Goal: Task Accomplishment & Management: Manage account settings

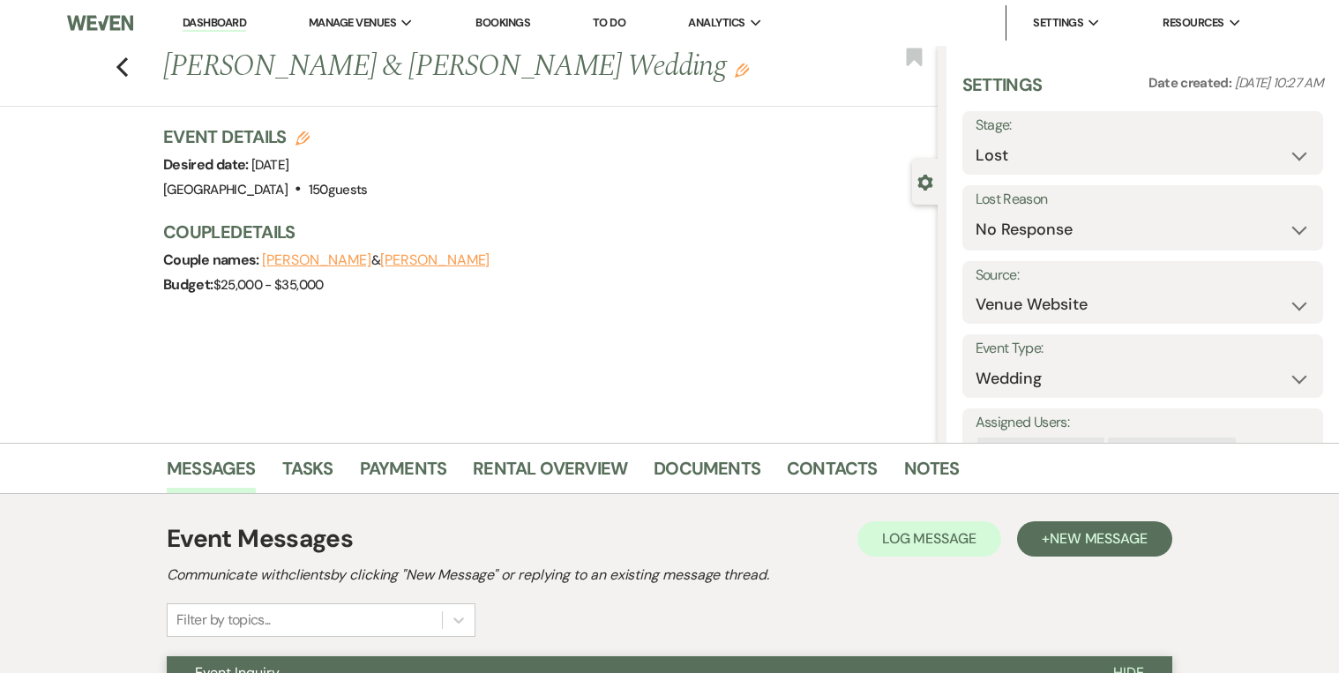
select select "8"
select select "5"
click at [807, 465] on link "Contacts" at bounding box center [832, 473] width 91 height 39
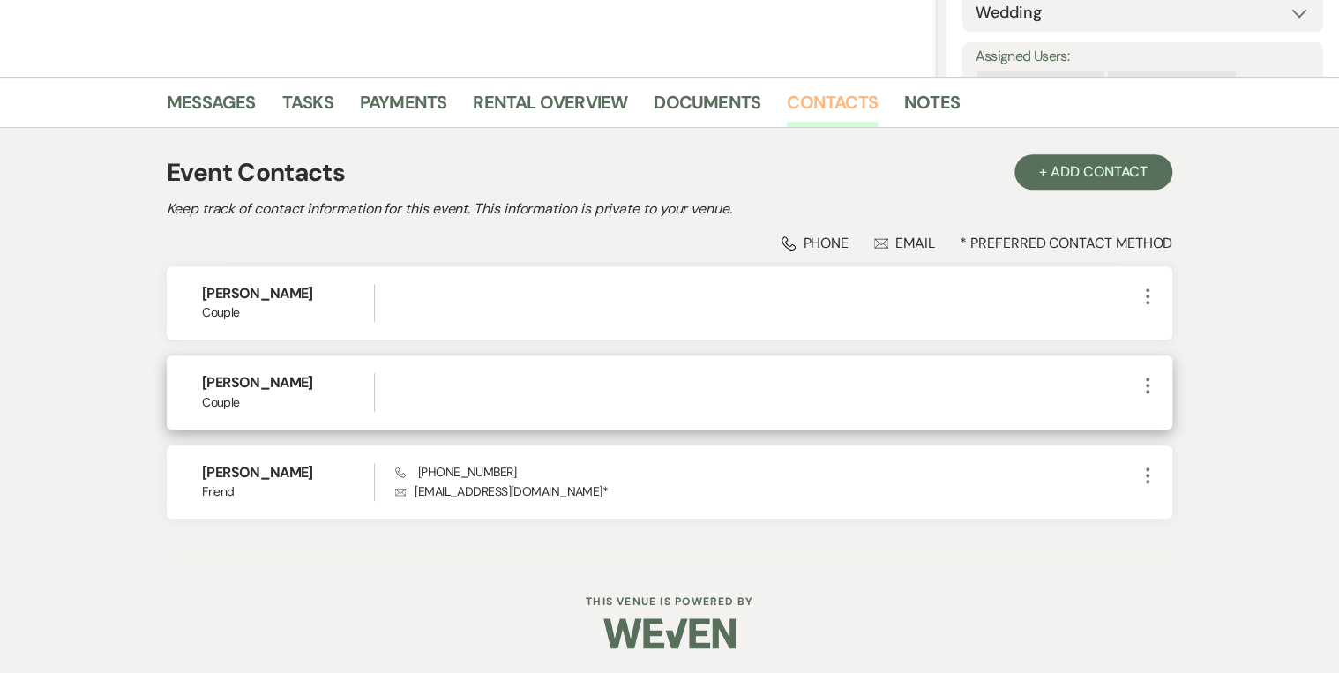
scroll to position [367, 0]
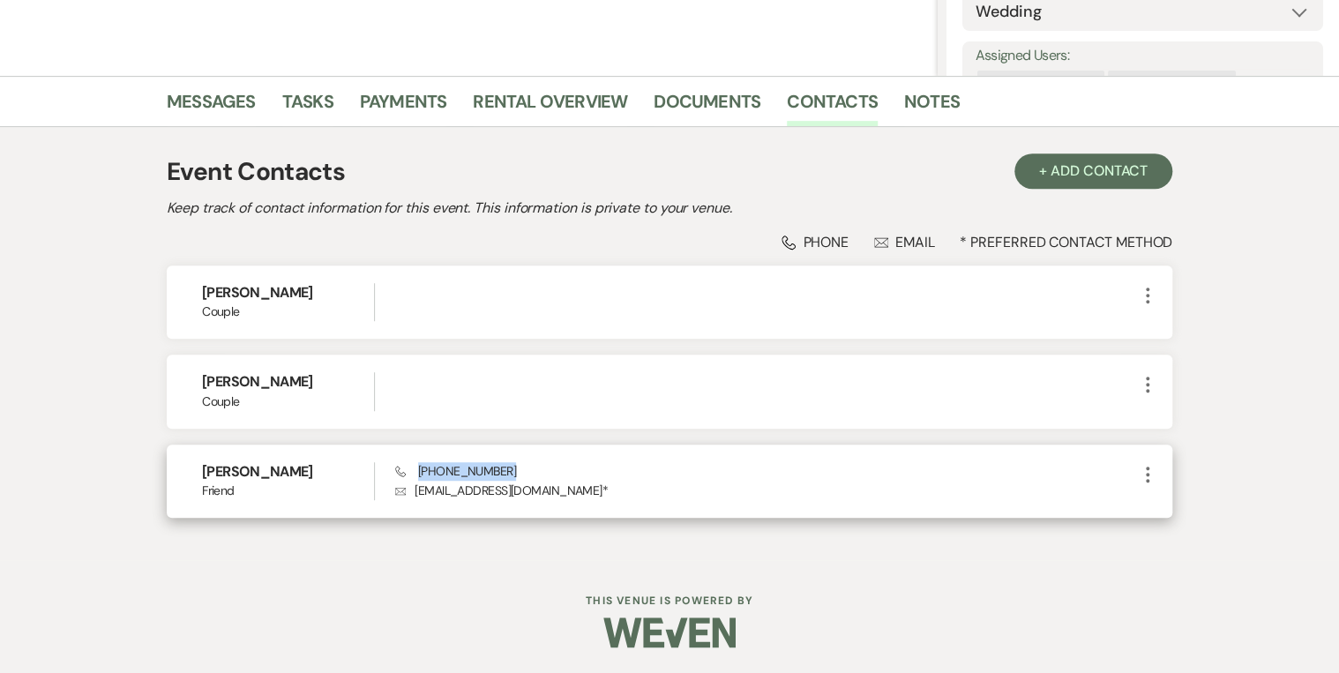
drag, startPoint x: 502, startPoint y: 476, endPoint x: 416, endPoint y: 469, distance: 85.9
click at [416, 469] on div "Phone (985) 687-9758 Envelope wieckwedding@gmail.com *" at bounding box center [766, 481] width 742 height 38
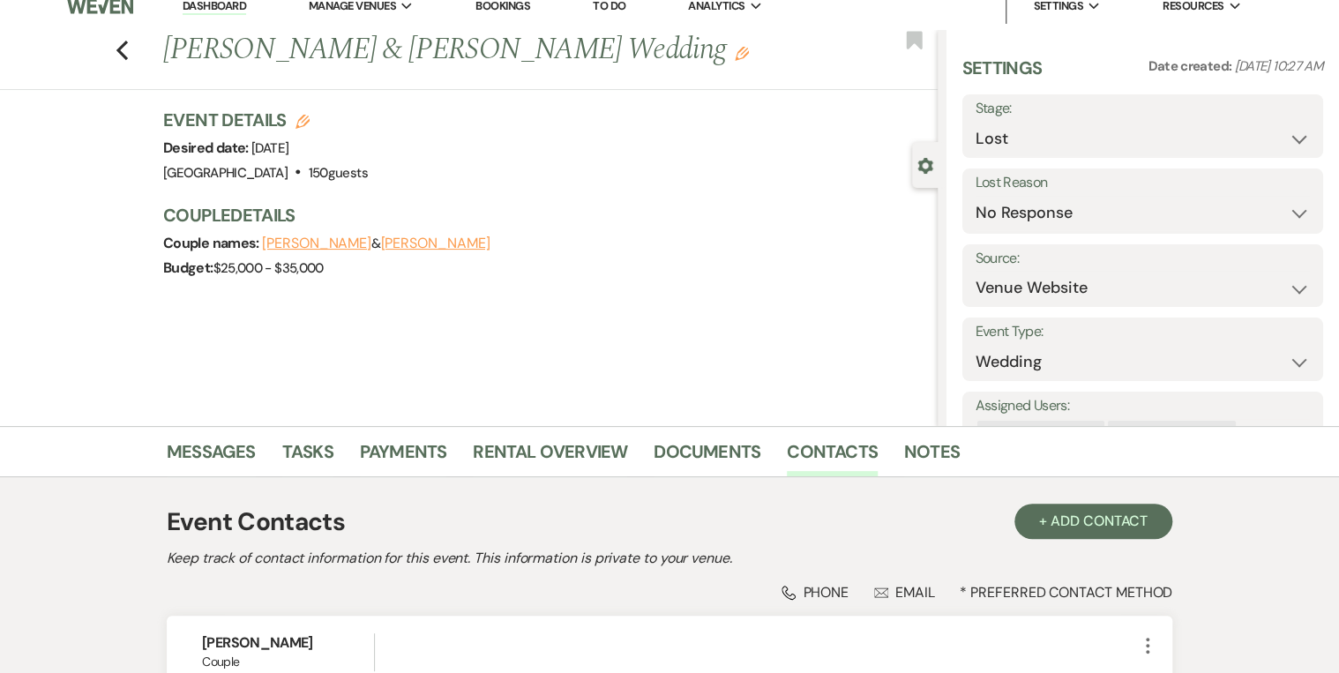
scroll to position [14, 0]
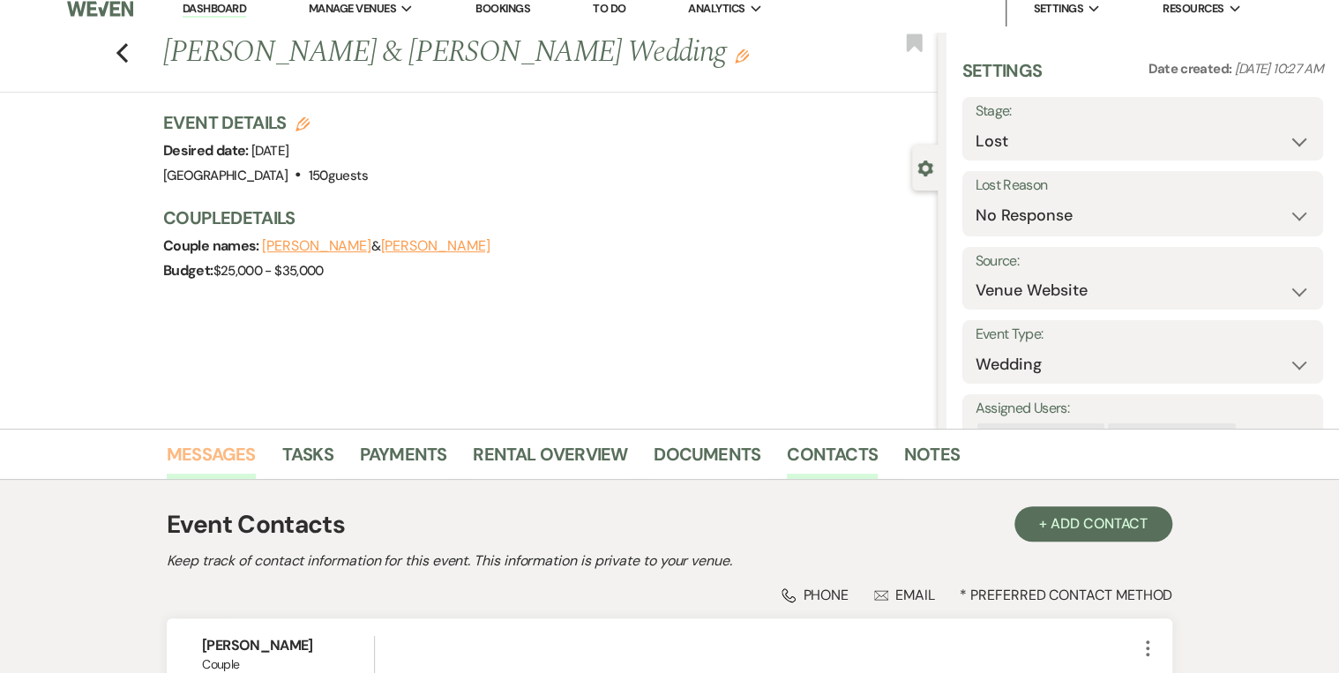
click at [251, 454] on link "Messages" at bounding box center [211, 459] width 89 height 39
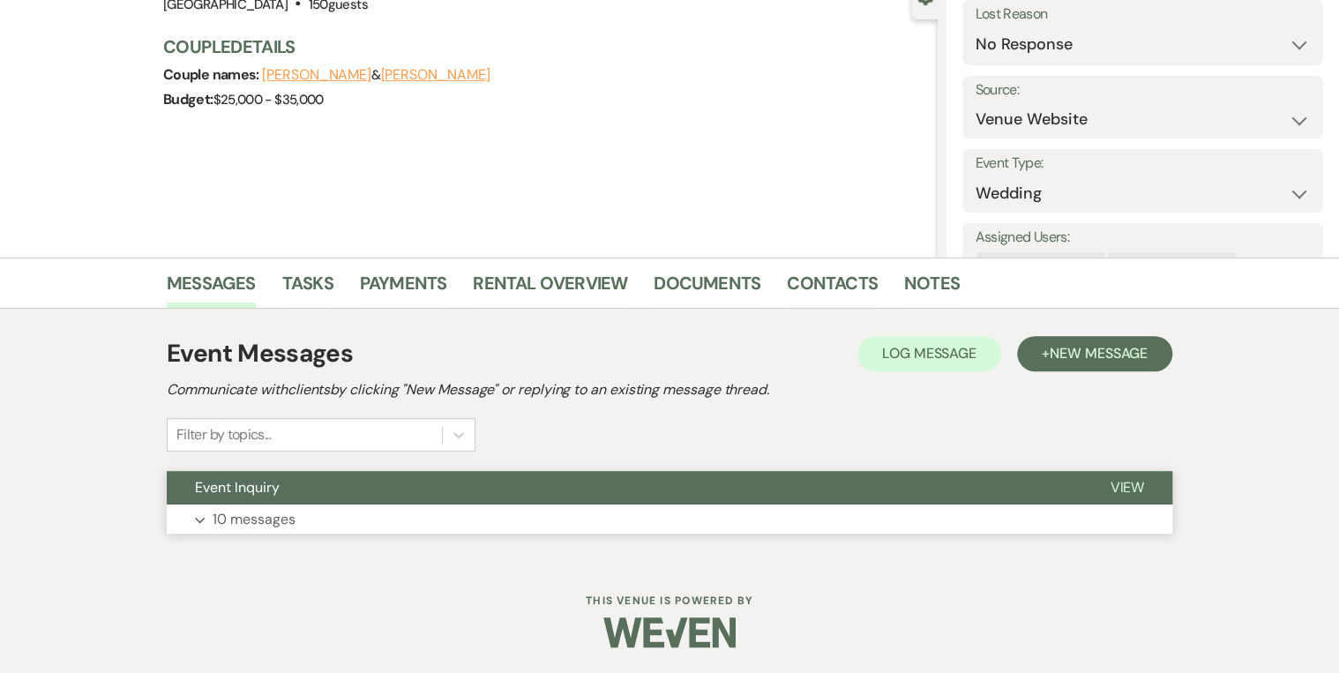
click at [302, 501] on button "Event Inquiry" at bounding box center [624, 488] width 915 height 34
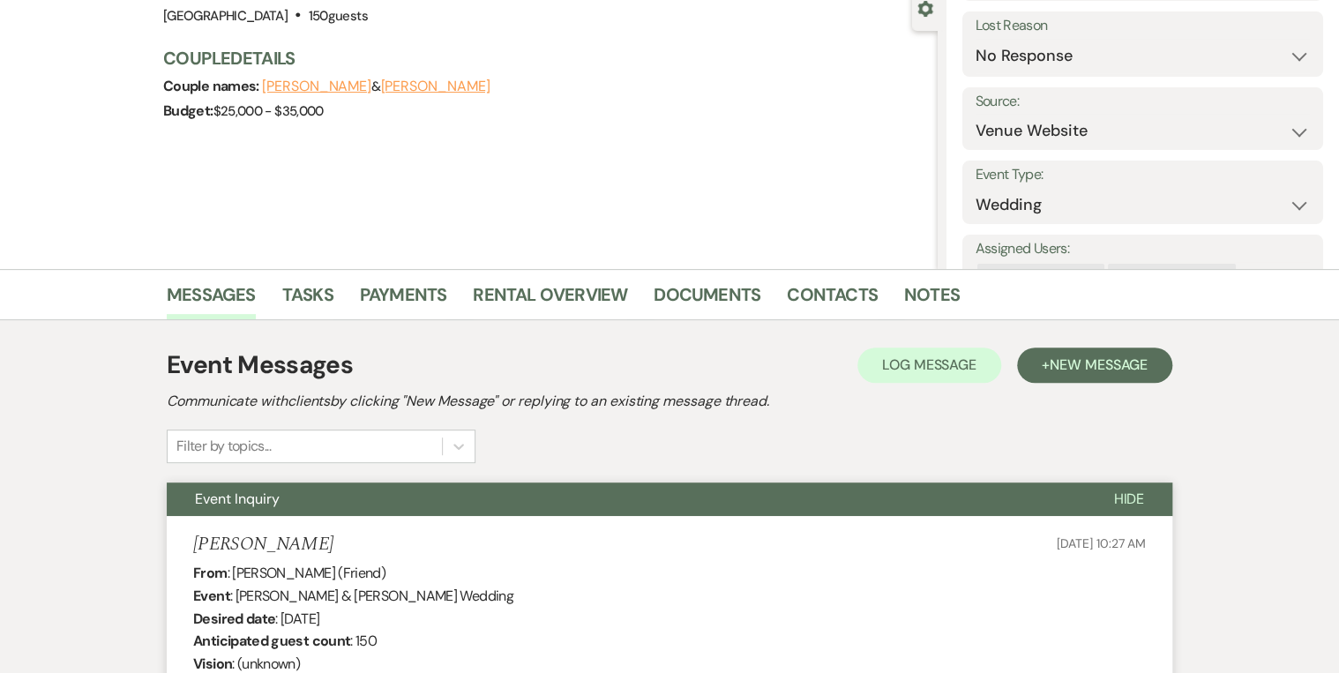
scroll to position [256, 0]
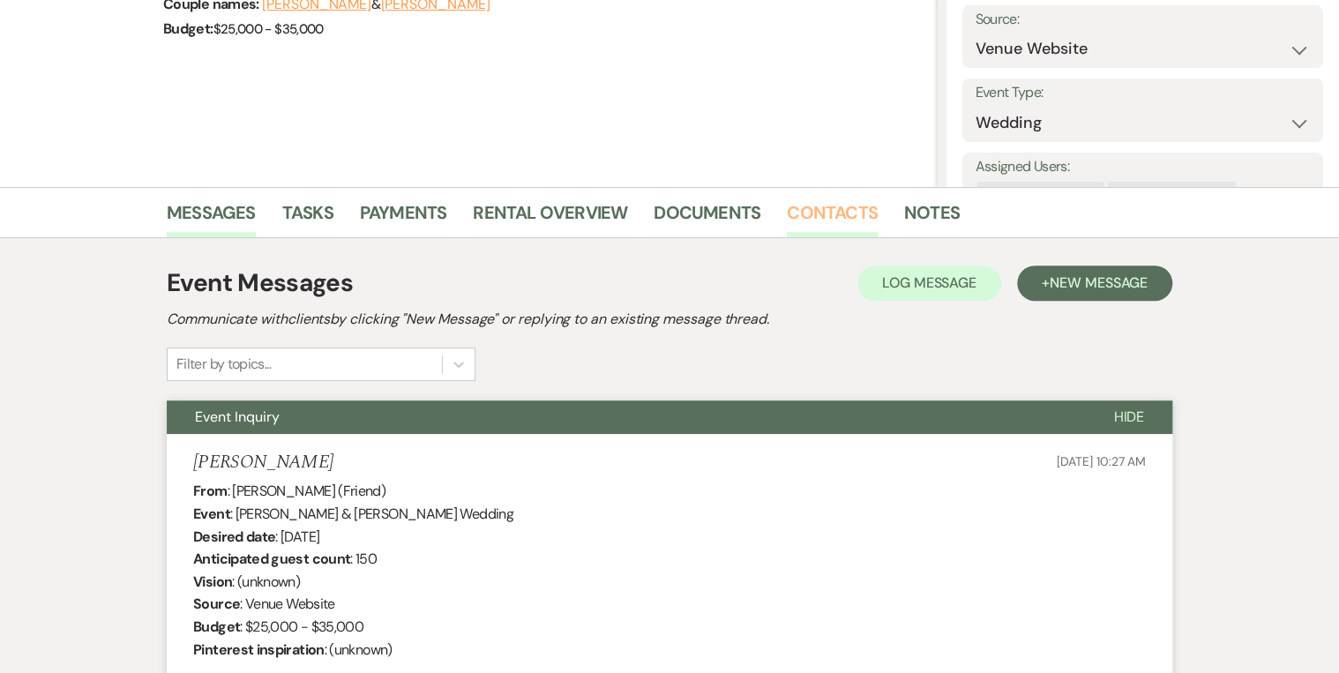
click at [844, 205] on link "Contacts" at bounding box center [832, 217] width 91 height 39
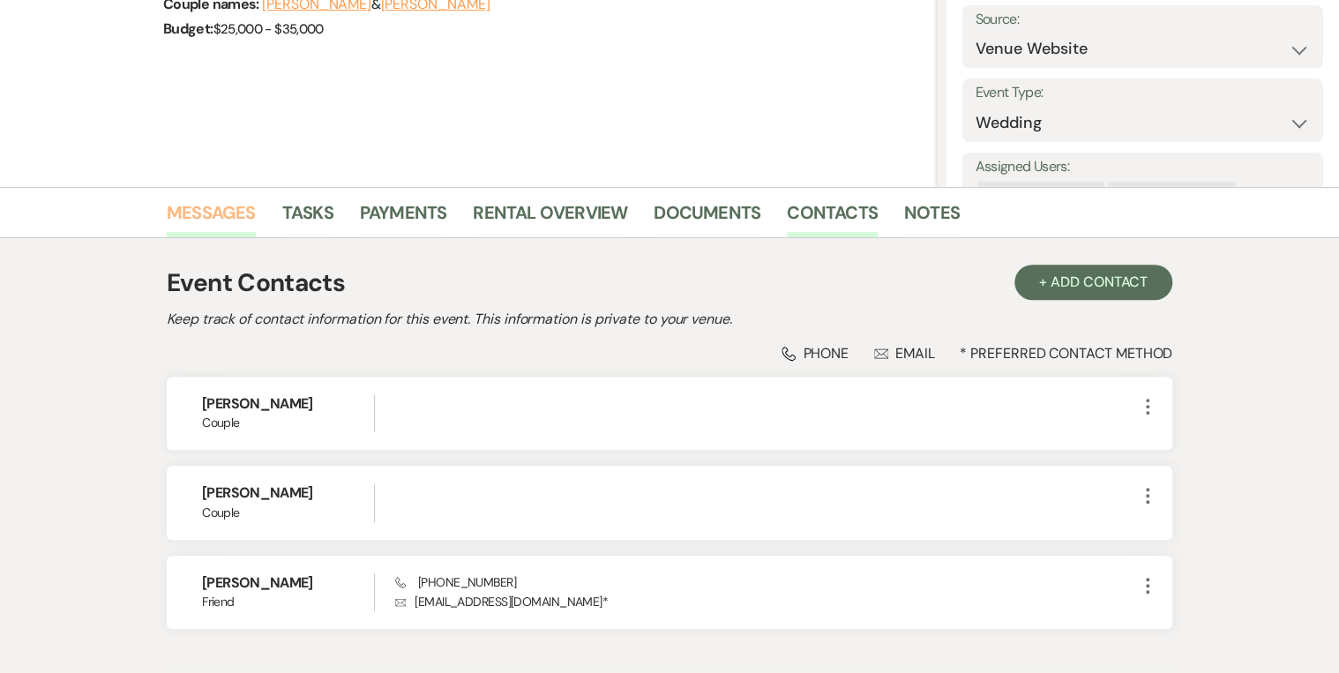
click at [221, 226] on link "Messages" at bounding box center [211, 217] width 89 height 39
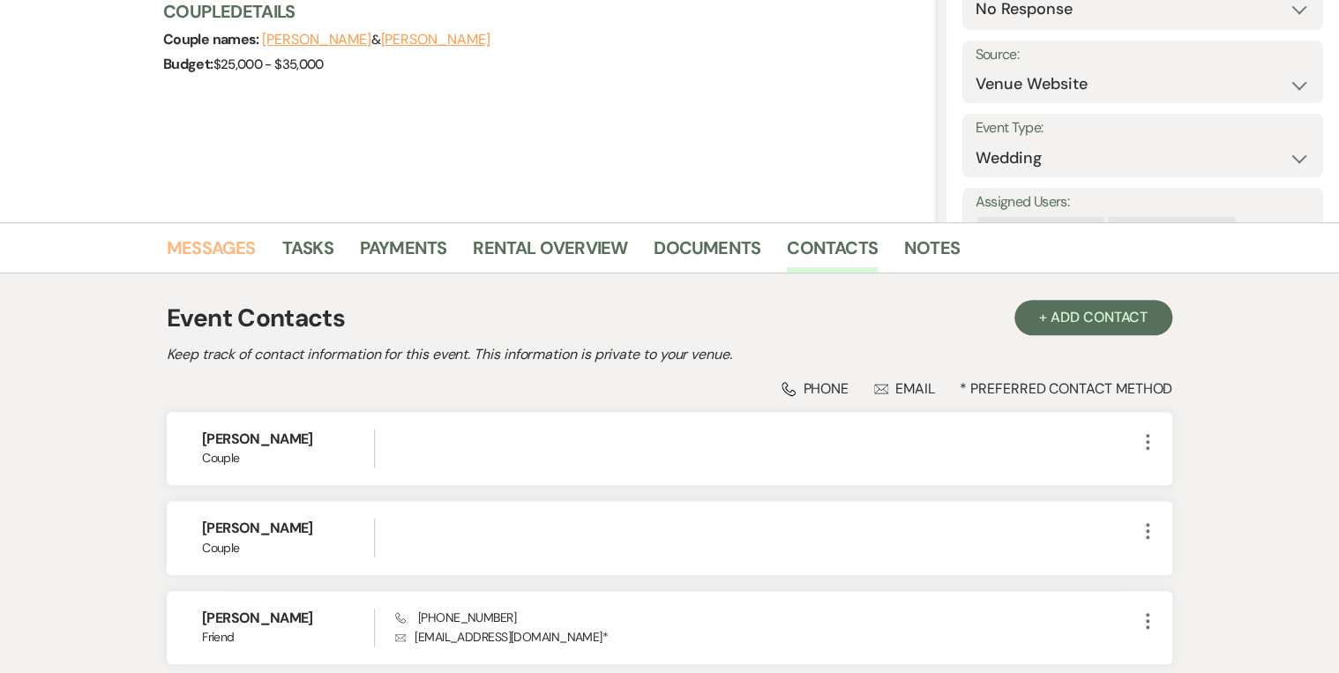
scroll to position [185, 0]
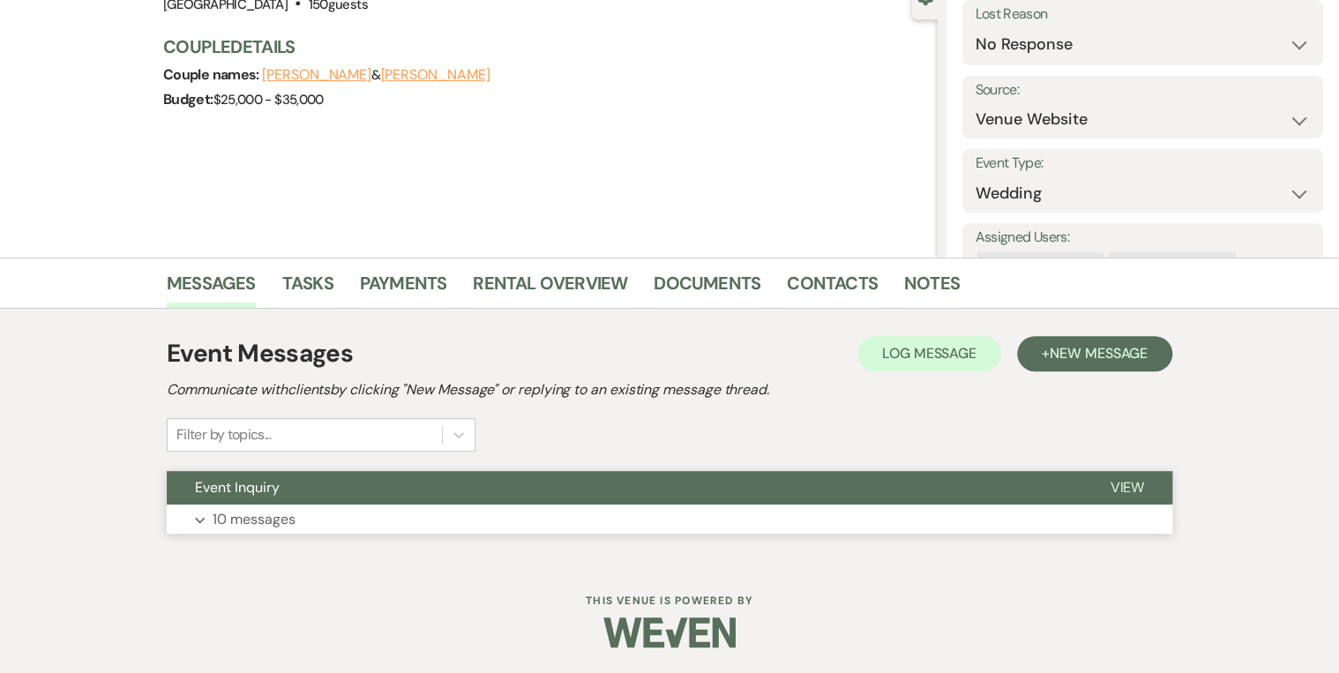
click at [339, 487] on button "Event Inquiry" at bounding box center [624, 488] width 915 height 34
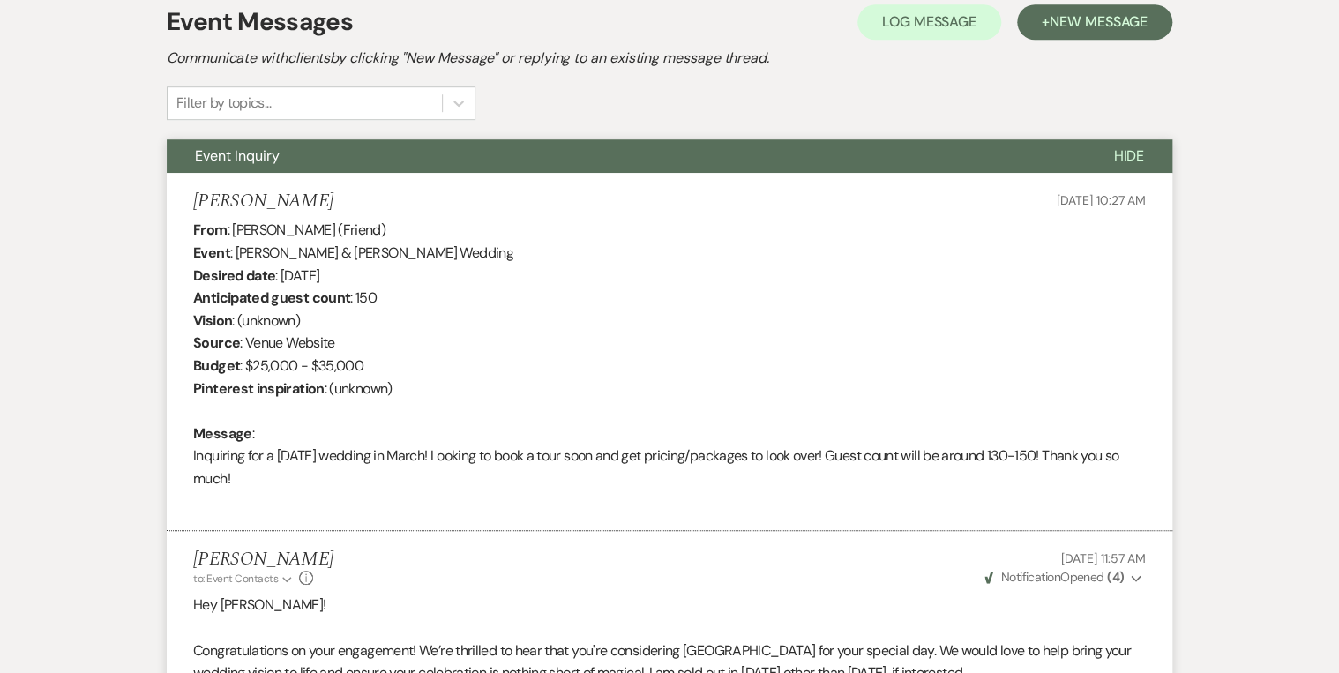
scroll to position [468, 0]
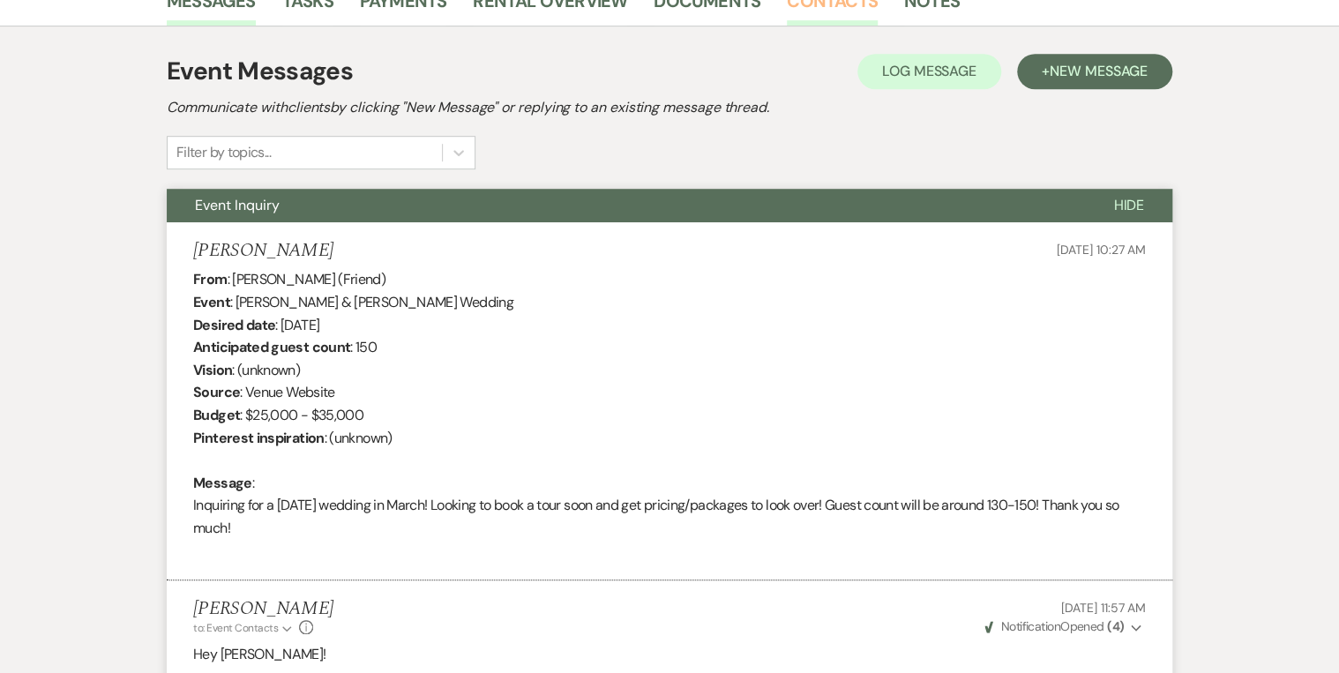
click at [797, 20] on link "Contacts" at bounding box center [832, 6] width 91 height 39
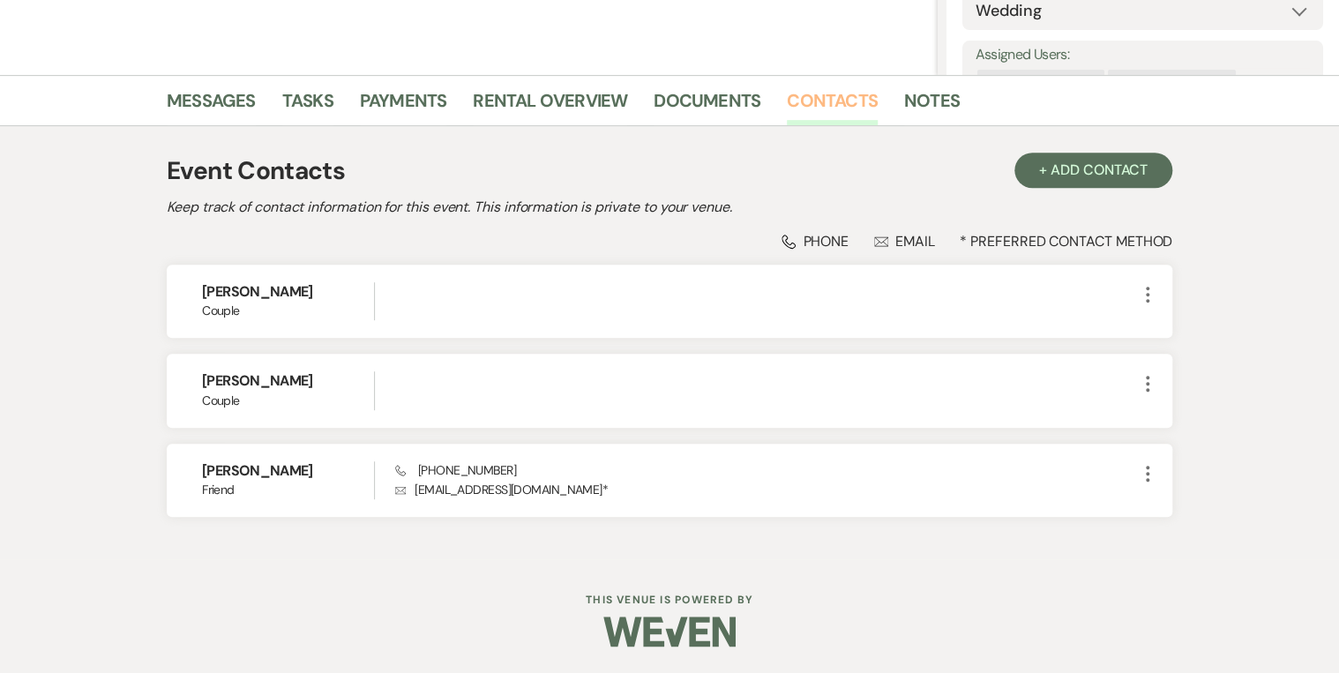
scroll to position [367, 0]
click at [198, 112] on link "Messages" at bounding box center [211, 106] width 89 height 39
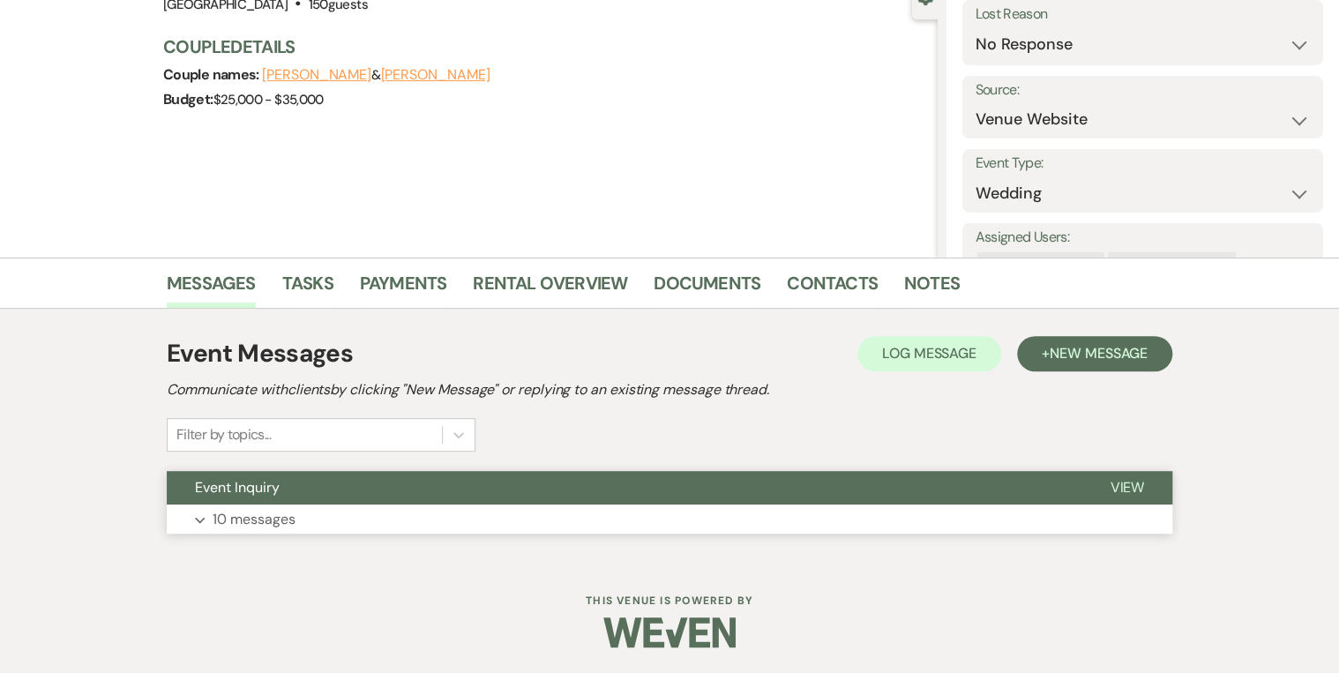
click at [337, 499] on button "Event Inquiry" at bounding box center [624, 488] width 915 height 34
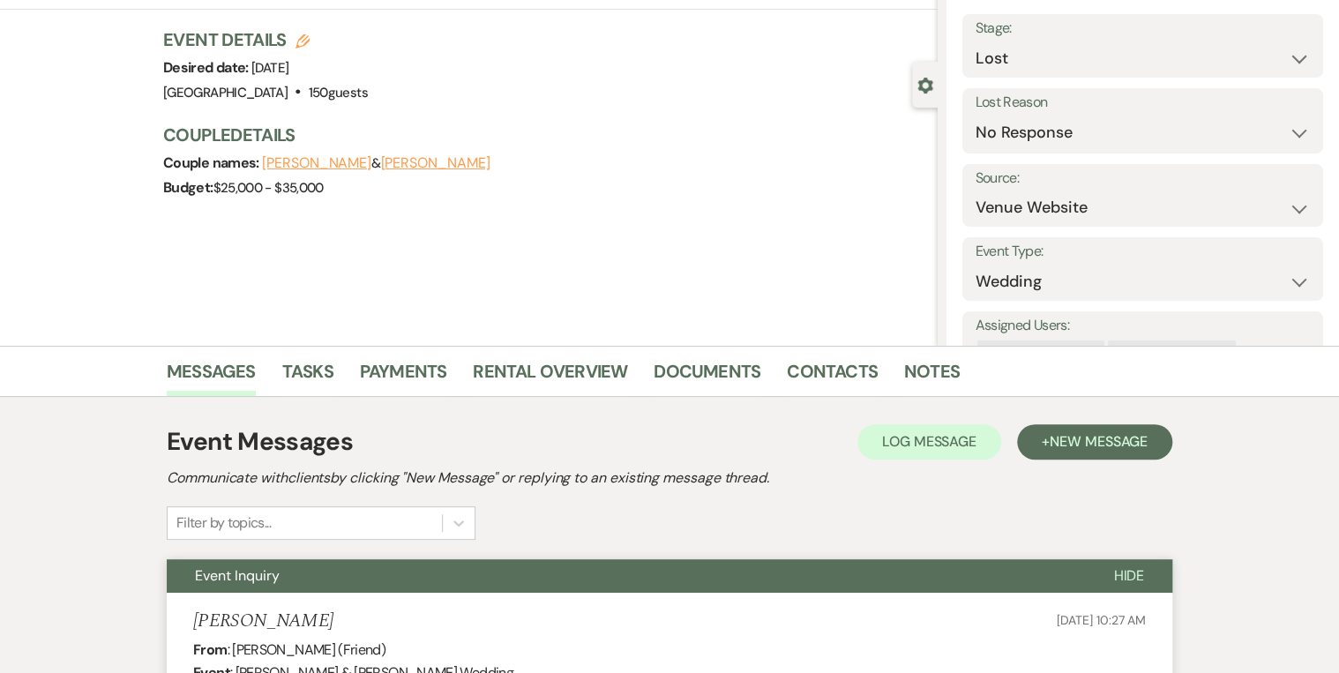
scroll to position [0, 0]
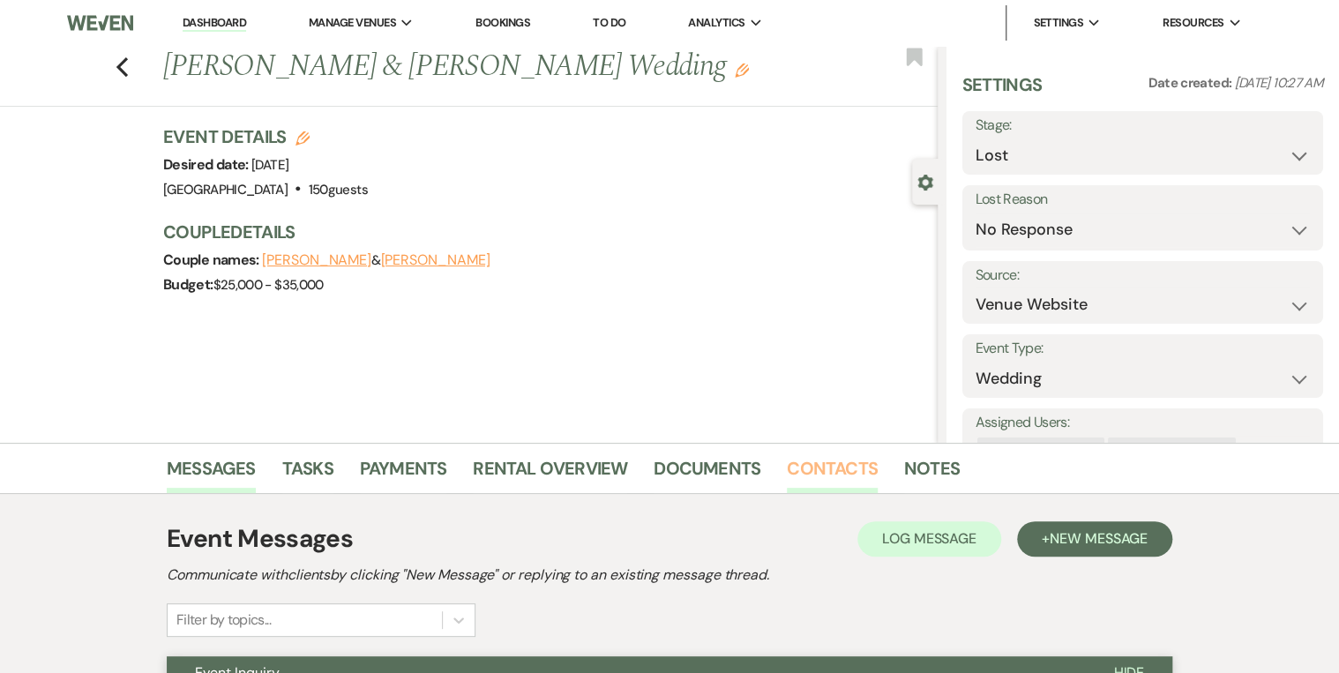
click at [833, 465] on link "Contacts" at bounding box center [832, 473] width 91 height 39
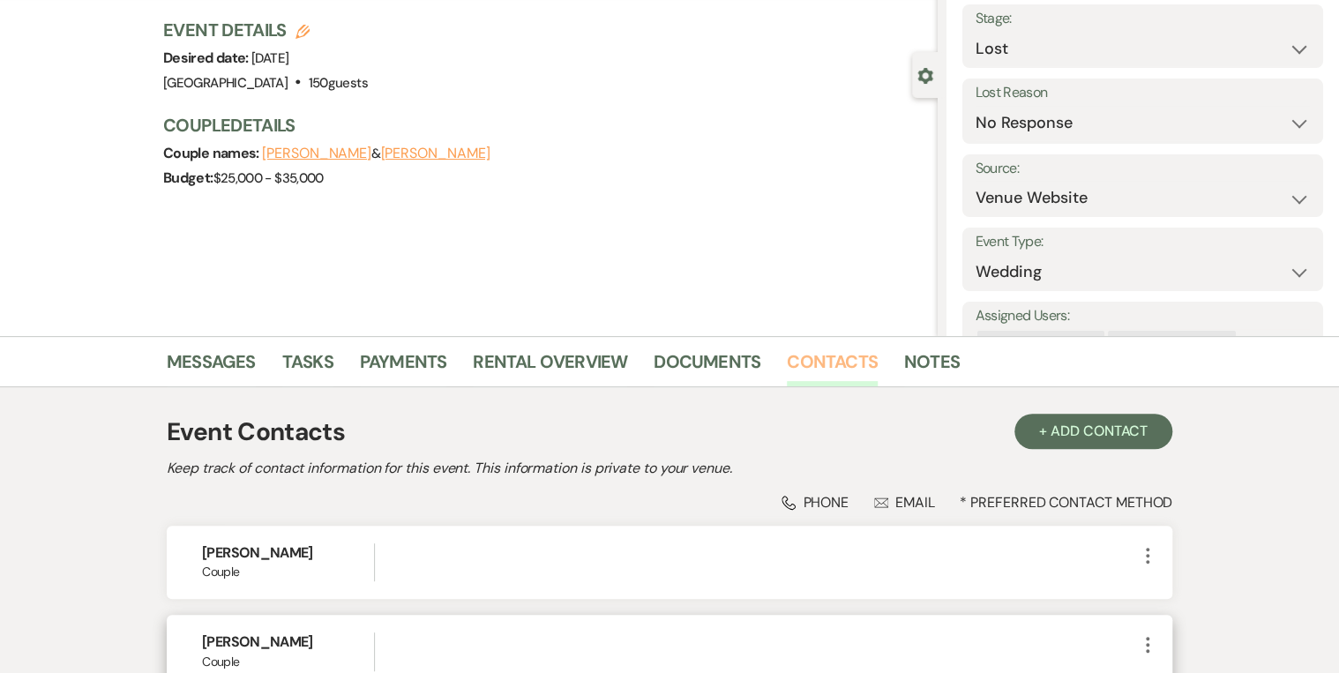
scroll to position [282, 0]
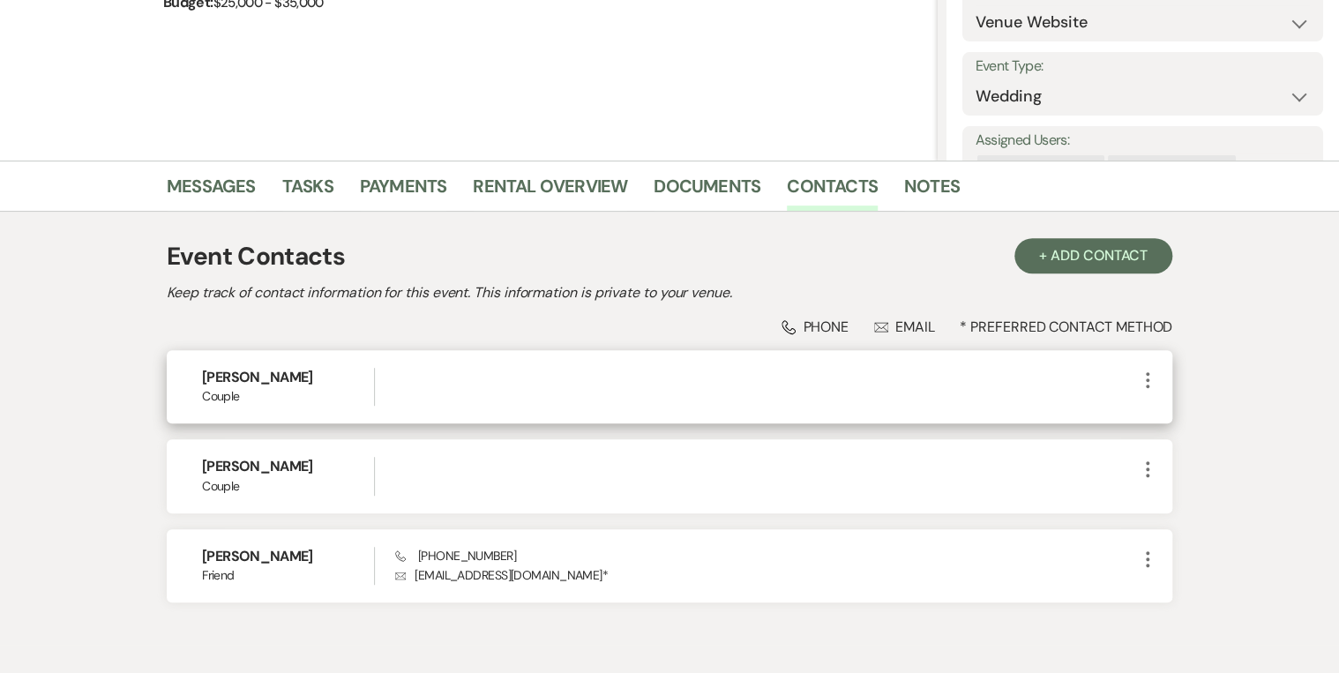
click at [1143, 382] on icon "More" at bounding box center [1147, 380] width 21 height 21
click at [1184, 417] on button "Pencil Edit" at bounding box center [1189, 415] width 105 height 30
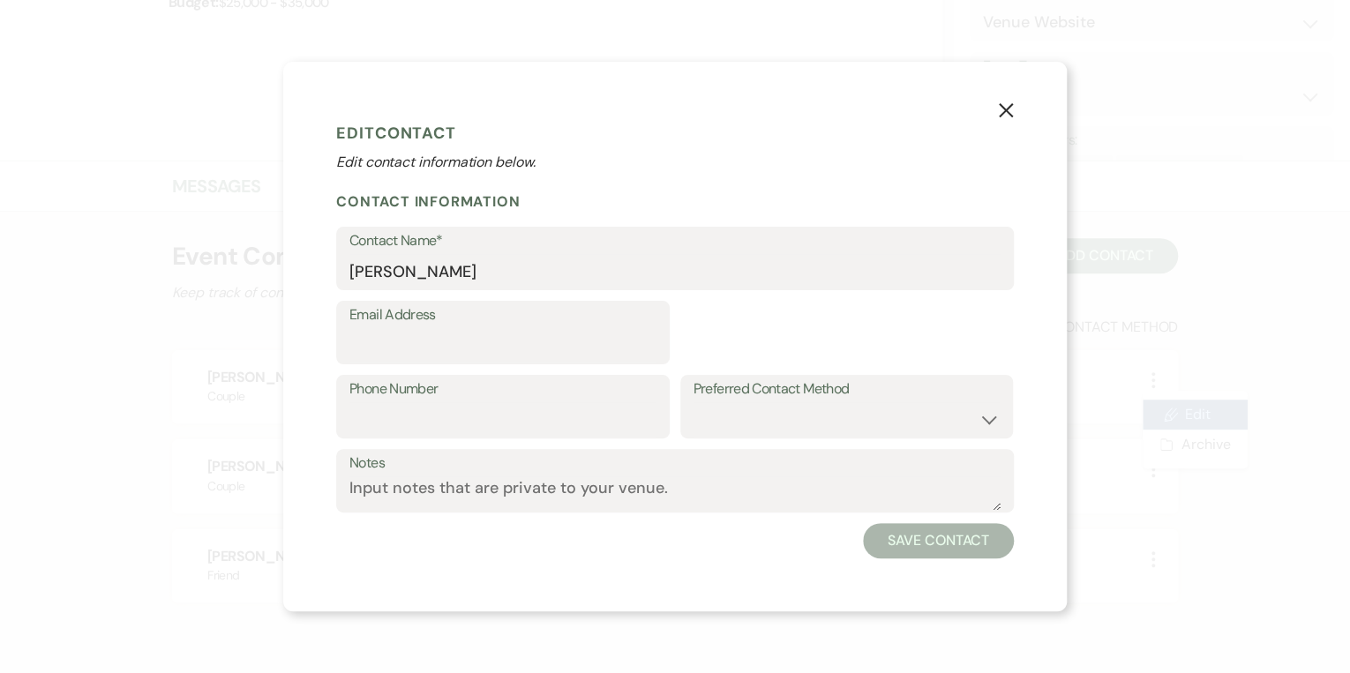
select select "1"
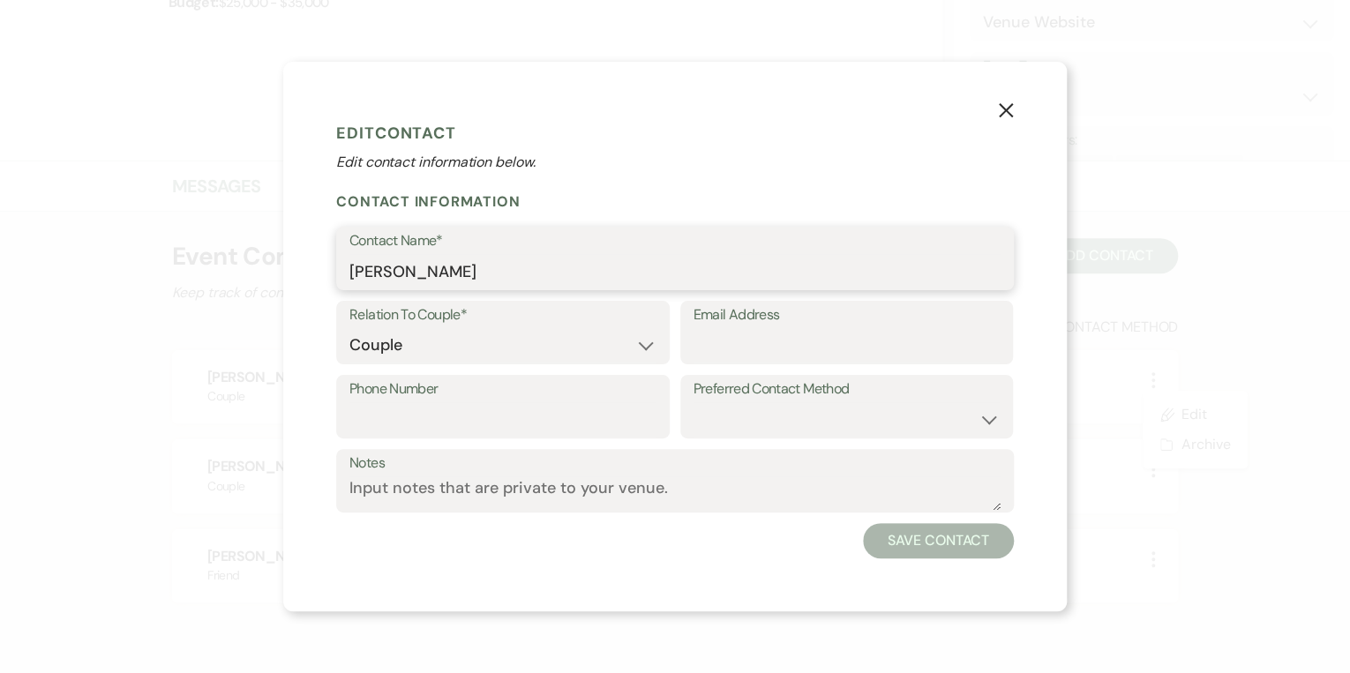
click at [454, 275] on input "Emily" at bounding box center [674, 271] width 651 height 34
type input "Emily Glascock"
click at [930, 542] on button "Save Contact" at bounding box center [938, 540] width 151 height 35
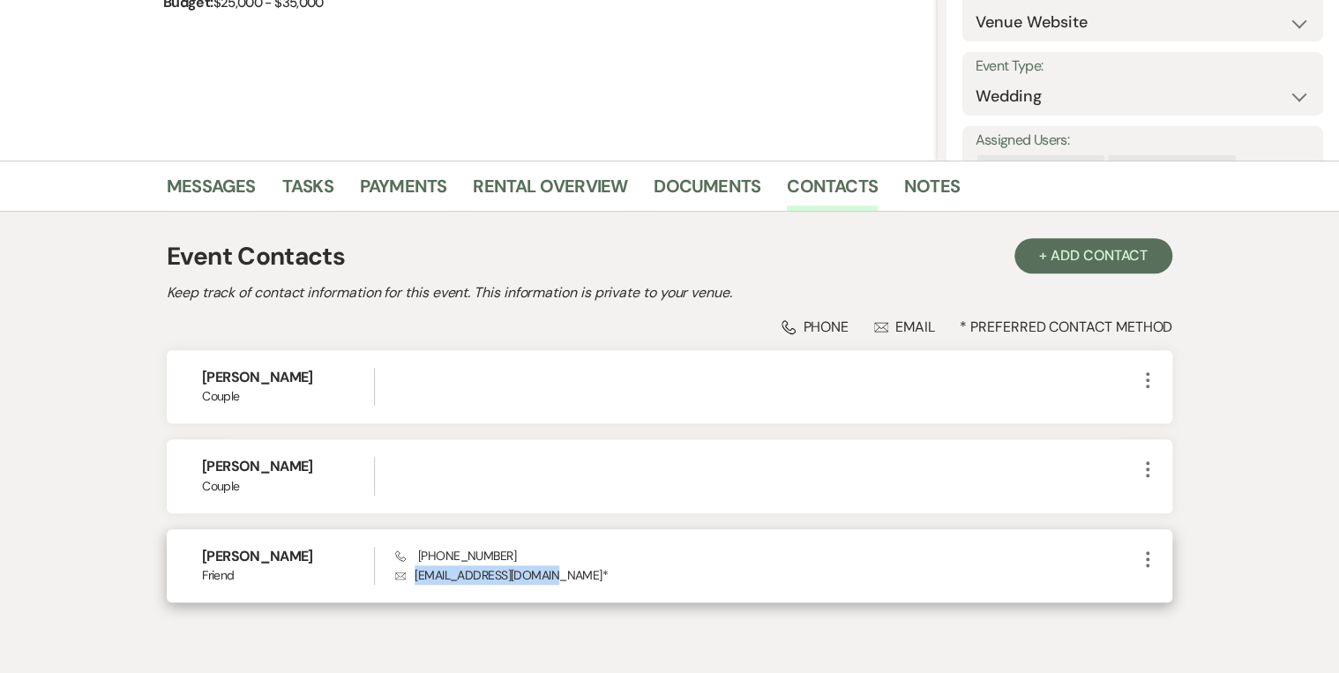
drag, startPoint x: 554, startPoint y: 578, endPoint x: 410, endPoint y: 575, distance: 143.8
click at [410, 575] on p "Envelope wieckwedding@gmail.com *" at bounding box center [766, 574] width 742 height 19
copy p "wieckwedding@gmail.com"
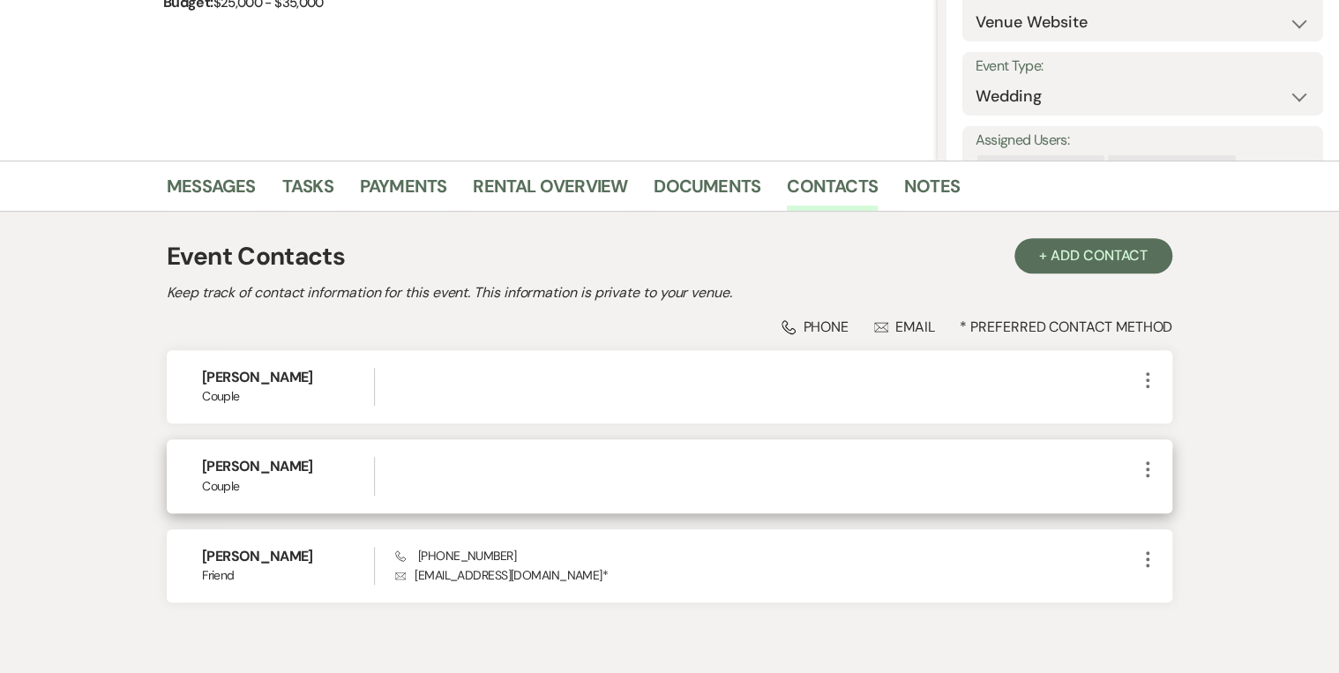
click at [1159, 466] on div "Griffin Couple More" at bounding box center [670, 475] width 1006 height 73
click at [1141, 461] on icon "More" at bounding box center [1147, 469] width 21 height 21
click at [1172, 500] on button "Pencil Edit" at bounding box center [1189, 504] width 105 height 30
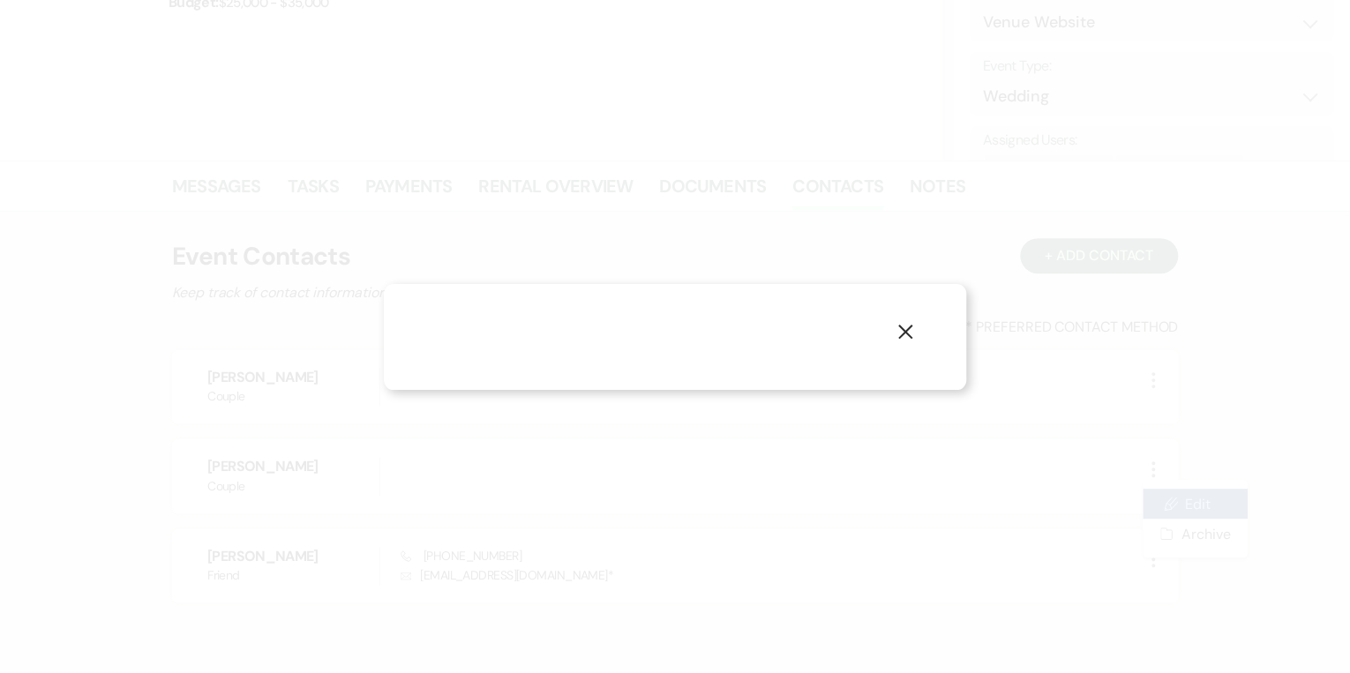
select select "1"
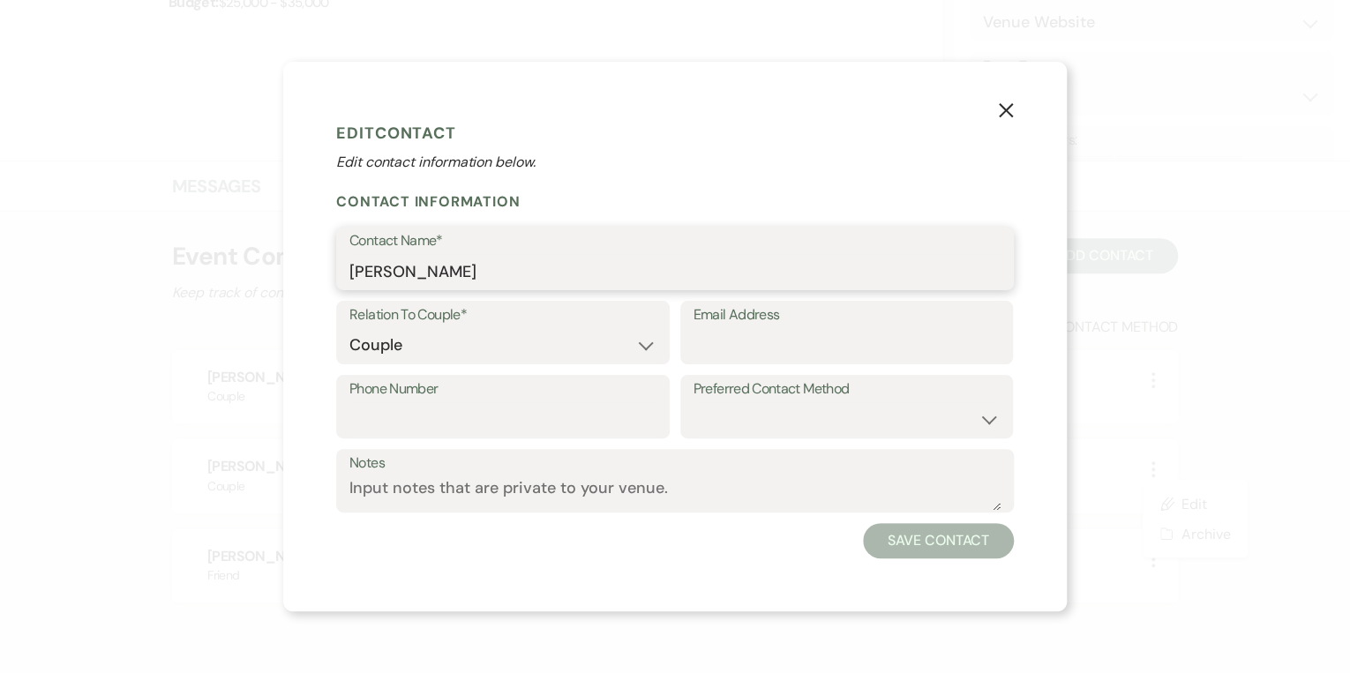
click at [529, 279] on input "Griffin" at bounding box center [674, 271] width 651 height 34
type input "Griffin Wieck"
click at [907, 532] on button "Save Contact" at bounding box center [938, 540] width 151 height 35
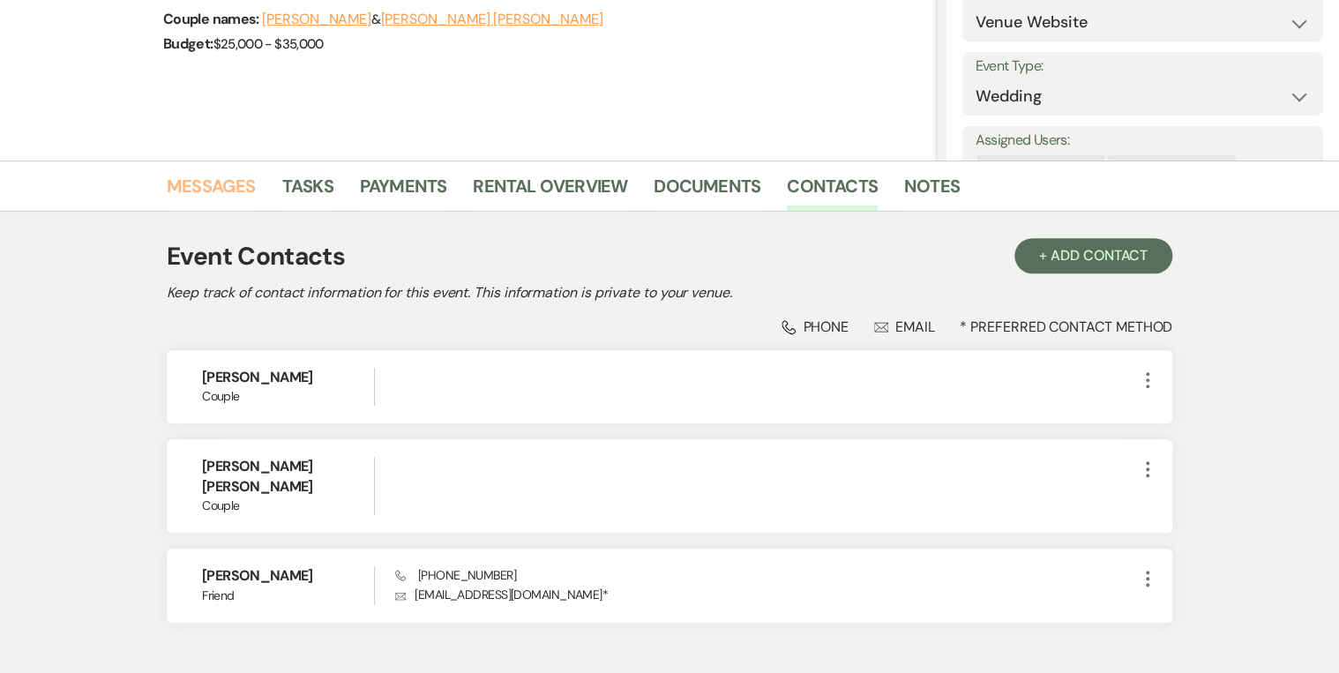
click at [247, 192] on link "Messages" at bounding box center [211, 191] width 89 height 39
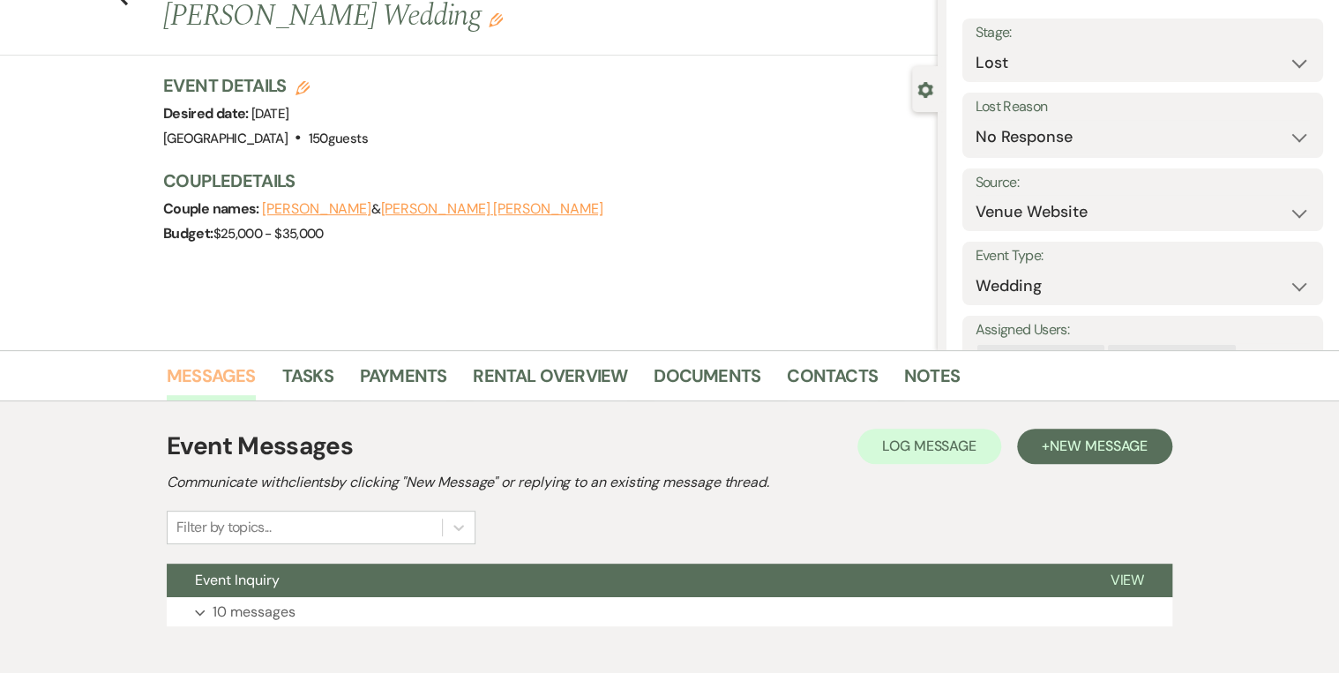
scroll to position [185, 0]
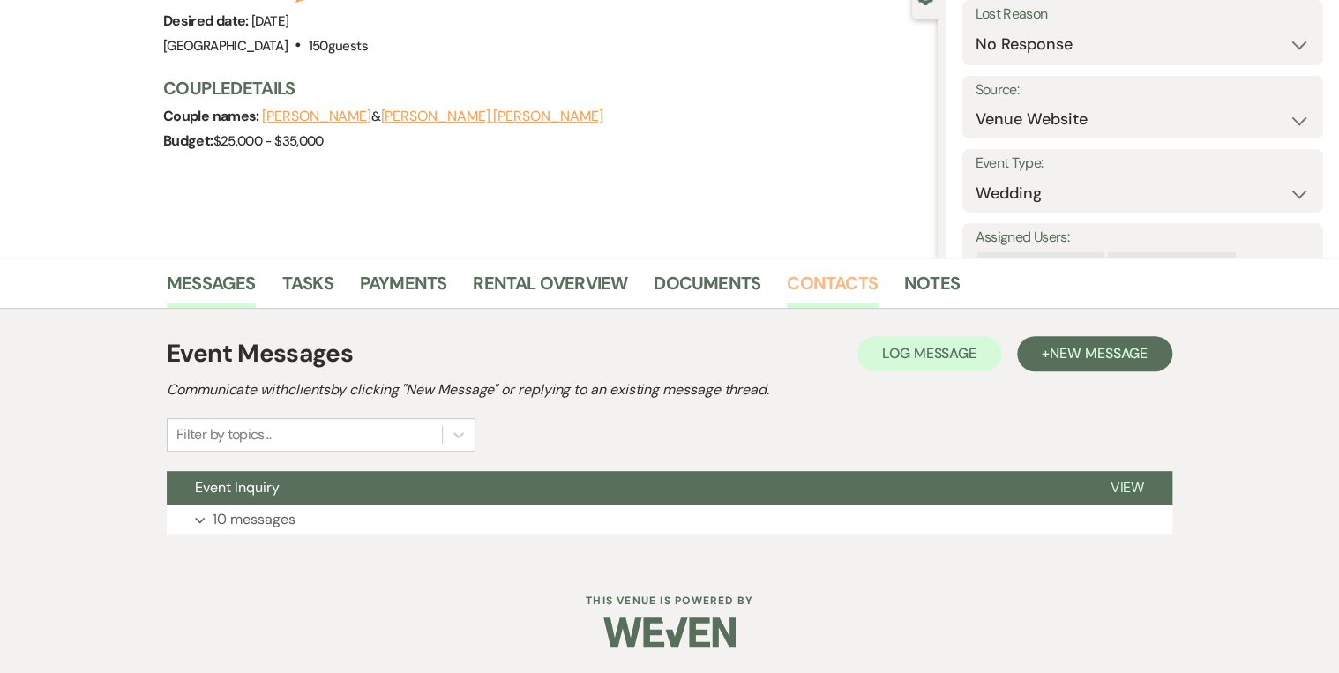
click at [814, 296] on link "Contacts" at bounding box center [832, 288] width 91 height 39
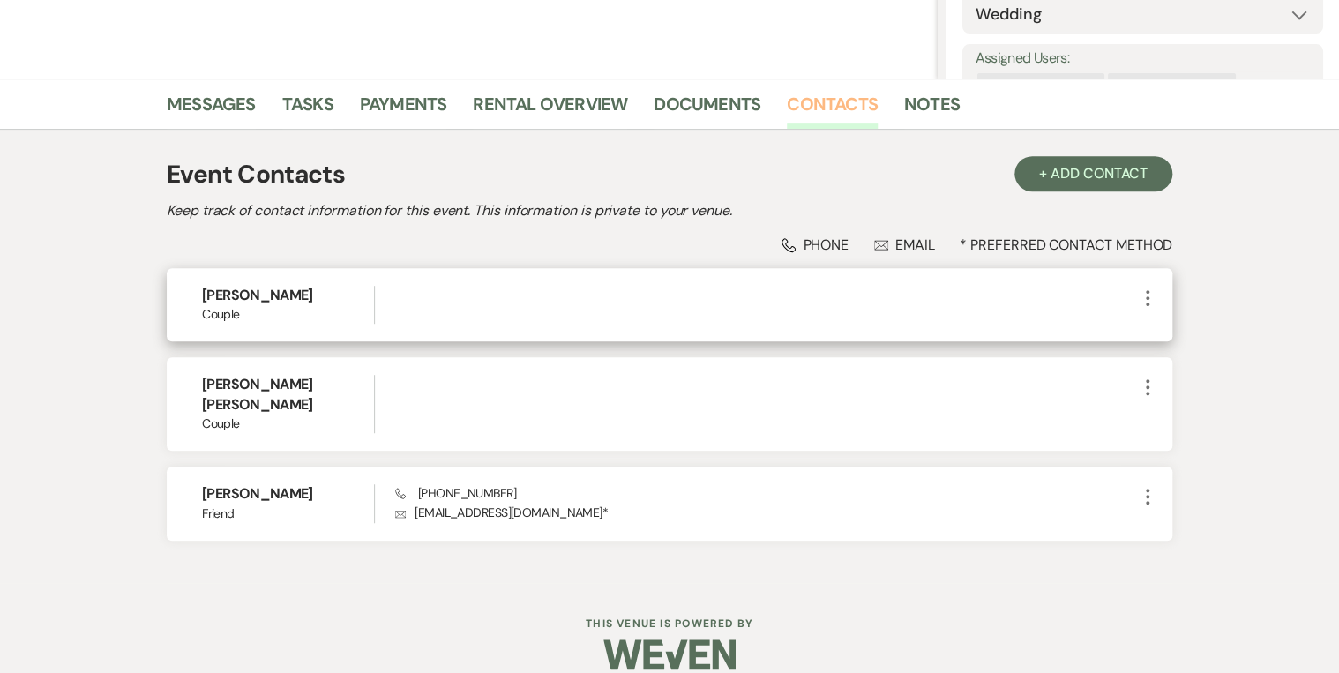
scroll to position [367, 0]
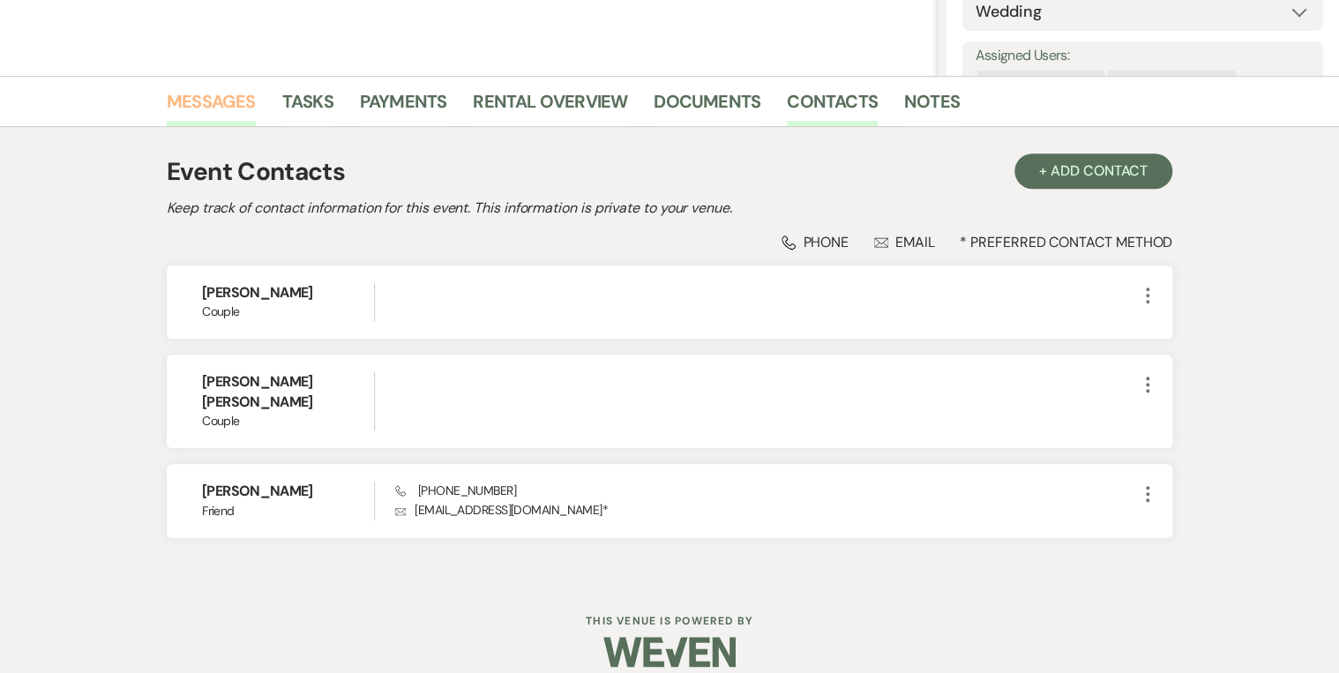
click at [200, 111] on link "Messages" at bounding box center [211, 106] width 89 height 39
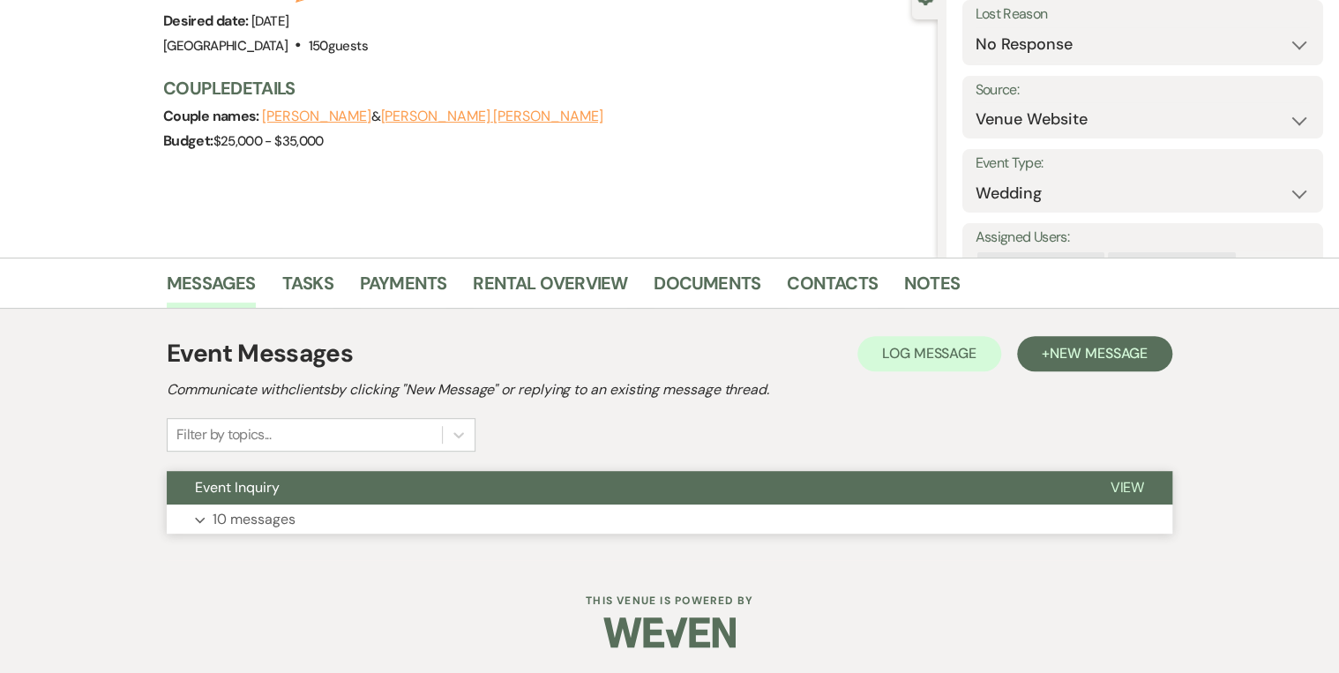
click at [370, 479] on button "Event Inquiry" at bounding box center [624, 488] width 915 height 34
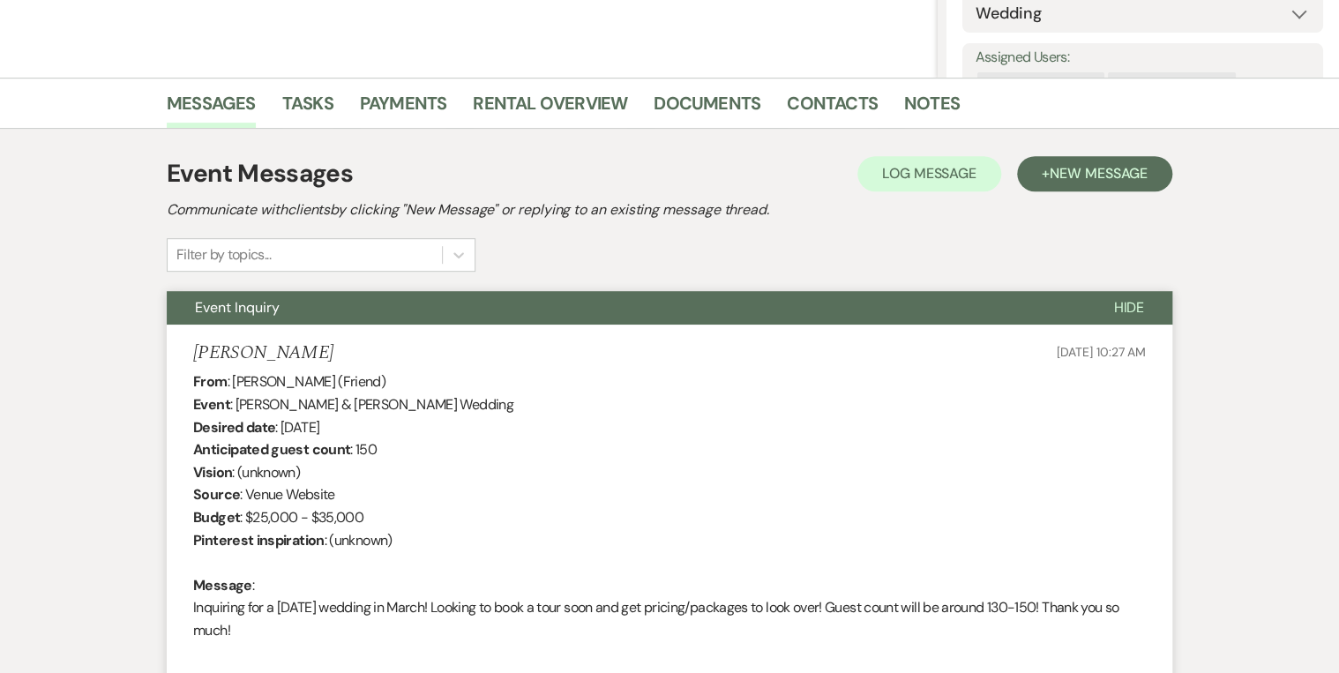
scroll to position [173, 0]
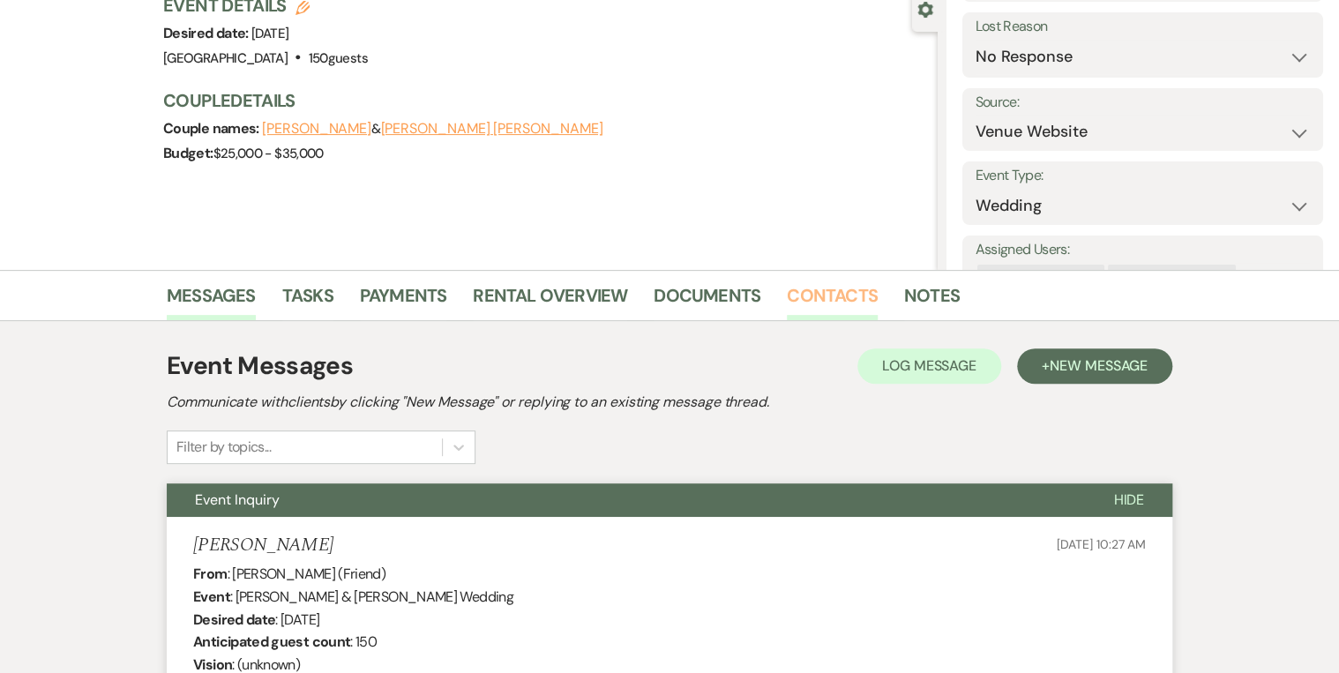
click at [812, 299] on link "Contacts" at bounding box center [832, 300] width 91 height 39
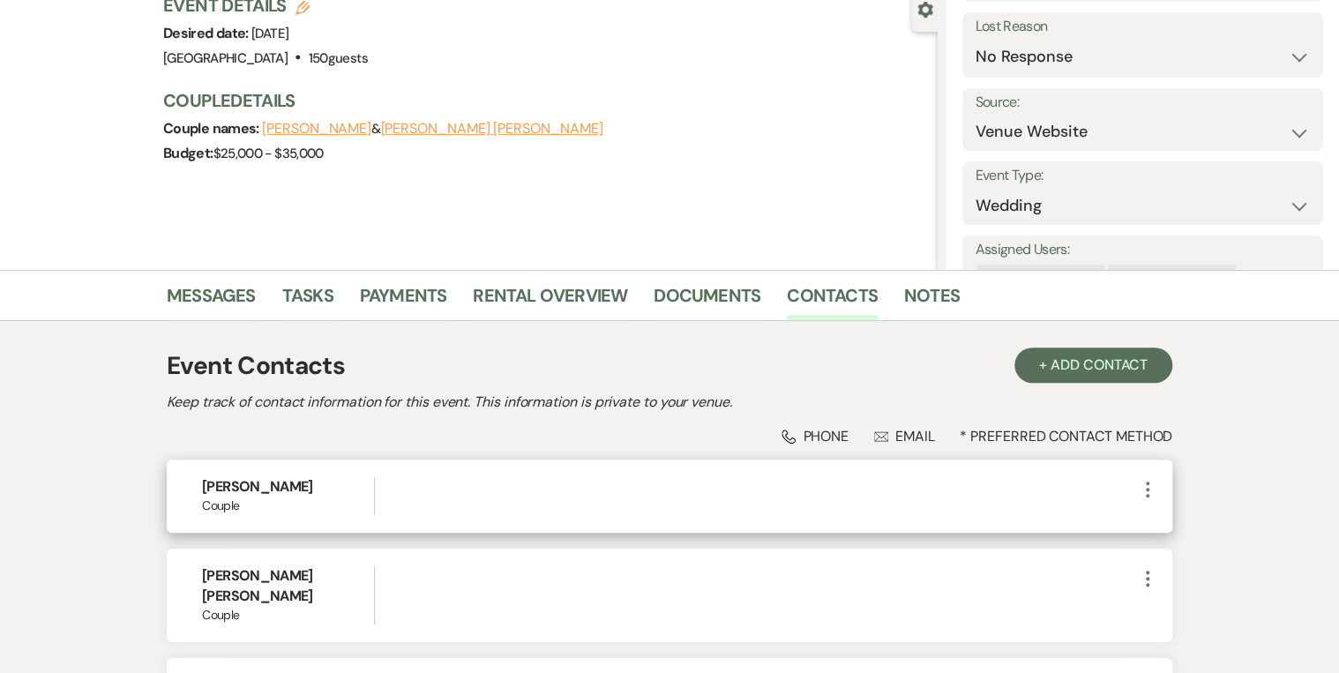
drag, startPoint x: 311, startPoint y: 476, endPoint x: 247, endPoint y: 490, distance: 65.1
click at [247, 492] on h6 "Emily Glascock" at bounding box center [288, 486] width 172 height 19
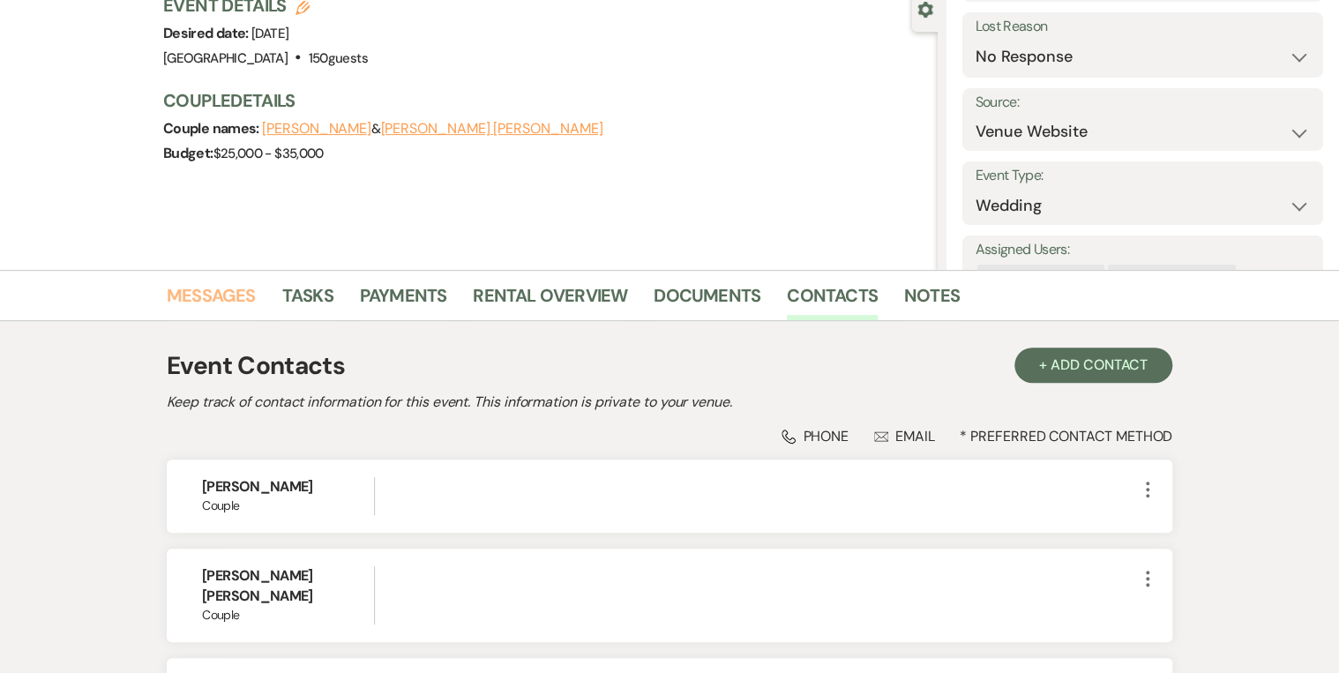
drag, startPoint x: 247, startPoint y: 490, endPoint x: 225, endPoint y: 335, distance: 156.8
click at [205, 289] on link "Messages" at bounding box center [211, 300] width 89 height 39
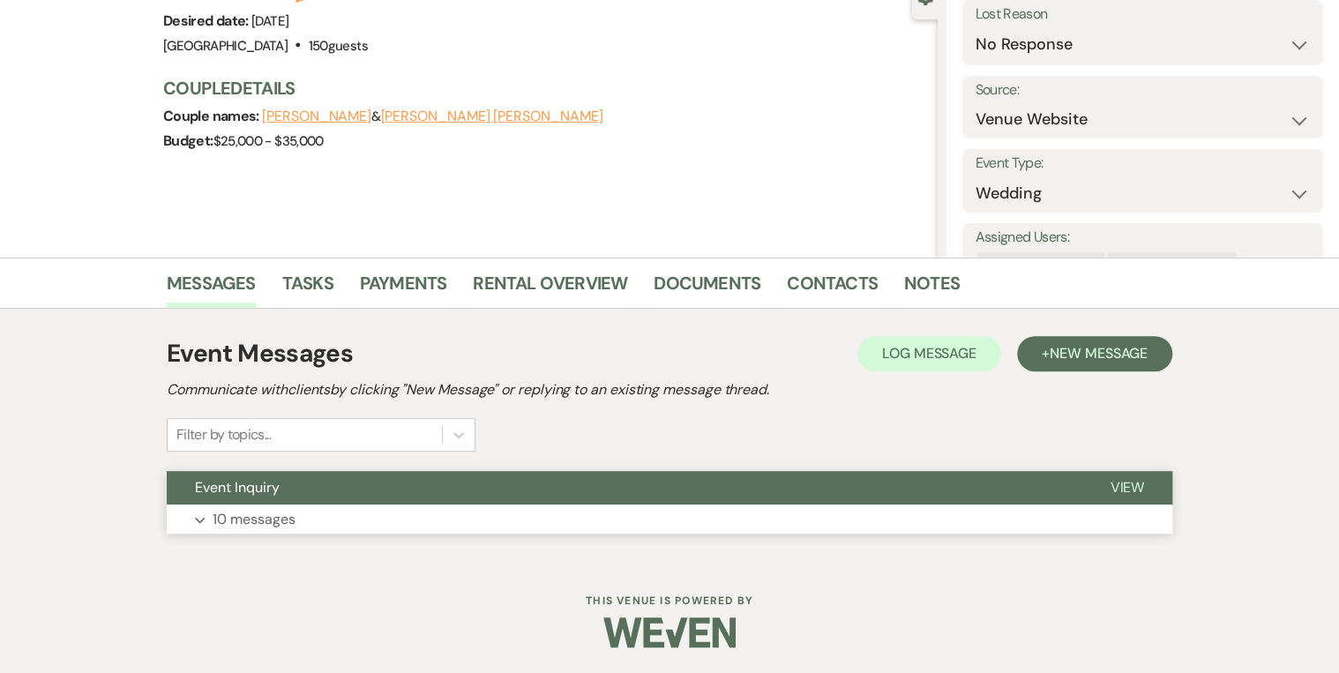
click at [313, 477] on button "Event Inquiry" at bounding box center [624, 488] width 915 height 34
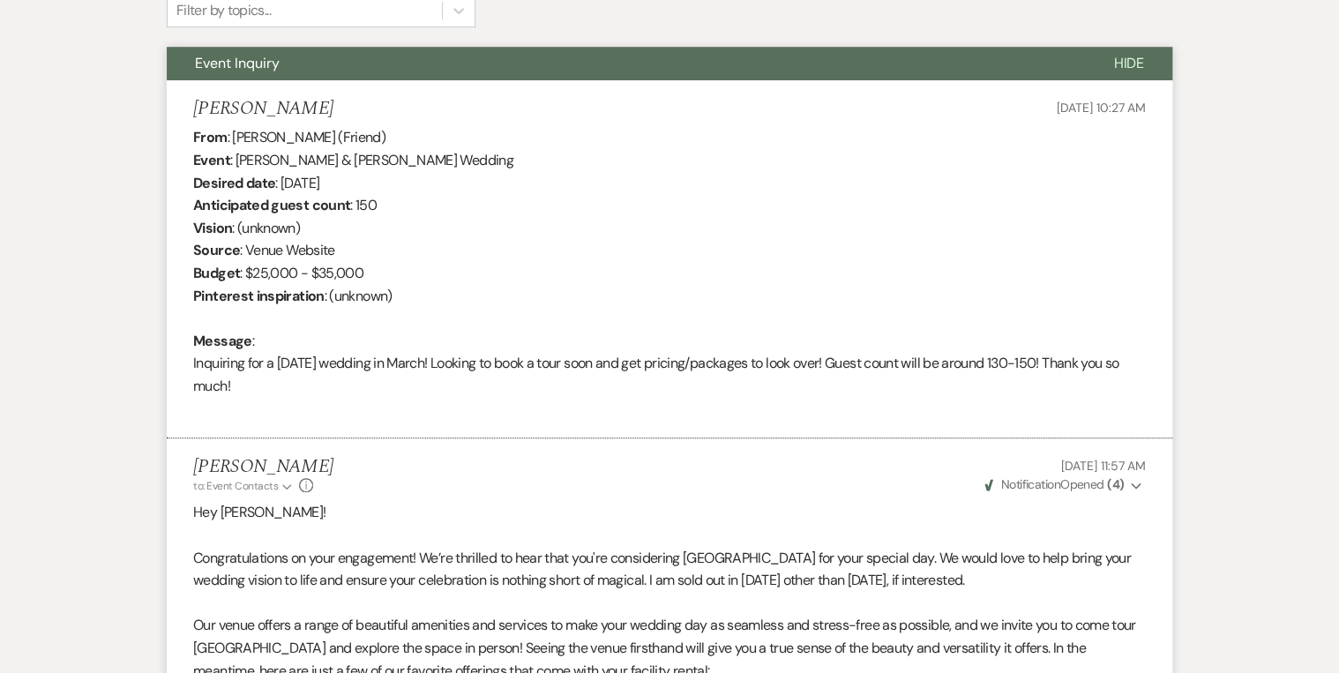
scroll to position [609, 0]
drag, startPoint x: 786, startPoint y: 159, endPoint x: 771, endPoint y: 166, distance: 16.6
click at [785, 160] on div "From : Brooke Cunningham (Friend) Event : Emily & Griffin's Wedding Desired dat…" at bounding box center [669, 274] width 953 height 294
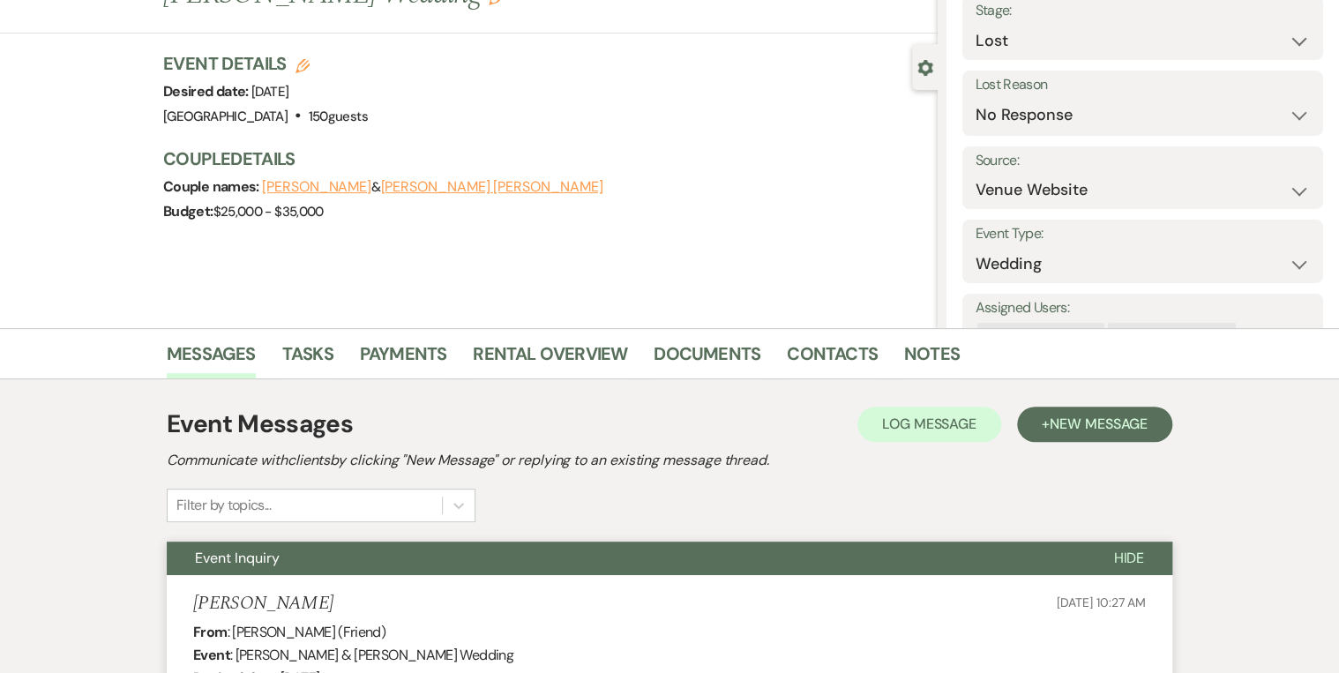
scroll to position [0, 0]
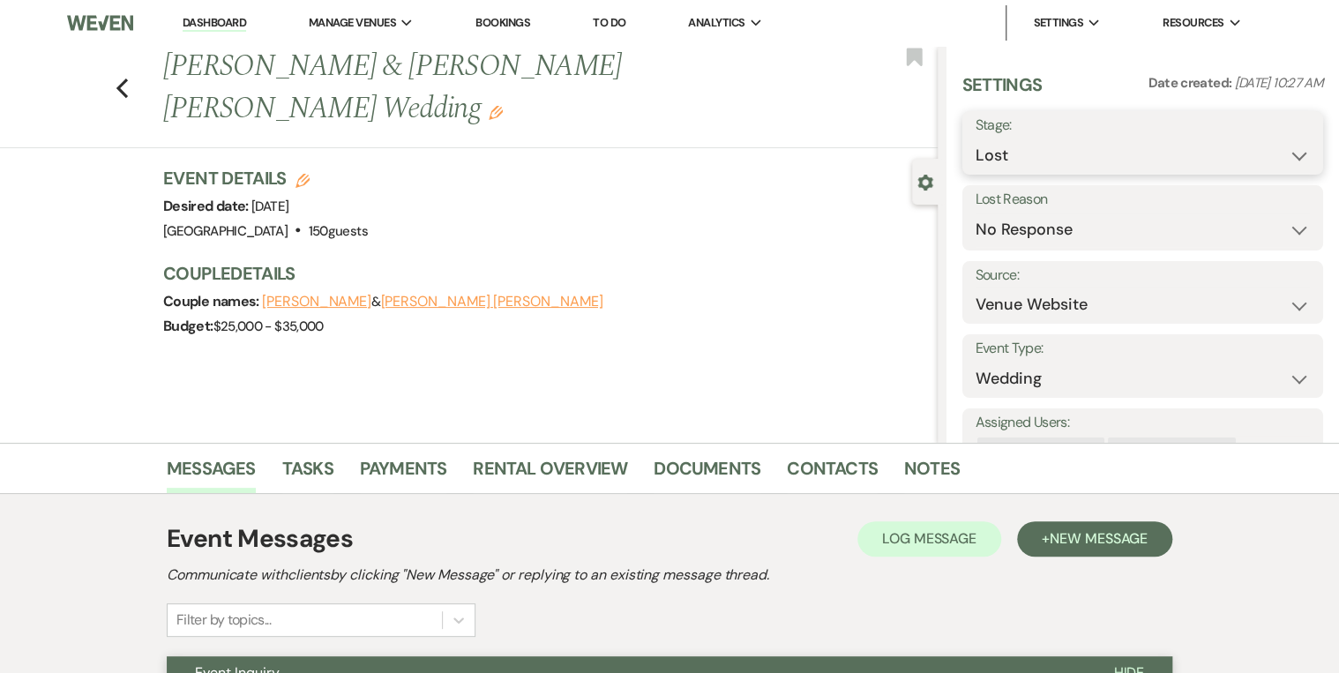
click at [1292, 152] on select "Inquiry Follow Up Tour Requested Tour Confirmed Toured Proposal Sent Booked Lost" at bounding box center [1143, 155] width 334 height 34
select select "4"
click at [976, 138] on select "Inquiry Follow Up Tour Requested Tour Confirmed Toured Proposal Sent Booked Lost" at bounding box center [1143, 155] width 334 height 34
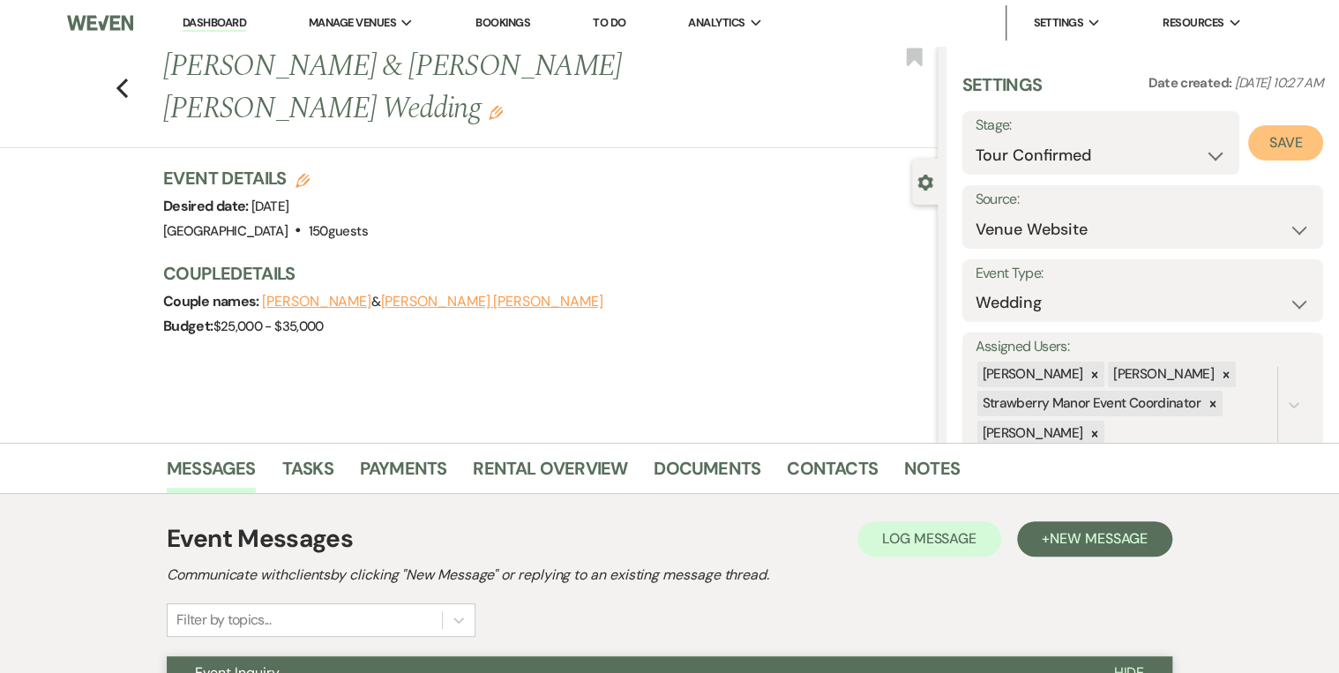
click at [1282, 146] on button "Save" at bounding box center [1285, 142] width 75 height 35
click at [127, 78] on icon "Previous" at bounding box center [122, 88] width 13 height 21
select select "4"
select select "8"
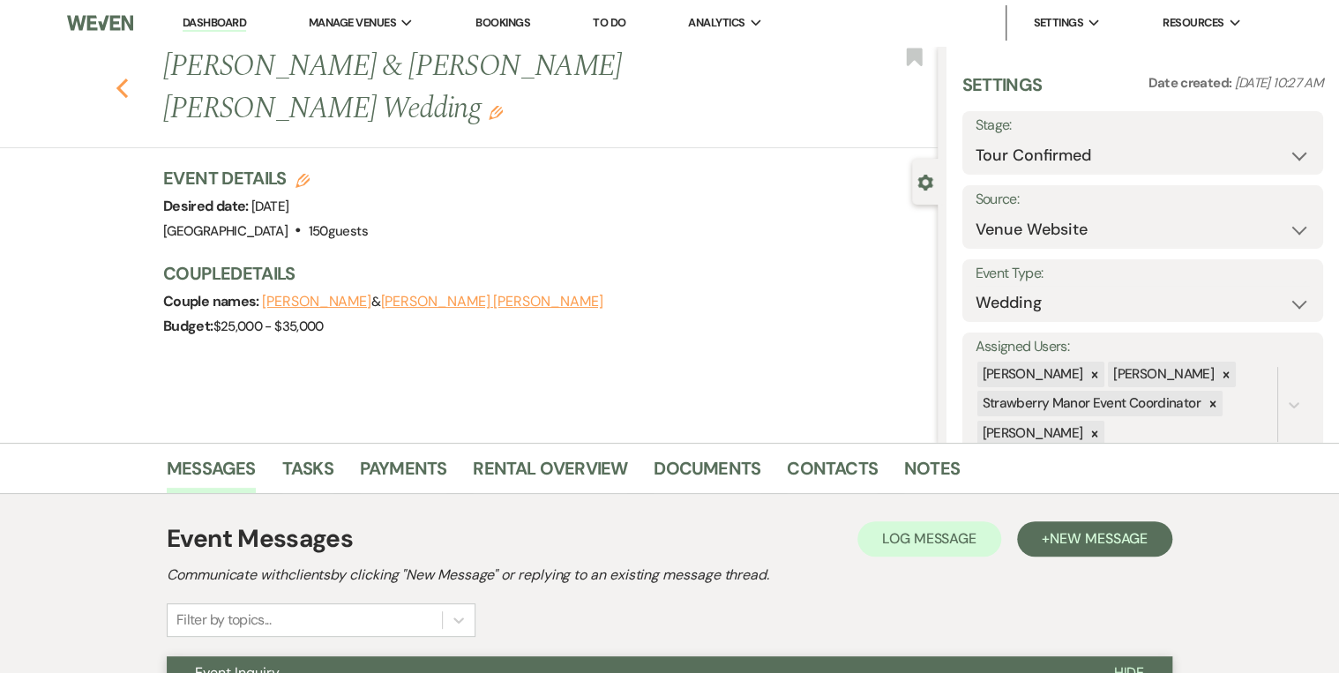
select select "5"
select select "8"
select select "5"
select select "8"
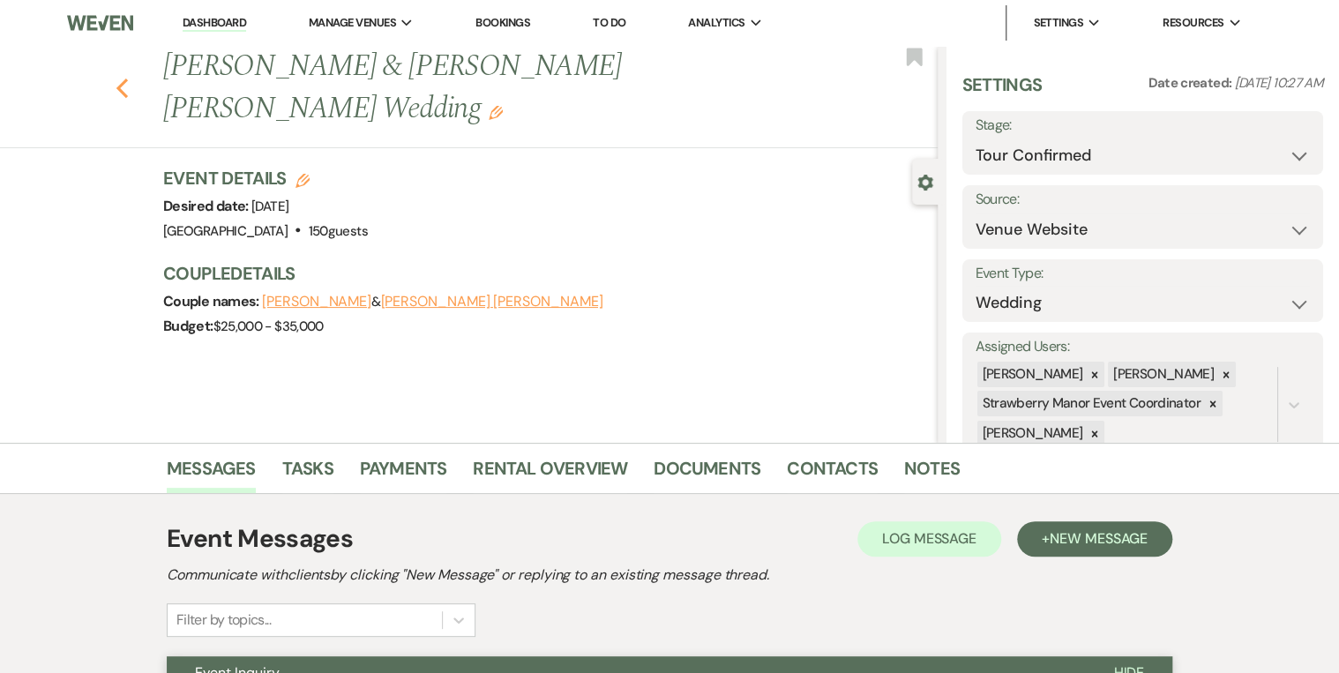
select select "5"
select select "8"
select select "5"
select select "8"
select select "5"
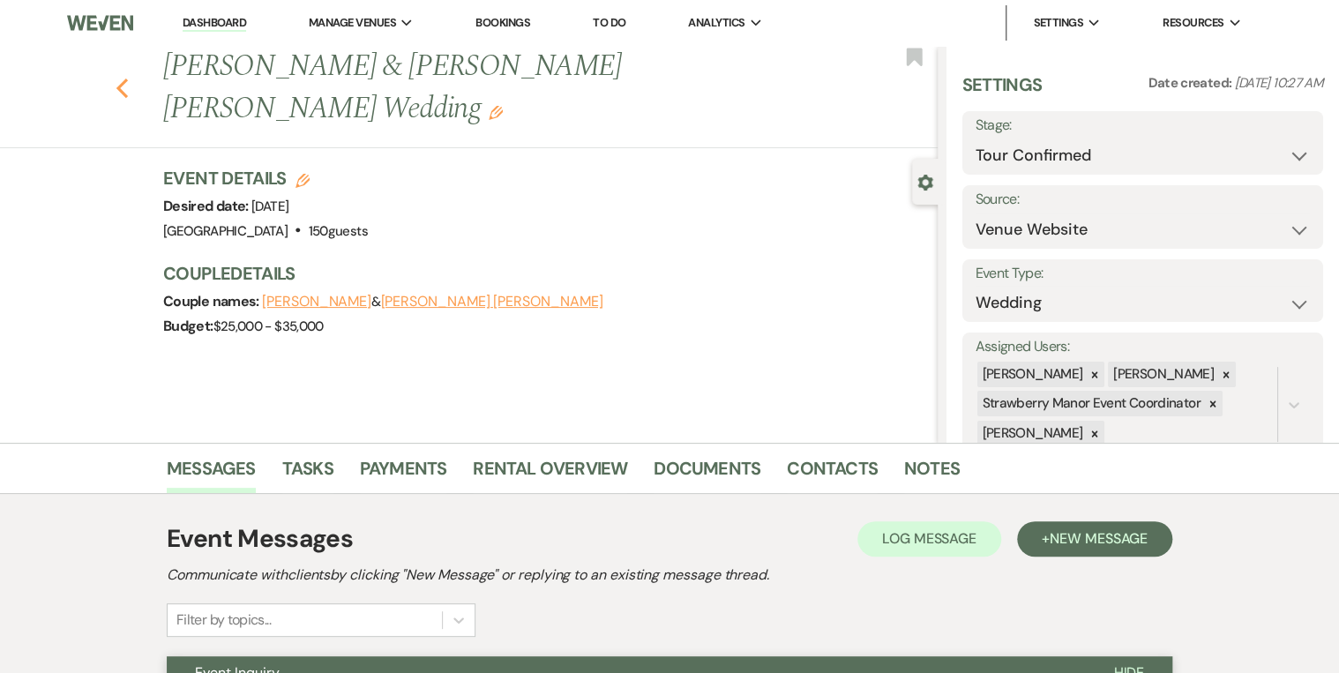
select select "8"
select select "5"
select select "8"
select select "5"
select select "8"
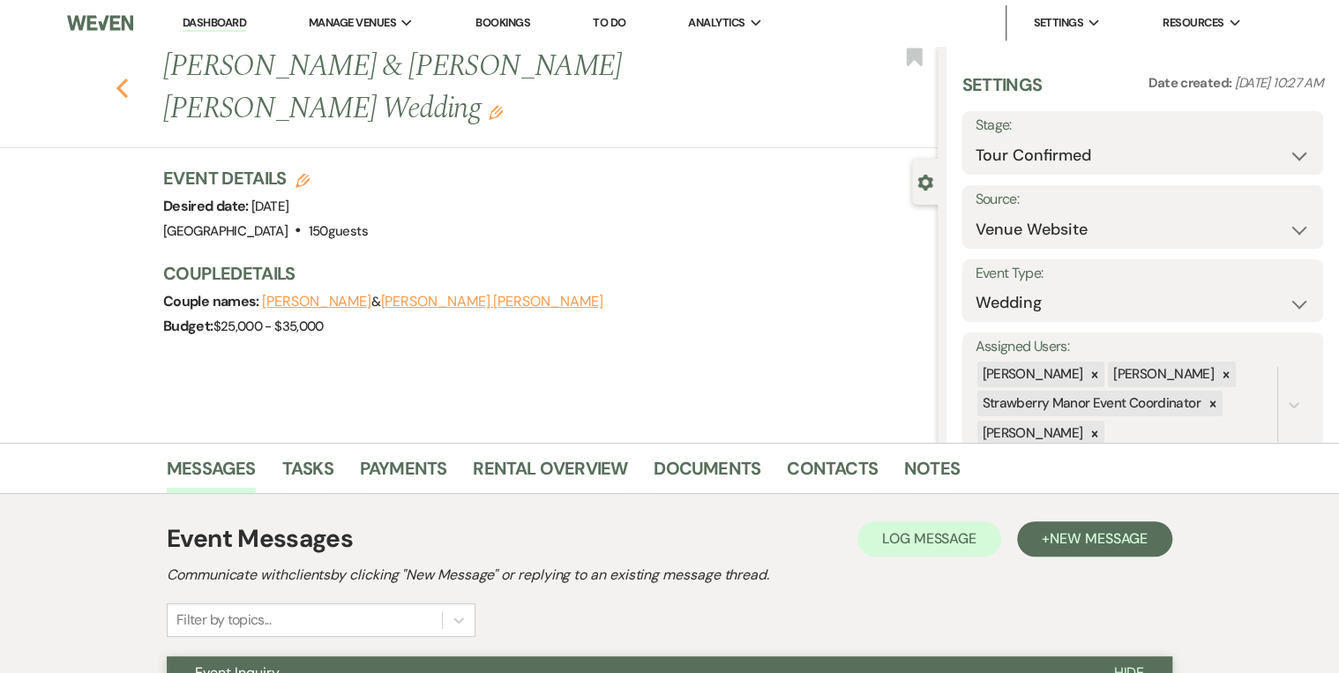
select select "8"
select select "5"
select select "8"
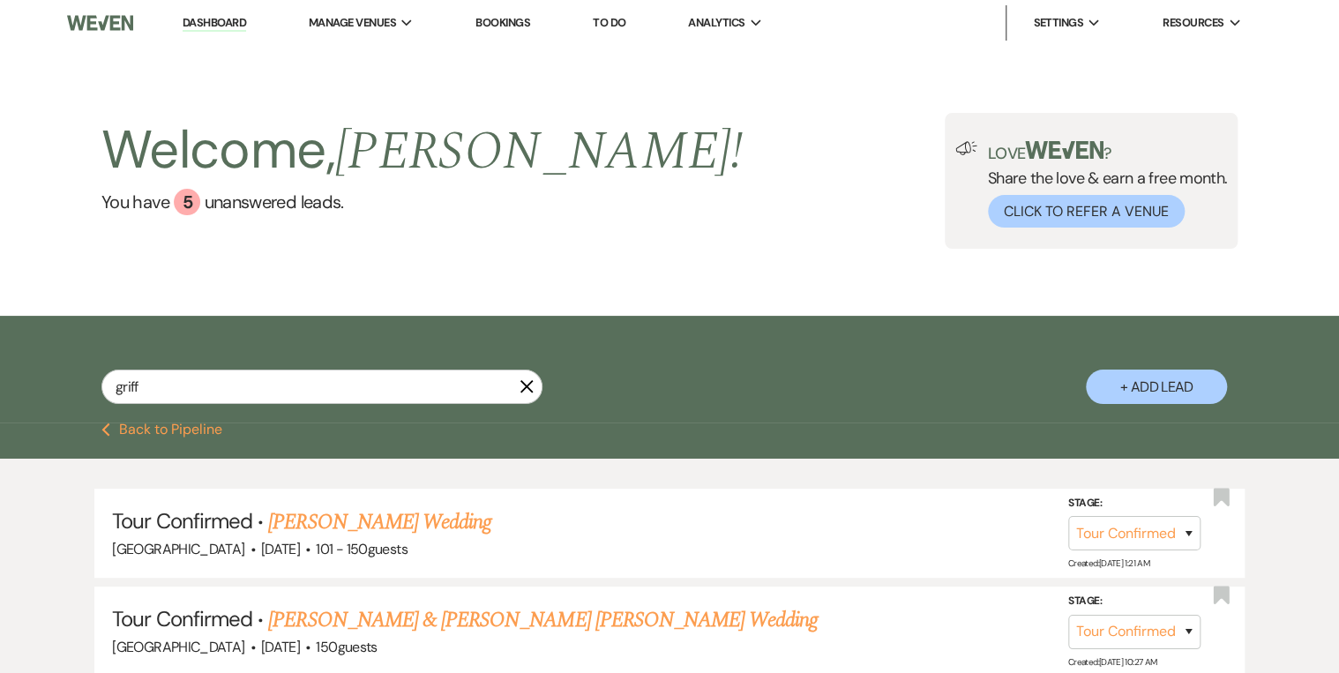
click at [226, 25] on link "Dashboard" at bounding box center [215, 23] width 64 height 17
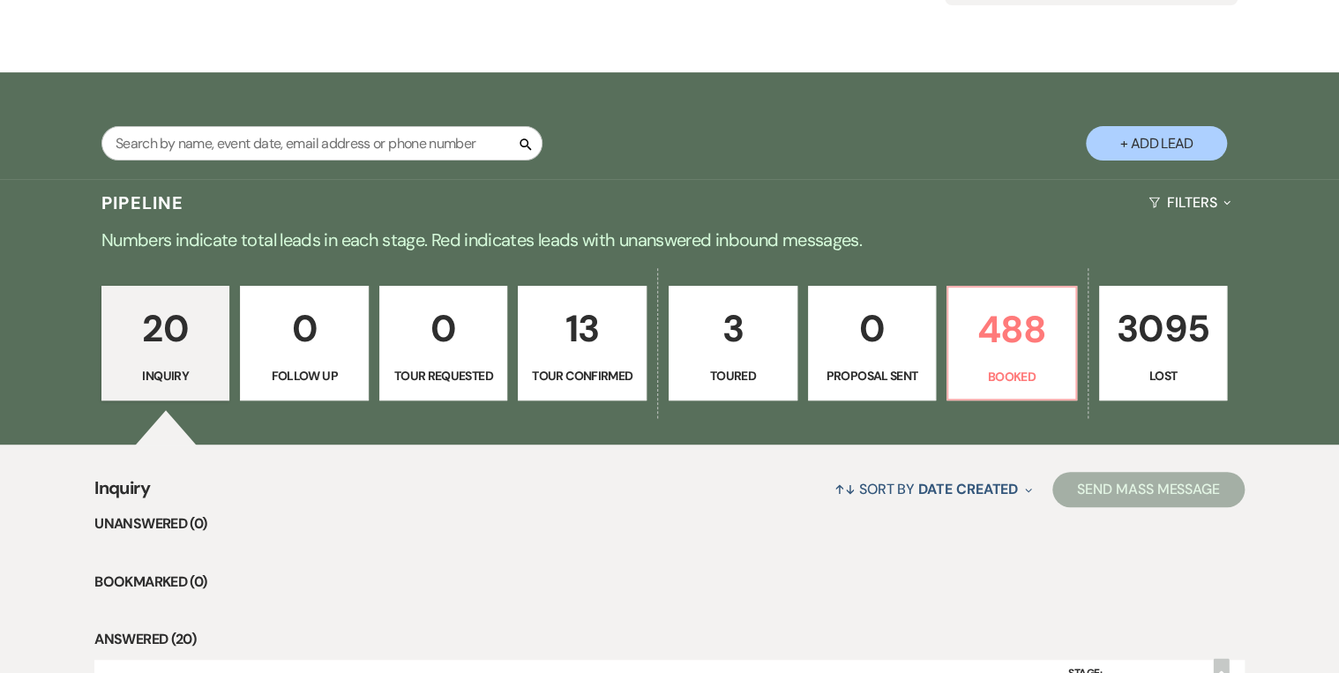
scroll to position [423, 0]
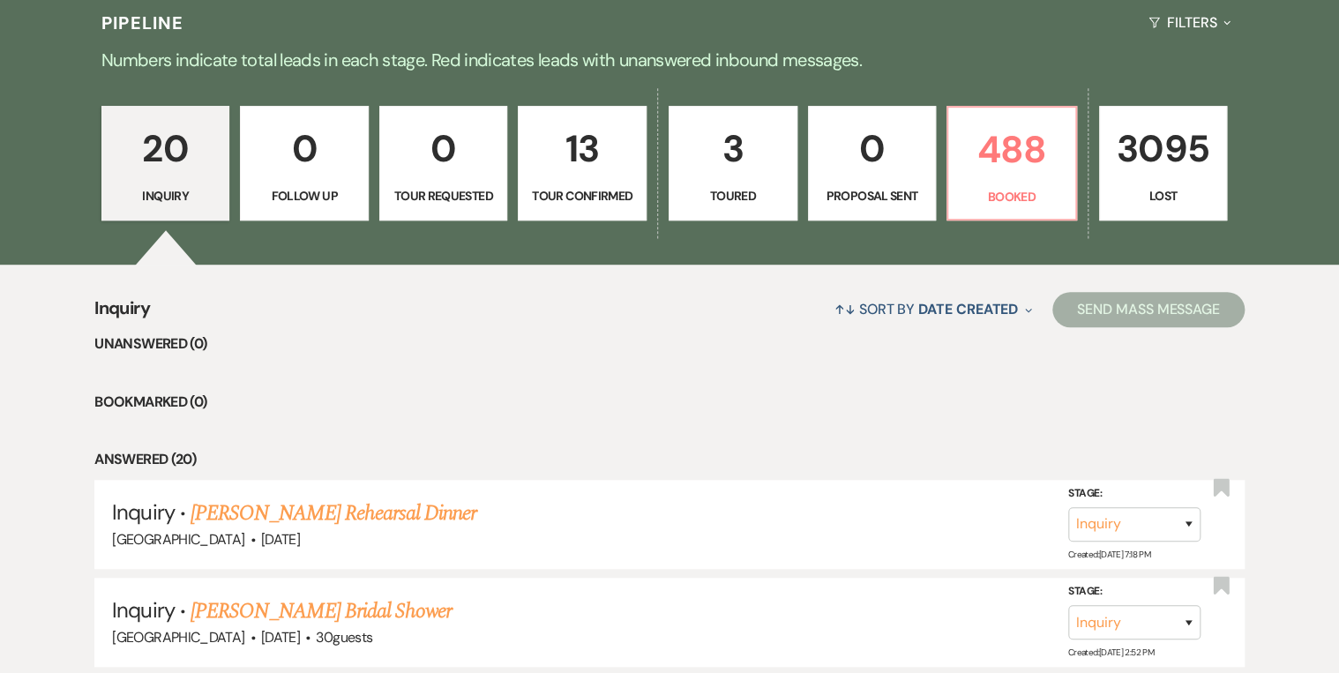
click at [600, 161] on p "13" at bounding box center [582, 148] width 106 height 59
select select "4"
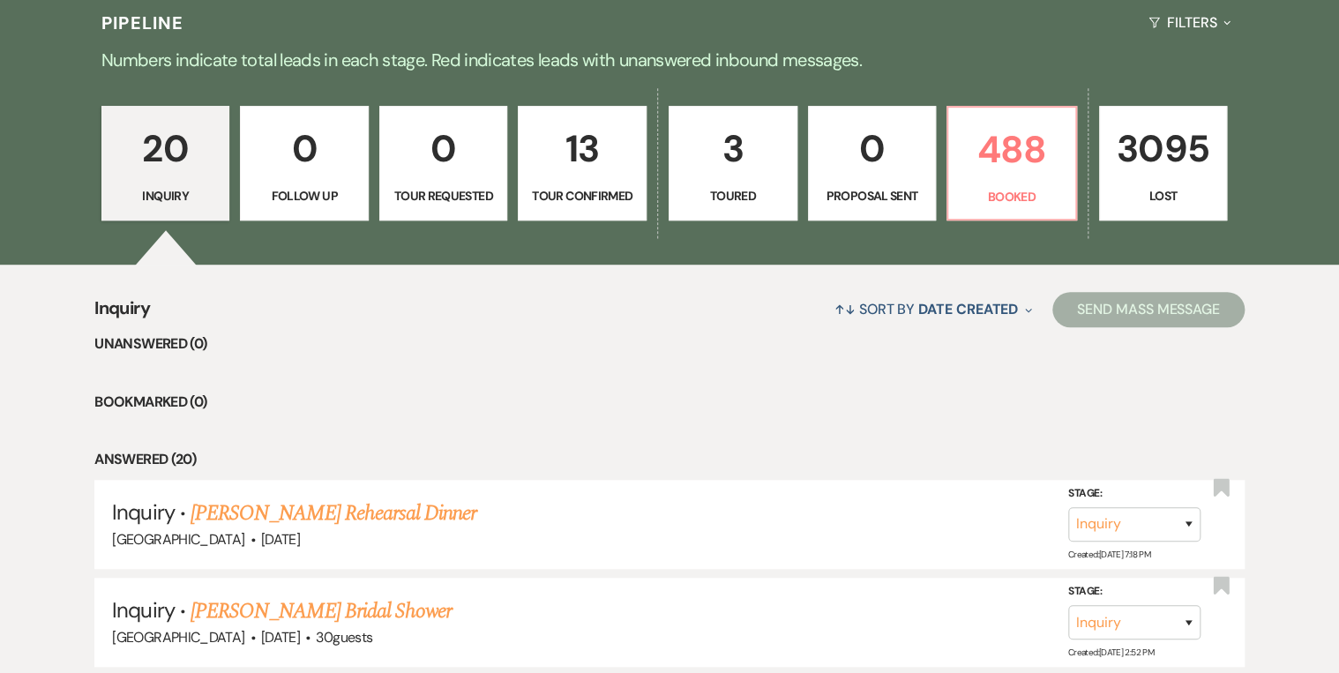
select select "4"
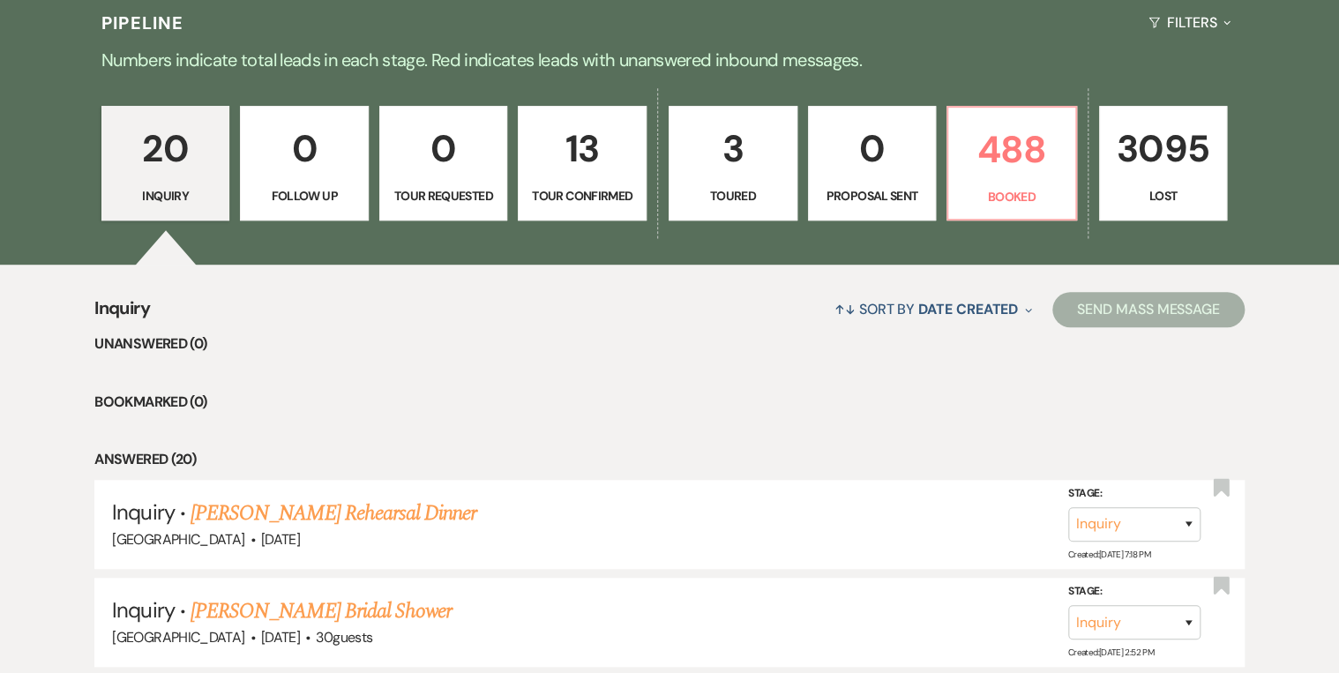
select select "4"
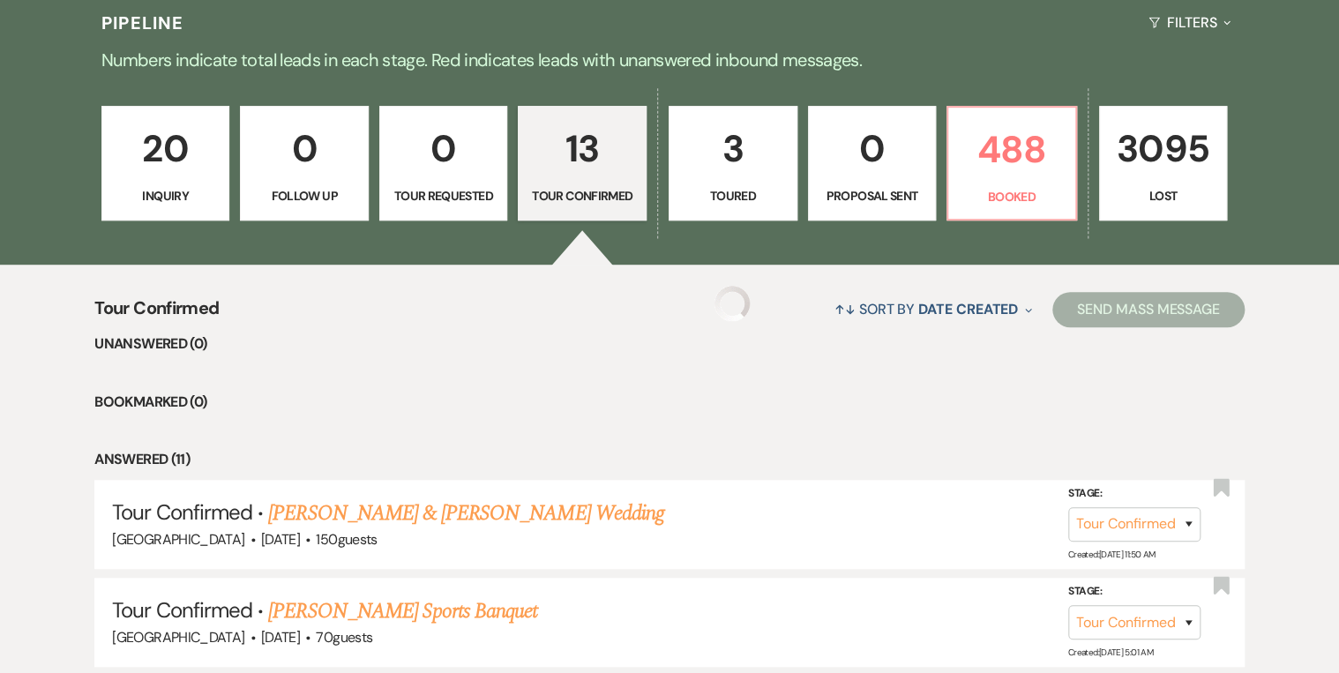
select select "4"
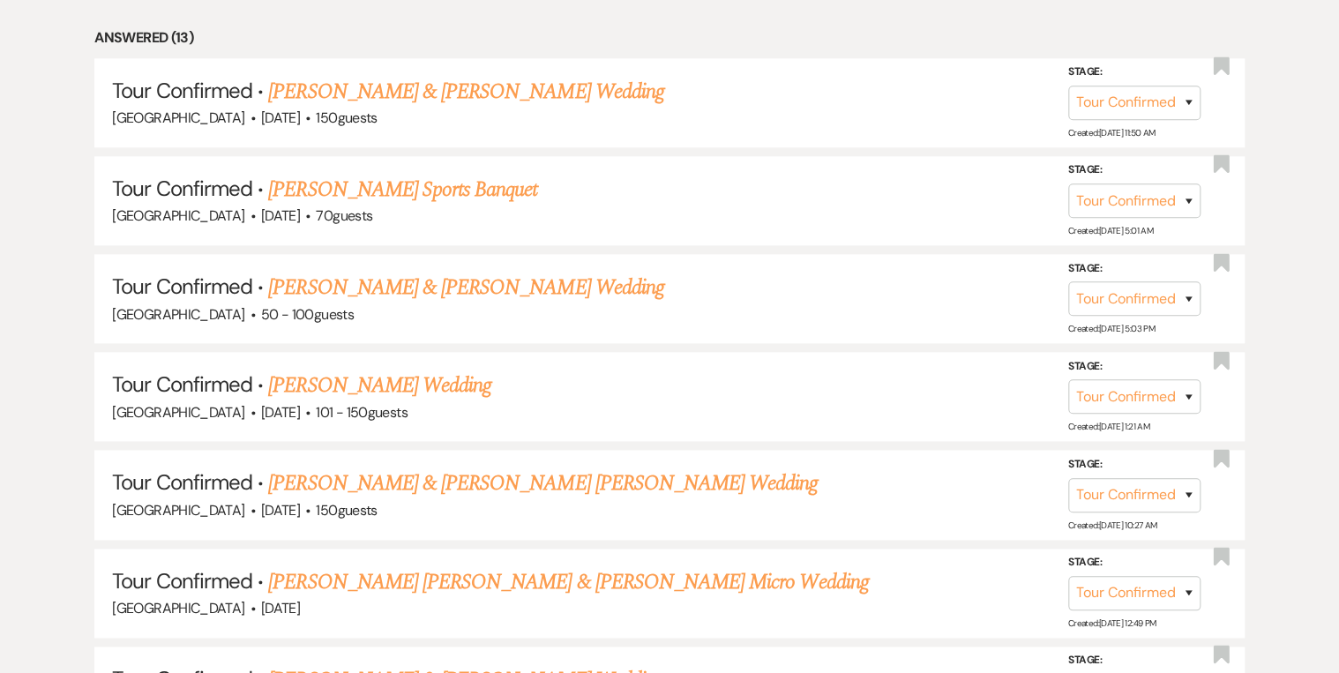
scroll to position [917, 0]
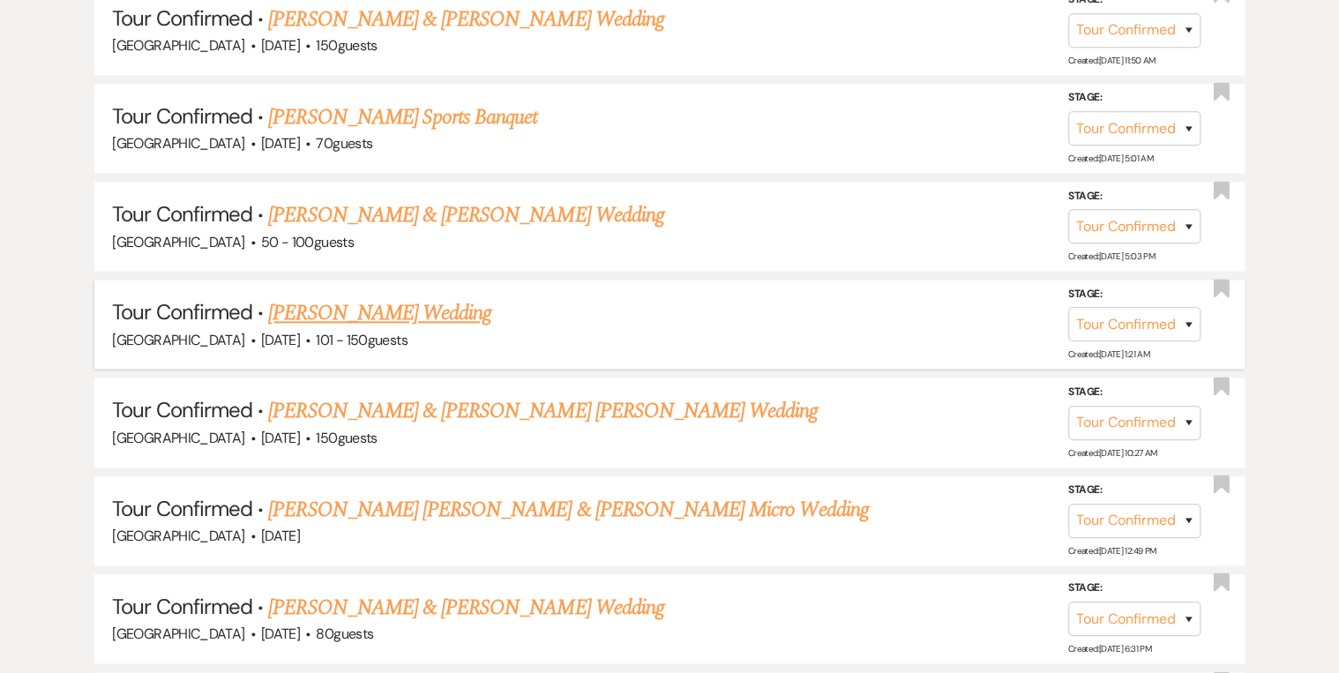
click at [372, 307] on link "Tyra Griffin's Wedding" at bounding box center [379, 313] width 223 height 32
select select "4"
select select "2"
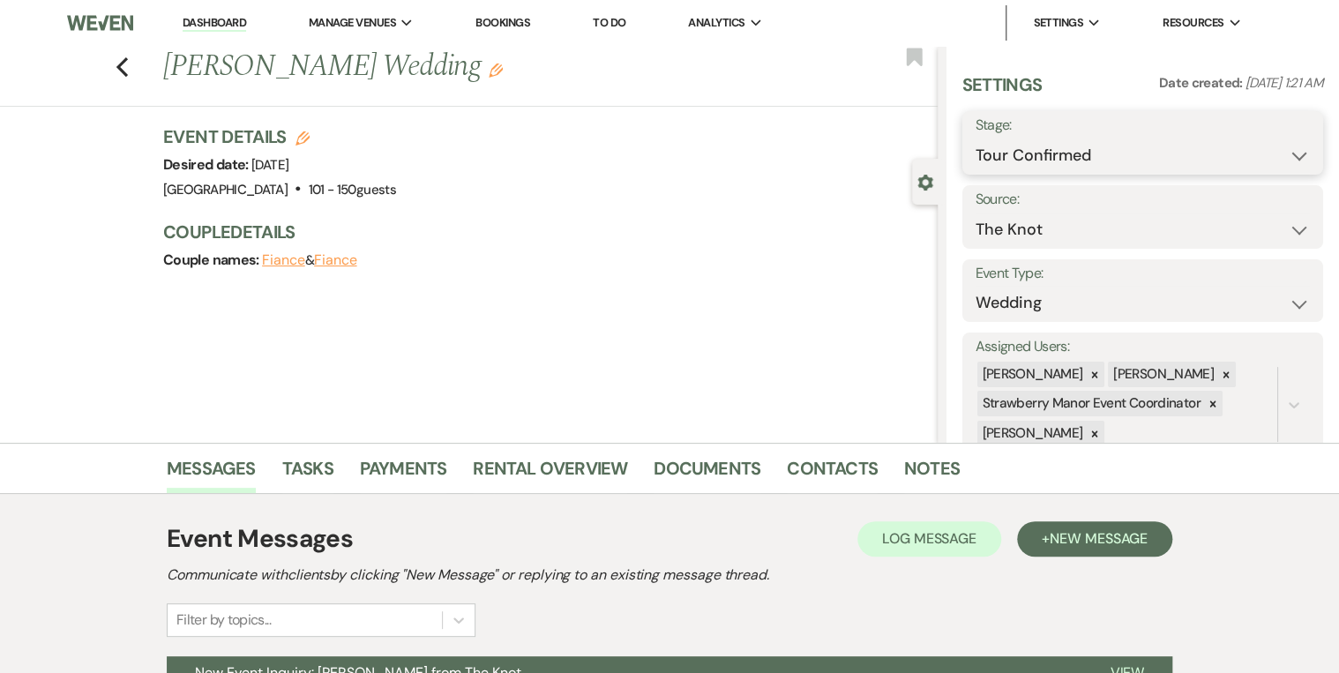
click at [1104, 142] on select "Inquiry Follow Up Tour Requested Tour Confirmed Toured Proposal Sent Booked Lost" at bounding box center [1143, 155] width 334 height 34
select select "5"
click at [976, 138] on select "Inquiry Follow Up Tour Requested Tour Confirmed Toured Proposal Sent Booked Lost" at bounding box center [1143, 155] width 334 height 34
click at [1292, 142] on button "Save" at bounding box center [1285, 142] width 75 height 35
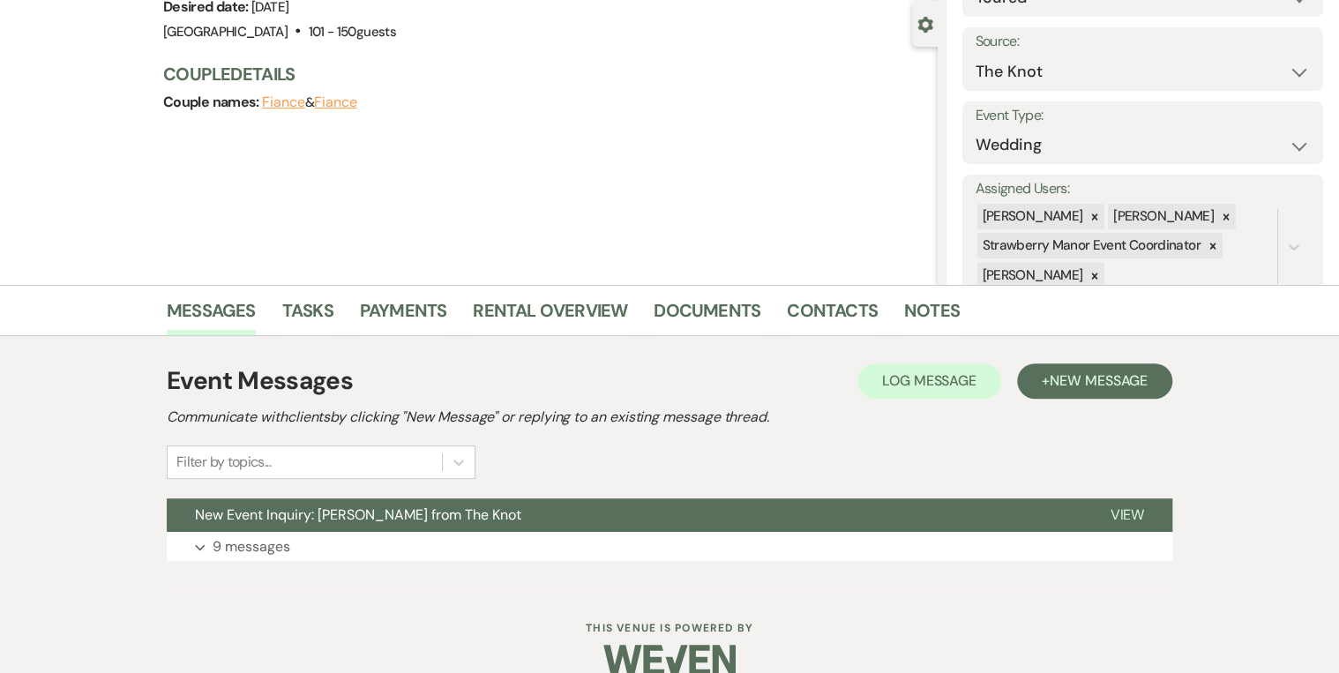
scroll to position [185, 0]
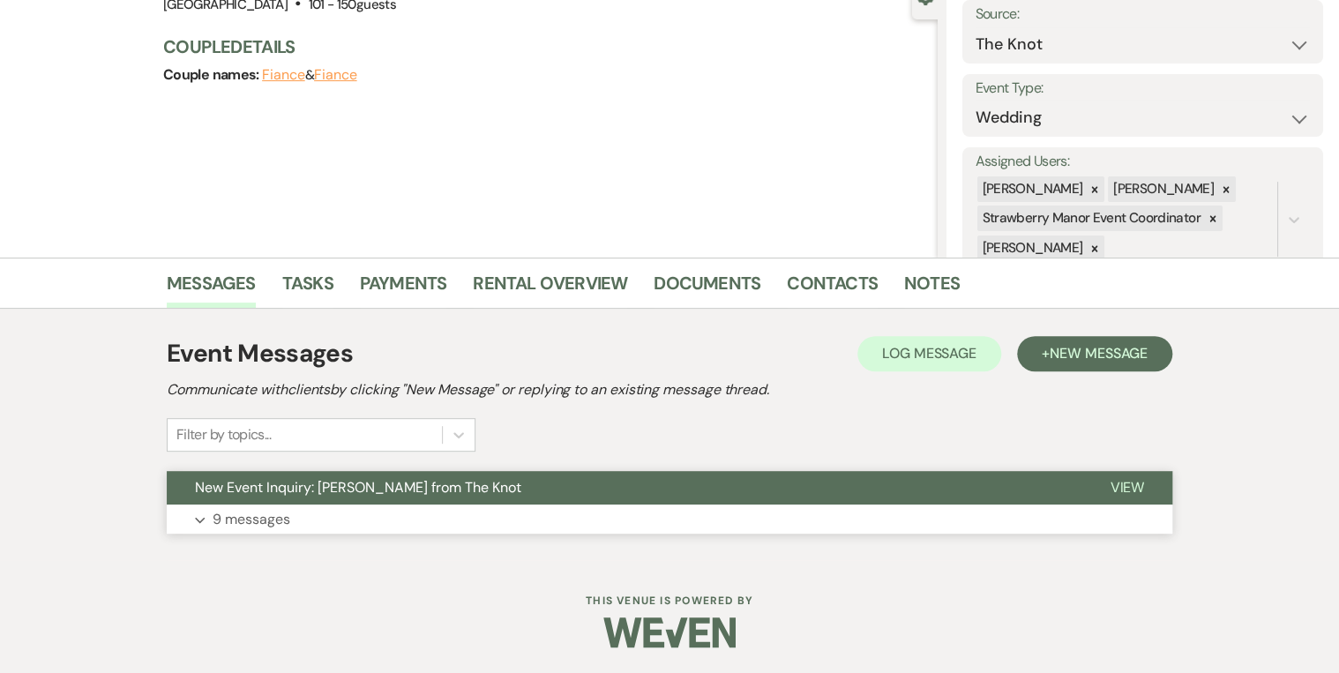
click at [1141, 484] on span "View" at bounding box center [1127, 487] width 34 height 19
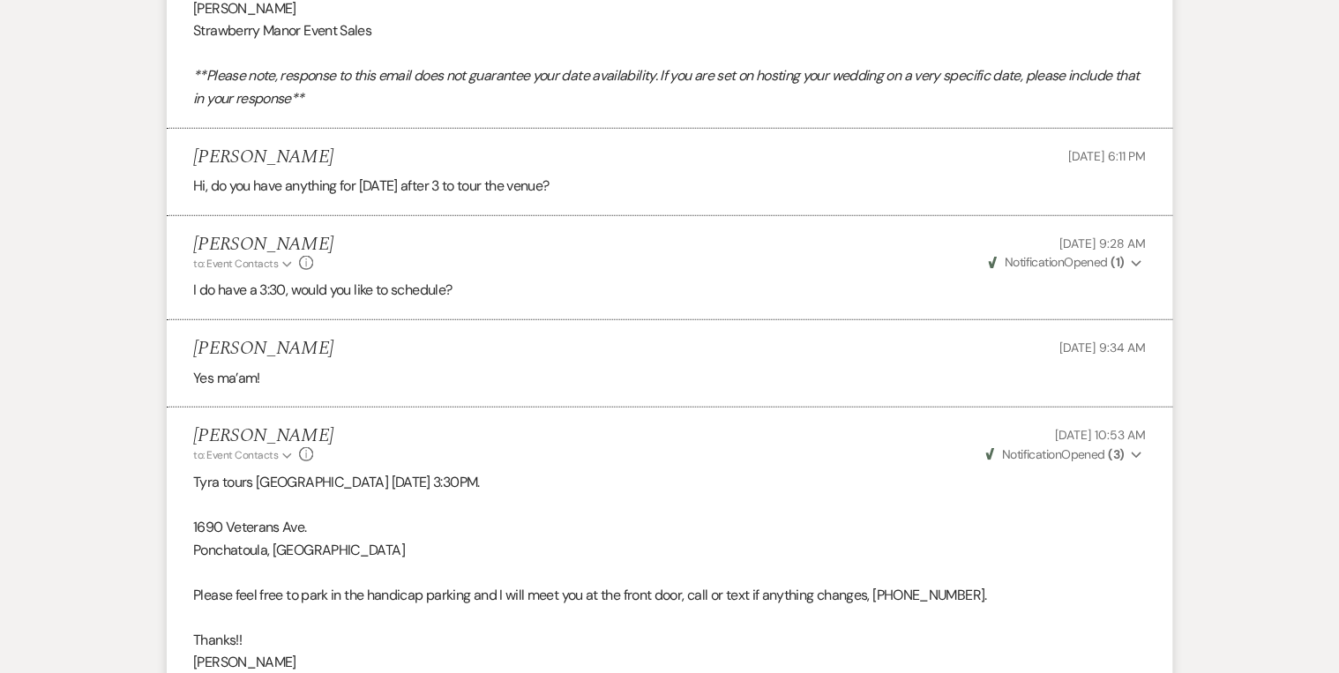
scroll to position [2925, 0]
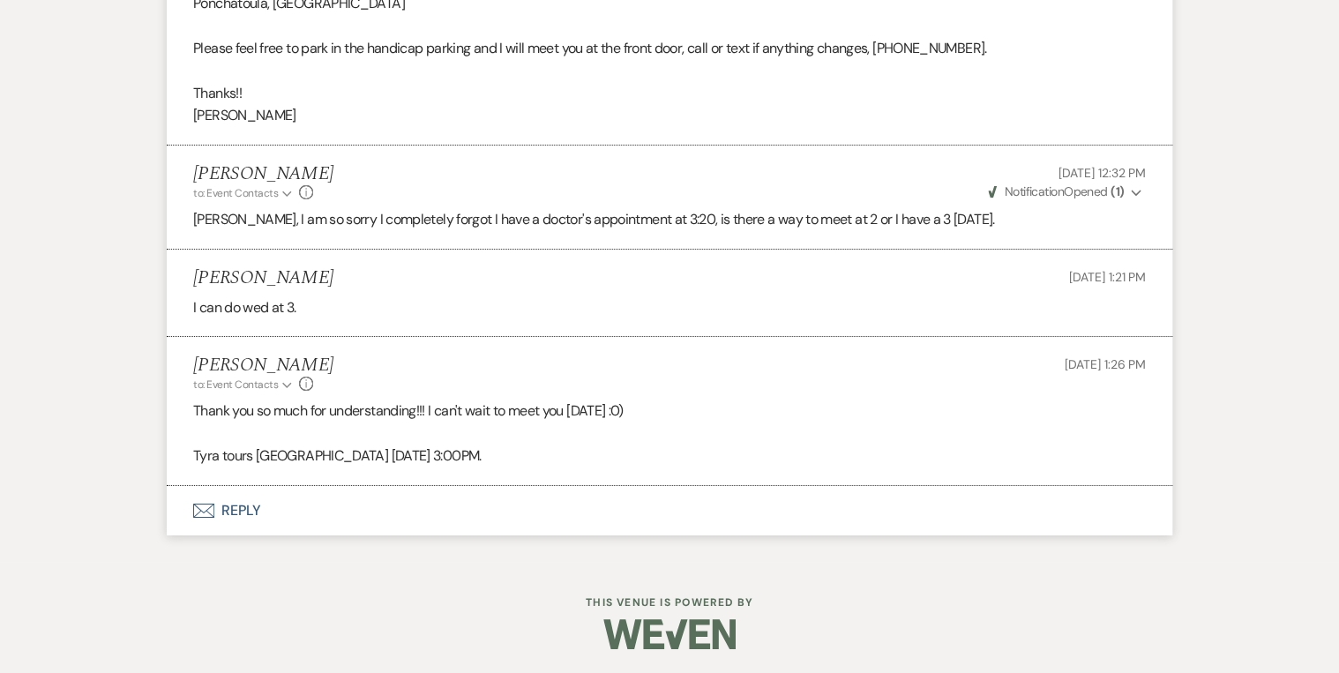
click at [225, 505] on button "Envelope Reply" at bounding box center [670, 510] width 1006 height 49
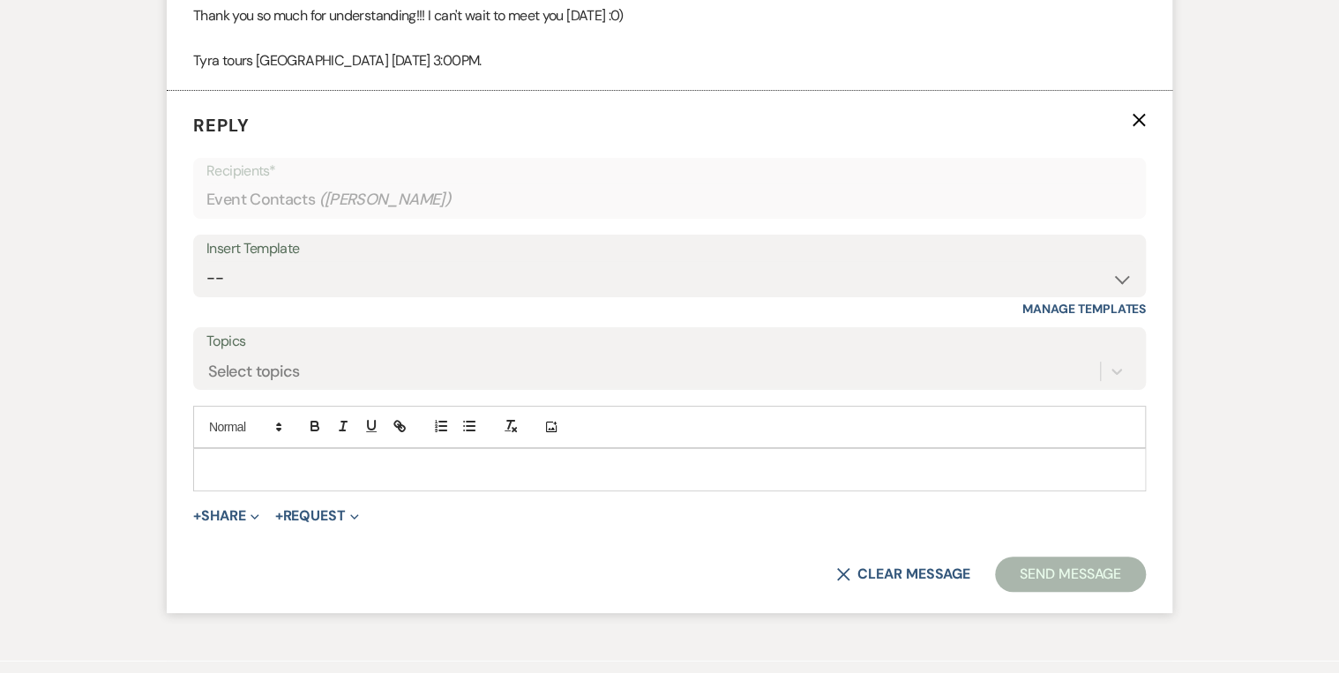
scroll to position [3334, 0]
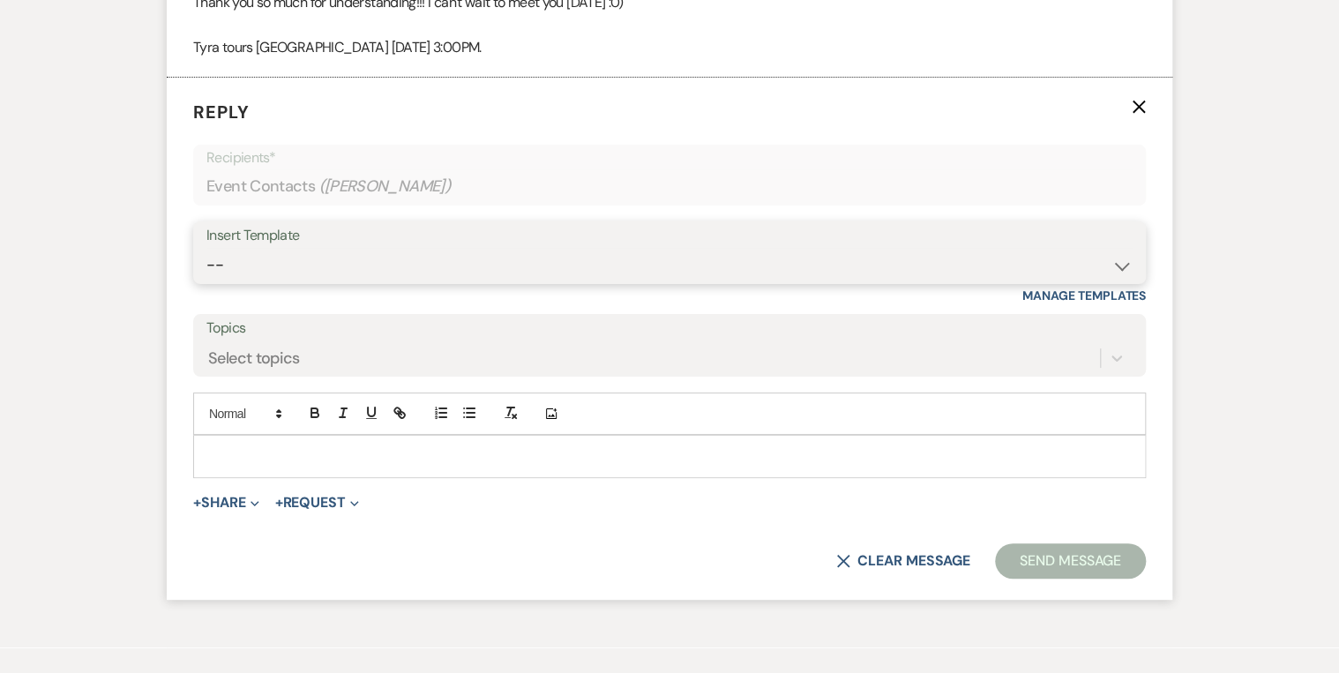
click at [254, 282] on div "Insert Template -- Weven Planning Portal Introduction (Booked Events) Private P…" at bounding box center [669, 253] width 953 height 64
select select "4782"
click at [206, 248] on select "-- Weven Planning Portal Introduction (Booked Events) Private Party Inquiry Res…" at bounding box center [669, 265] width 926 height 34
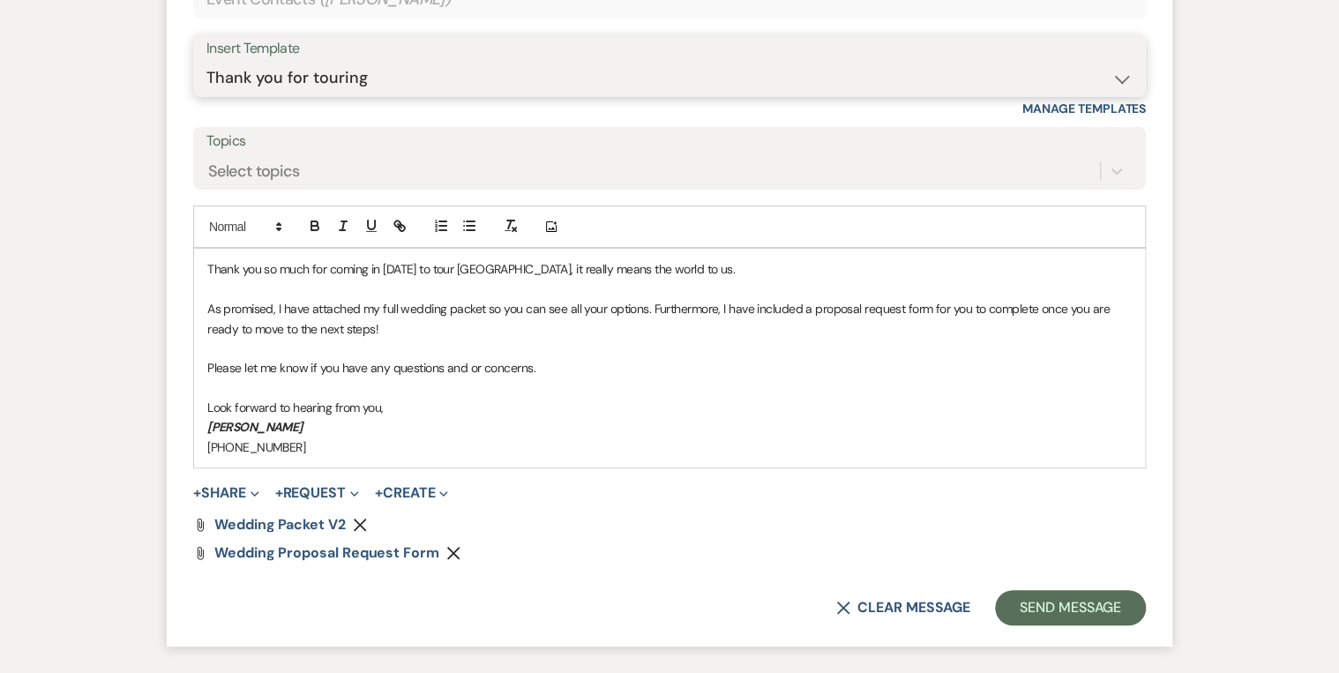
scroll to position [3652, 0]
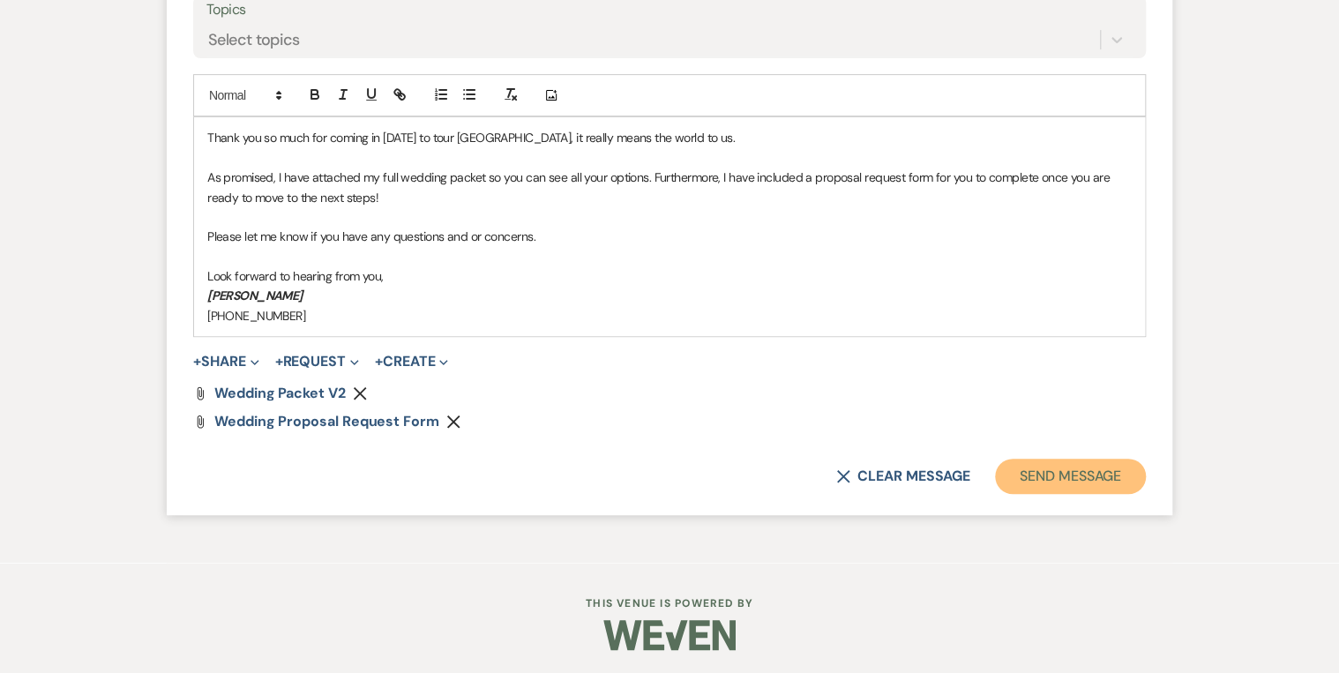
click at [1012, 470] on button "Send Message" at bounding box center [1070, 476] width 151 height 35
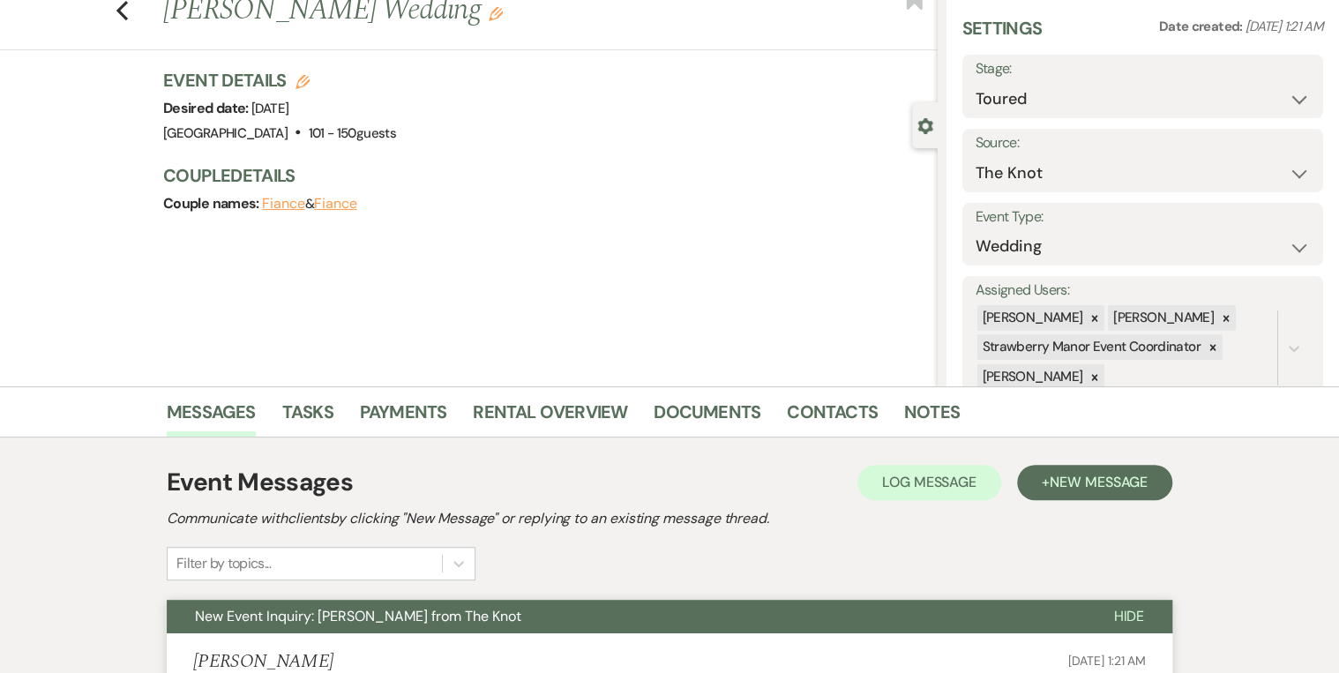
scroll to position [0, 0]
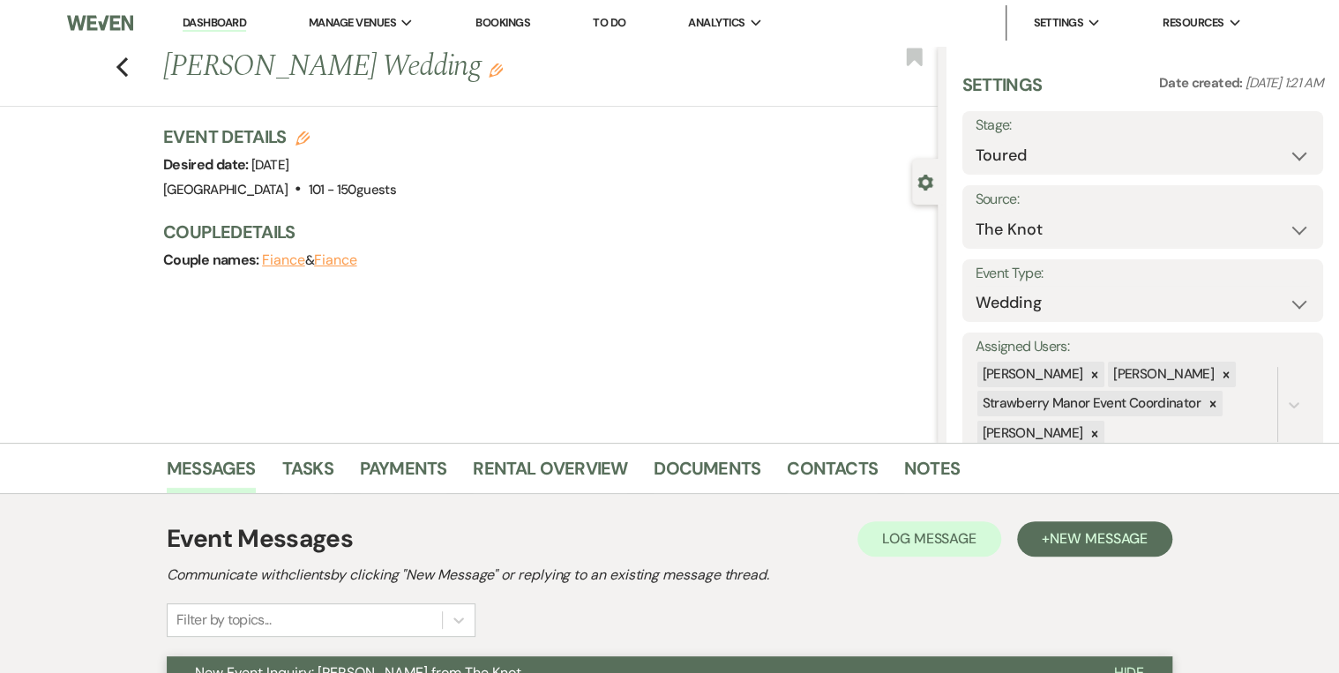
click at [218, 25] on link "Dashboard" at bounding box center [215, 23] width 64 height 17
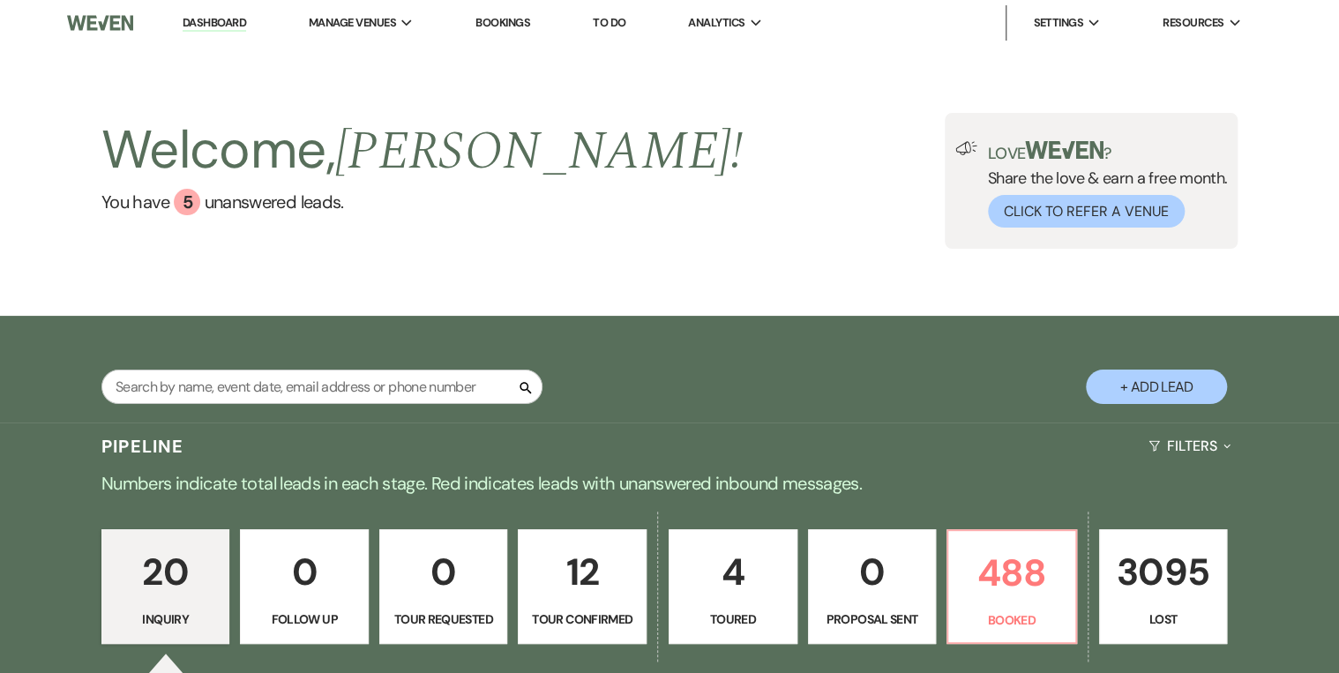
scroll to position [282, 0]
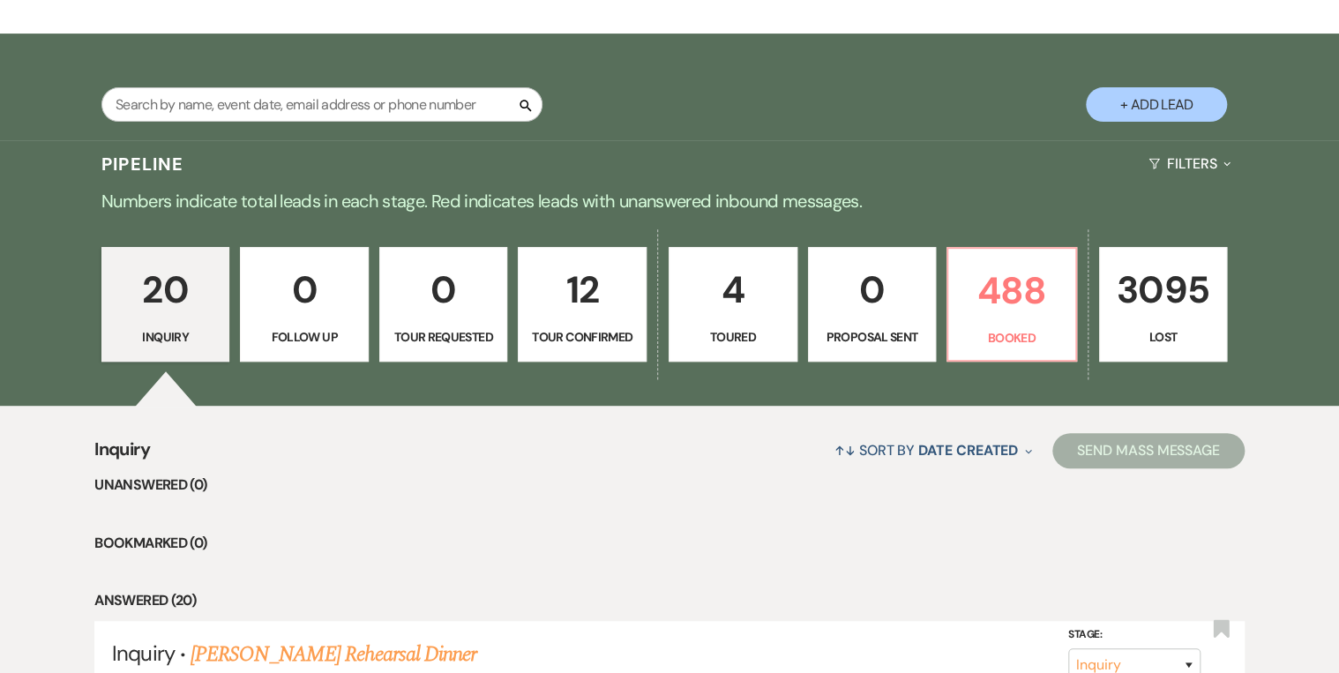
click at [734, 316] on p "4" at bounding box center [733, 289] width 106 height 59
select select "5"
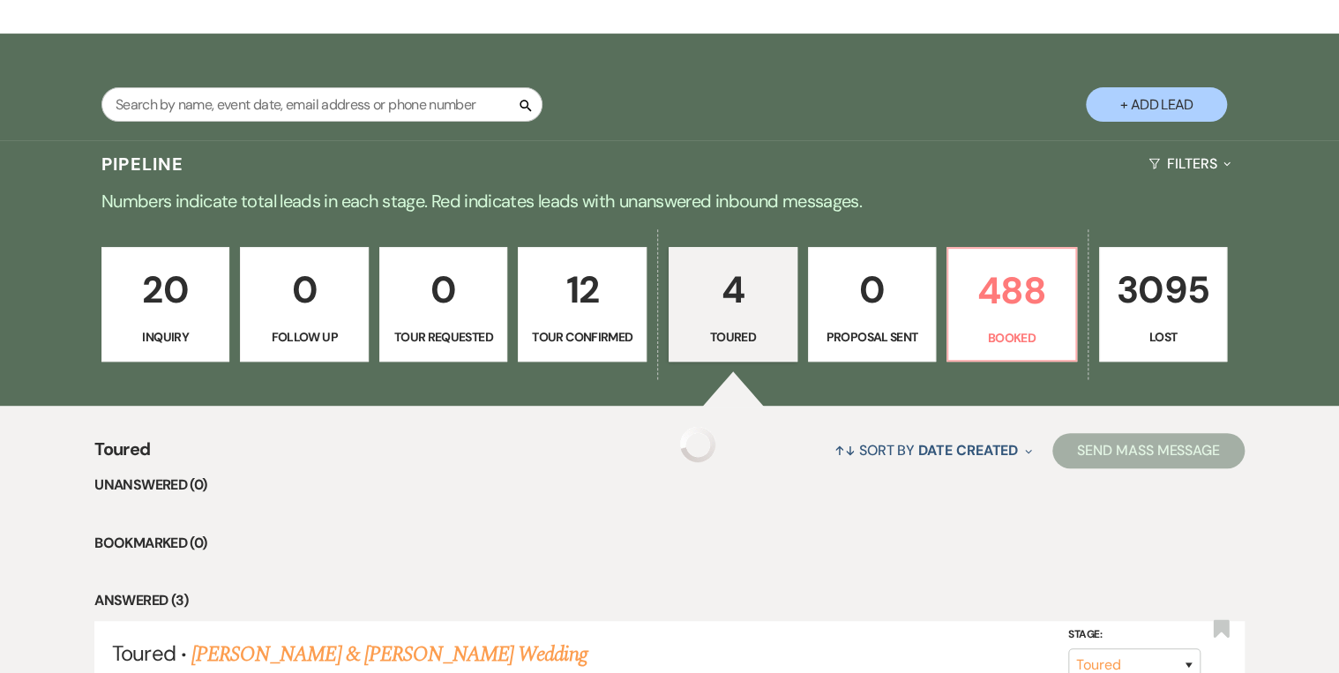
select select "5"
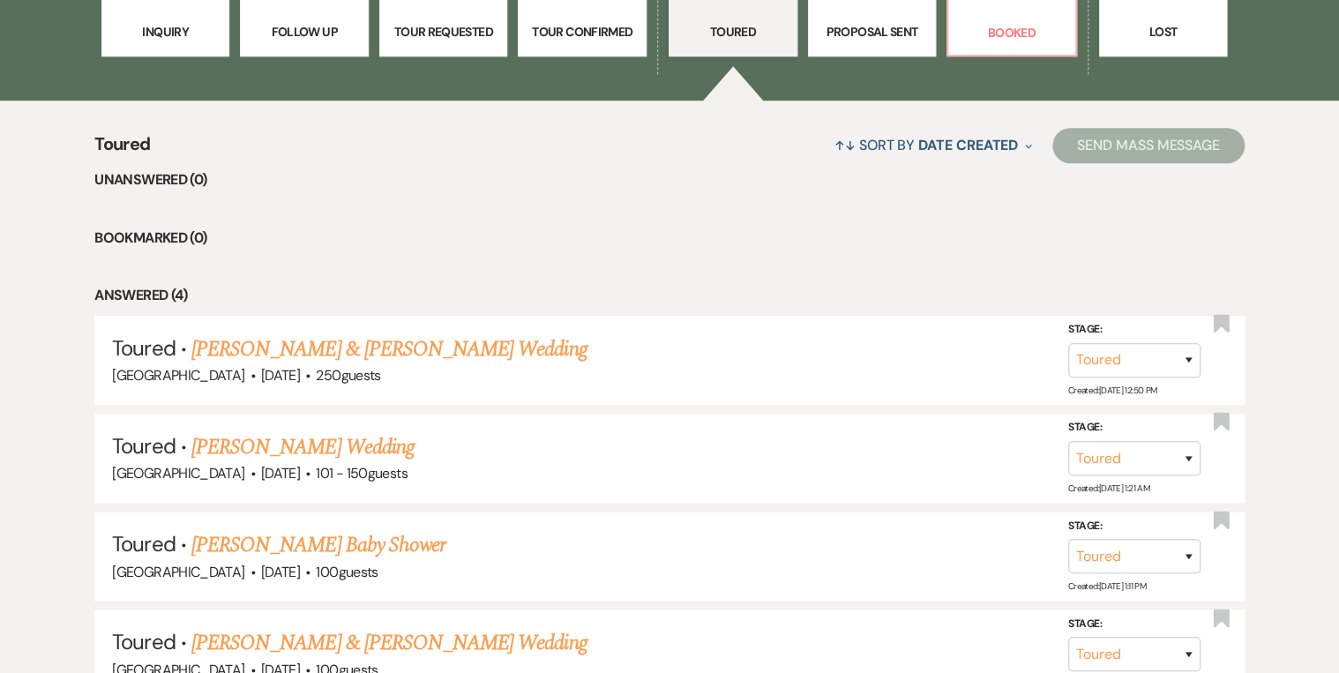
scroll to position [635, 0]
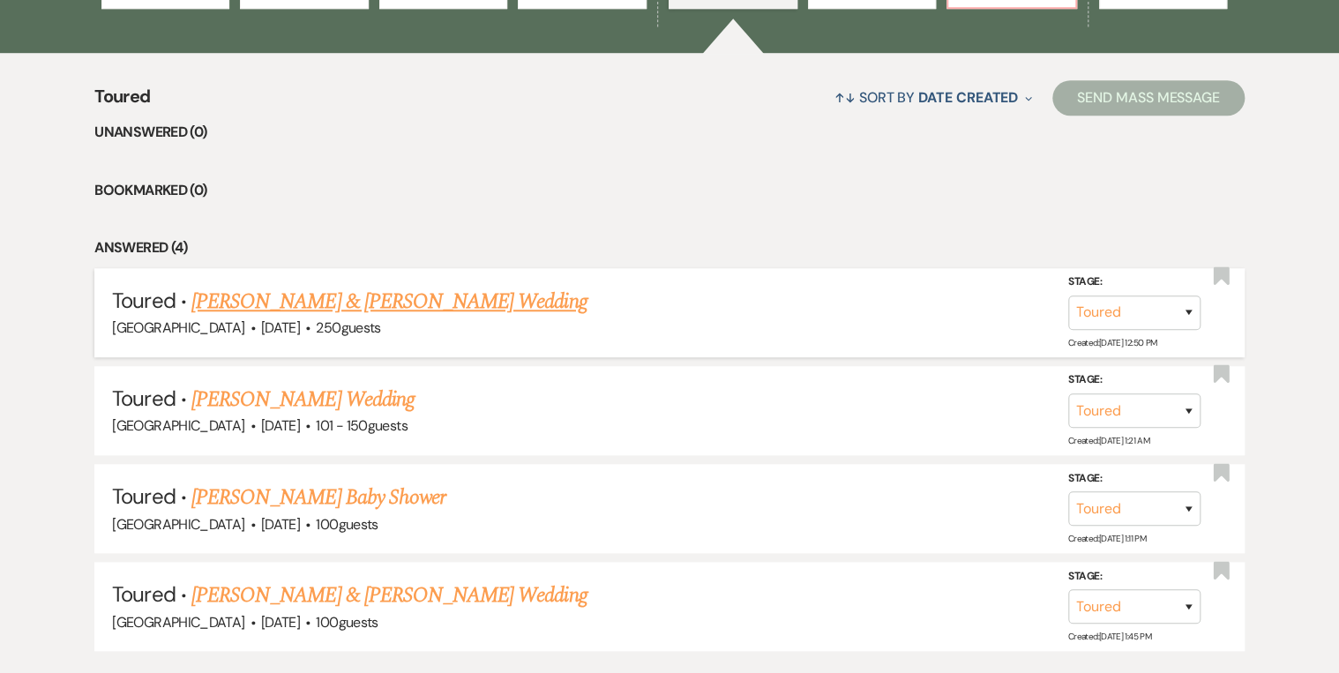
click at [367, 298] on link "Blake Robinson & Brooke Whitman's Wedding" at bounding box center [388, 302] width 395 height 32
select select "5"
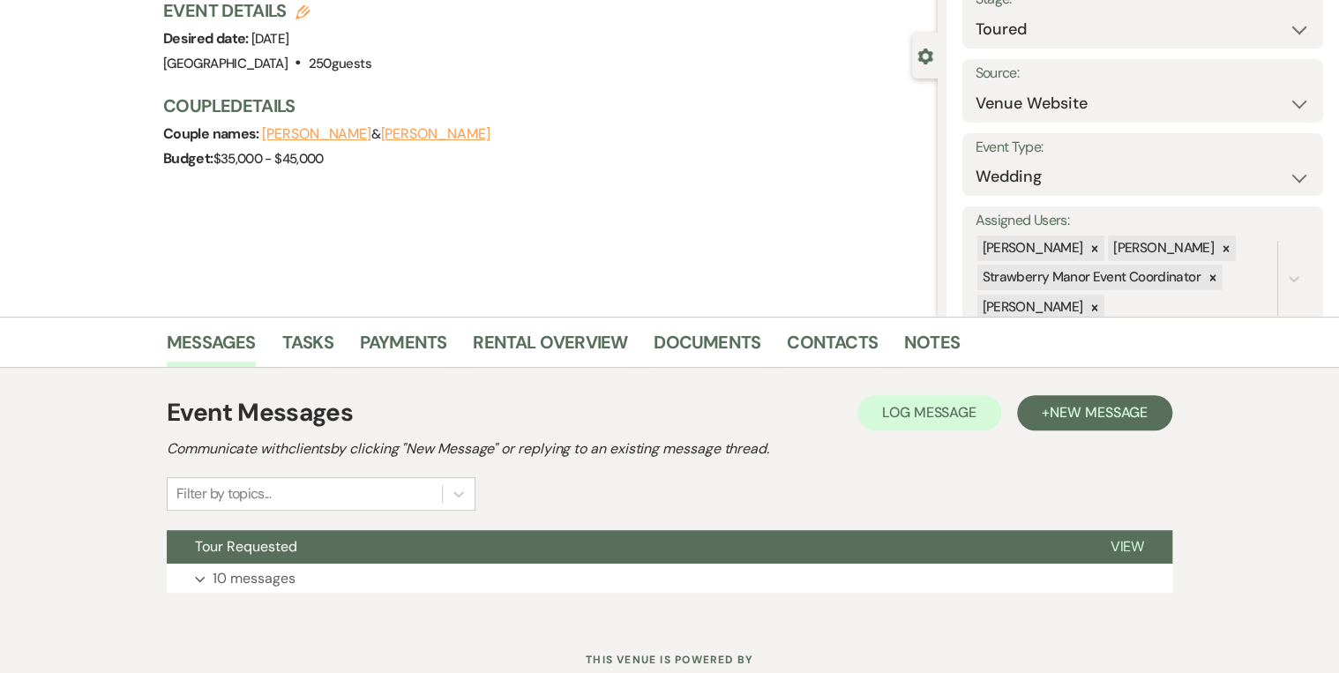
scroll to position [185, 0]
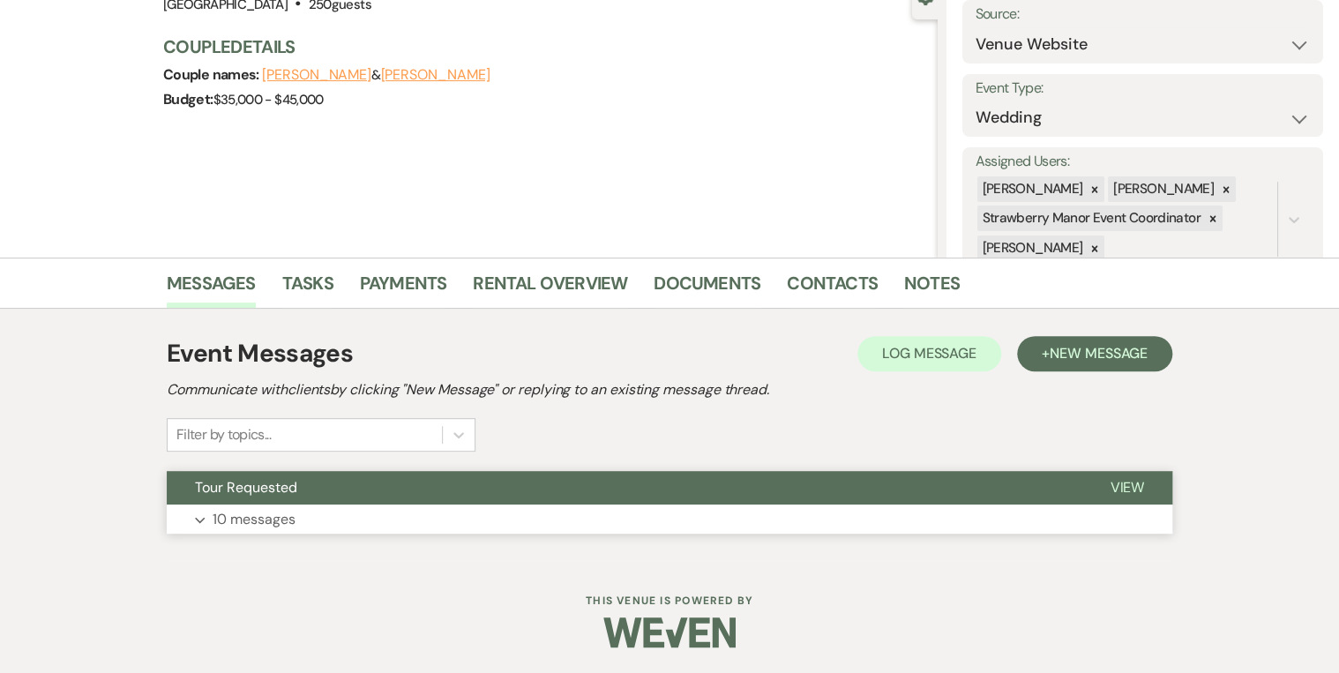
click at [1133, 480] on span "View" at bounding box center [1127, 487] width 34 height 19
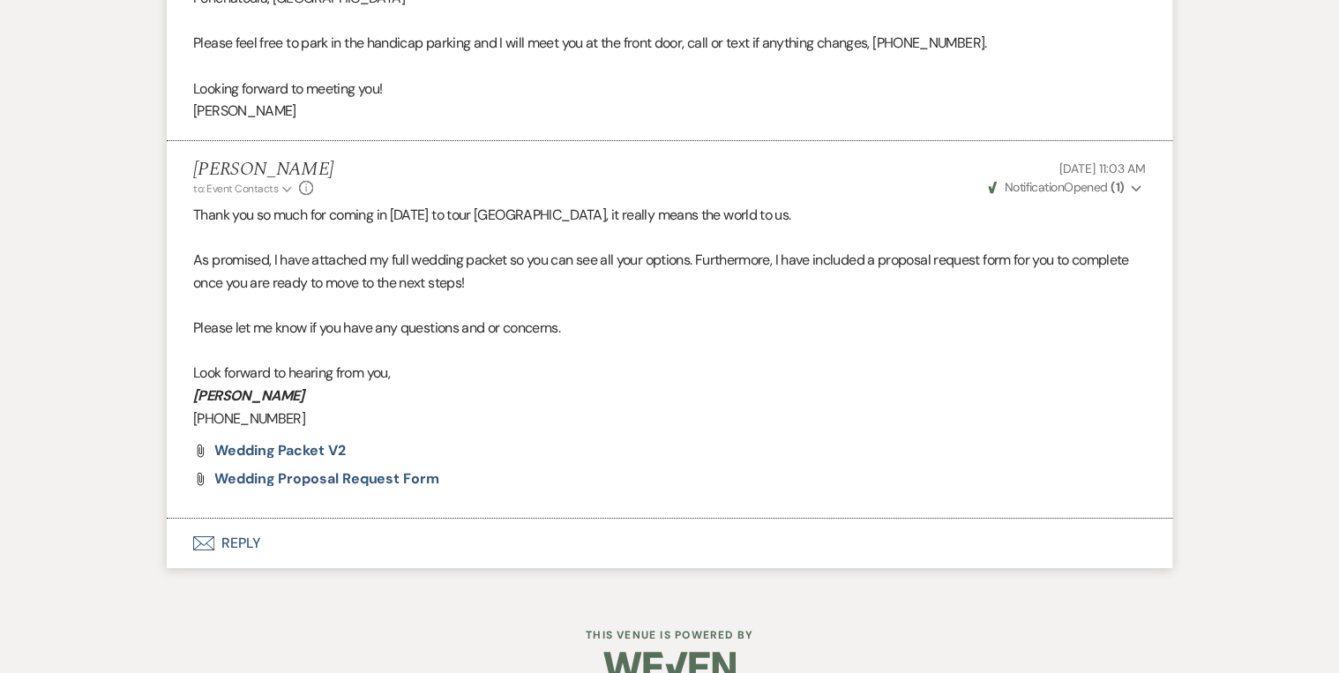
scroll to position [3129, 0]
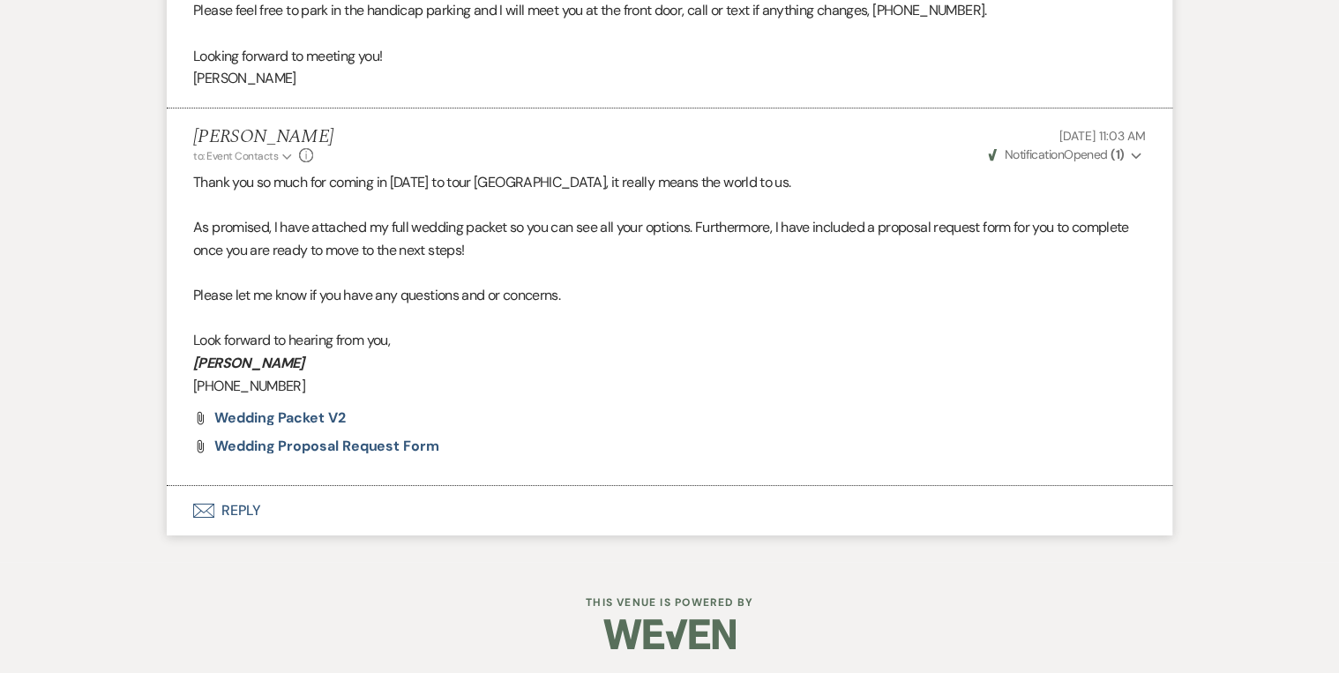
click at [243, 508] on button "Envelope Reply" at bounding box center [670, 510] width 1006 height 49
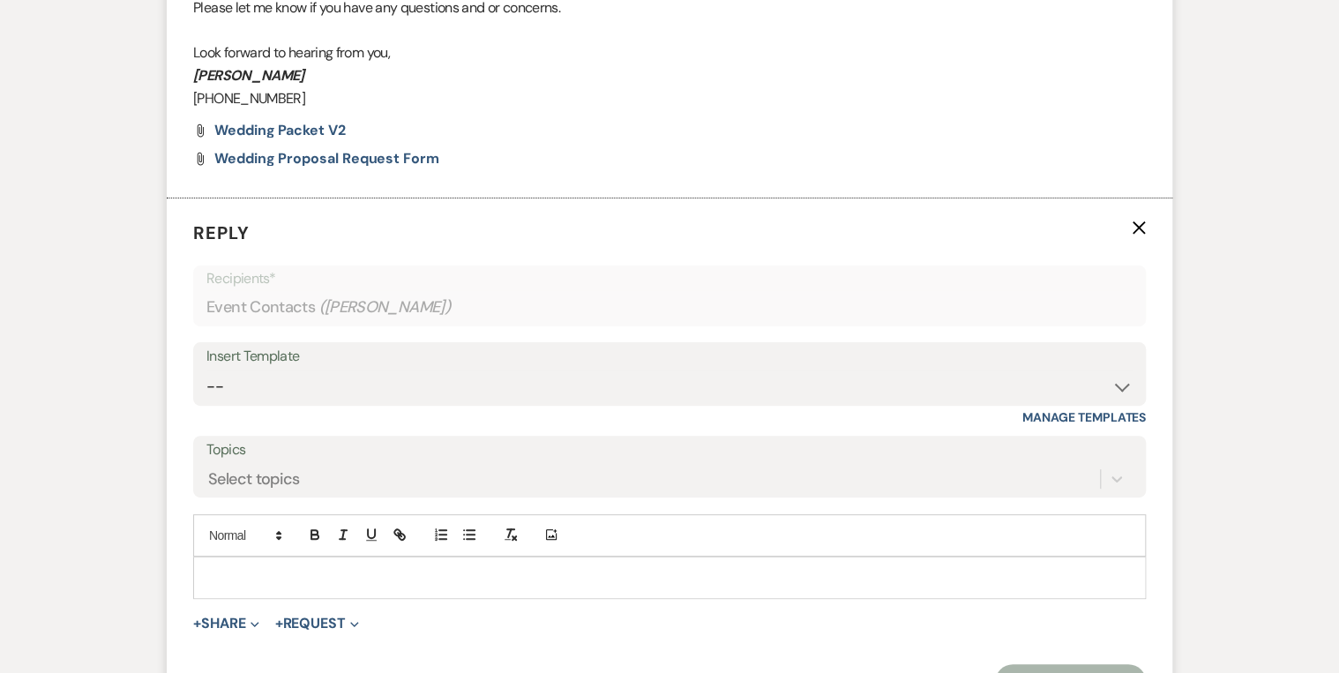
scroll to position [3536, 0]
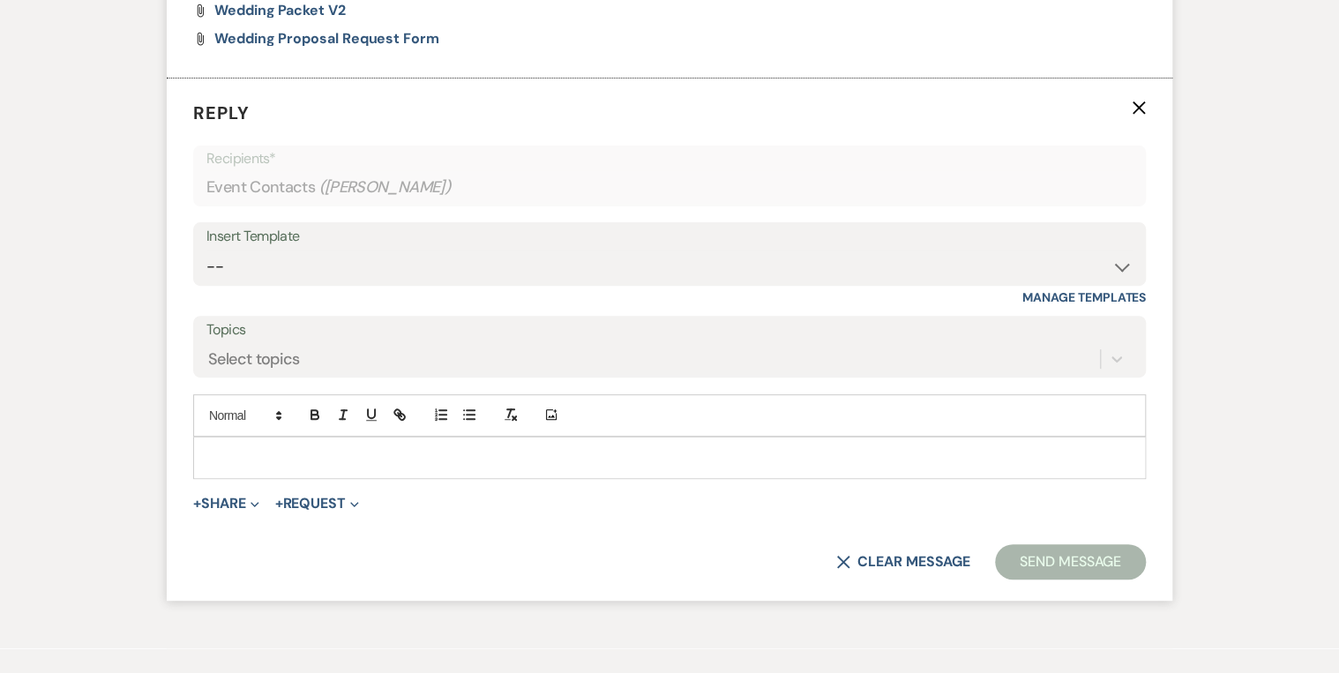
click at [343, 455] on p at bounding box center [669, 457] width 924 height 19
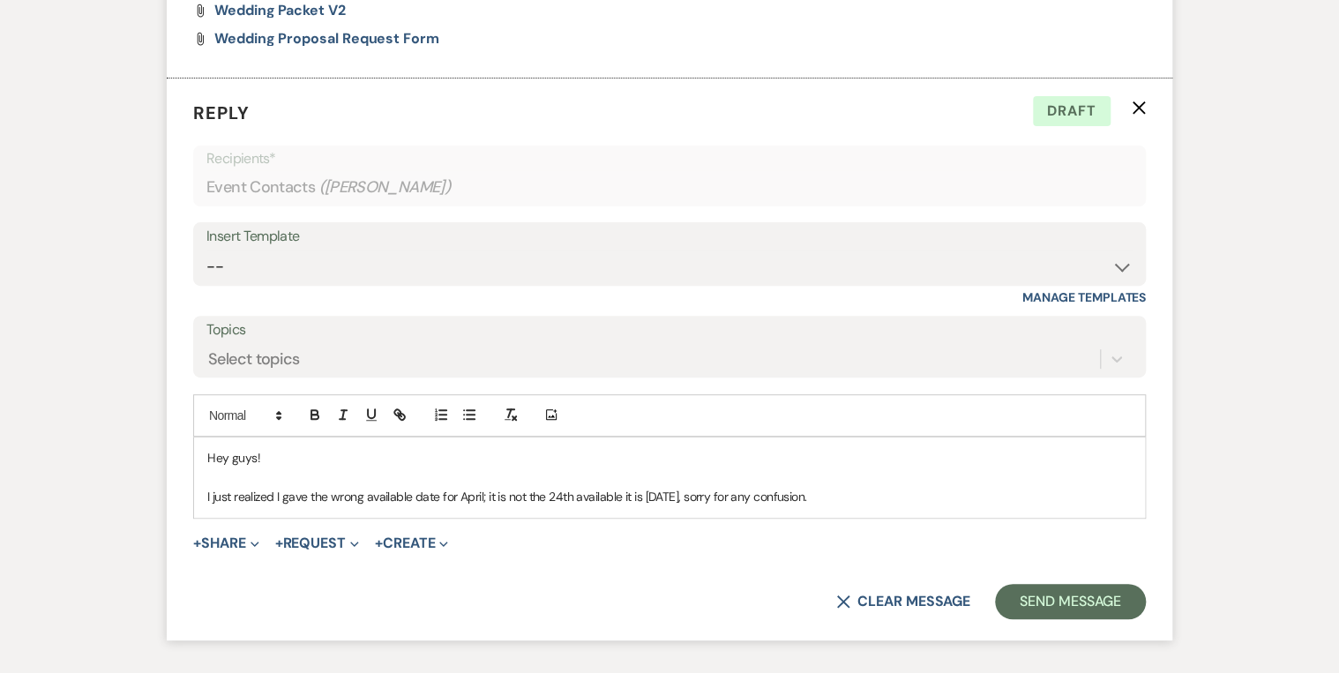
click at [904, 488] on p "I just realized I gave the wrong available date for April; it is not the 24th a…" at bounding box center [669, 496] width 924 height 19
click at [1080, 598] on button "Send Message" at bounding box center [1070, 601] width 151 height 35
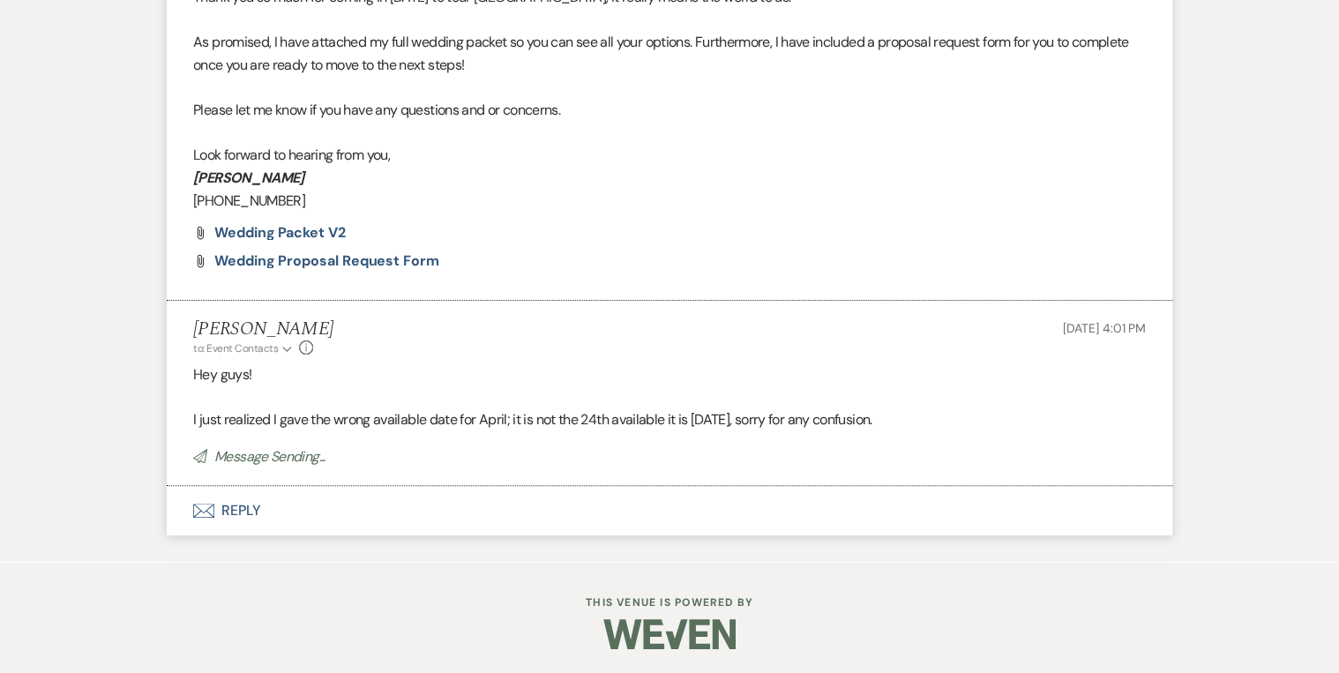
click at [247, 508] on button "Envelope Reply" at bounding box center [670, 510] width 1006 height 49
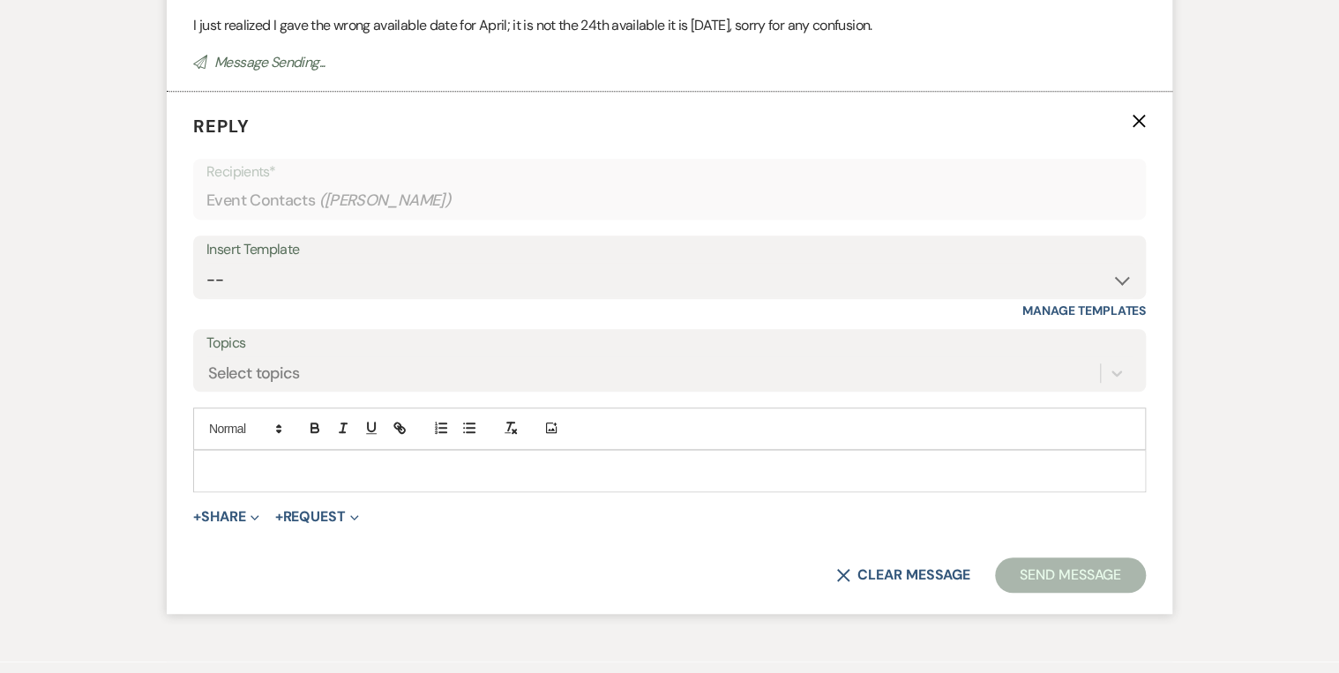
scroll to position [3723, 0]
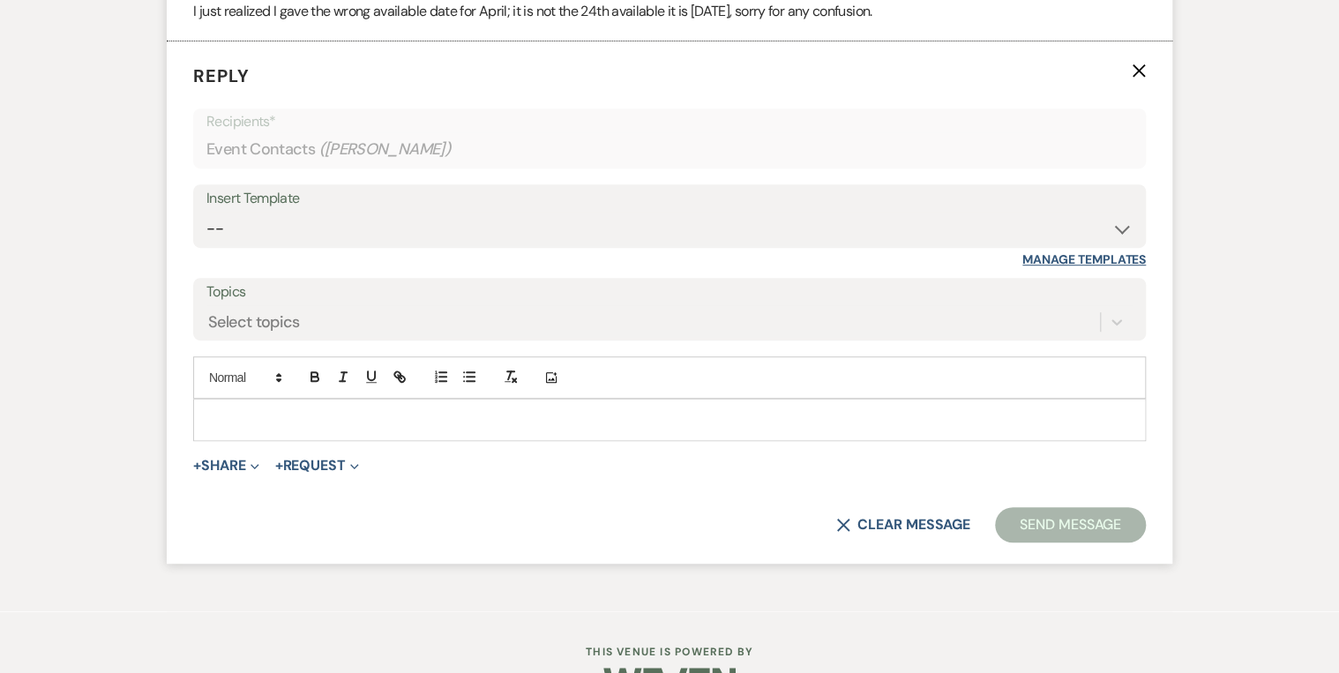
click at [1096, 254] on link "Manage Templates" at bounding box center [1083, 259] width 123 height 16
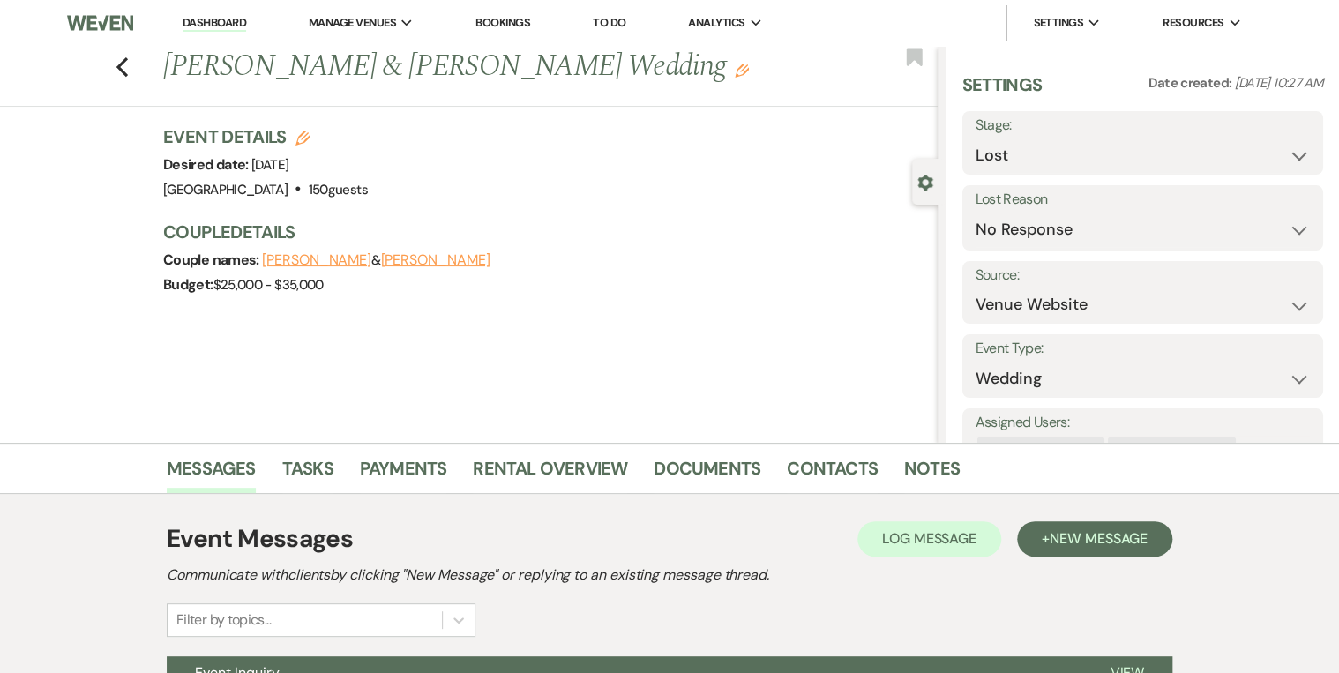
click at [226, 20] on link "Dashboard" at bounding box center [215, 23] width 64 height 17
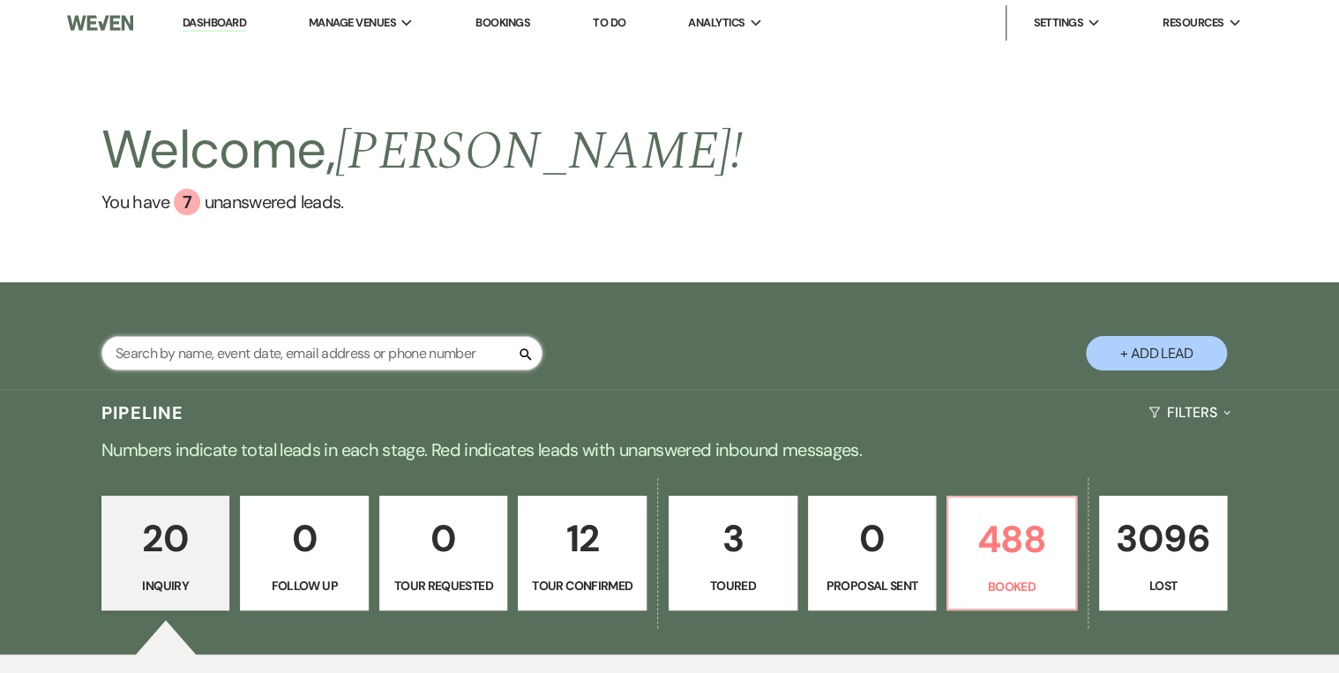
click at [289, 364] on input "text" at bounding box center [321, 353] width 441 height 34
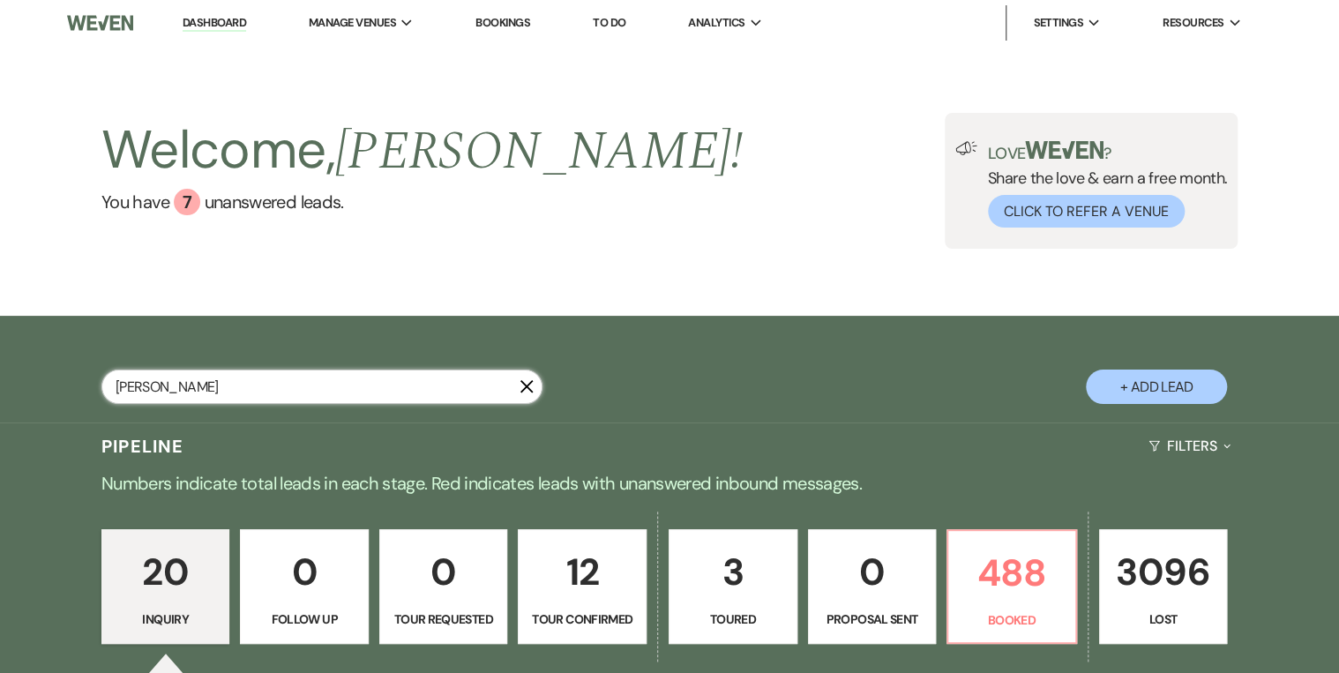
type input "[PERSON_NAME]"
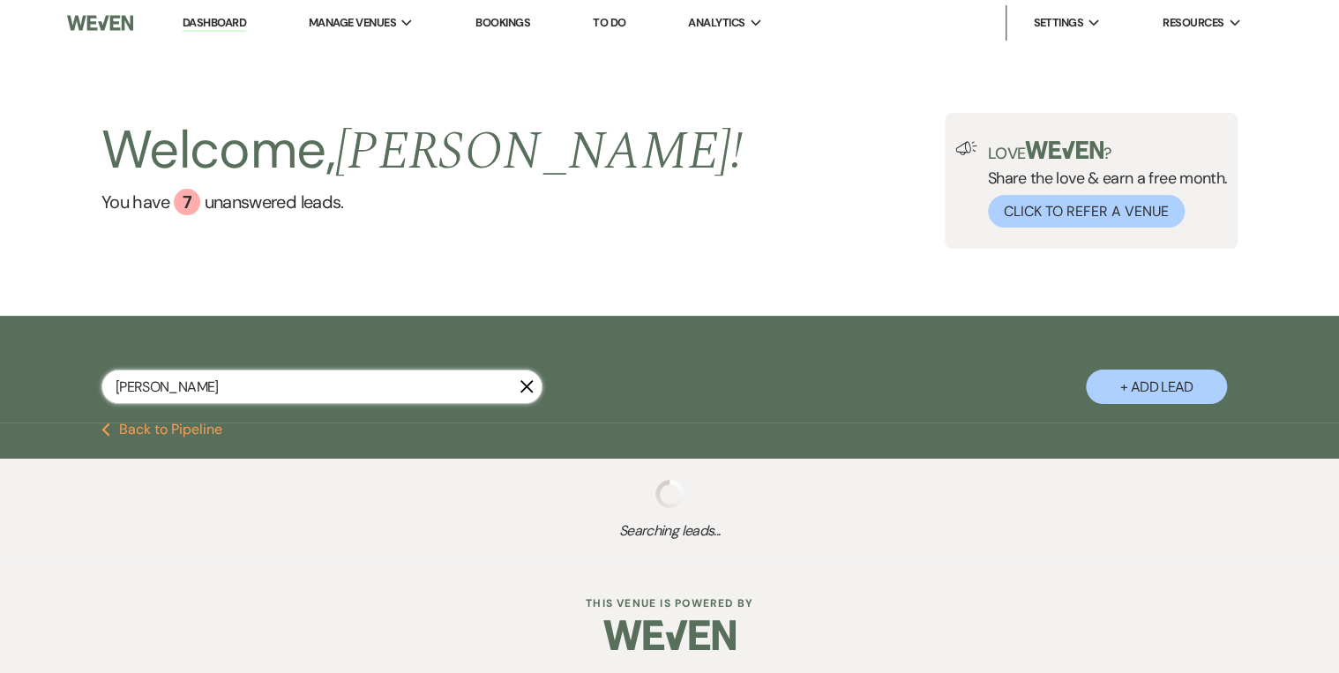
select select "8"
select select "5"
select select "8"
select select "5"
select select "8"
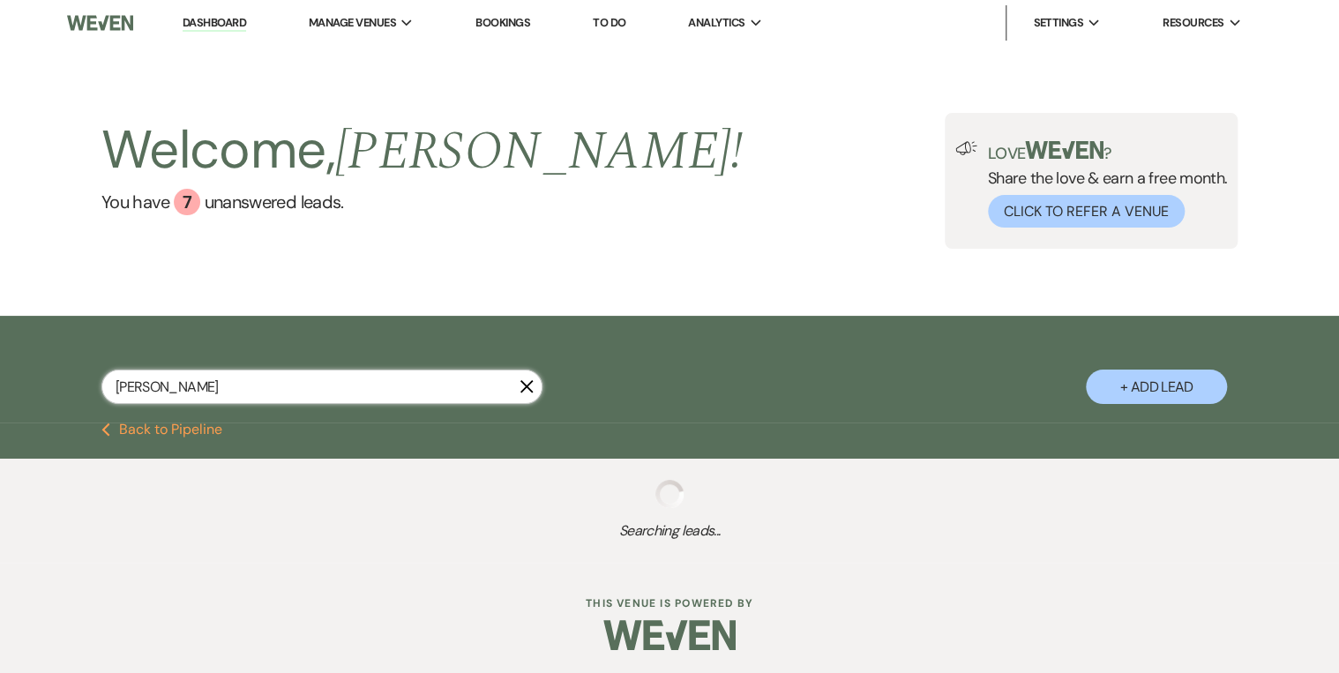
select select "5"
select select "8"
select select "5"
select select "8"
select select "5"
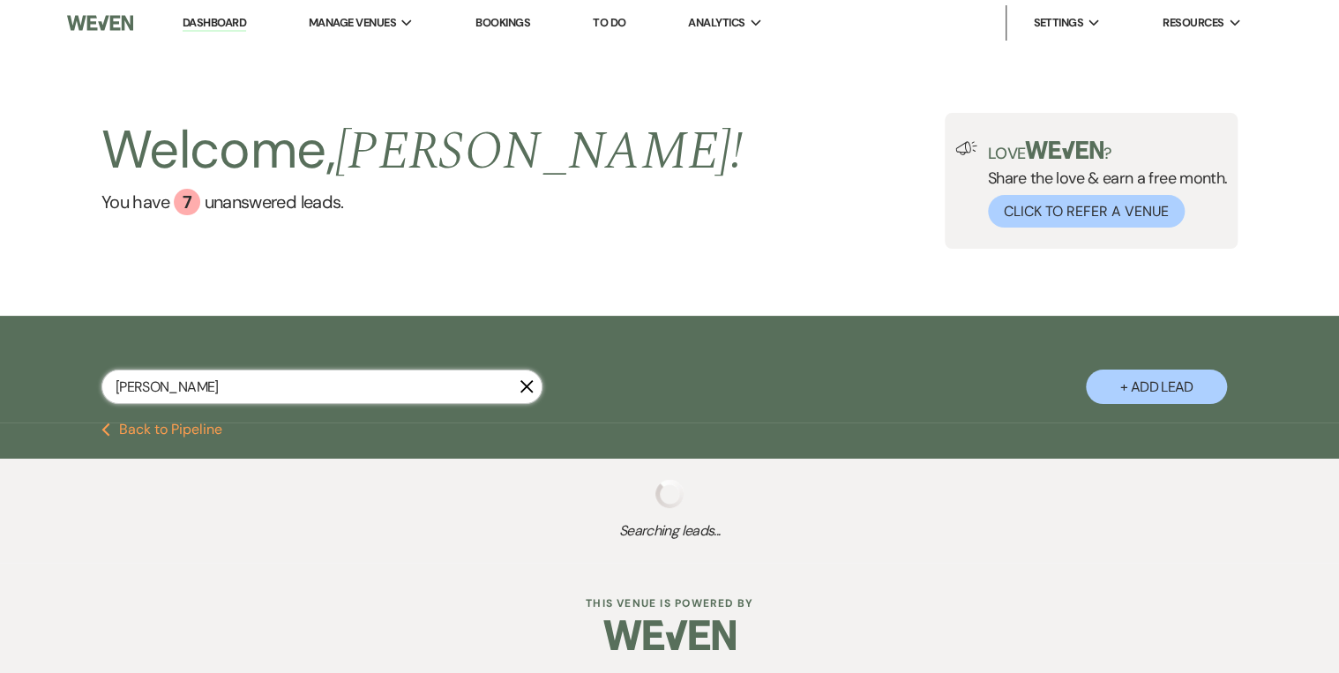
select select "8"
select select "5"
select select "8"
select select "4"
select select "8"
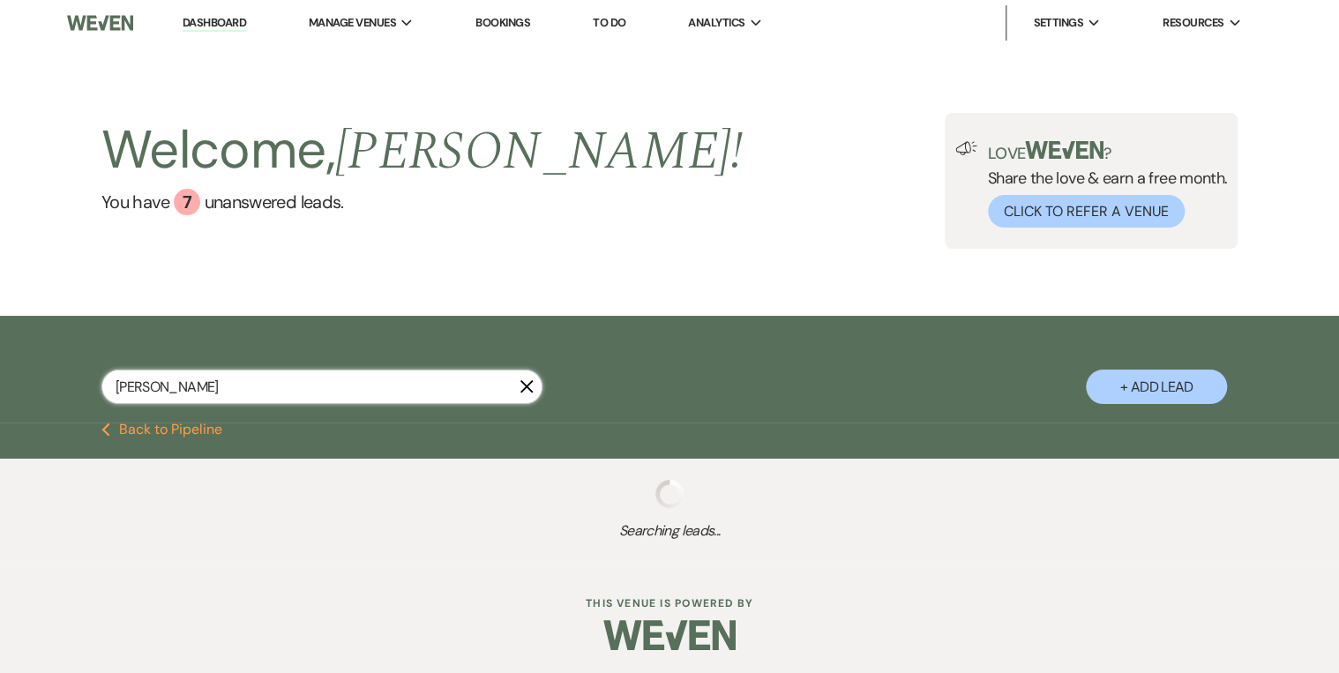
select select "5"
select select "8"
select select "5"
select select "8"
select select "5"
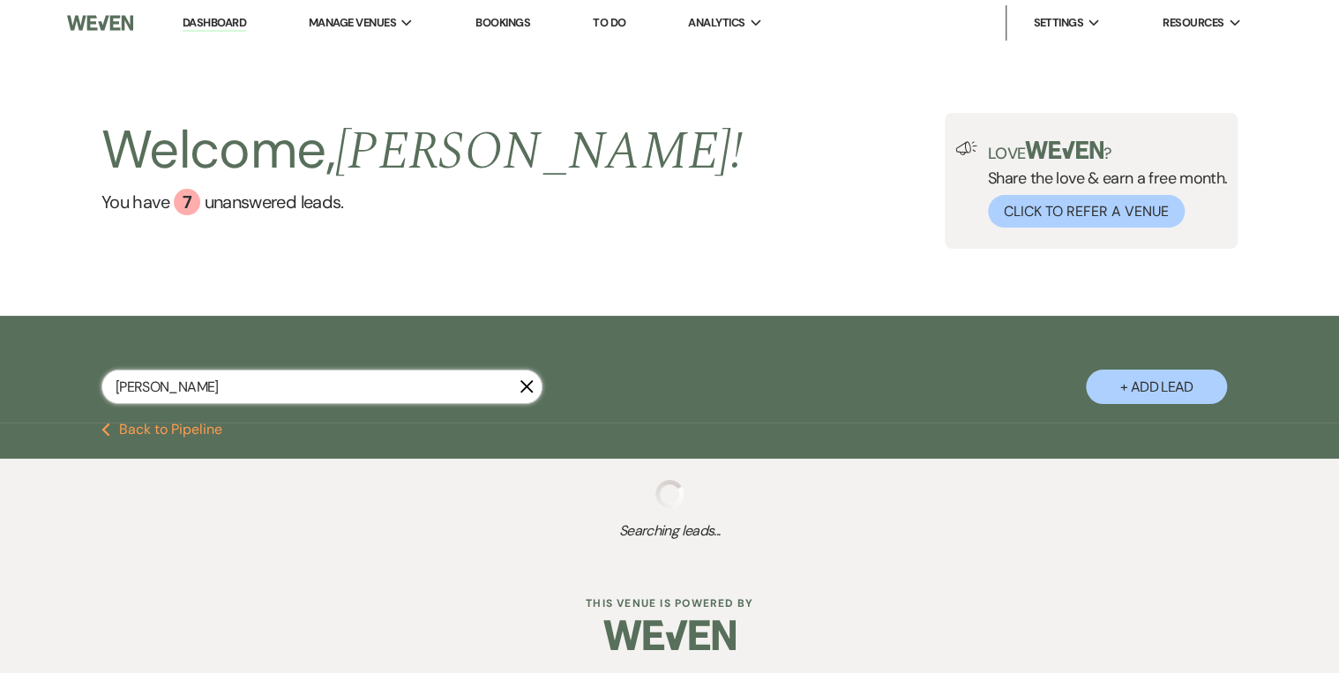
select select "8"
select select "5"
select select "8"
select select "5"
select select "8"
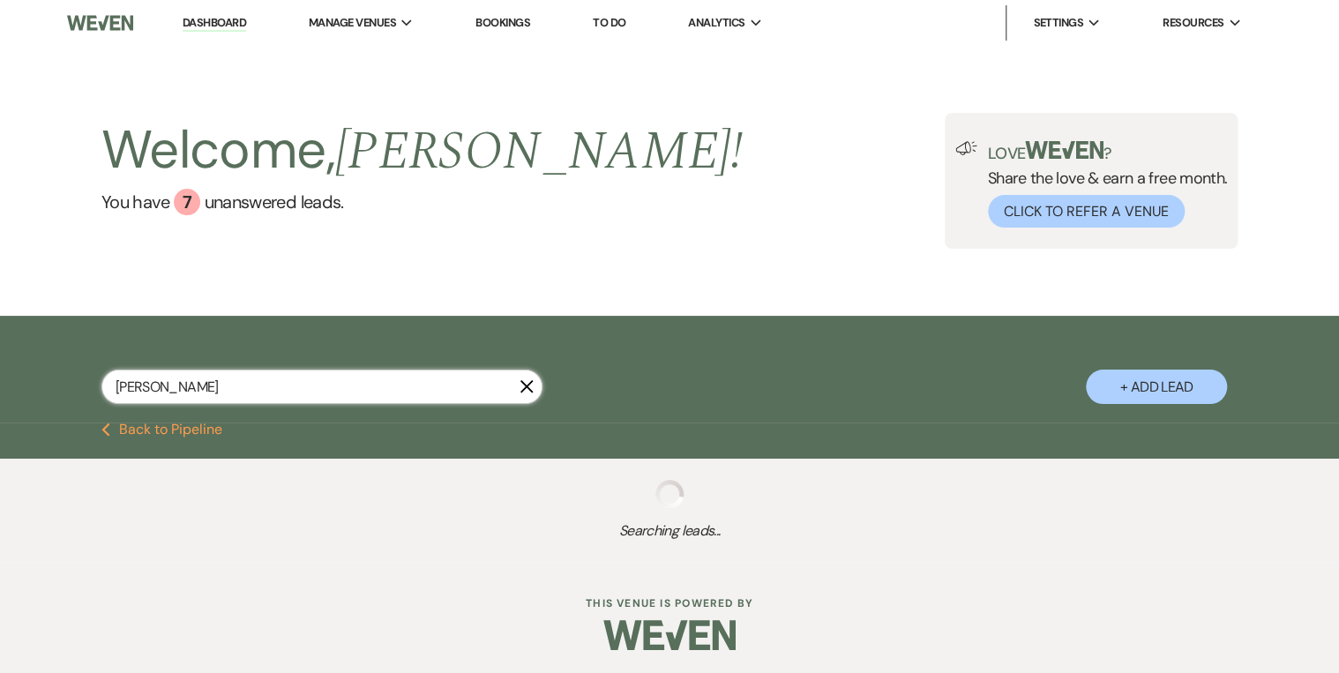
select select "5"
select select "8"
select select "5"
select select "8"
select select "5"
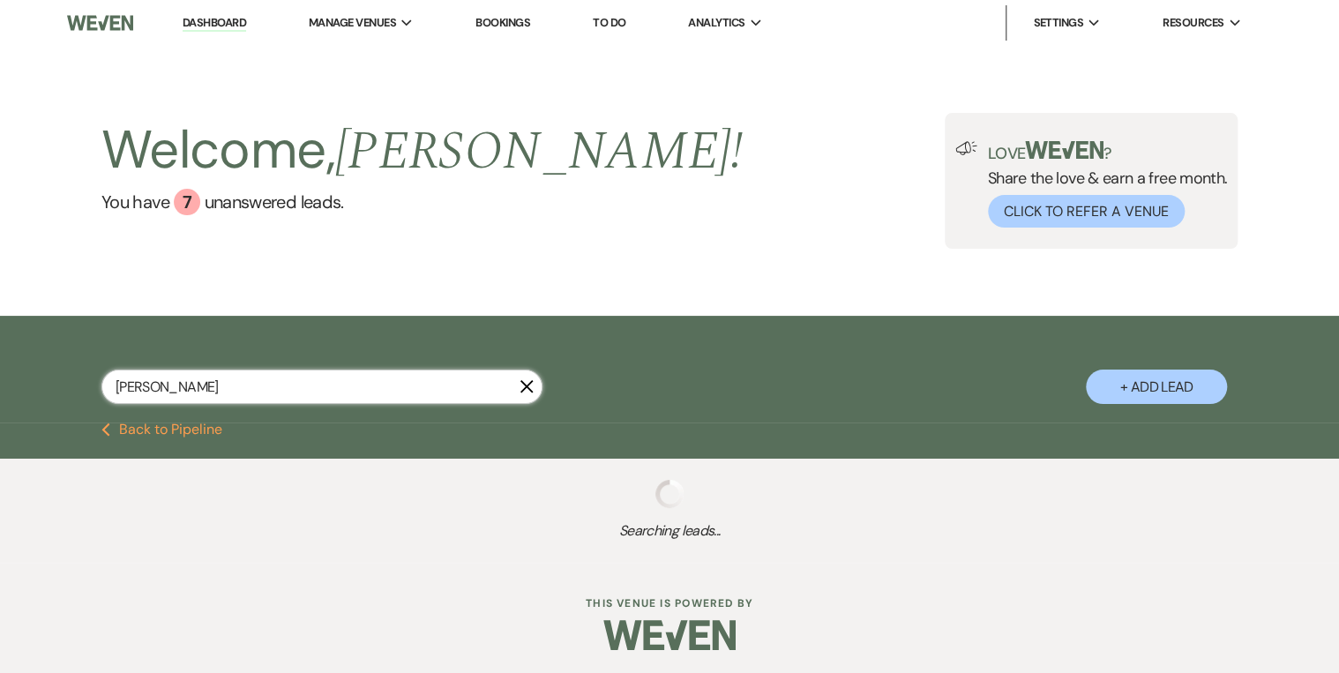
select select "8"
select select "5"
select select "8"
select select "5"
select select "8"
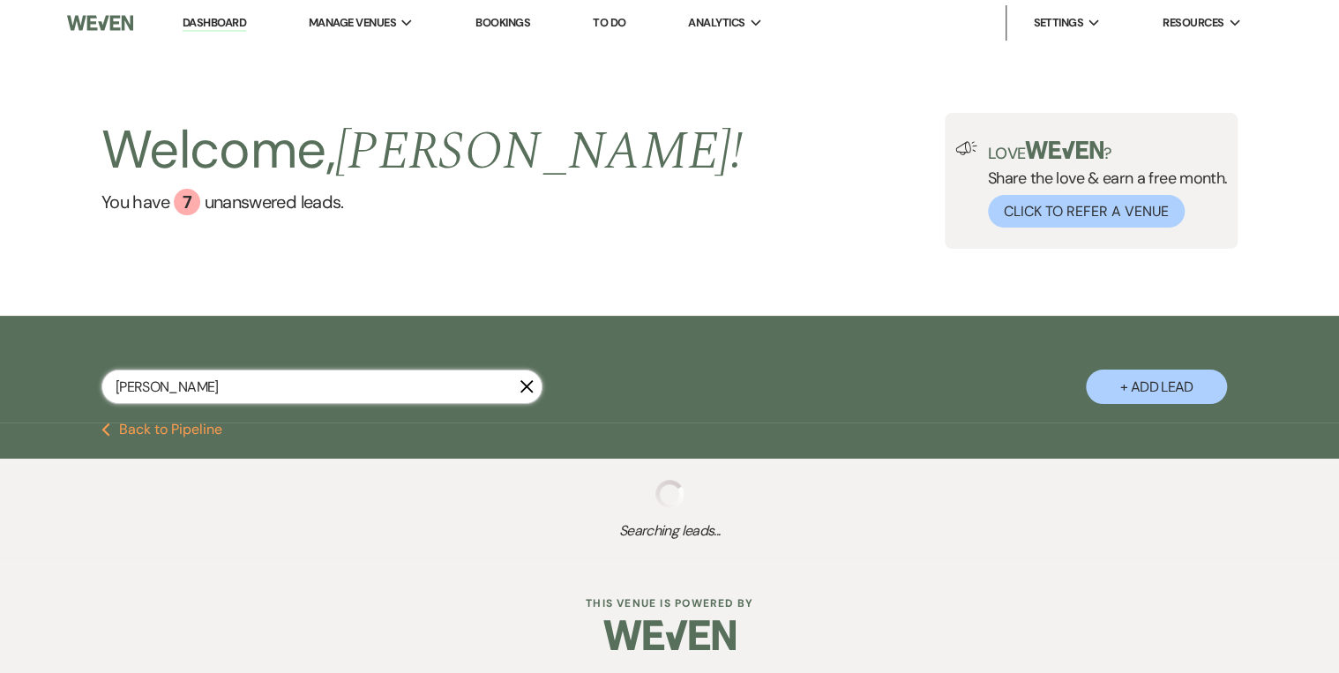
select select "5"
select select "8"
select select "5"
select select "8"
select select "5"
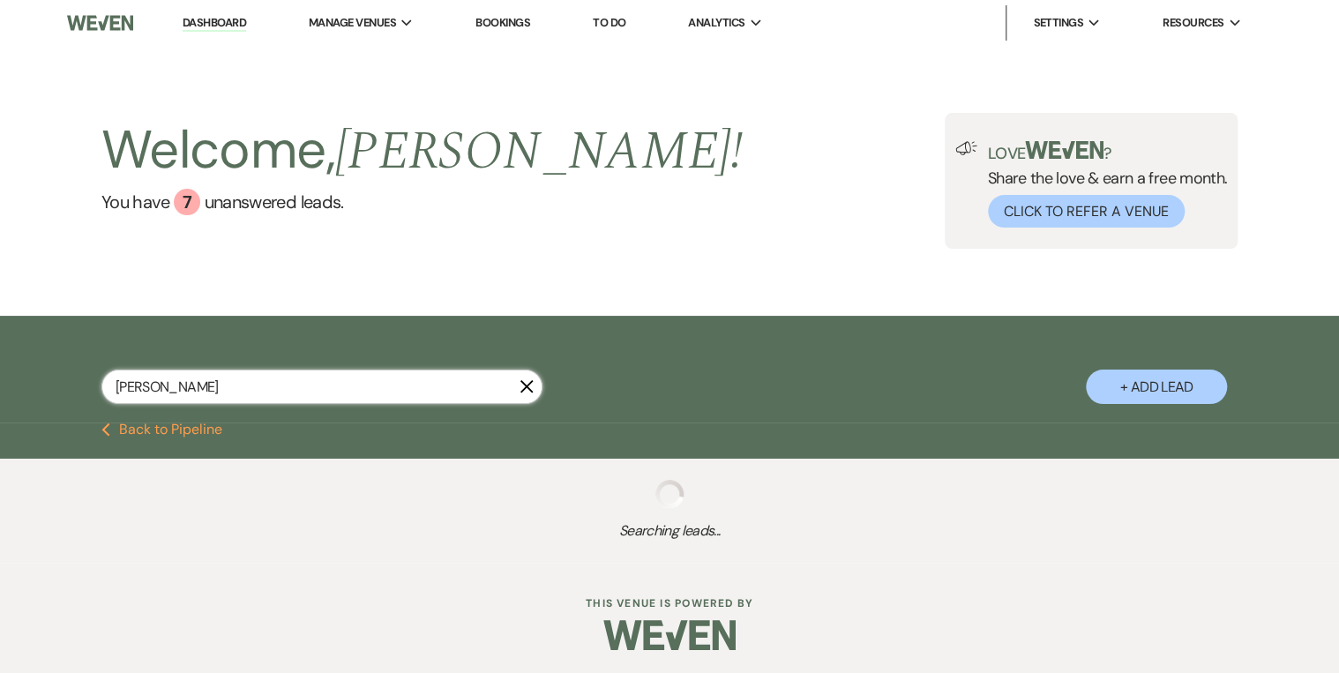
select select "8"
select select "5"
select select "8"
select select "5"
select select "8"
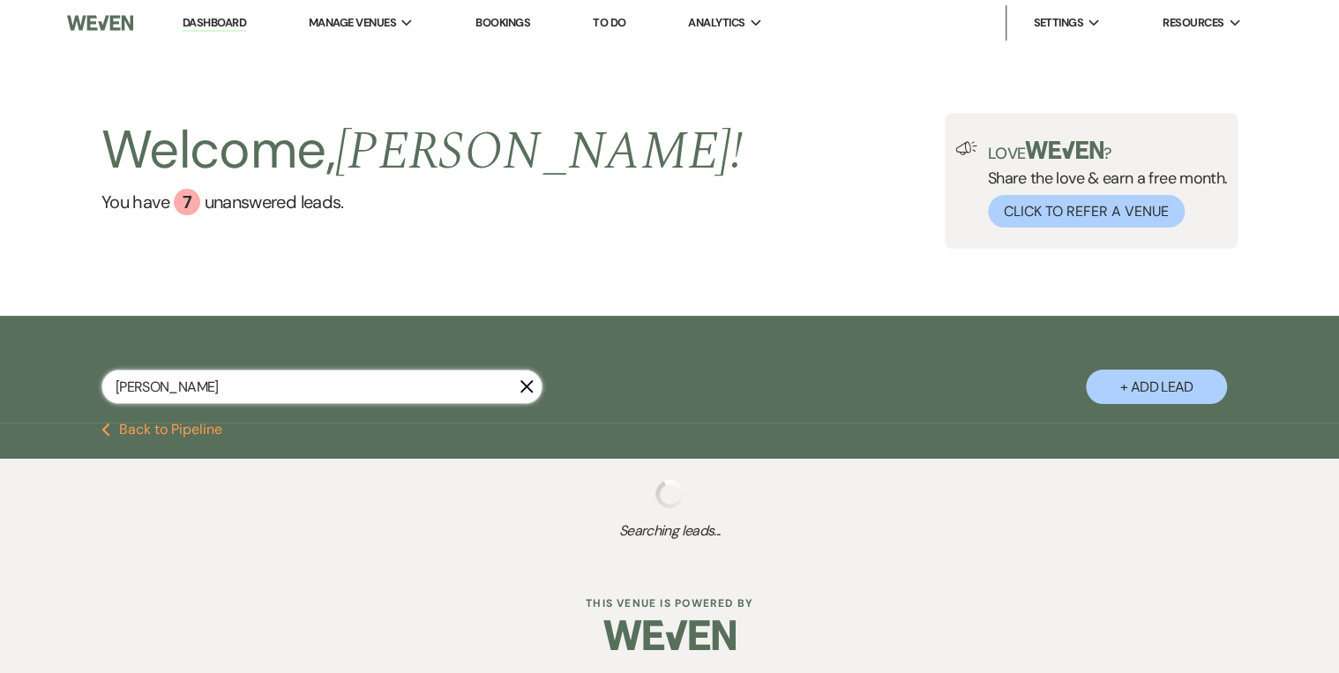
select select "5"
select select "8"
select select "10"
select select "8"
select select "5"
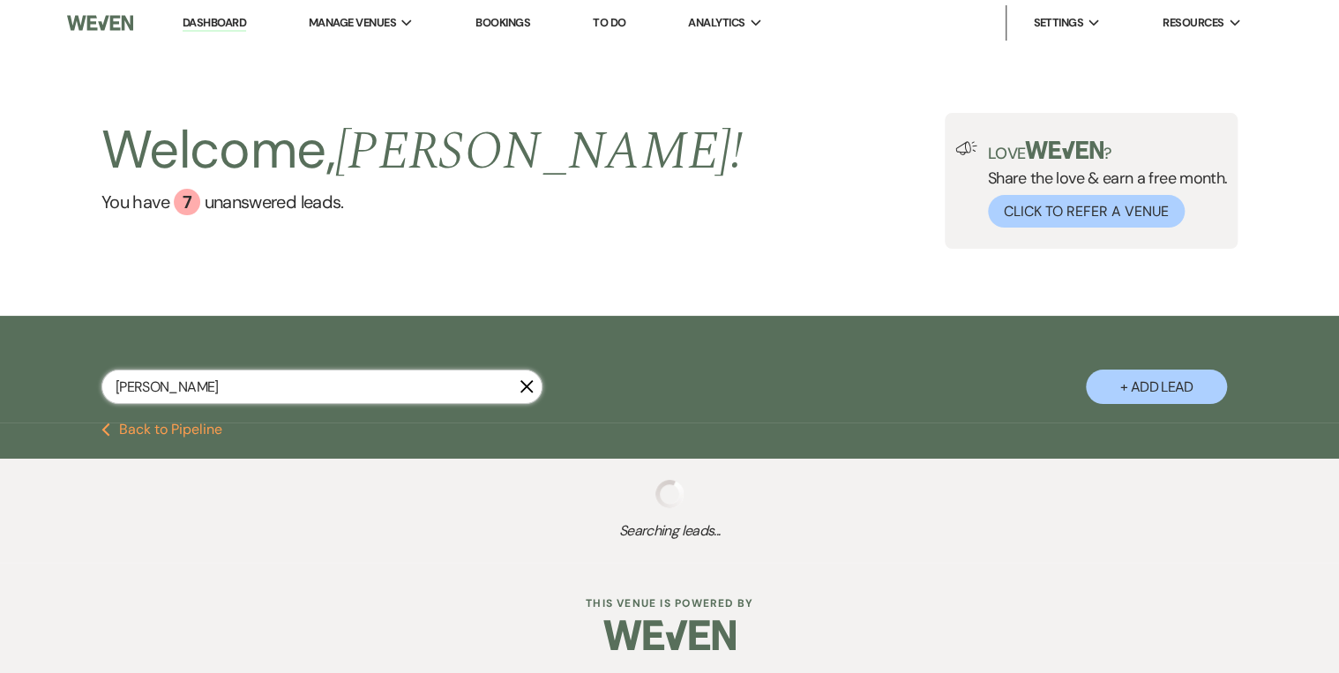
select select "8"
select select "5"
select select "8"
select select "5"
select select "8"
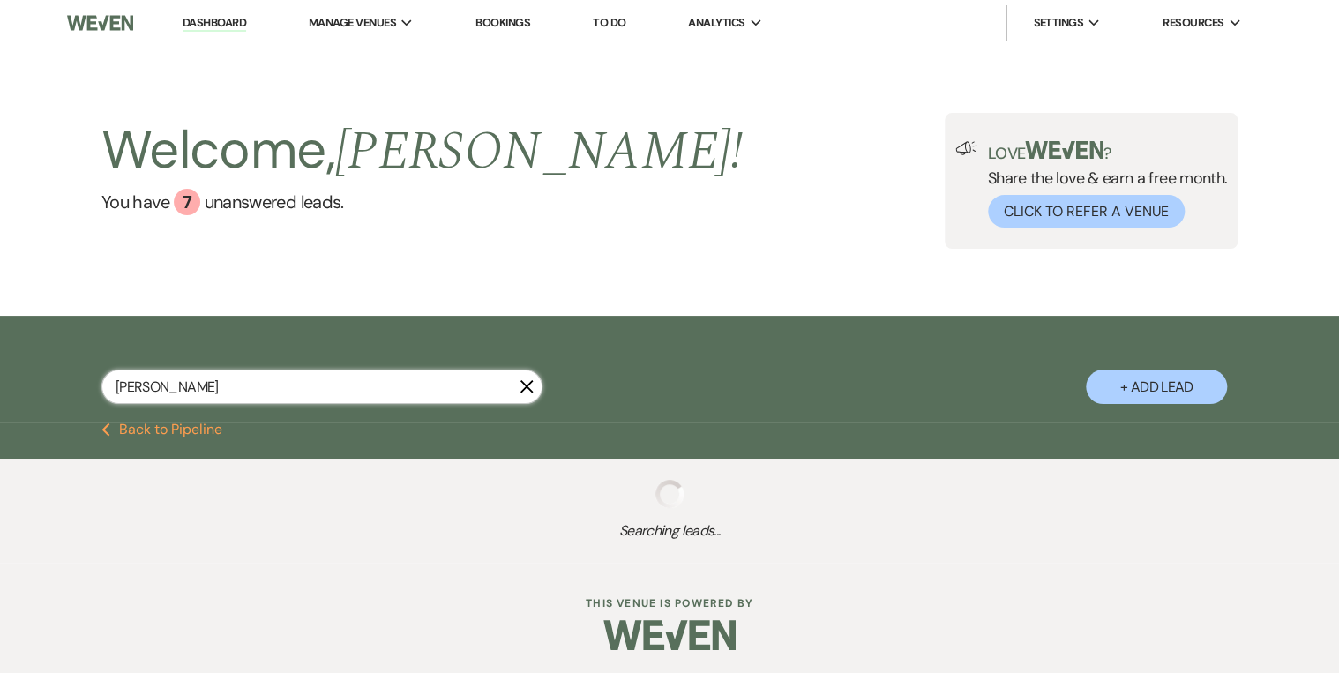
select select "6"
select select "8"
select select "5"
select select "8"
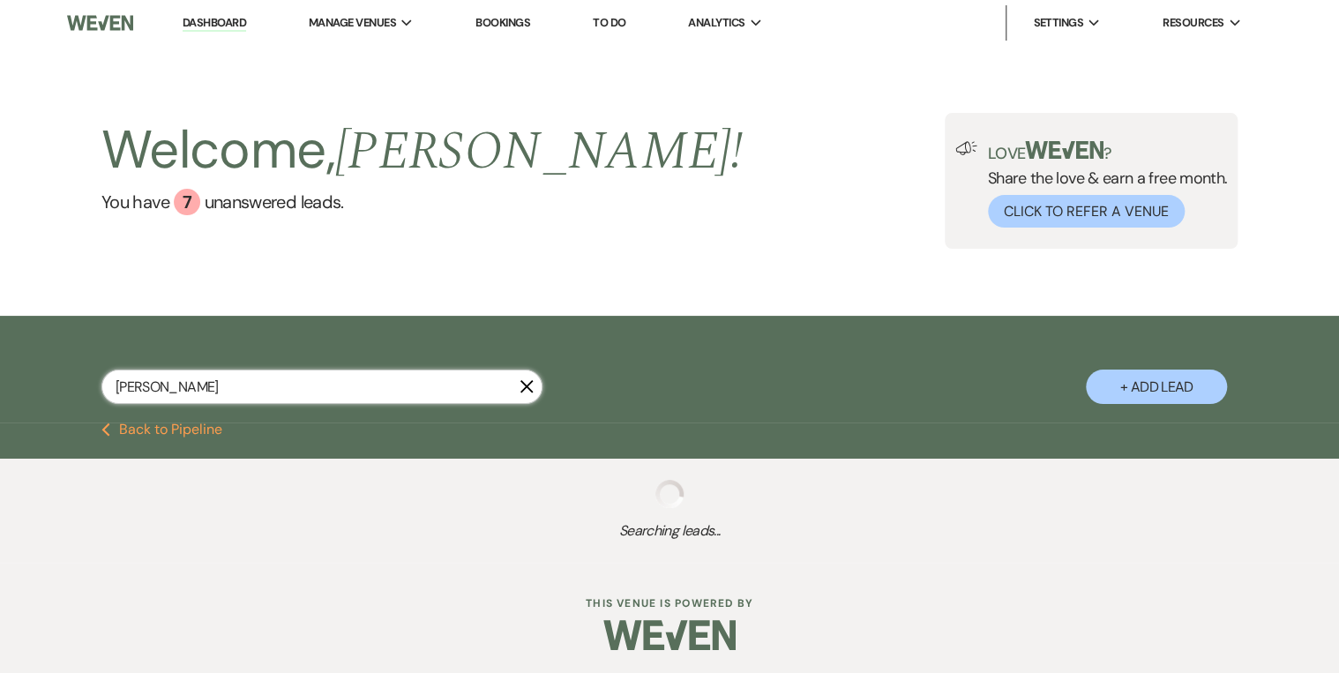
select select "8"
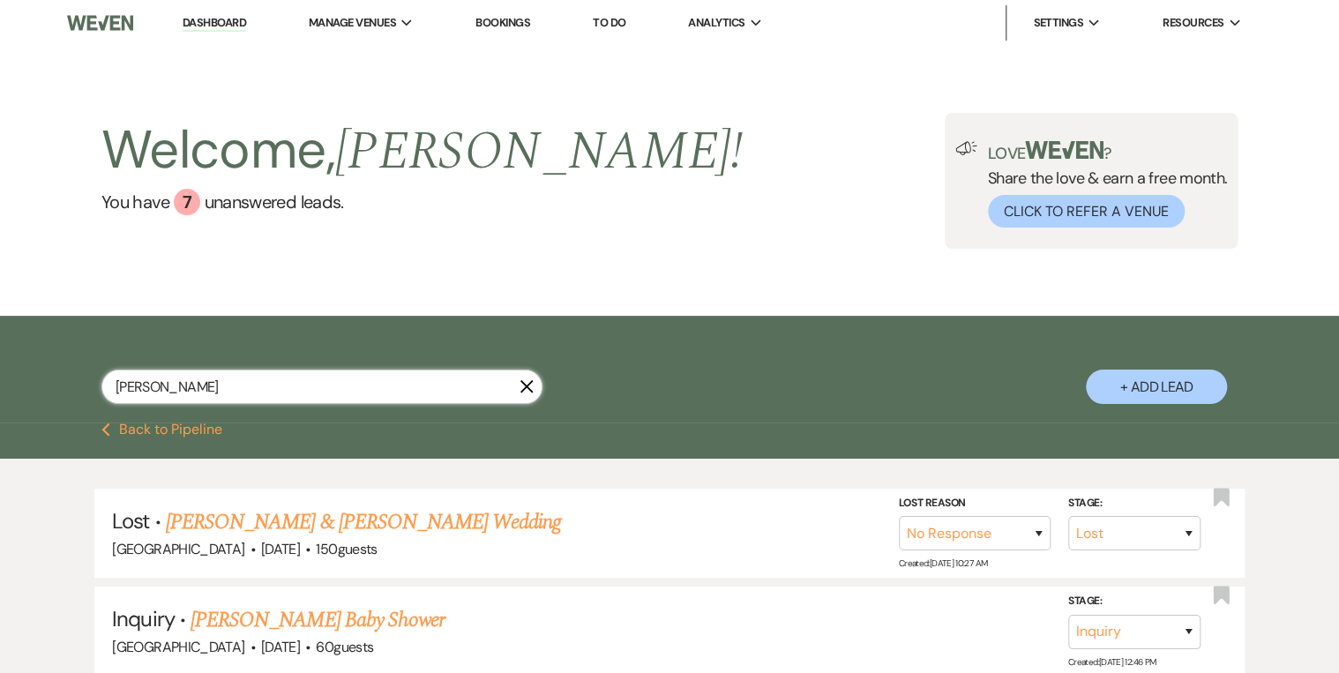
type input "emily glascock"
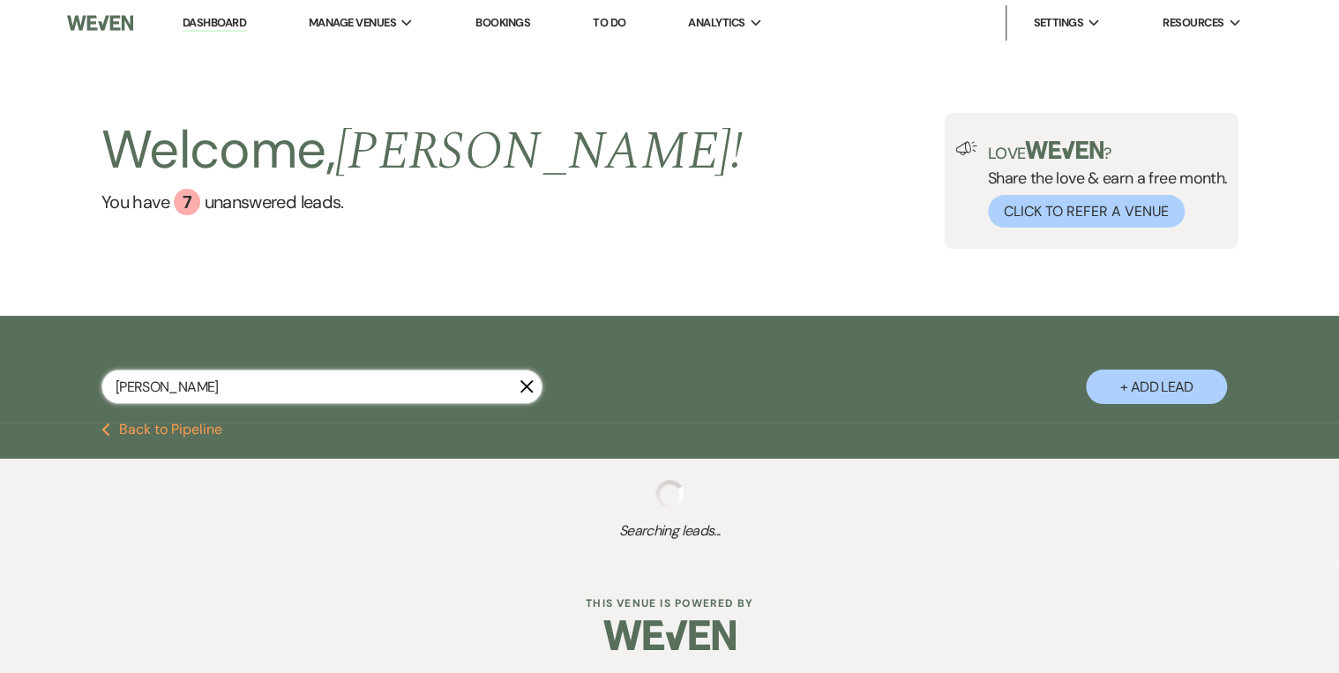
select select "8"
select select "5"
select select "8"
select select "5"
select select "8"
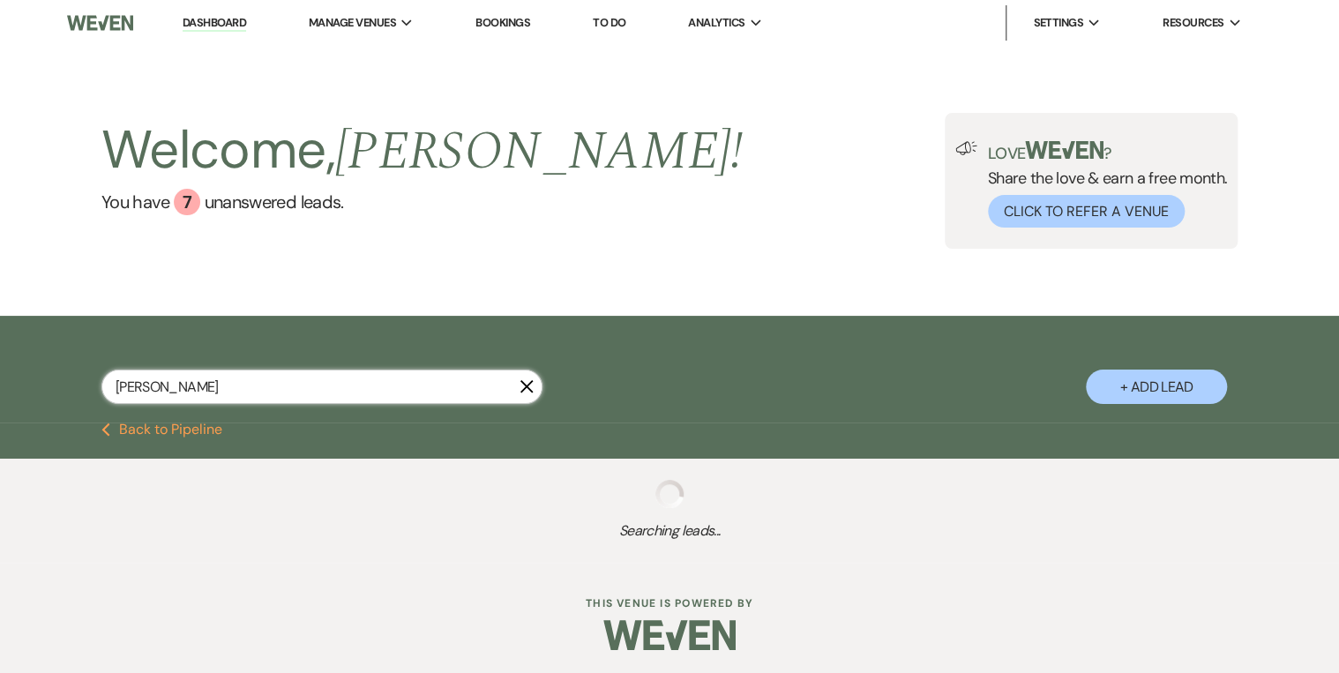
select select "5"
select select "8"
select select "5"
select select "8"
select select "5"
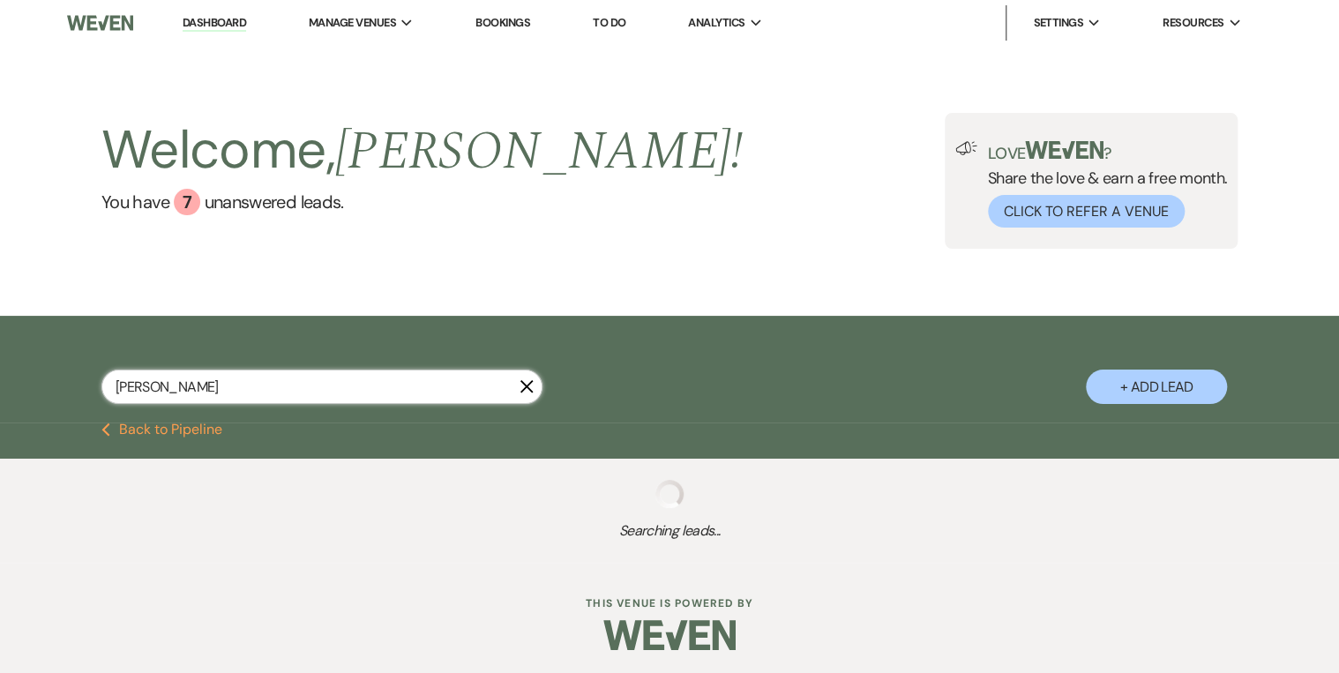
select select "8"
select select "5"
select select "8"
select select "4"
select select "8"
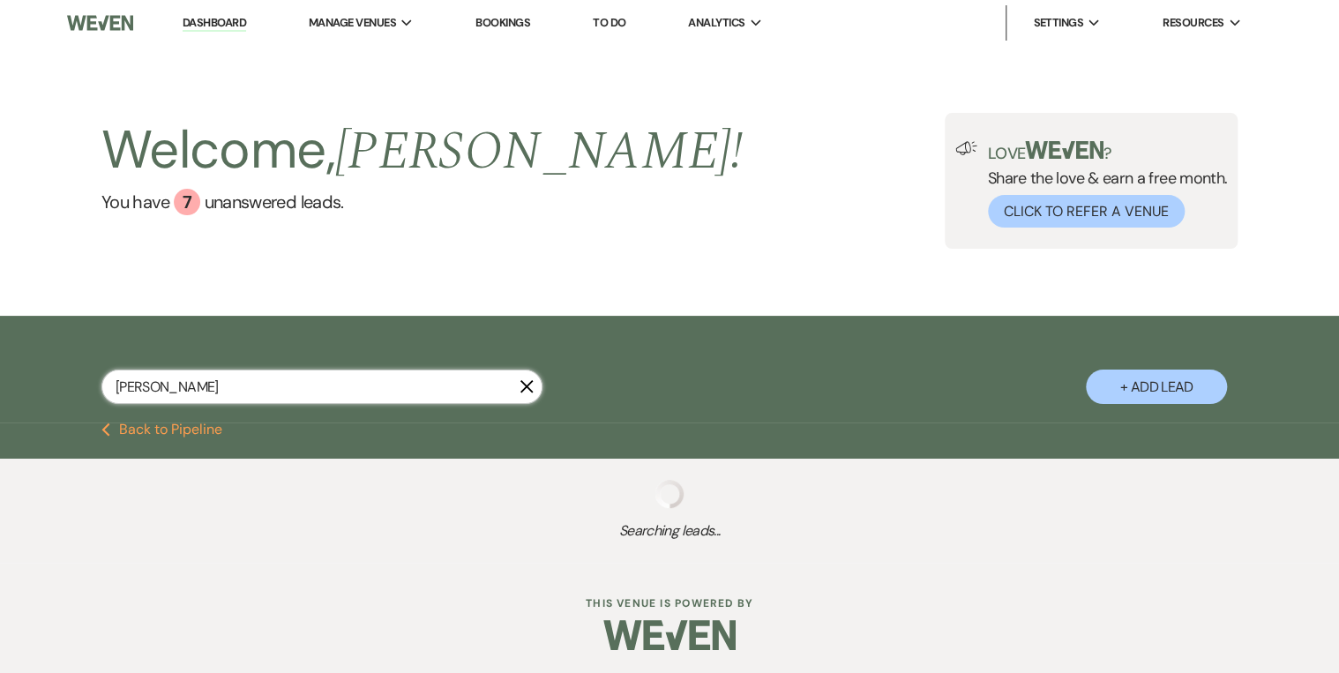
select select "5"
select select "8"
select select "5"
select select "8"
select select "5"
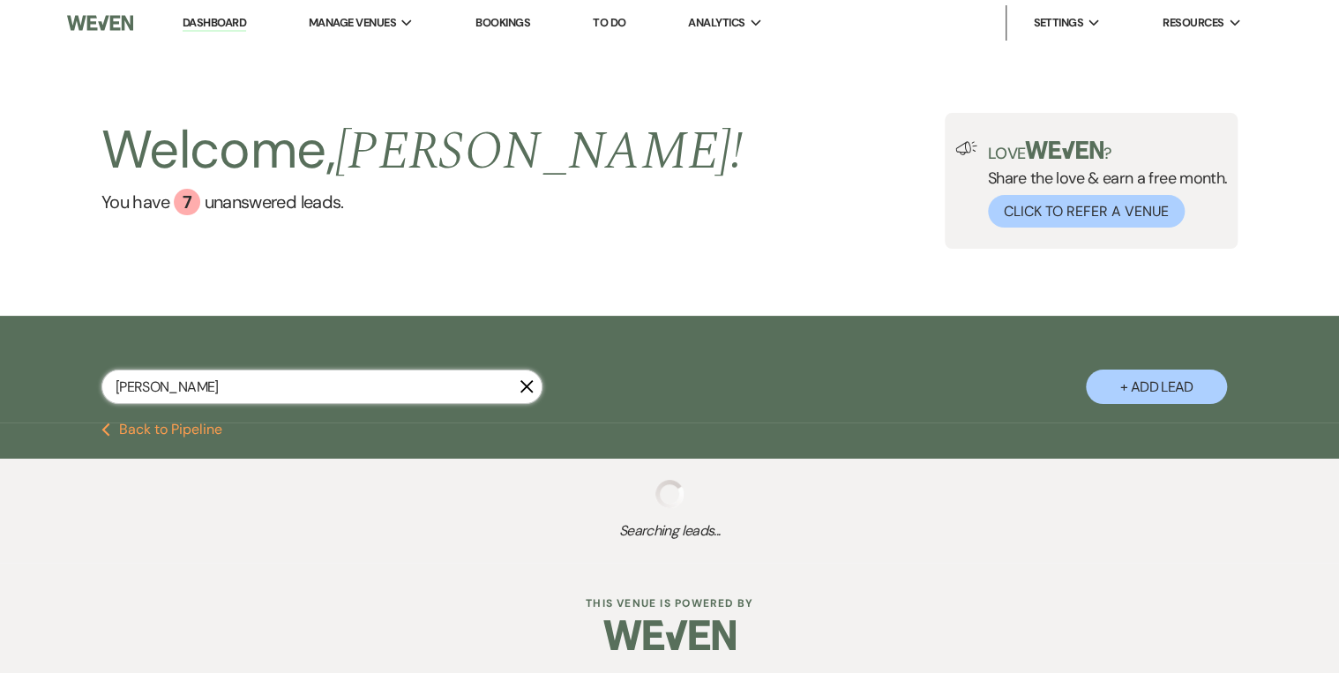
select select "8"
select select "5"
select select "8"
select select "5"
select select "8"
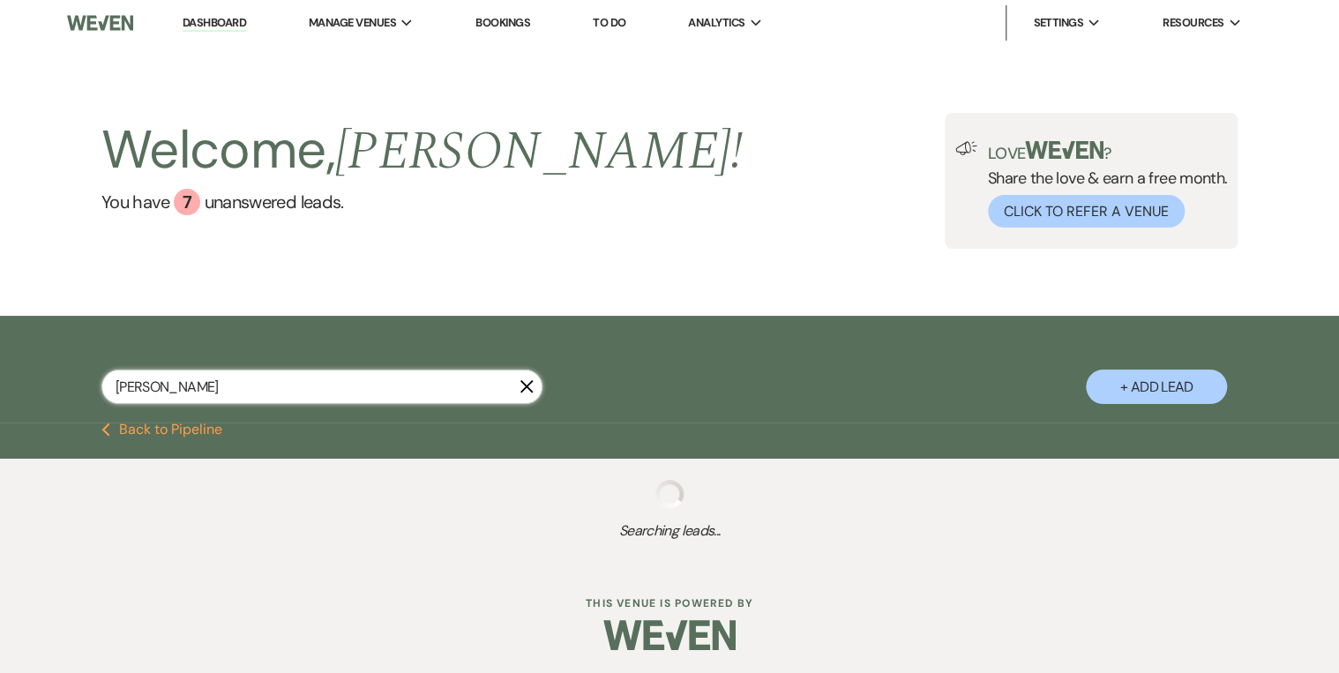
select select "5"
select select "8"
select select "5"
select select "8"
select select "5"
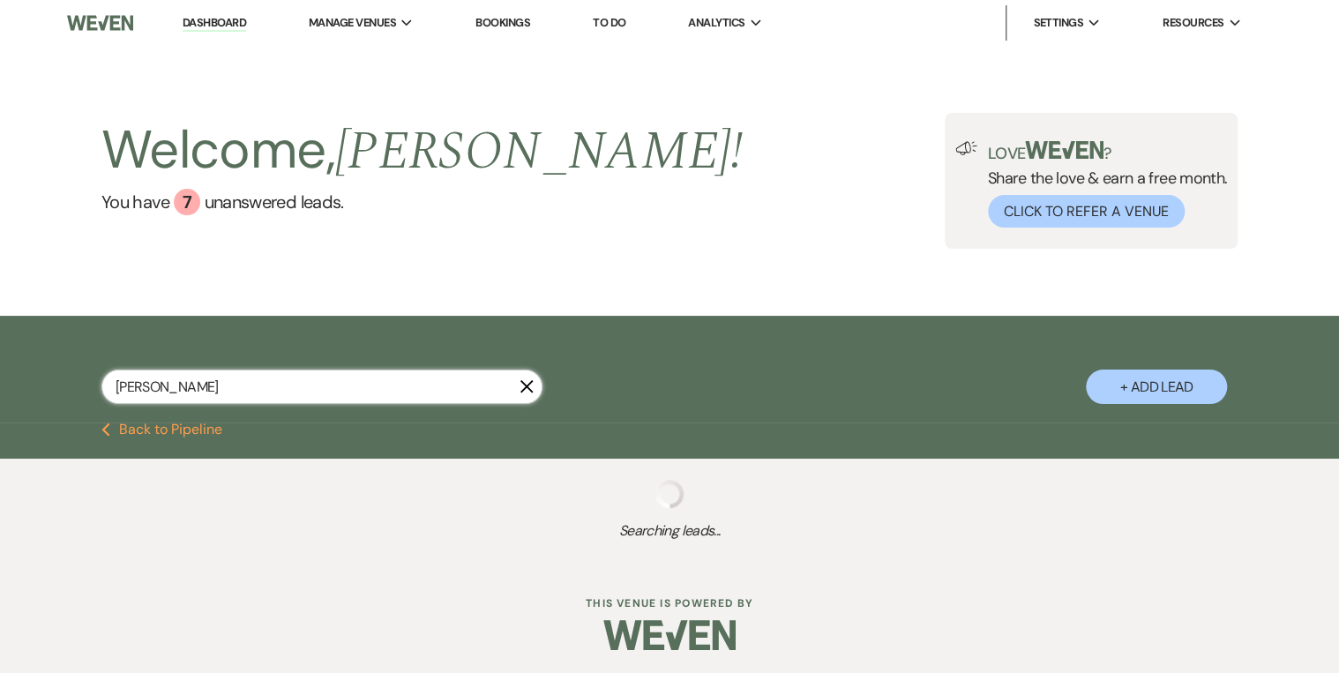
select select "8"
select select "5"
select select "8"
select select "5"
select select "8"
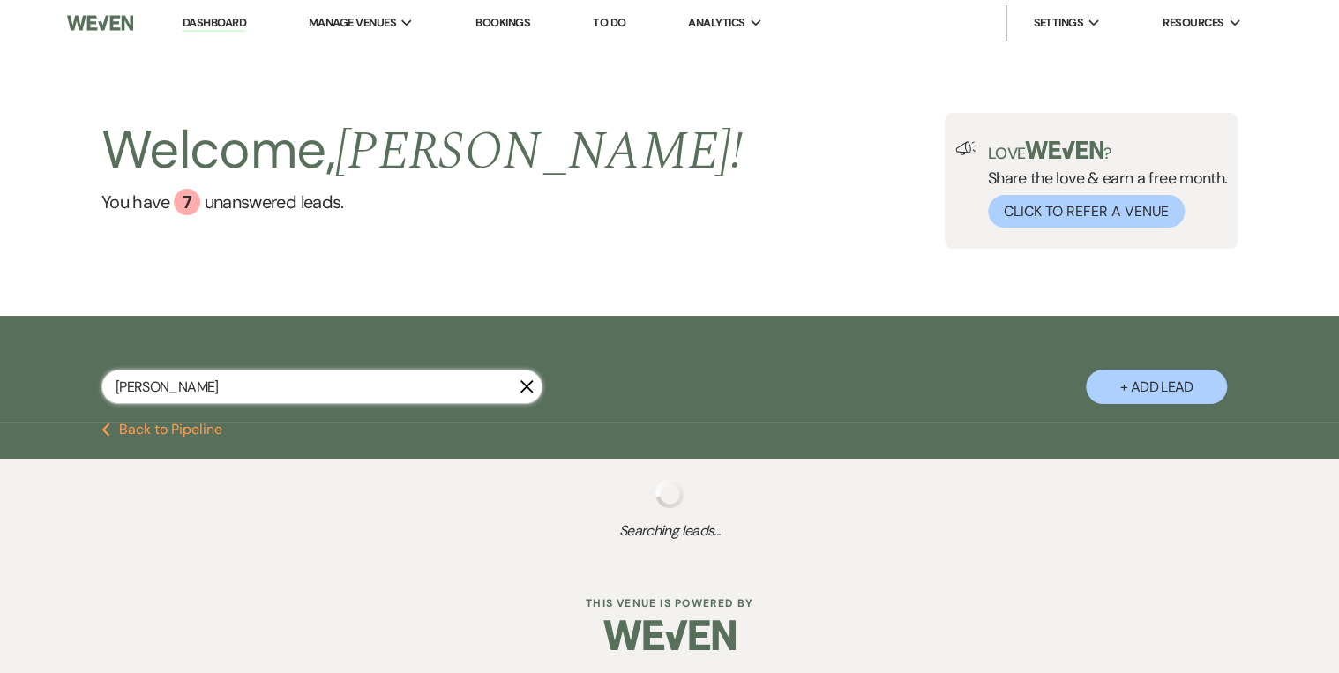
select select "5"
select select "8"
select select "5"
select select "8"
select select "5"
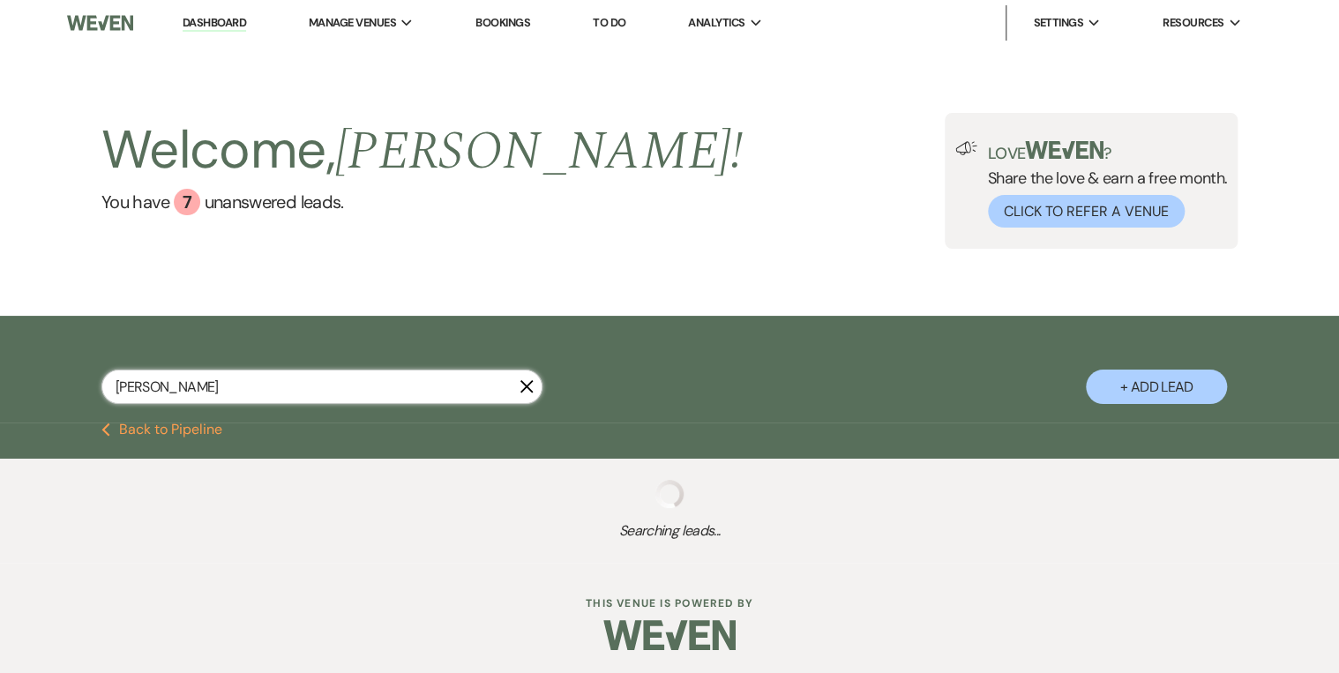
select select "8"
select select "5"
select select "8"
select select "5"
select select "8"
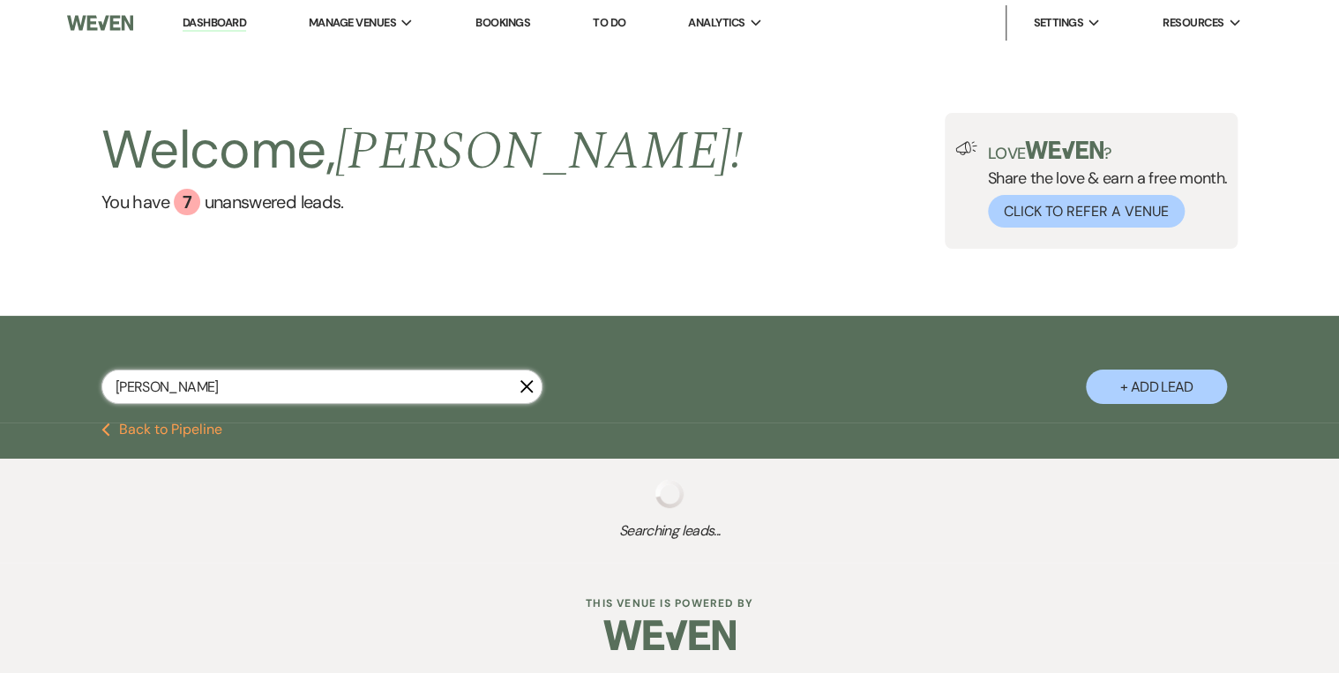
select select "5"
select select "8"
select select "10"
select select "8"
select select "5"
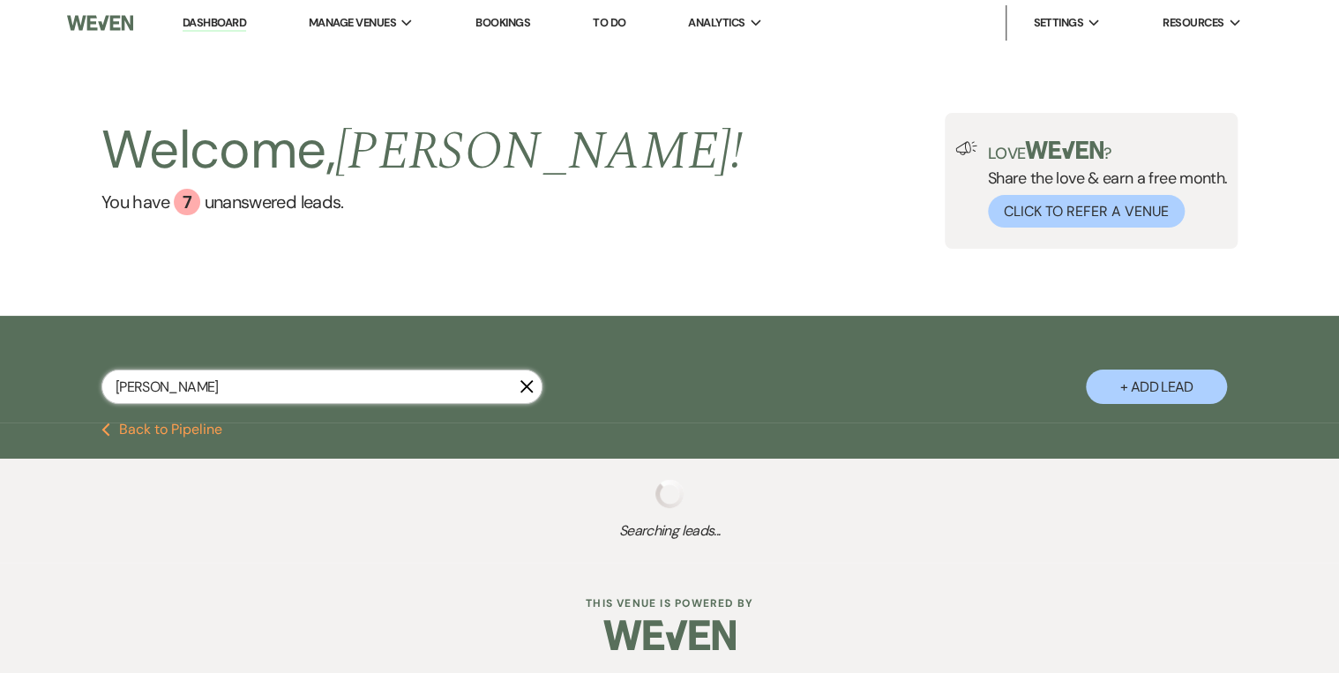
select select "8"
select select "5"
select select "8"
select select "5"
select select "8"
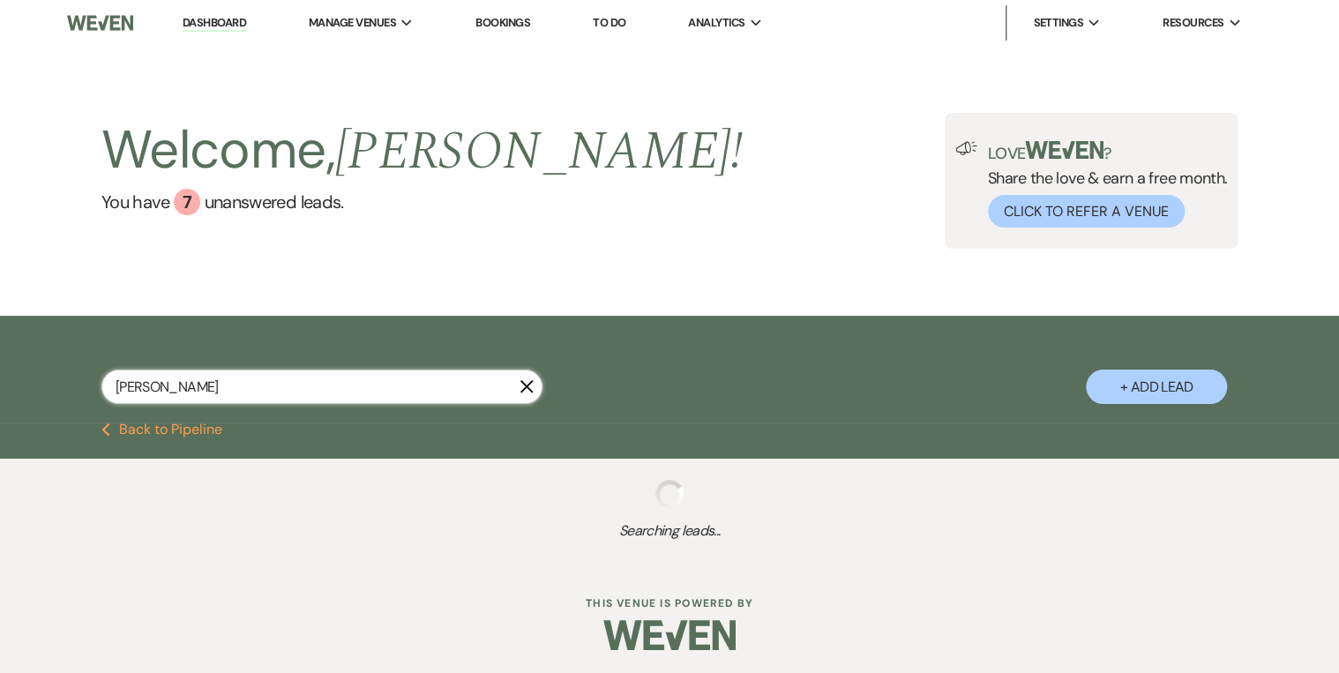
select select "6"
select select "8"
select select "5"
select select "8"
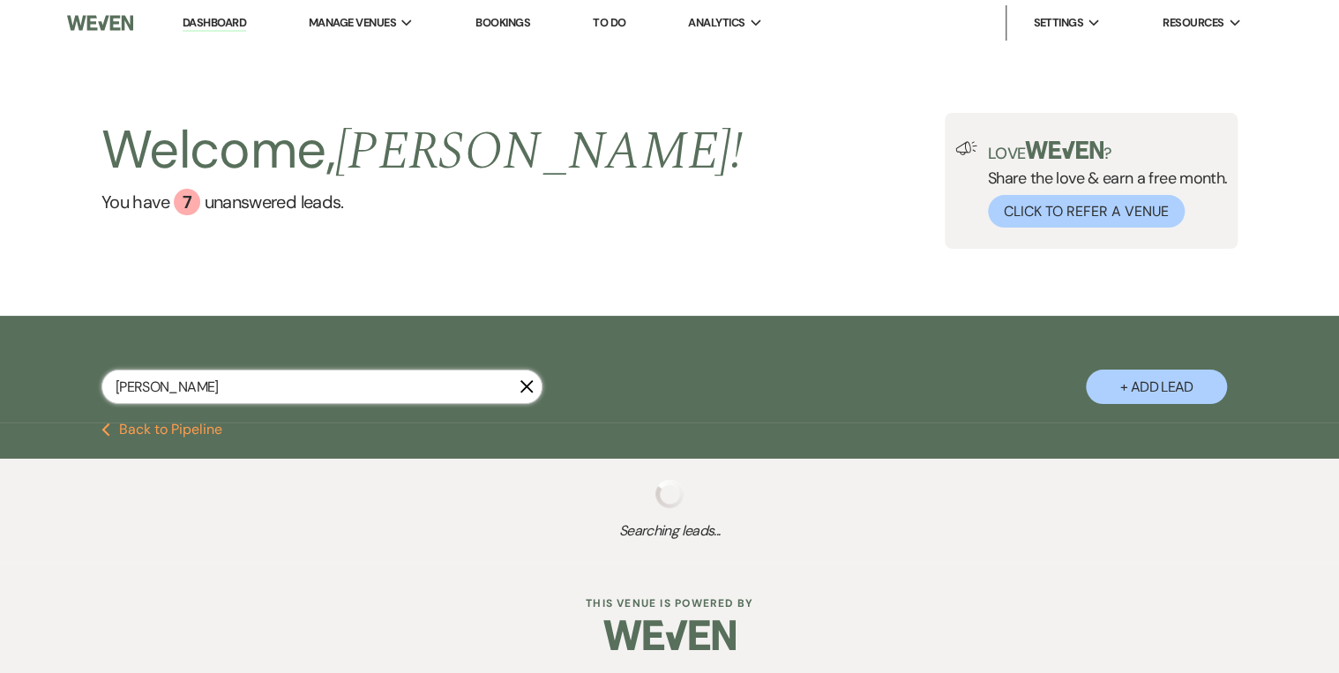
select select "8"
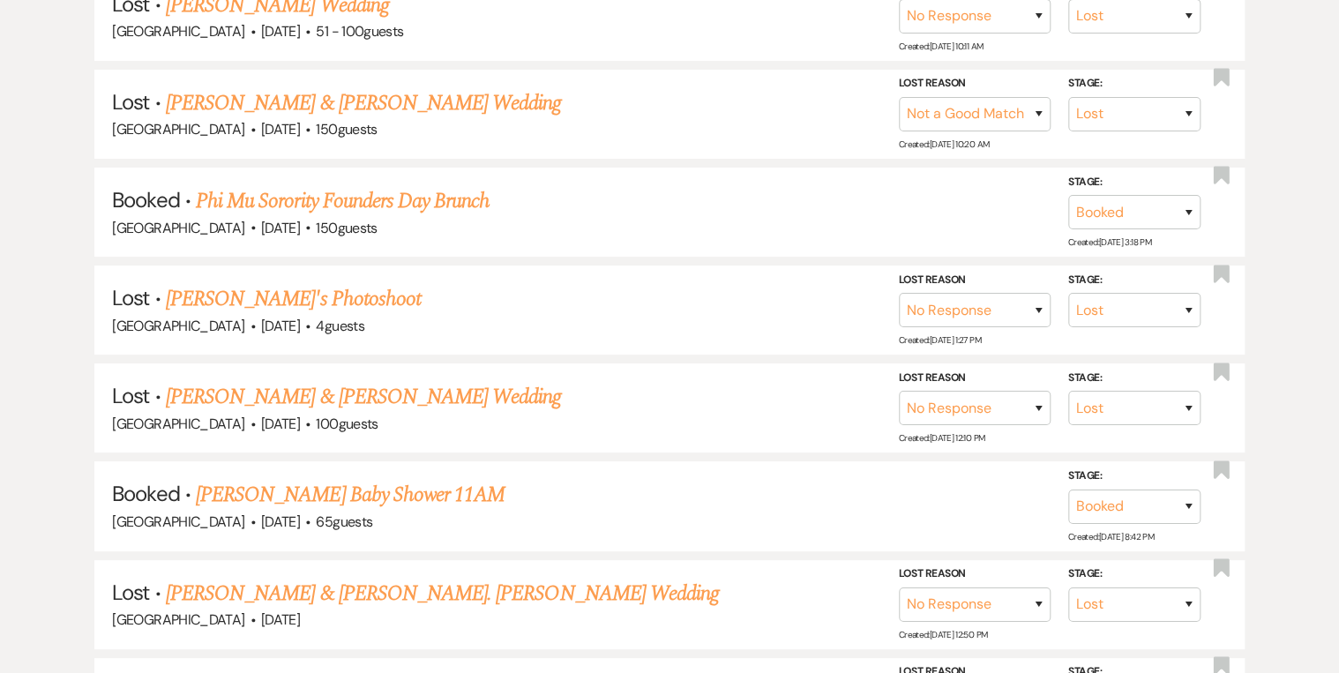
scroll to position [2964, 0]
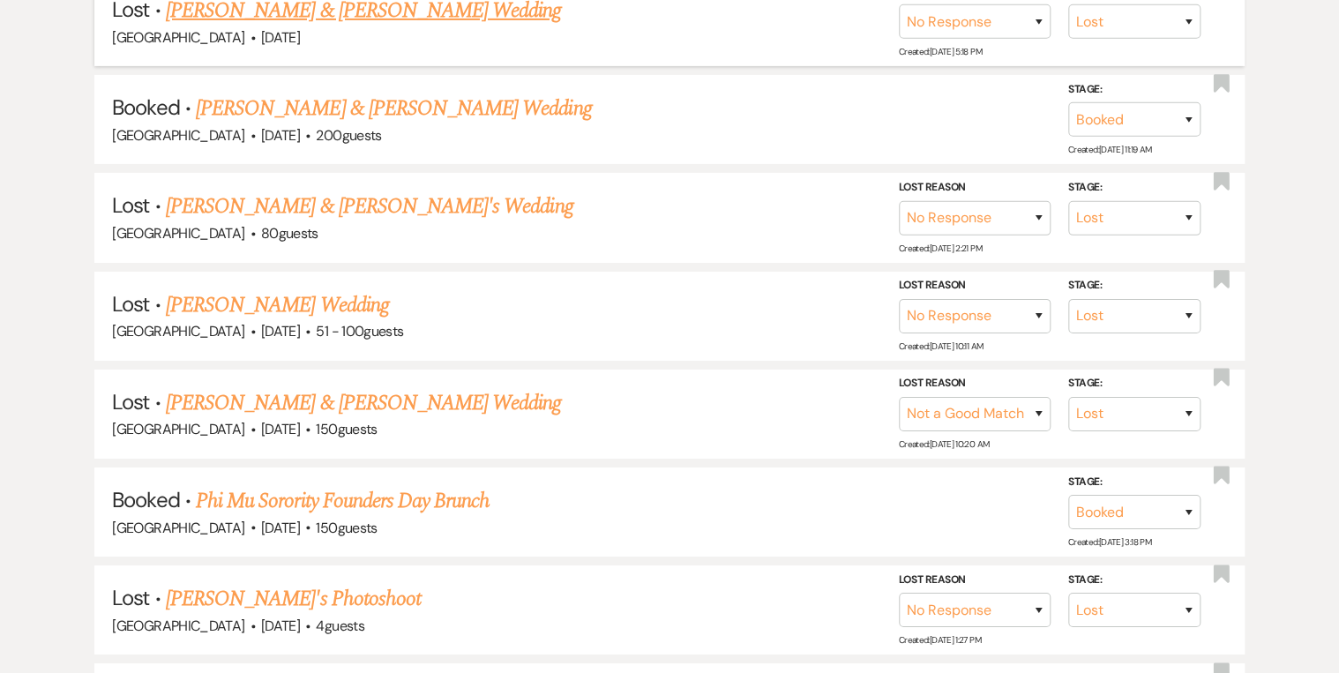
type input "emily glascock"
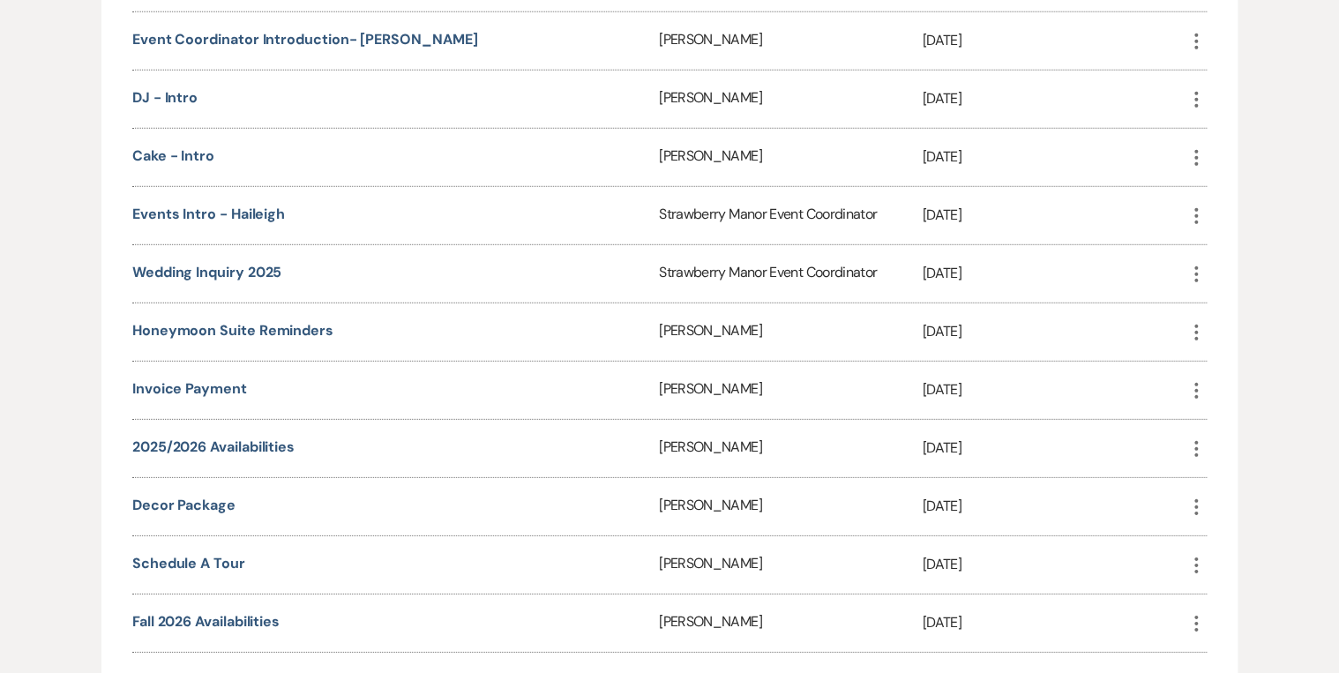
scroll to position [2470, 0]
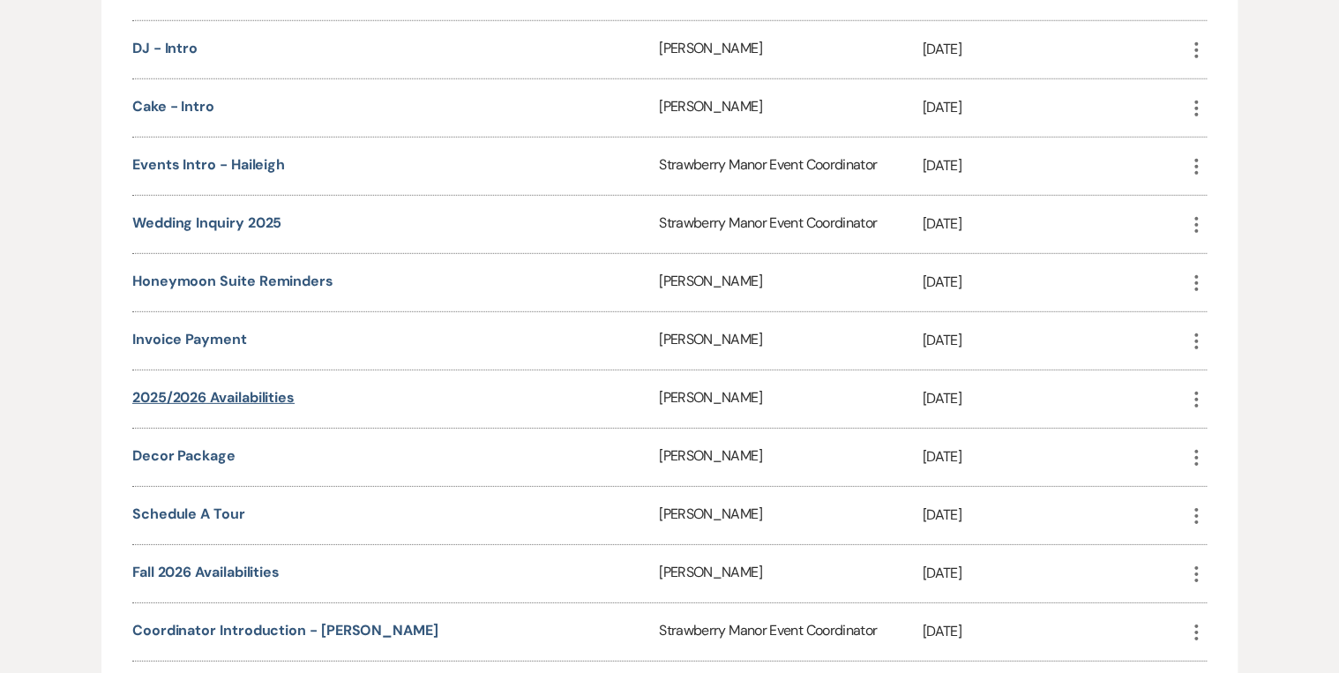
drag, startPoint x: 244, startPoint y: 363, endPoint x: 285, endPoint y: 363, distance: 40.6
click at [244, 388] on link "2025/2026 availabilities" at bounding box center [213, 397] width 162 height 19
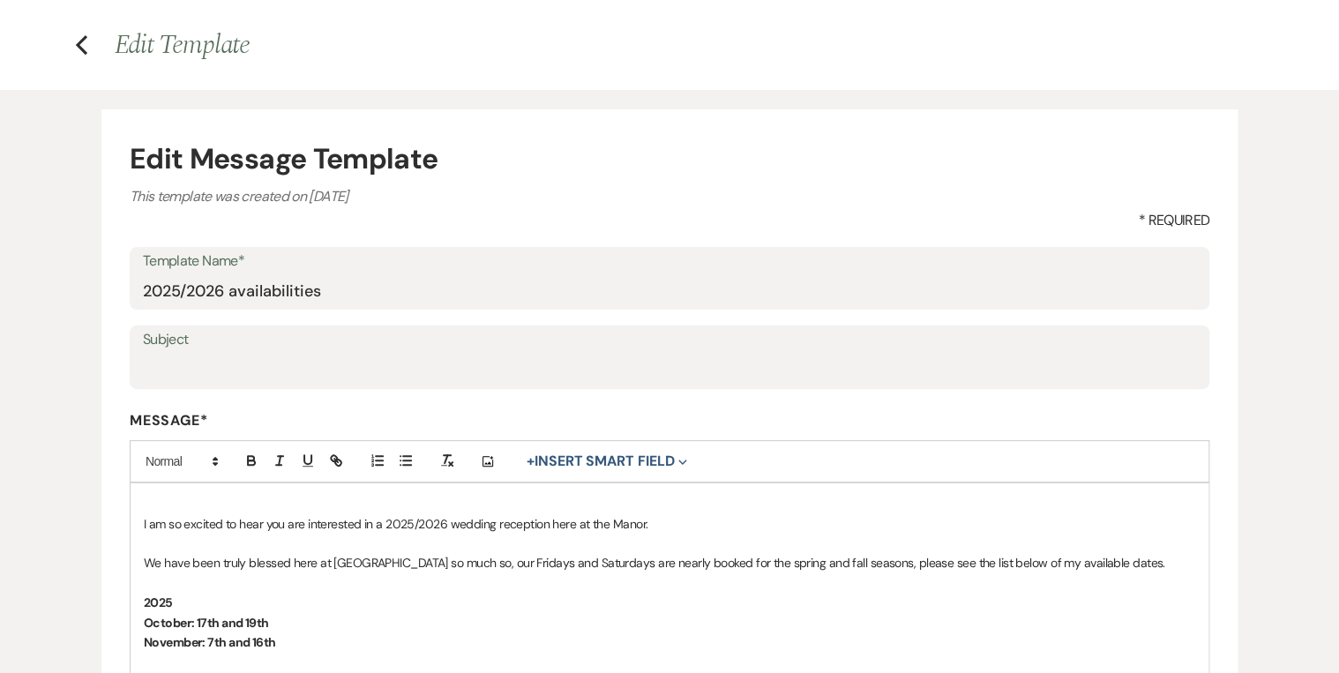
scroll to position [423, 0]
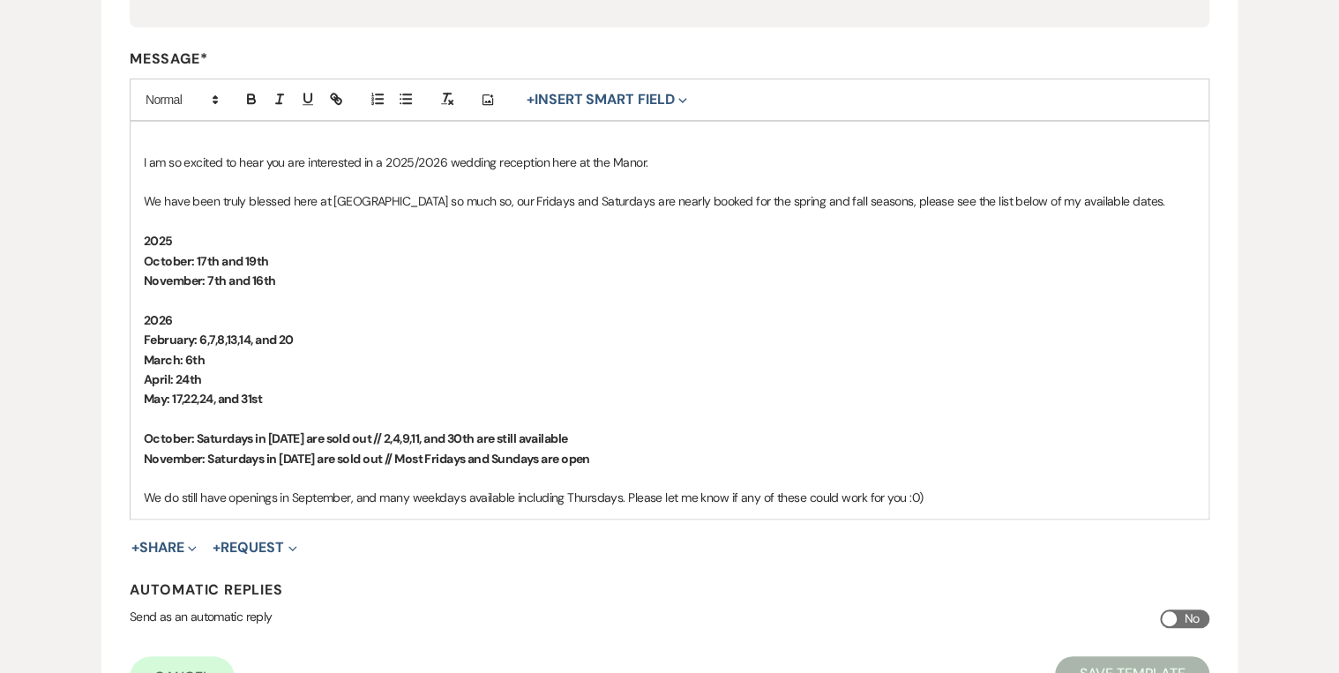
click at [191, 375] on strong "April: 24th" at bounding box center [173, 379] width 58 height 16
click at [770, 331] on p "February: 6,7,8,13,14, and 20" at bounding box center [669, 339] width 1051 height 19
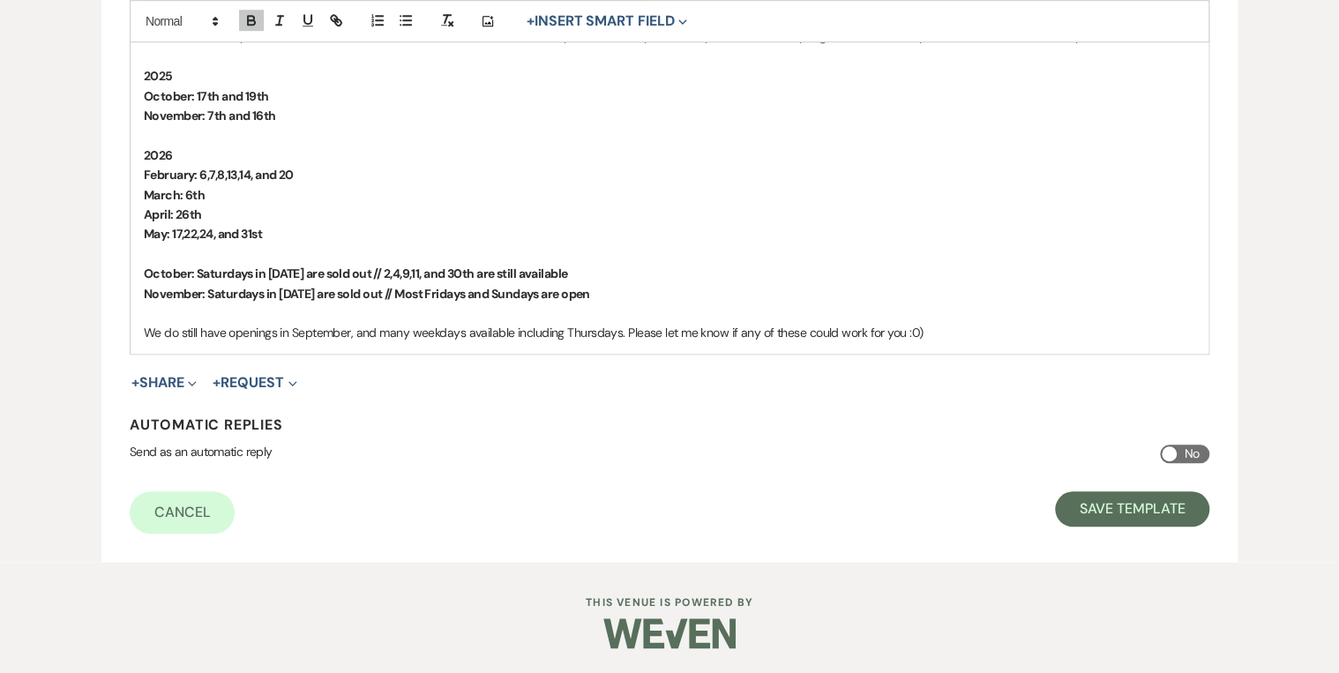
scroll to position [589, 0]
click at [1119, 505] on button "Save Template" at bounding box center [1132, 507] width 154 height 35
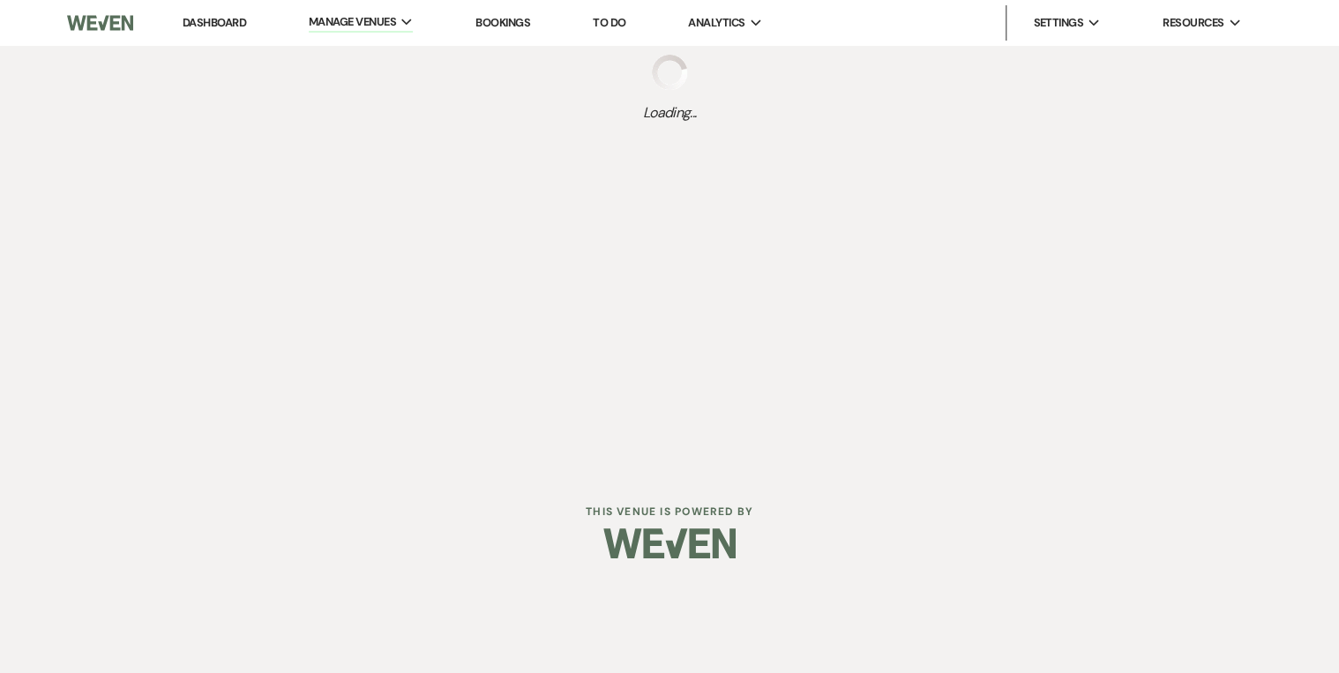
select select "Message Templates"
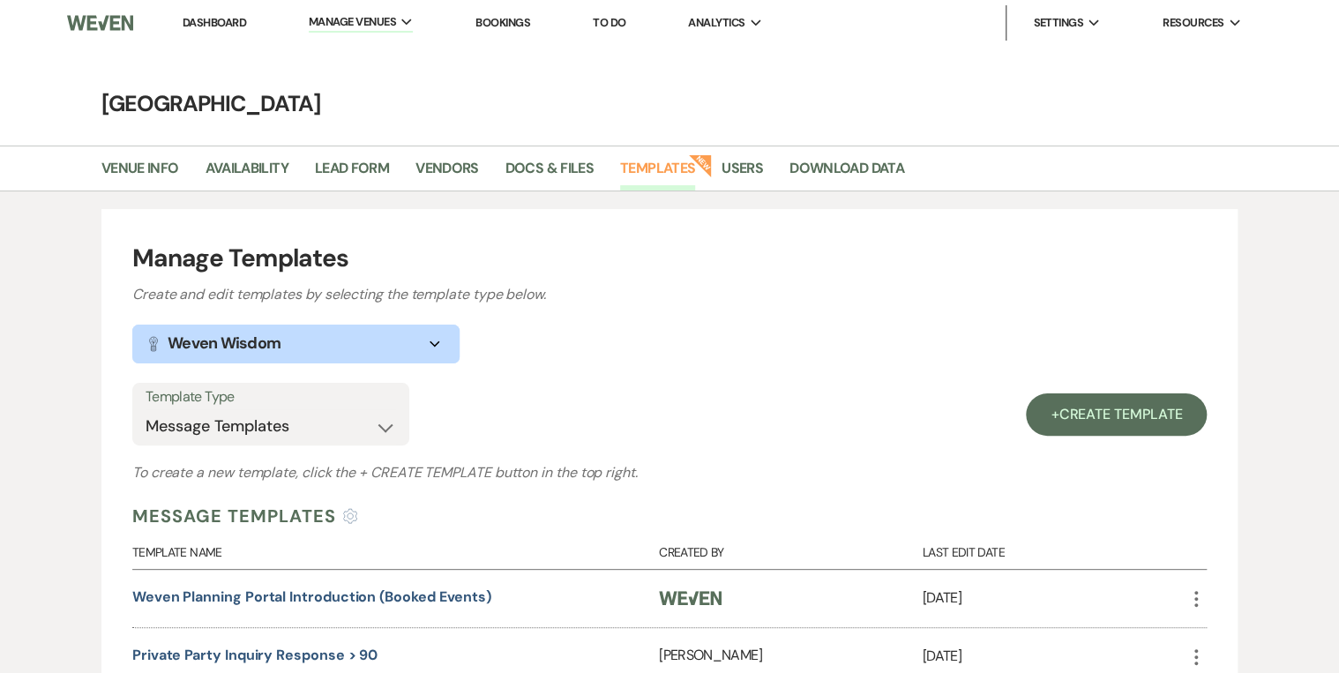
click at [221, 23] on link "Dashboard" at bounding box center [215, 22] width 64 height 15
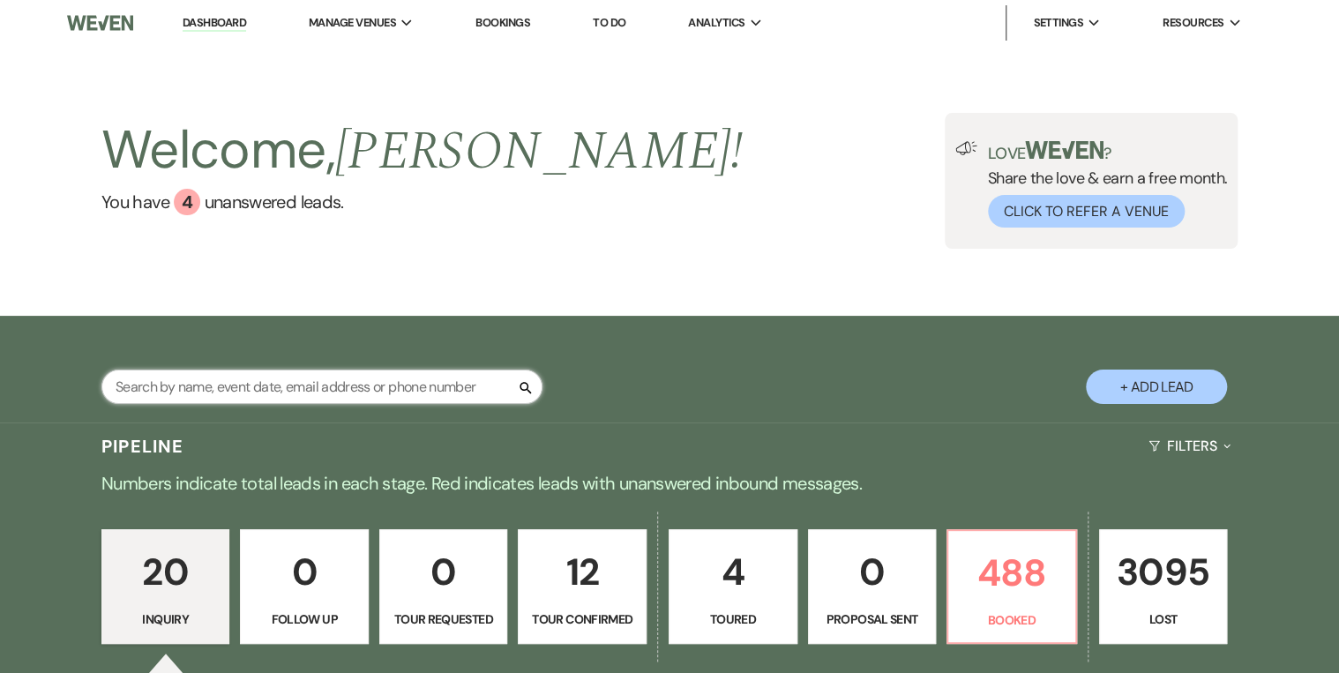
click at [188, 383] on input "text" at bounding box center [321, 387] width 441 height 34
type input "obr"
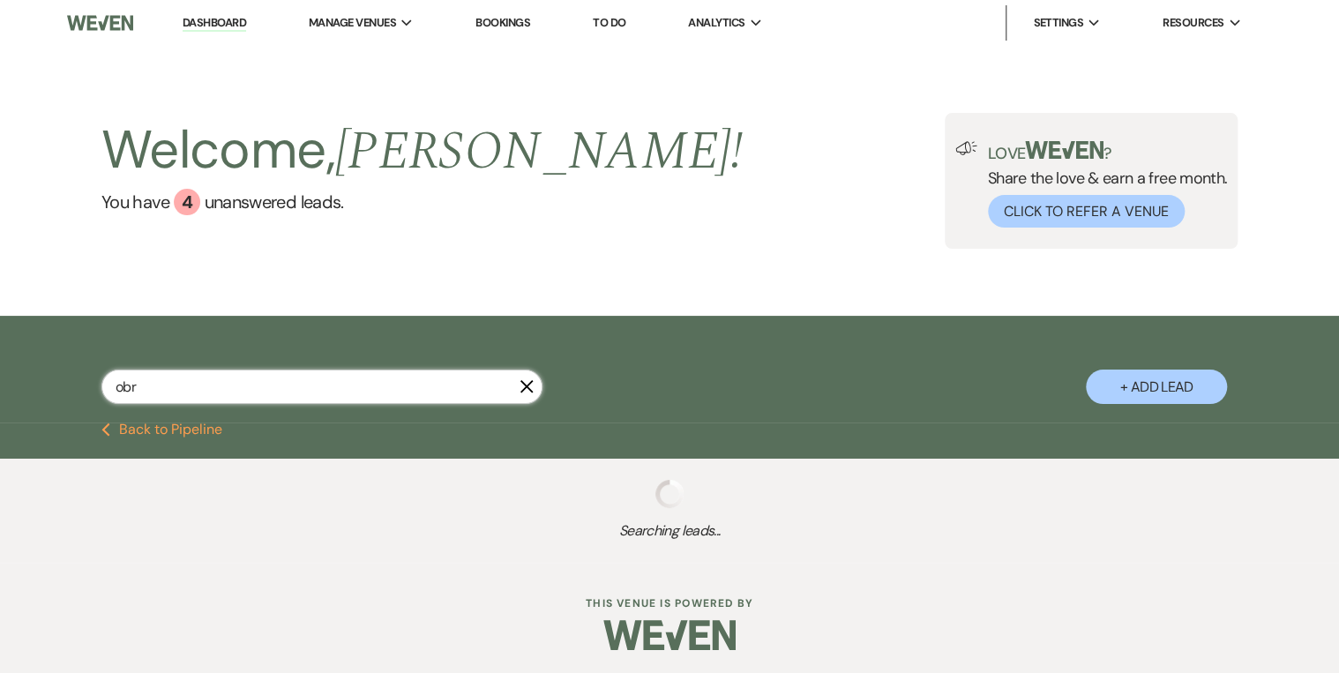
select select "8"
select select "5"
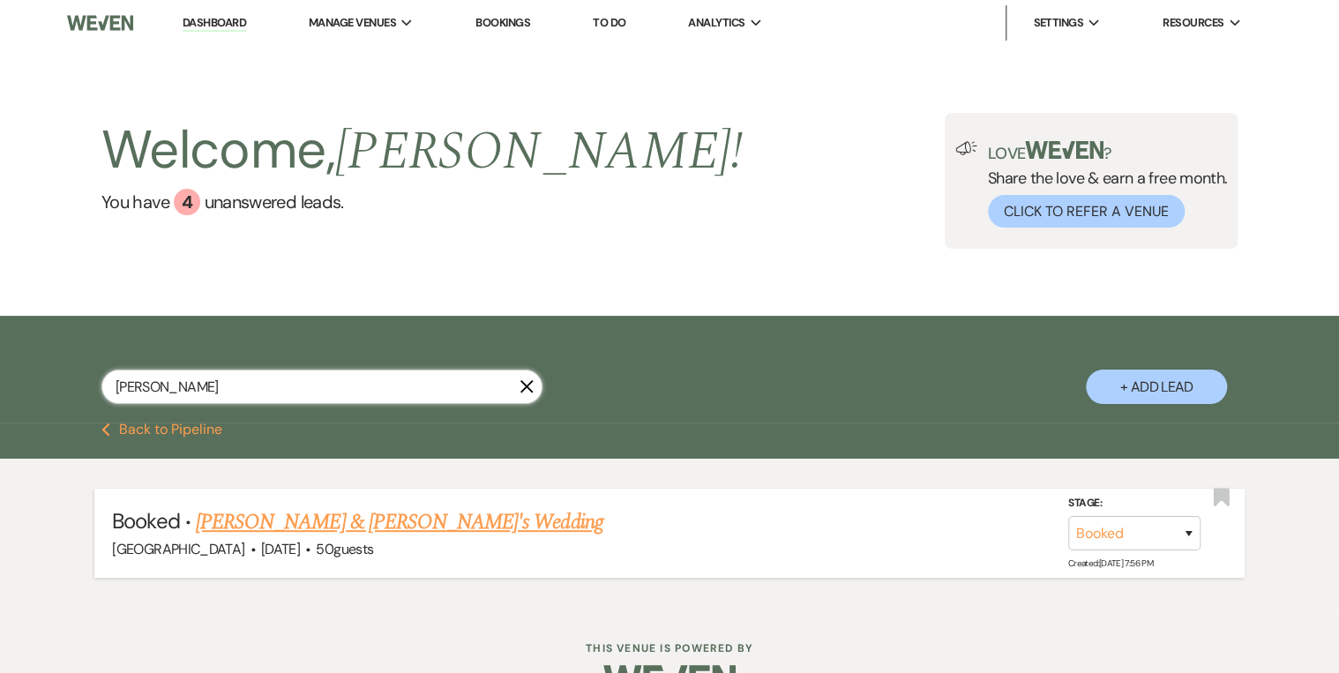
type input "obrien"
click at [350, 528] on link "Devin OBrien & Sarah Fallen's Wedding" at bounding box center [400, 522] width 408 height 32
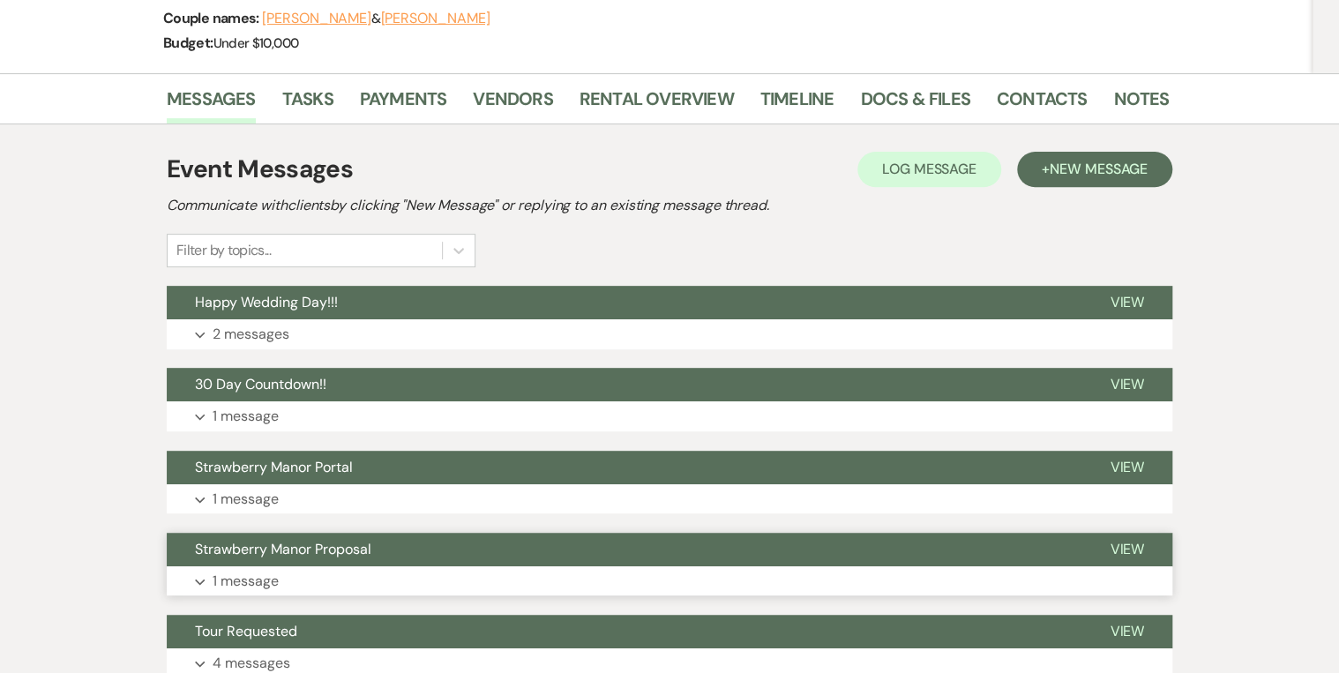
scroll to position [353, 0]
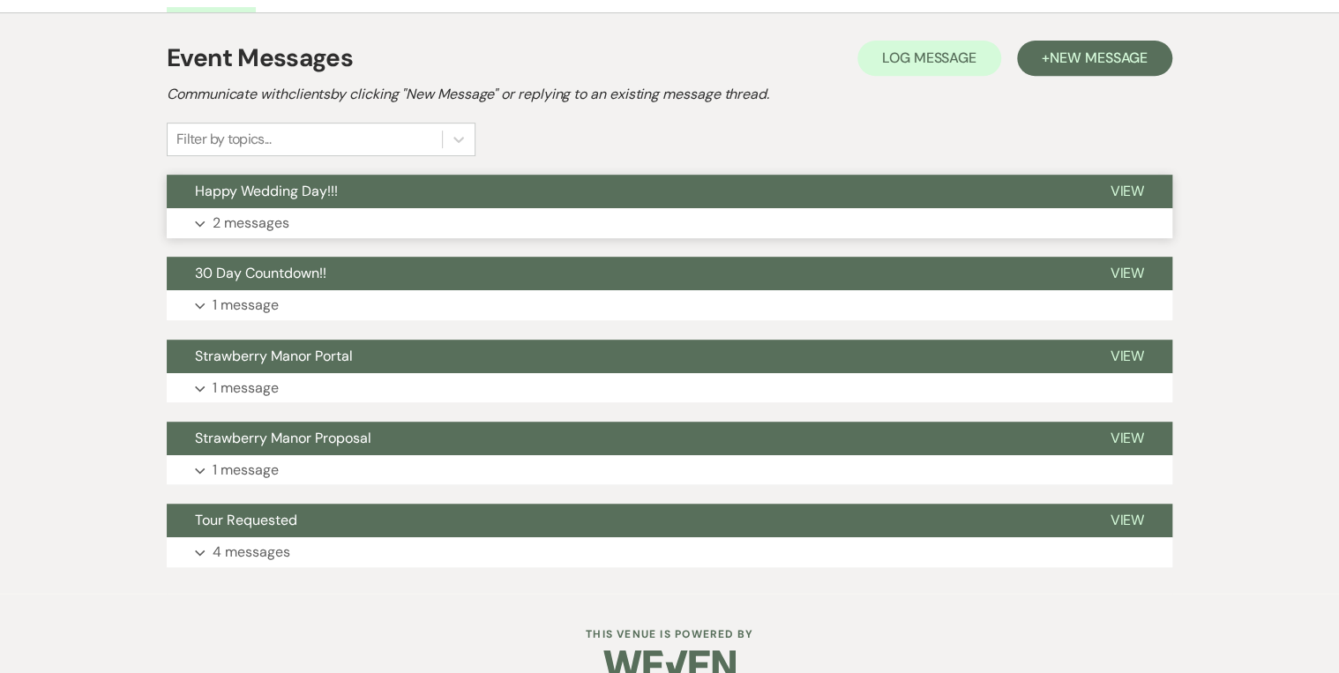
click at [1136, 183] on span "View" at bounding box center [1127, 191] width 34 height 19
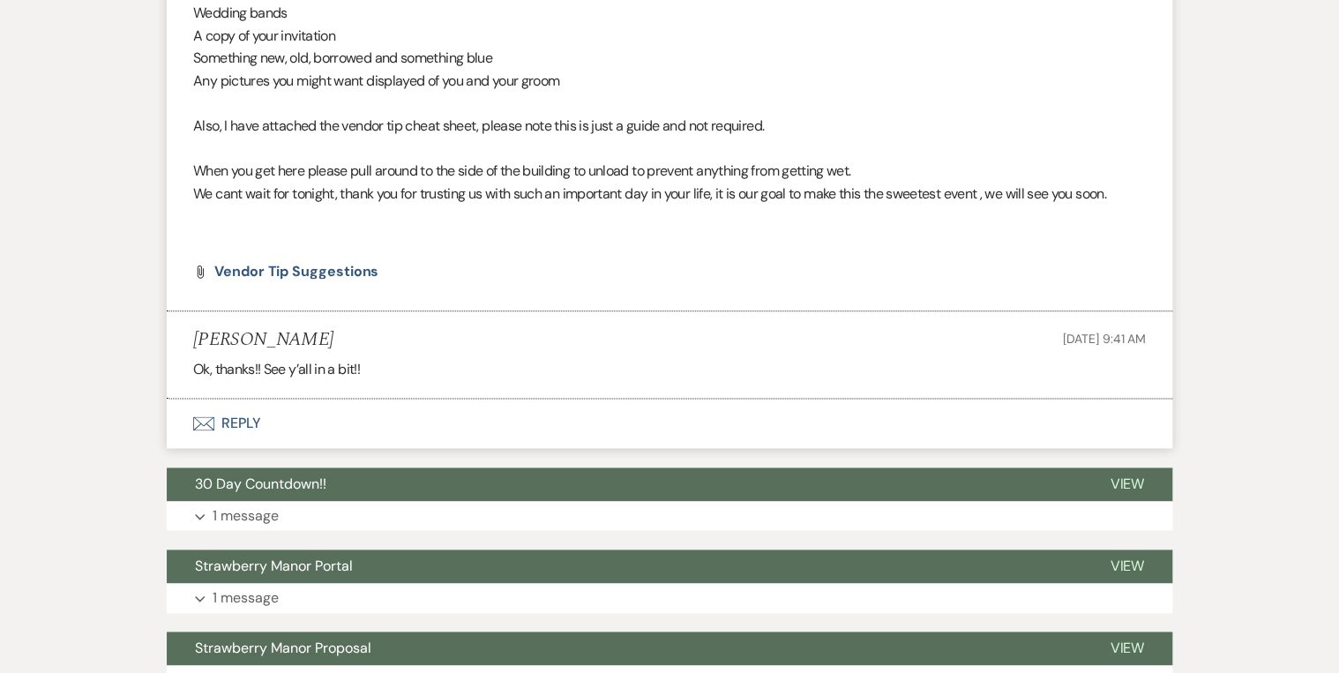
scroll to position [1059, 0]
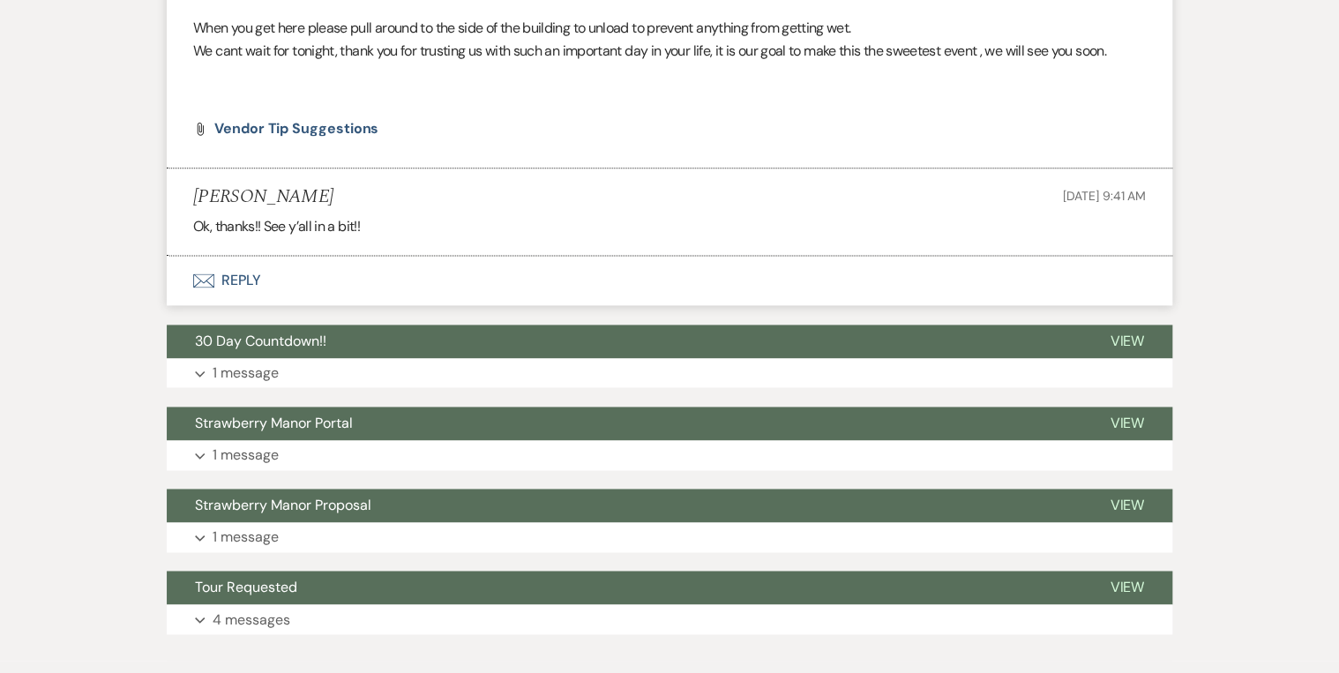
click at [230, 271] on button "Envelope Reply" at bounding box center [670, 280] width 1006 height 49
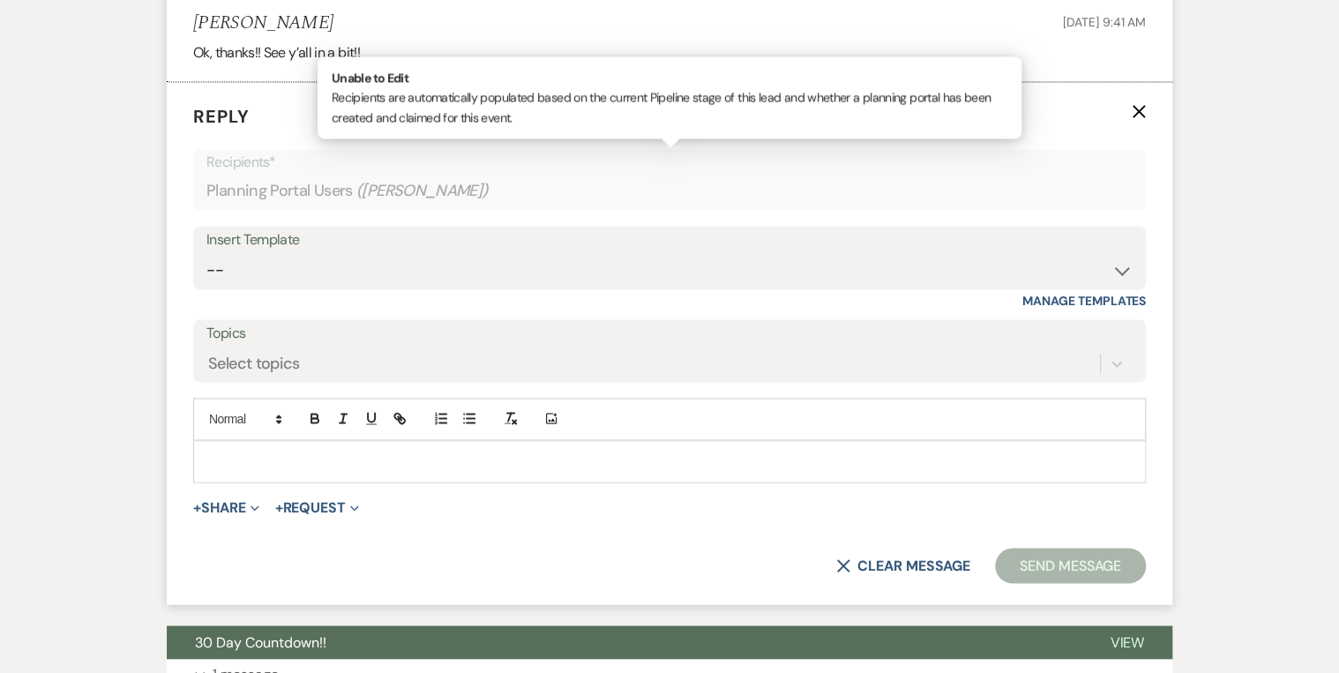
scroll to position [1238, 0]
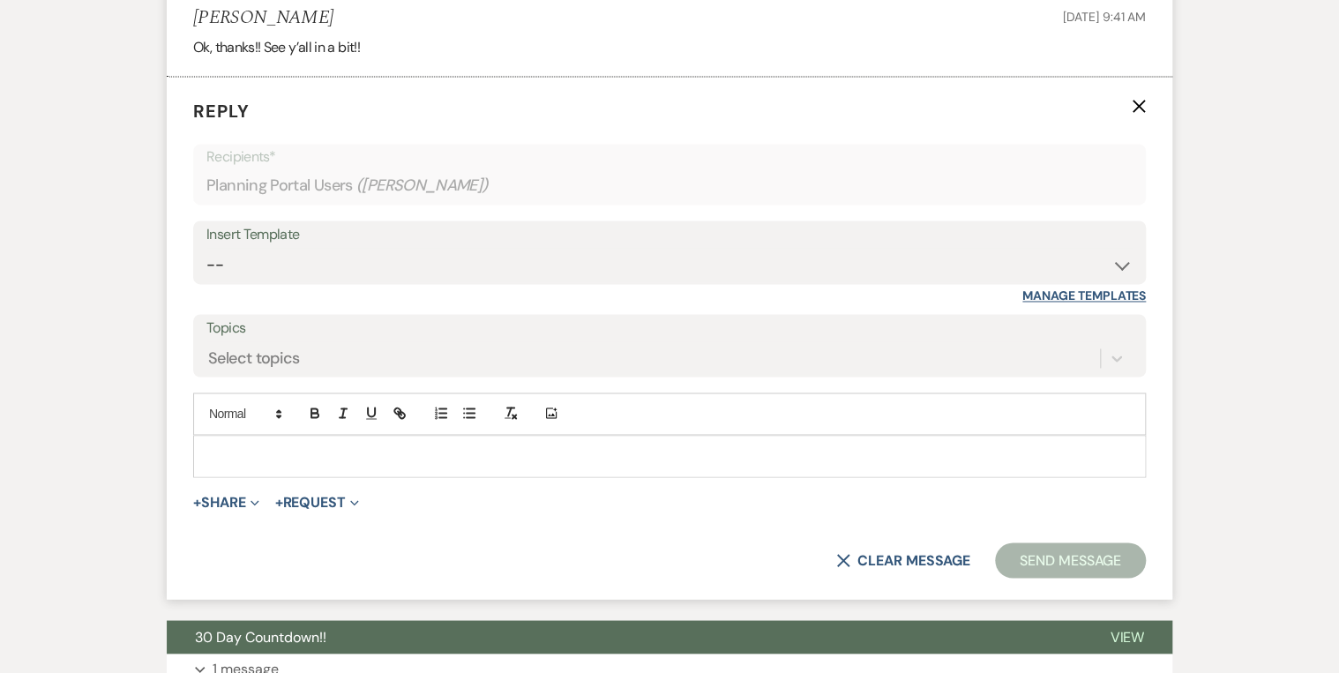
click at [1058, 298] on link "Manage Templates" at bounding box center [1083, 296] width 123 height 16
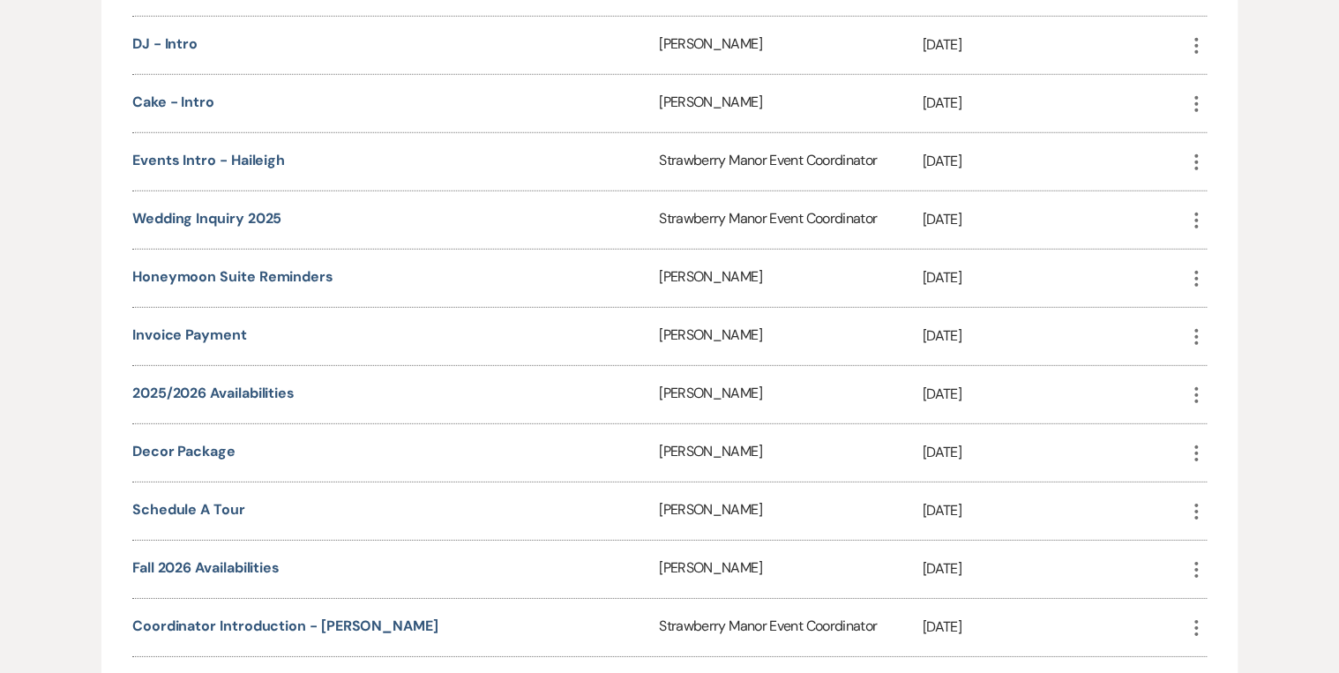
scroll to position [2470, 0]
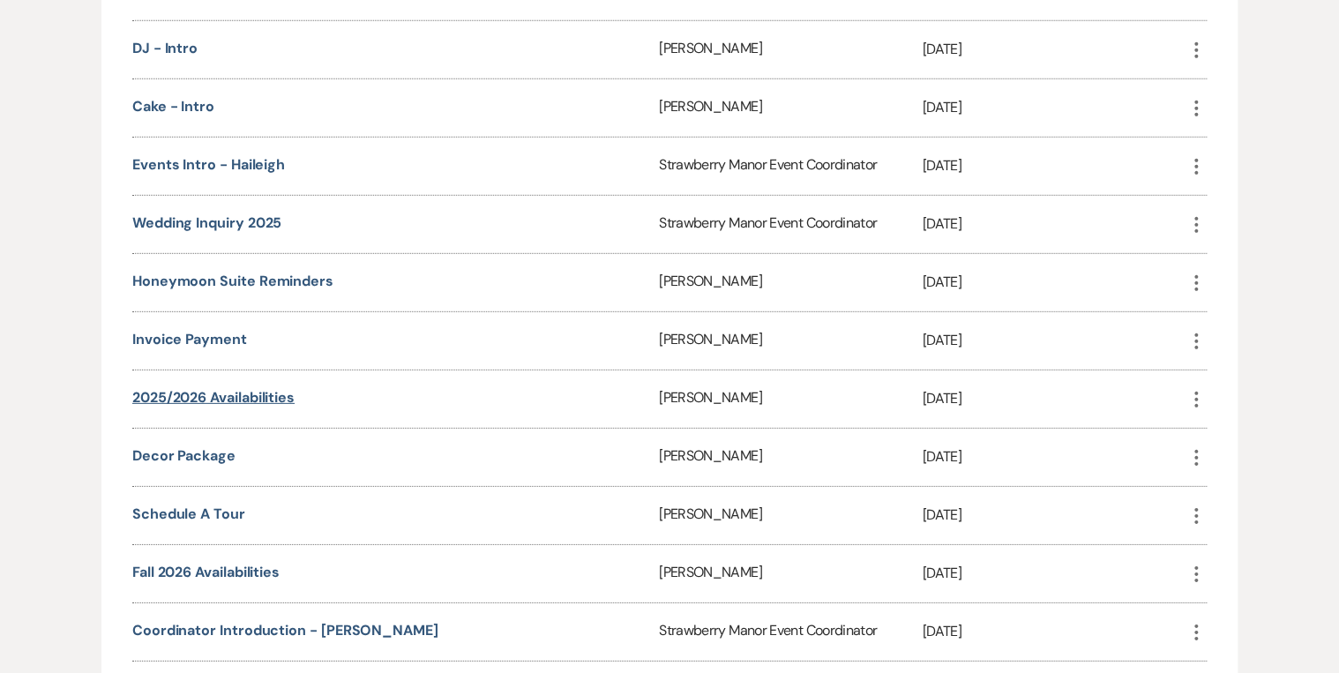
click at [215, 388] on link "2025/2026 availabilities" at bounding box center [213, 397] width 162 height 19
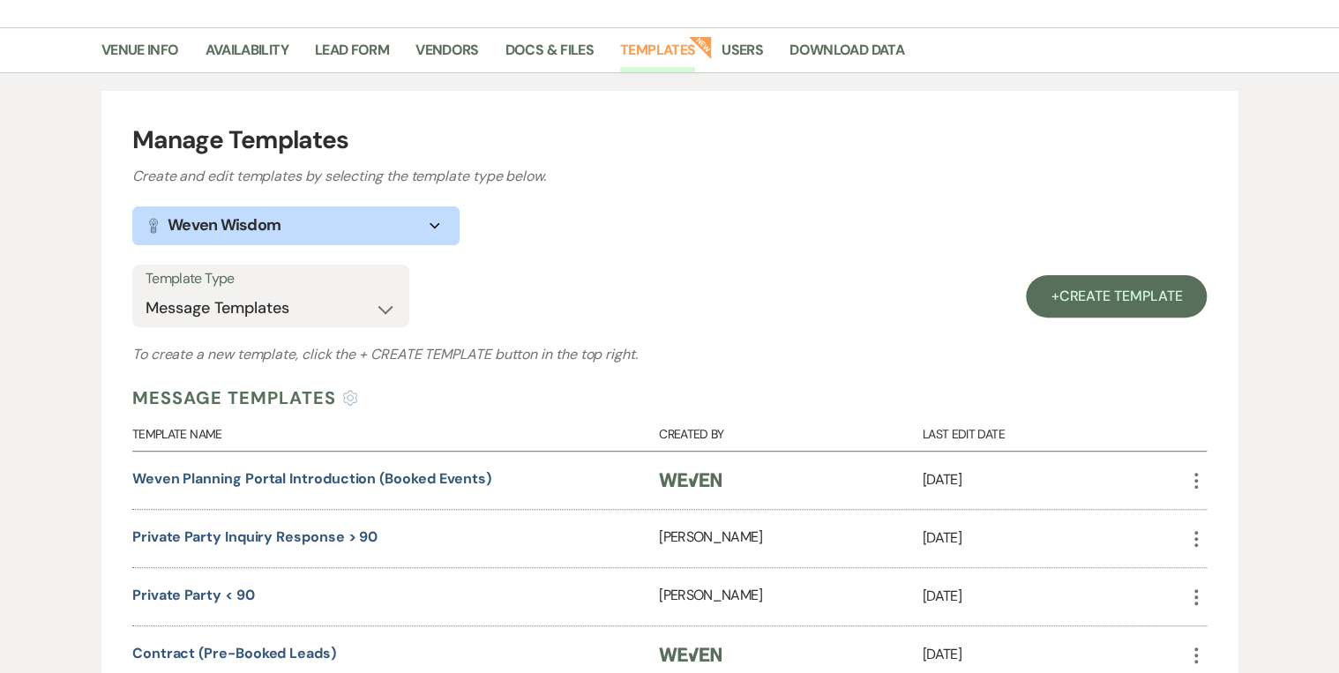
scroll to position [0, 0]
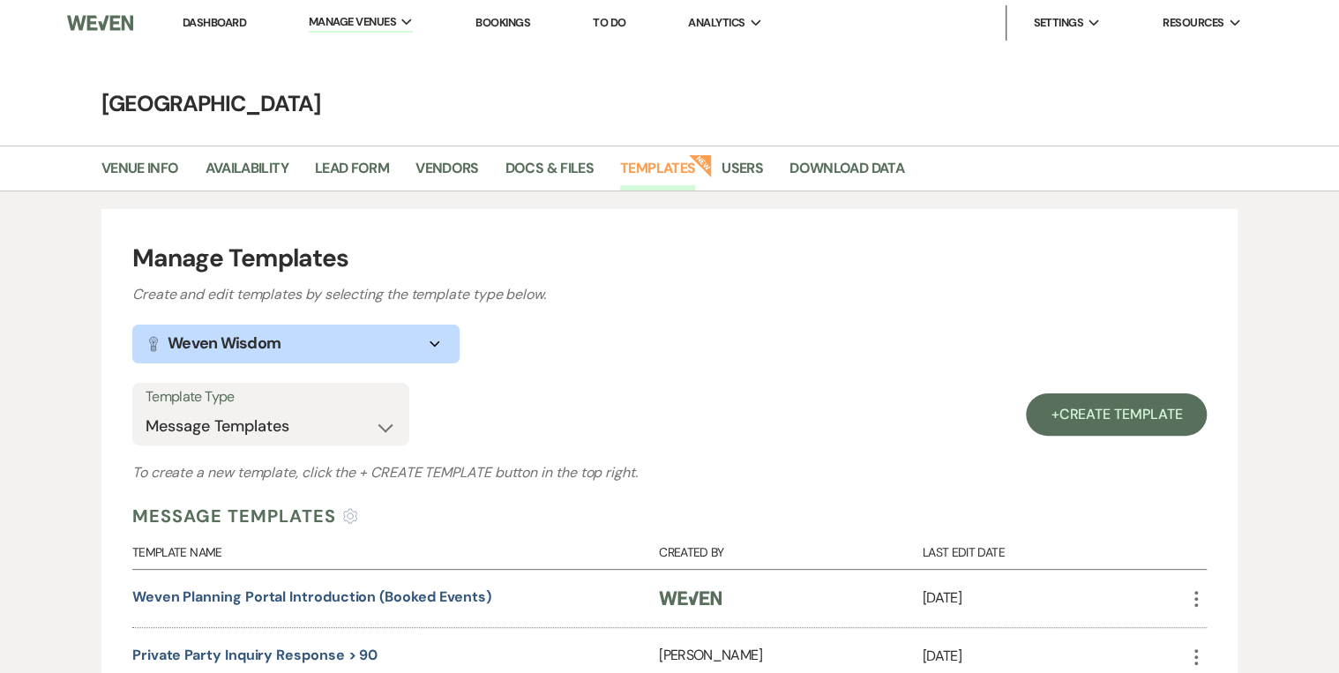
click at [232, 30] on li "Dashboard" at bounding box center [214, 22] width 81 height 35
click at [224, 21] on link "Dashboard" at bounding box center [215, 22] width 64 height 15
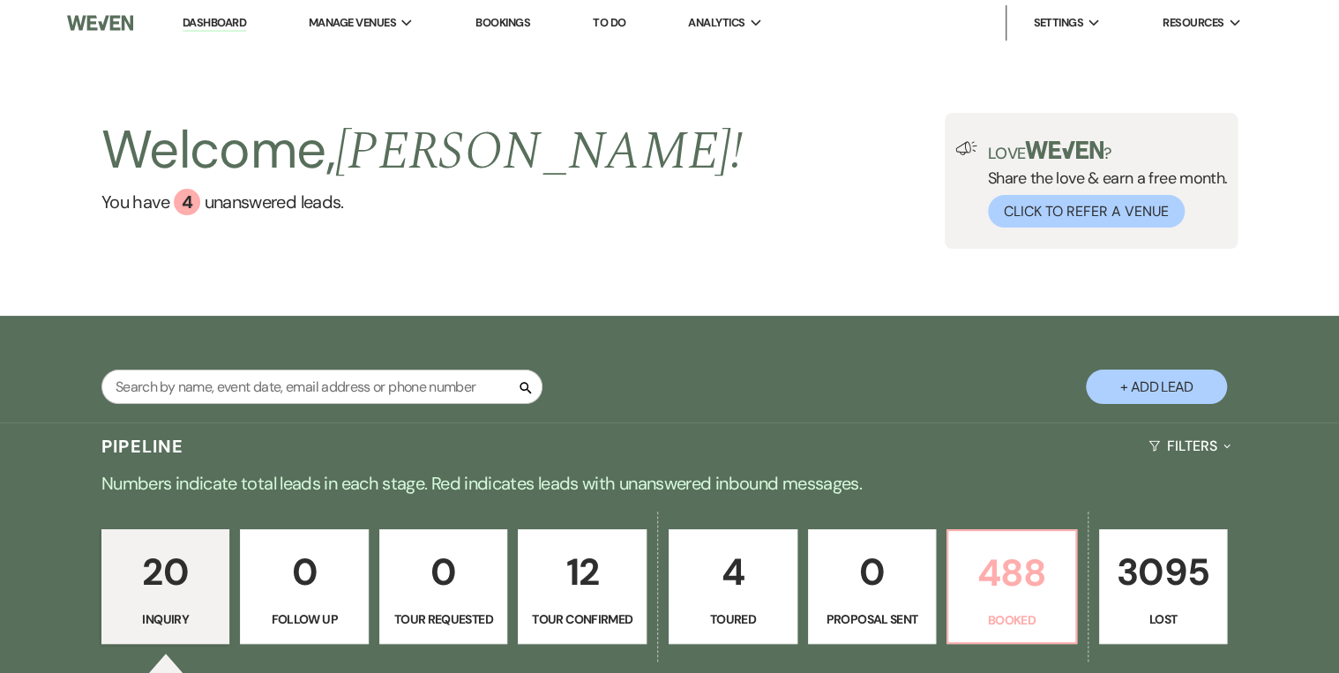
click at [1037, 595] on p "488" at bounding box center [1012, 572] width 106 height 59
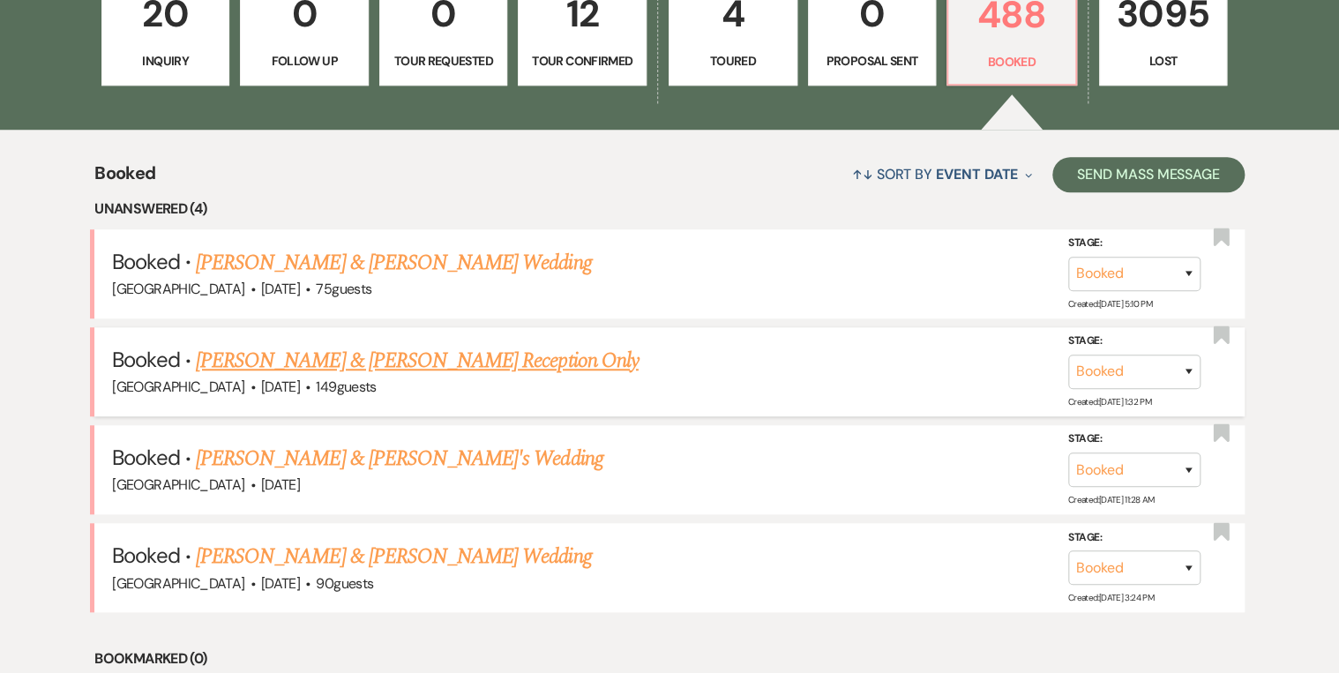
scroll to position [585, 0]
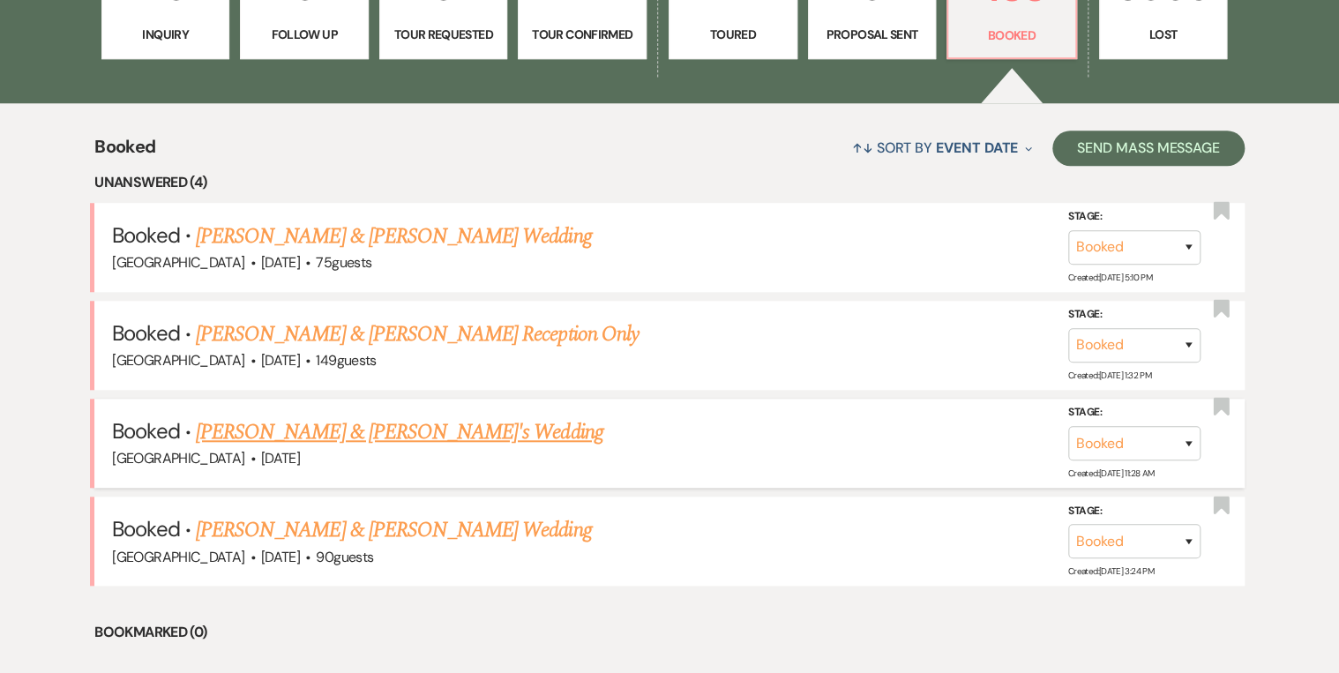
click at [370, 425] on link "Kay Schliegelmeyer & Robert Dylan Chalk's Wedding" at bounding box center [400, 432] width 408 height 32
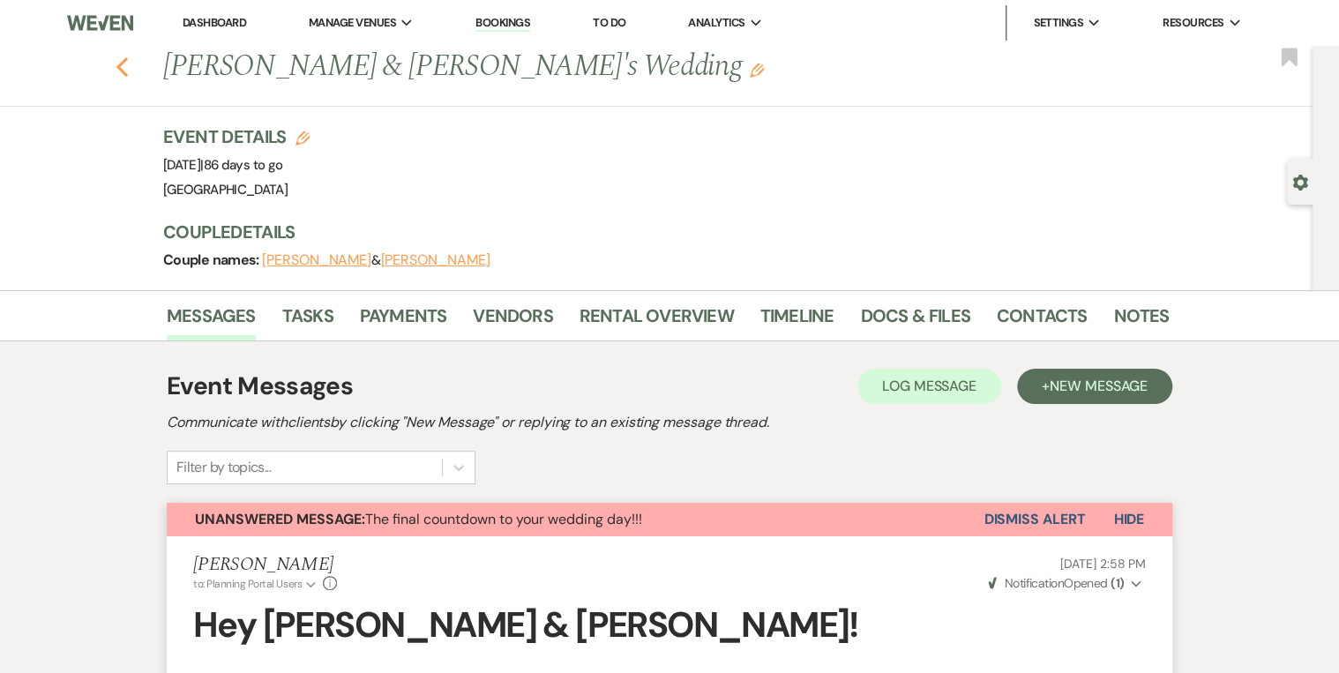
click at [128, 62] on use "button" at bounding box center [121, 66] width 11 height 19
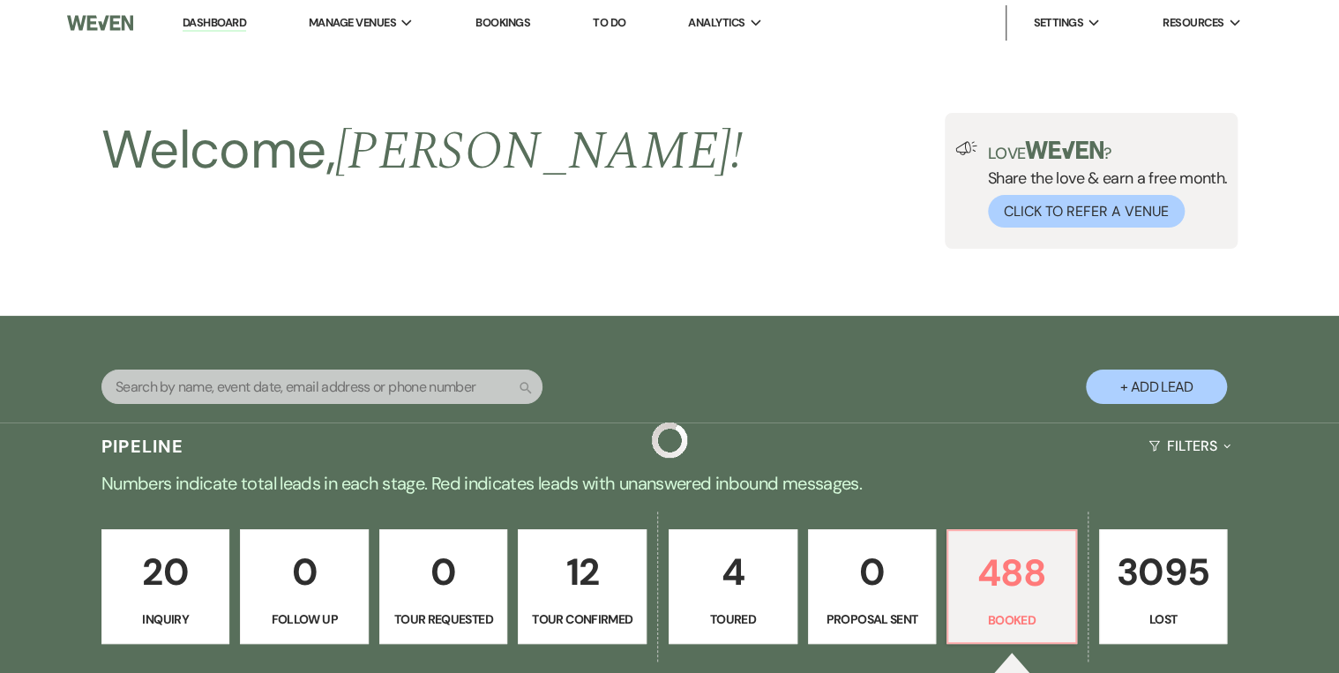
scroll to position [585, 0]
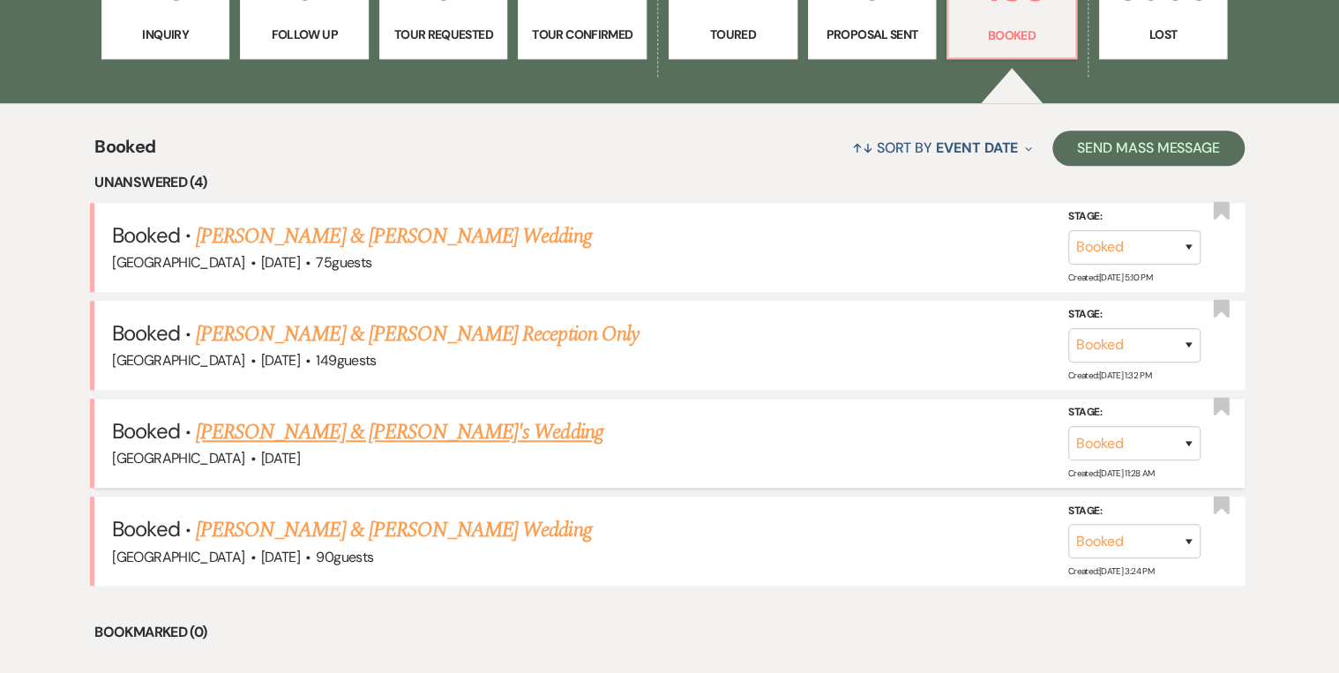
click at [458, 422] on link "Kay Schliegelmeyer & Robert Dylan Chalk's Wedding" at bounding box center [400, 432] width 408 height 32
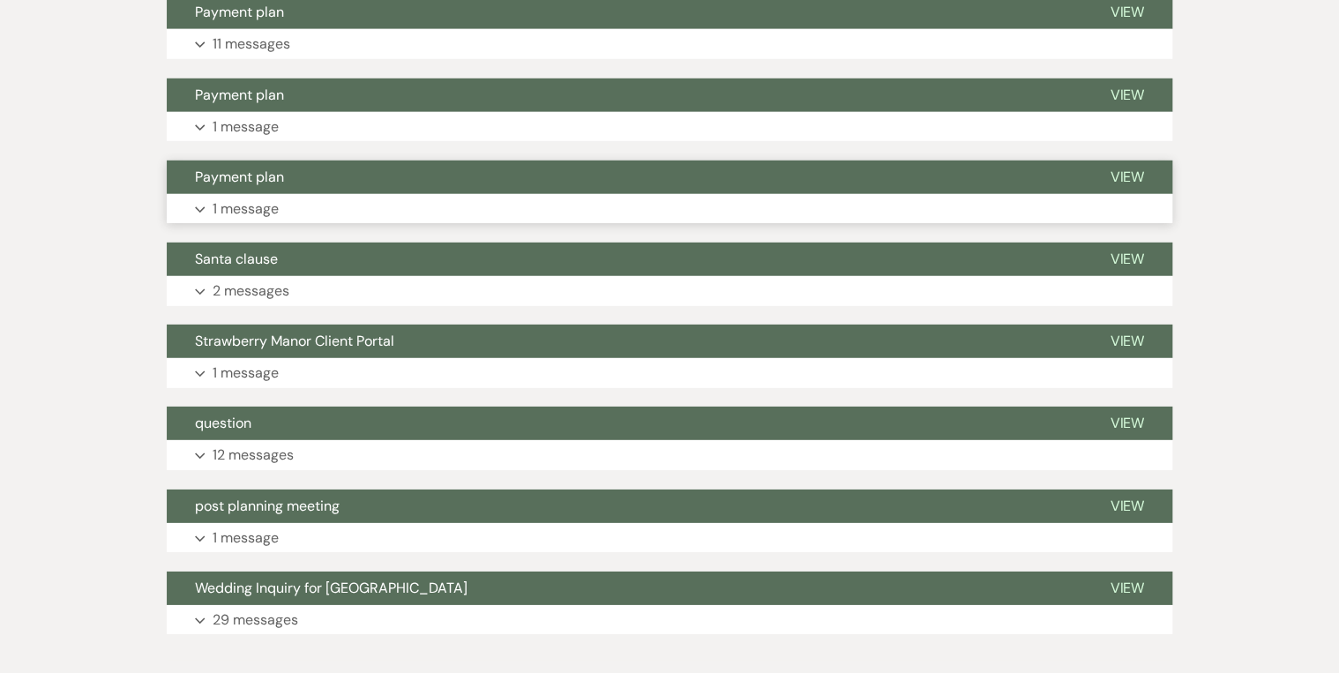
scroll to position [2658, 0]
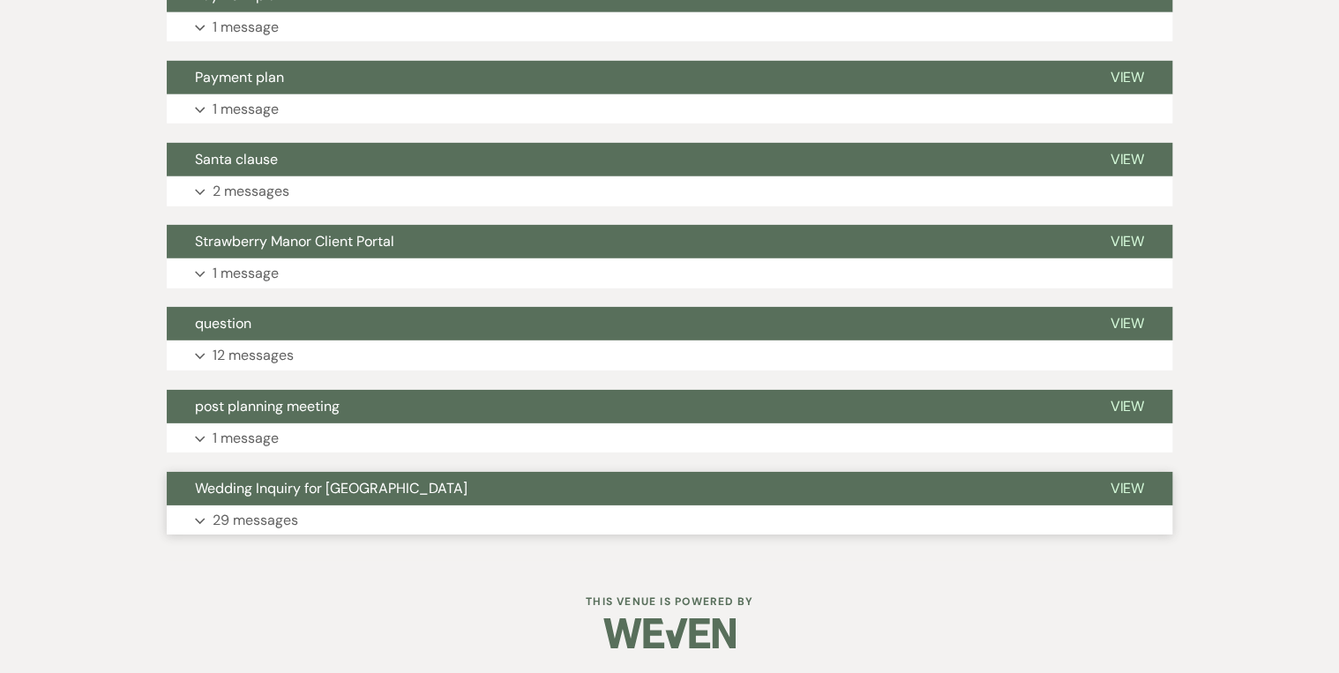
click at [1140, 479] on span "View" at bounding box center [1127, 488] width 34 height 19
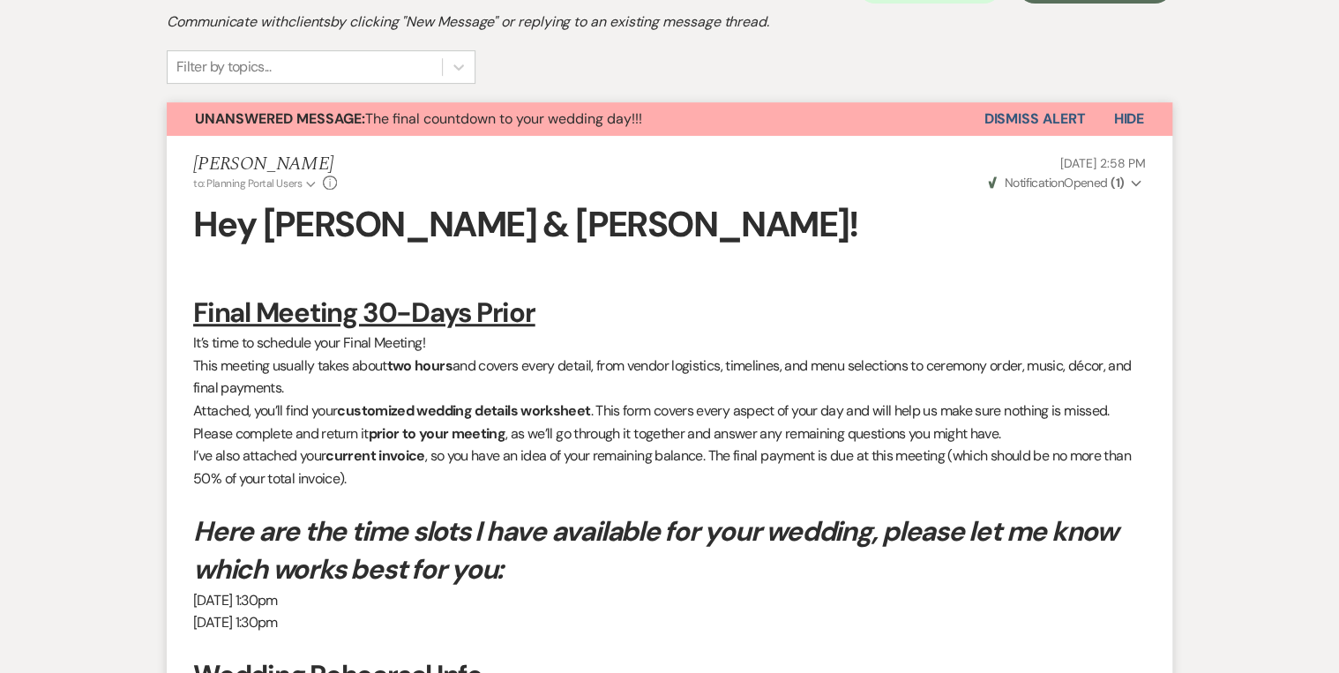
scroll to position [0, 0]
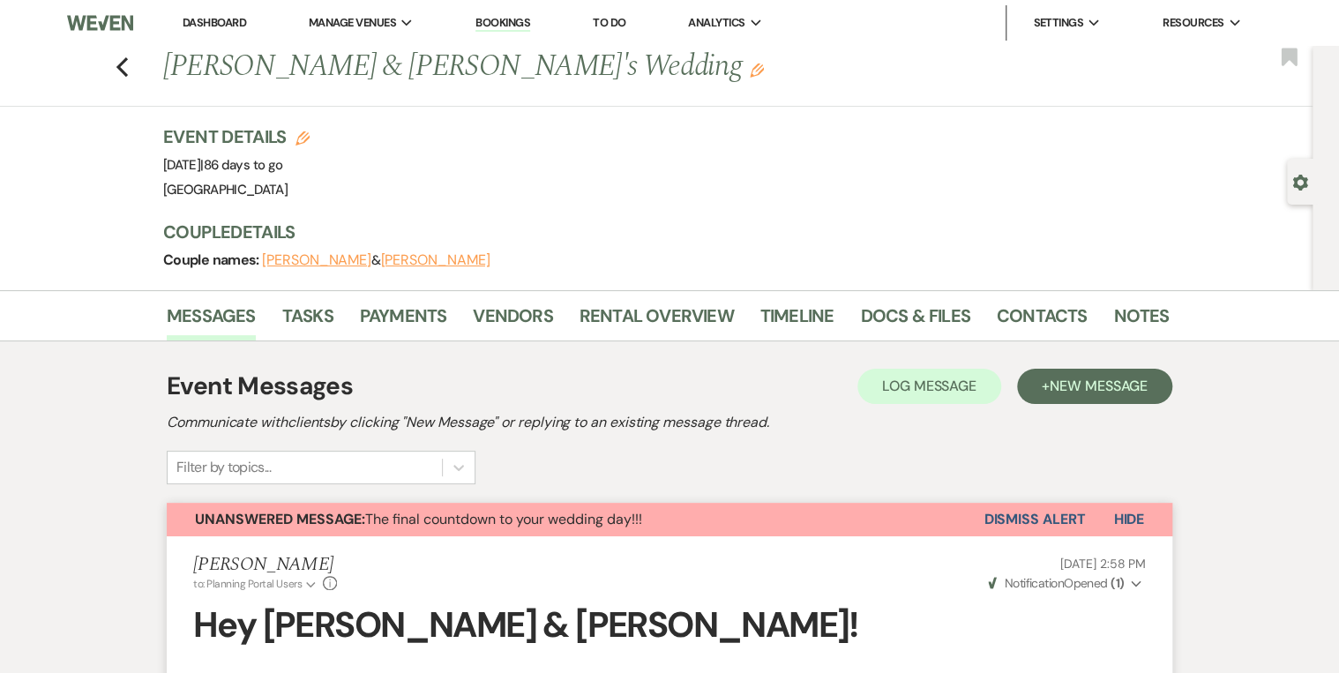
click at [219, 25] on link "Dashboard" at bounding box center [215, 22] width 64 height 15
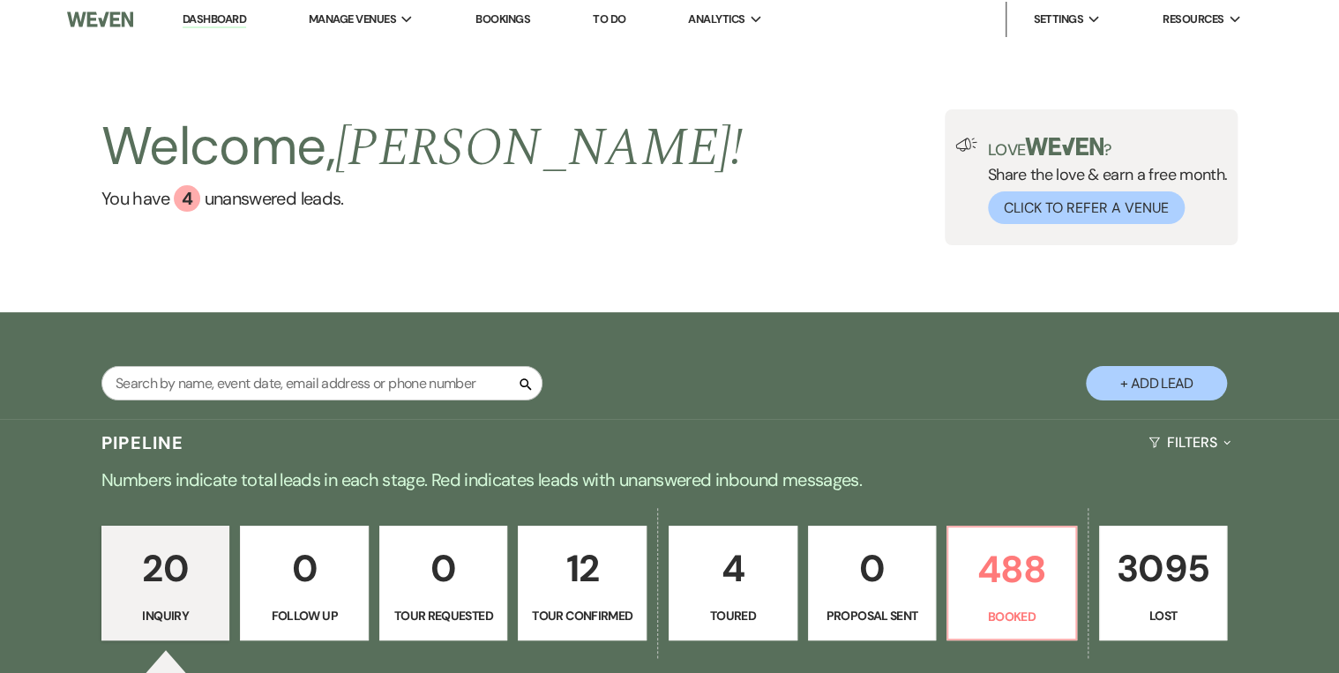
scroll to position [212, 0]
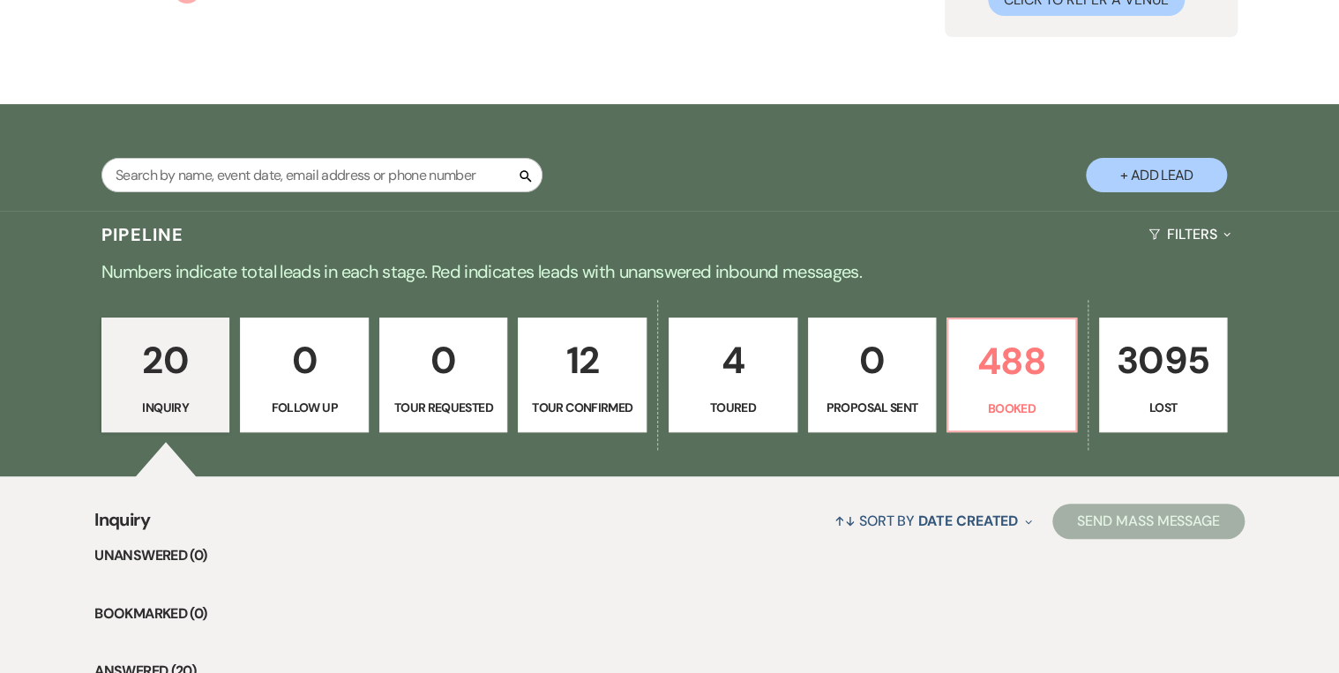
click at [741, 396] on link "4 Toured" at bounding box center [733, 375] width 129 height 115
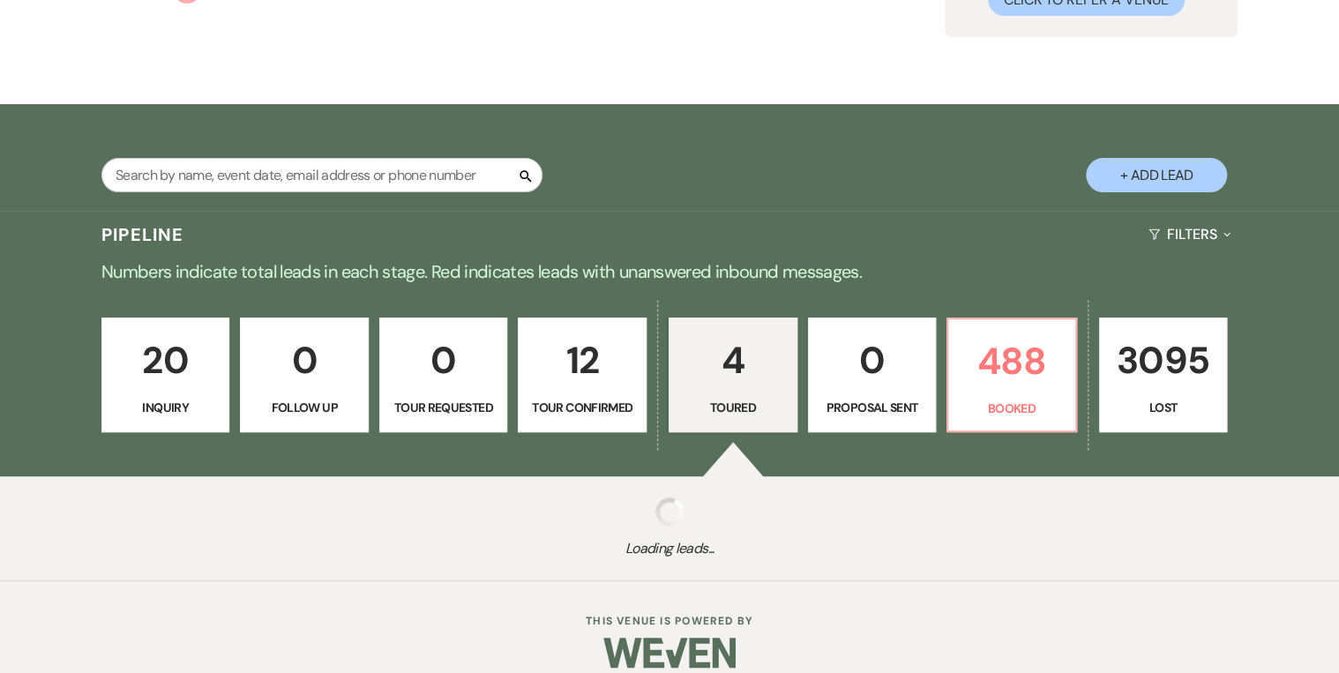
select select "5"
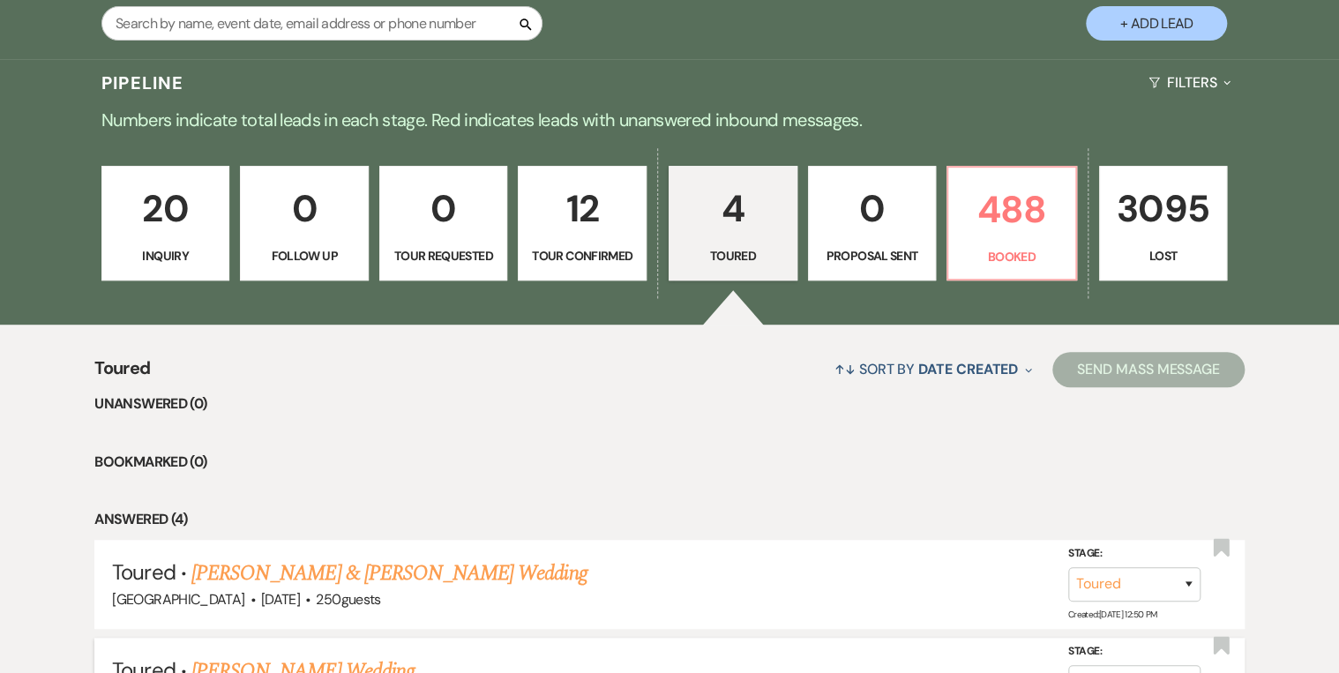
scroll to position [282, 0]
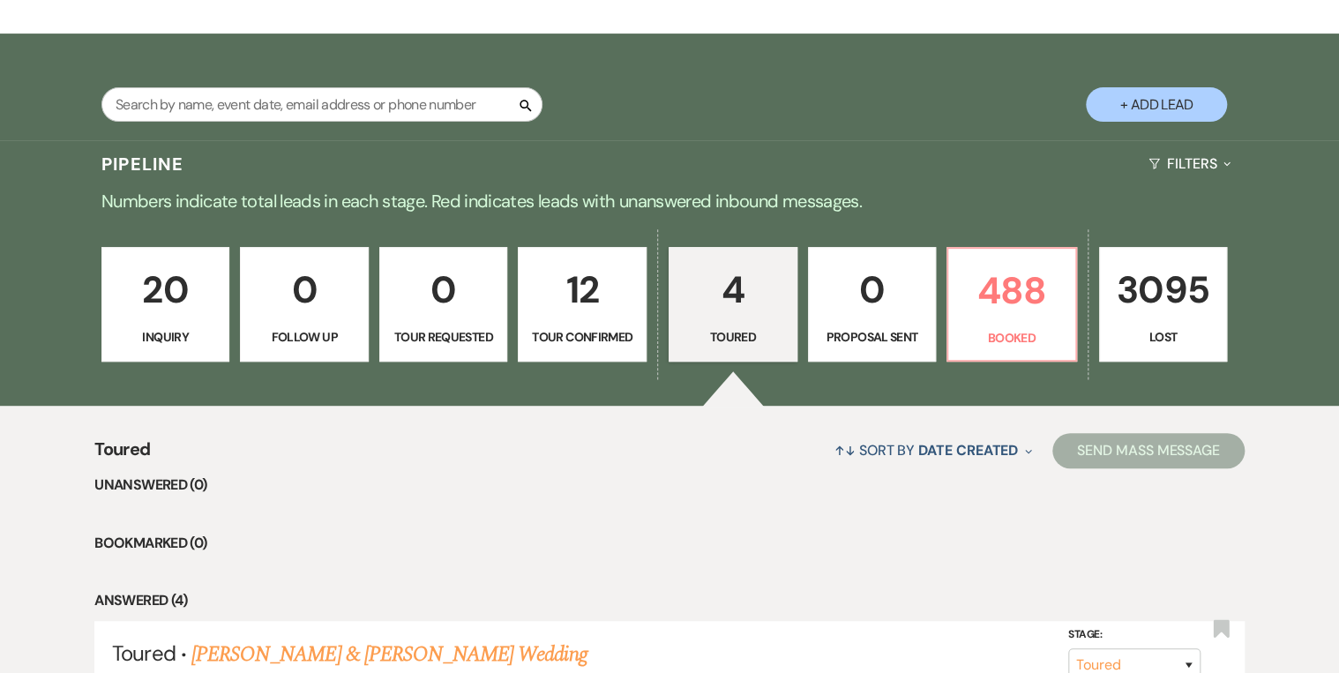
click at [176, 311] on p "20" at bounding box center [166, 289] width 106 height 59
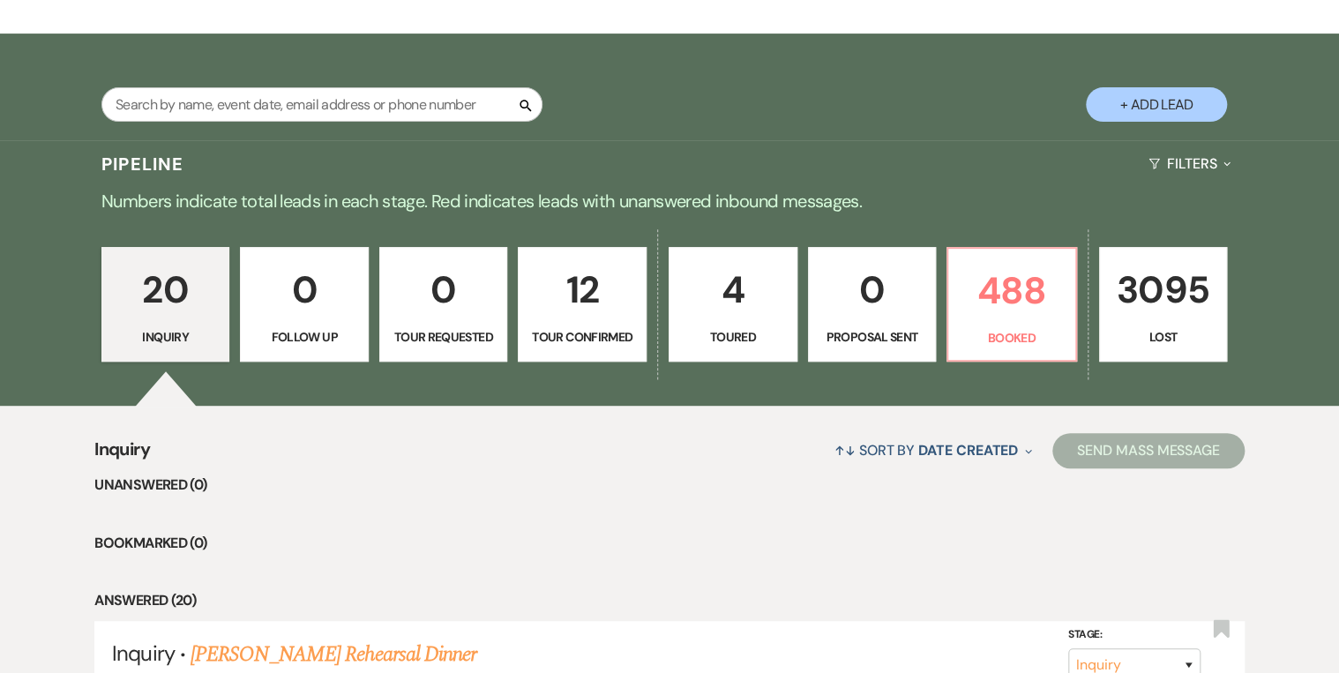
click at [759, 319] on p "4" at bounding box center [733, 289] width 106 height 59
select select "5"
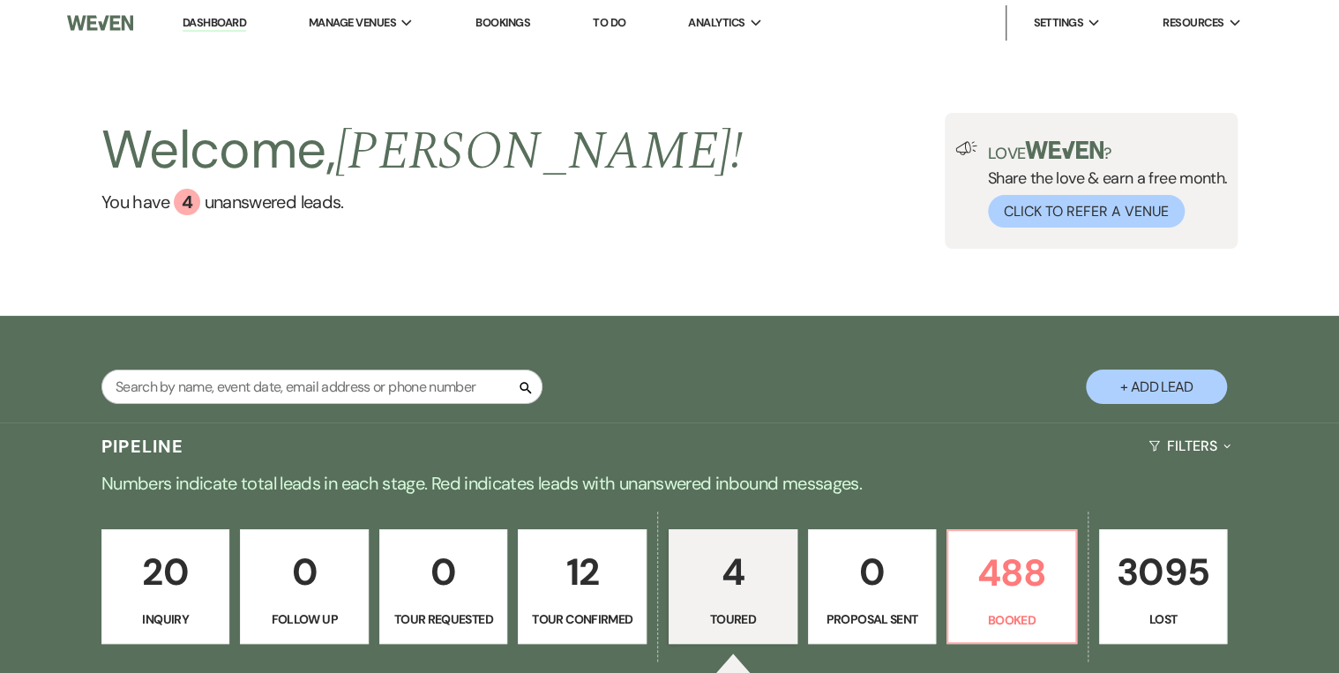
click at [547, 201] on div "Welcome, Robin ! You have 4 unanswered lead s . Love ? Share the love & earn a …" at bounding box center [669, 181] width 1270 height 136
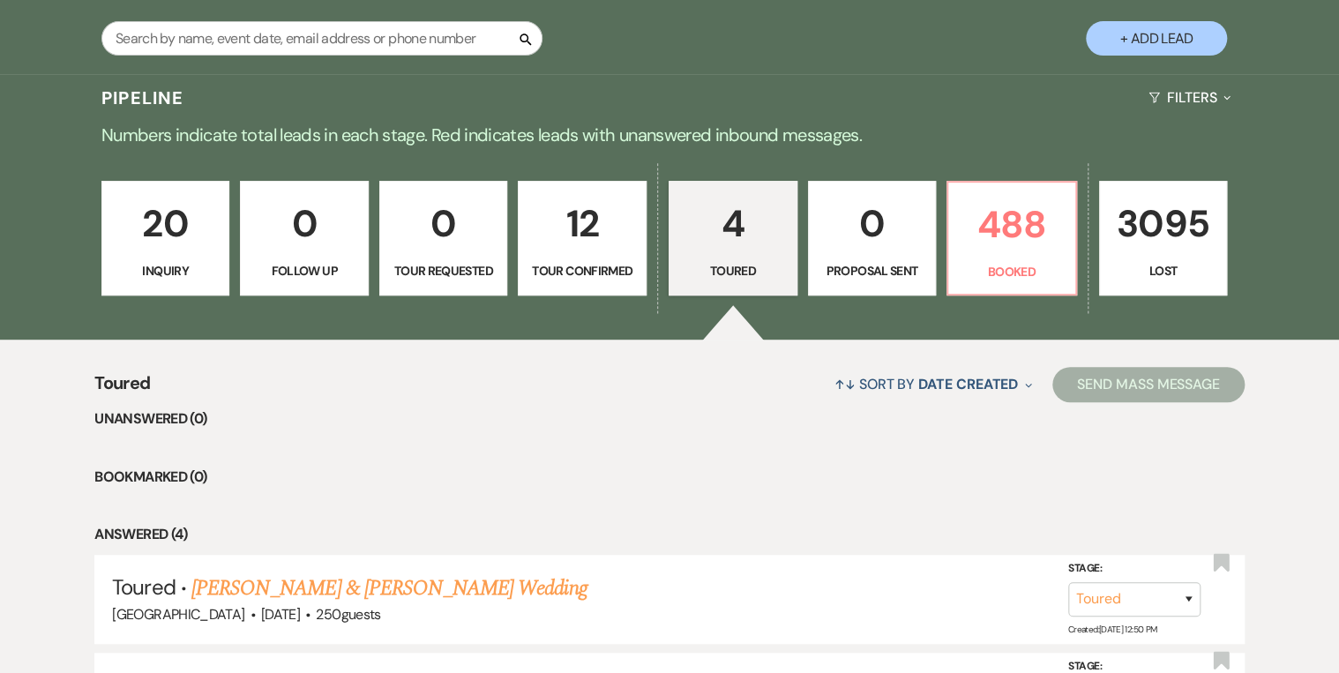
scroll to position [353, 0]
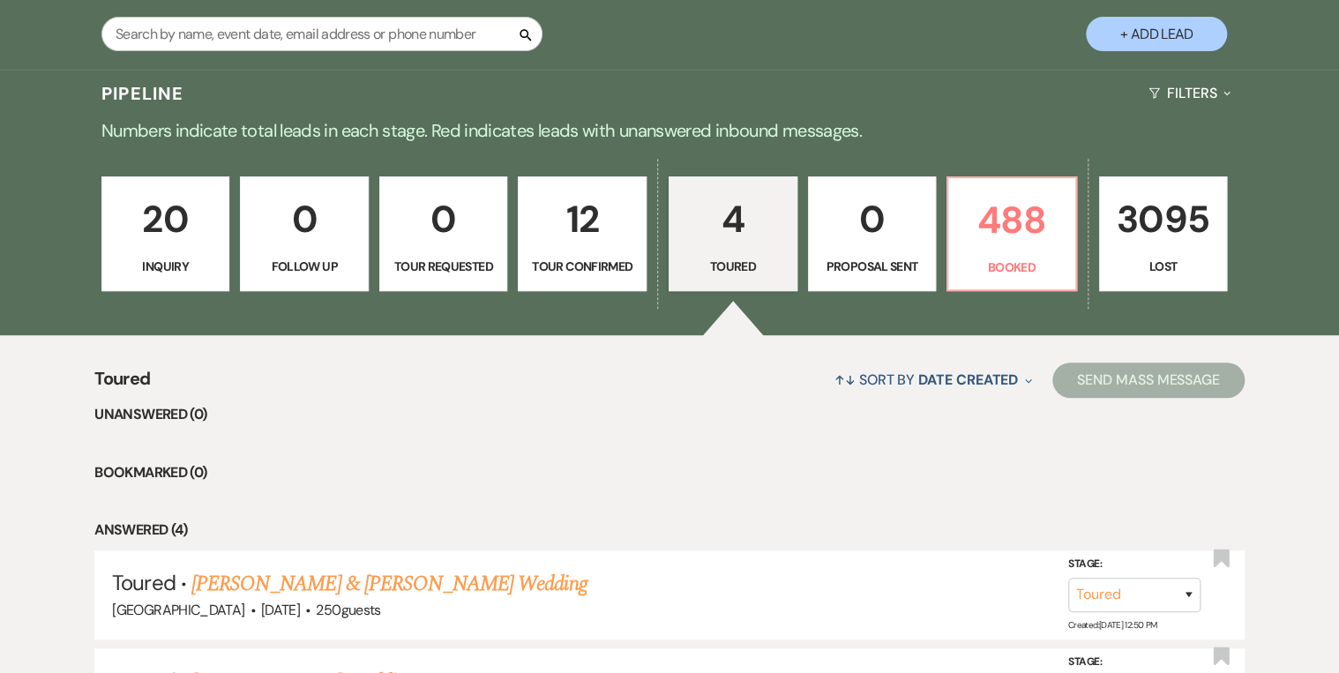
click at [544, 255] on link "12 Tour Confirmed" at bounding box center [582, 233] width 129 height 115
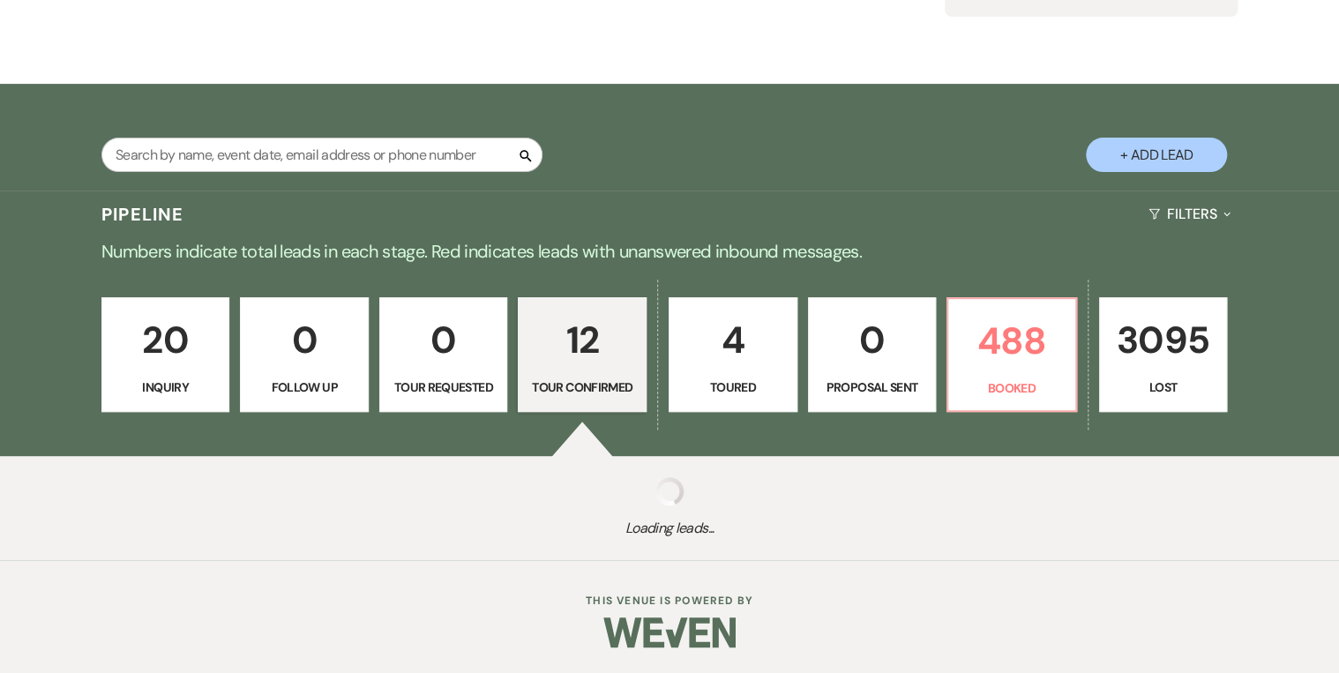
select select "4"
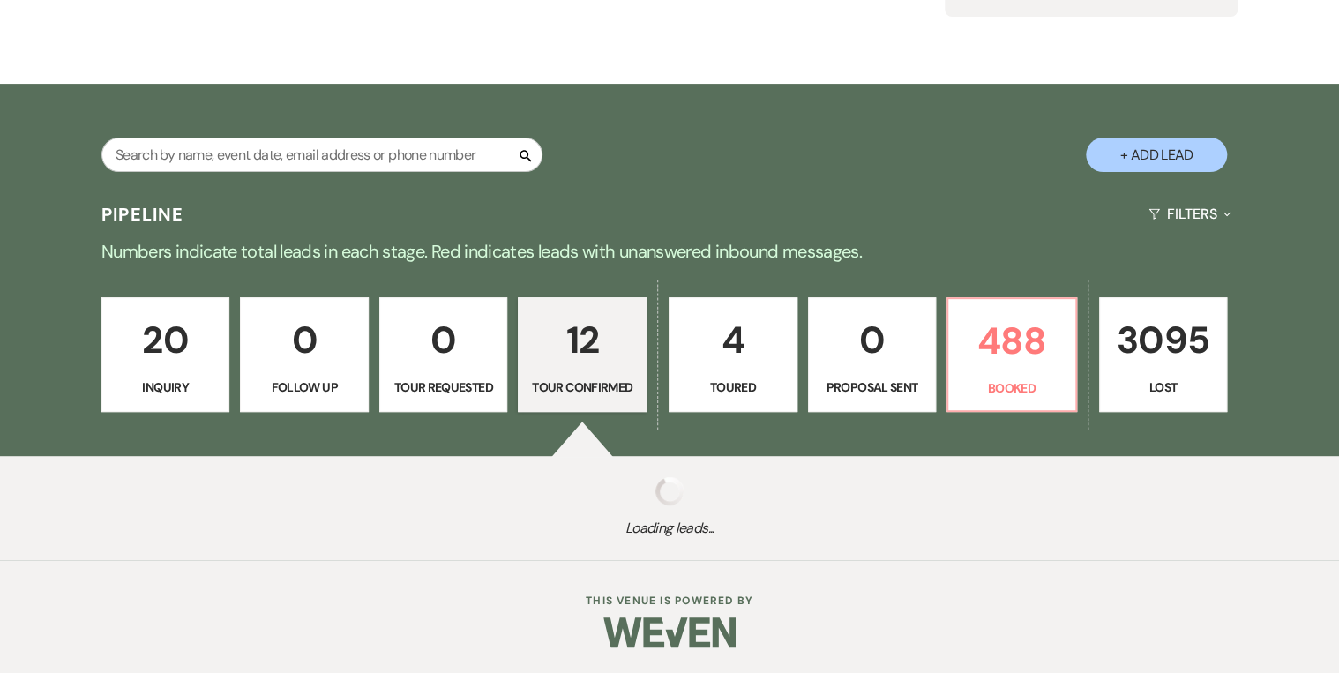
select select "4"
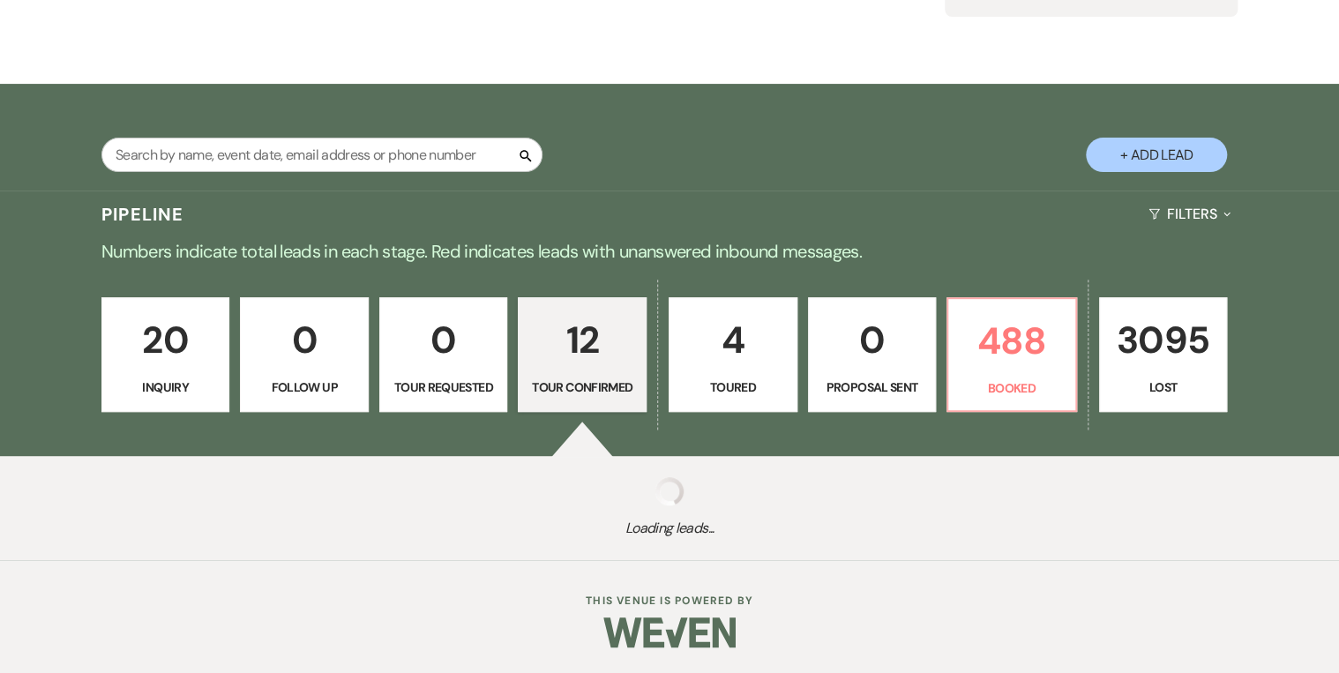
select select "4"
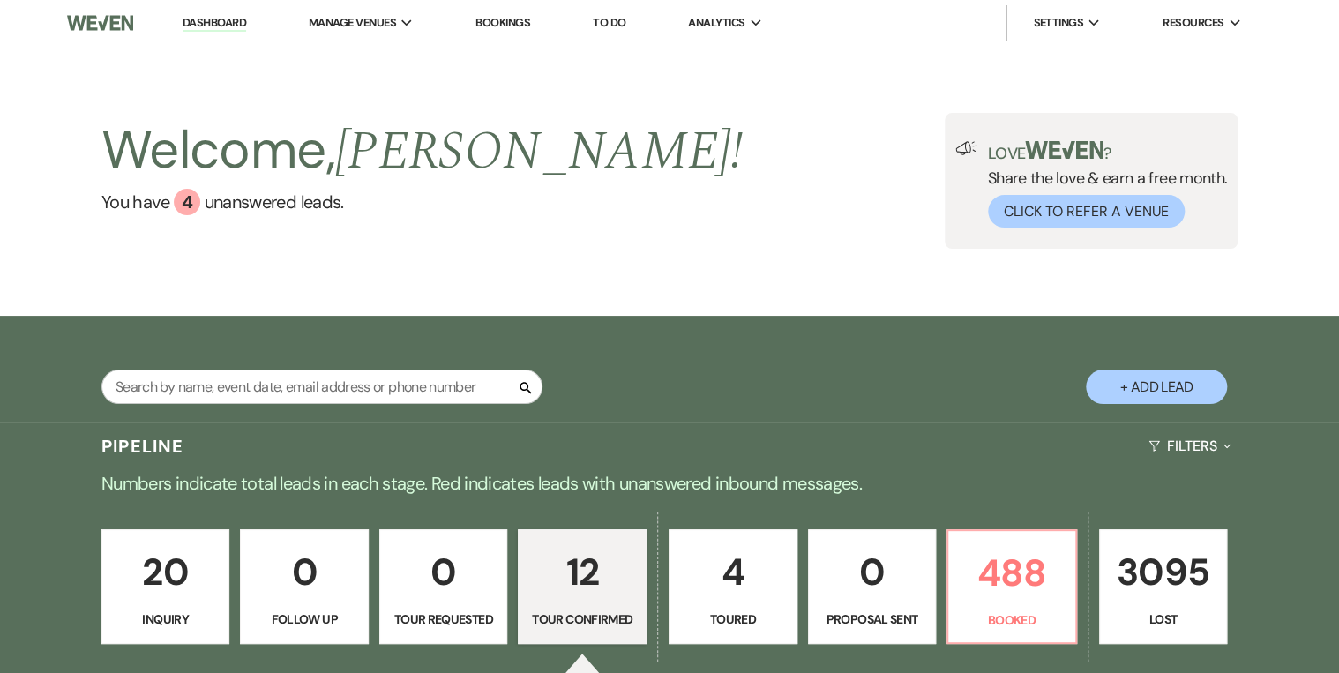
click at [719, 205] on div "Welcome, Robin ! You have 4 unanswered lead s . Love ? Share the love & earn a …" at bounding box center [669, 181] width 1270 height 136
click at [746, 632] on link "4 Toured" at bounding box center [733, 586] width 129 height 115
select select "5"
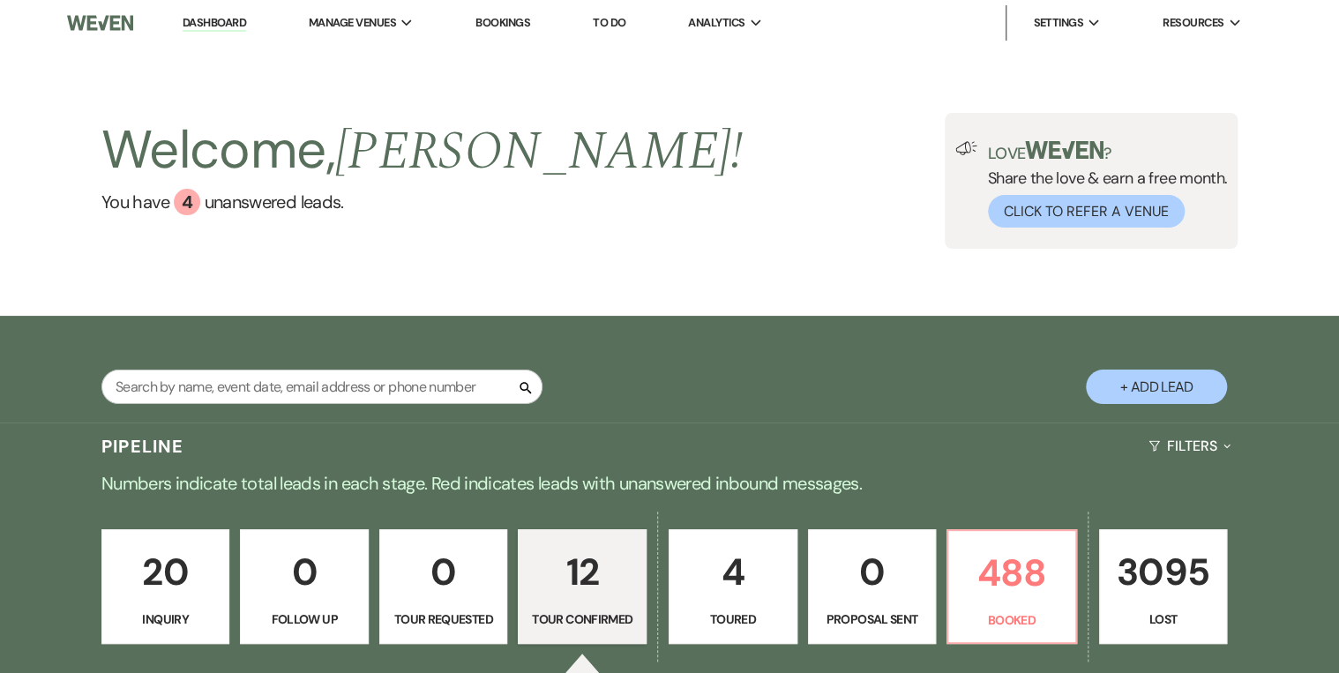
select select "5"
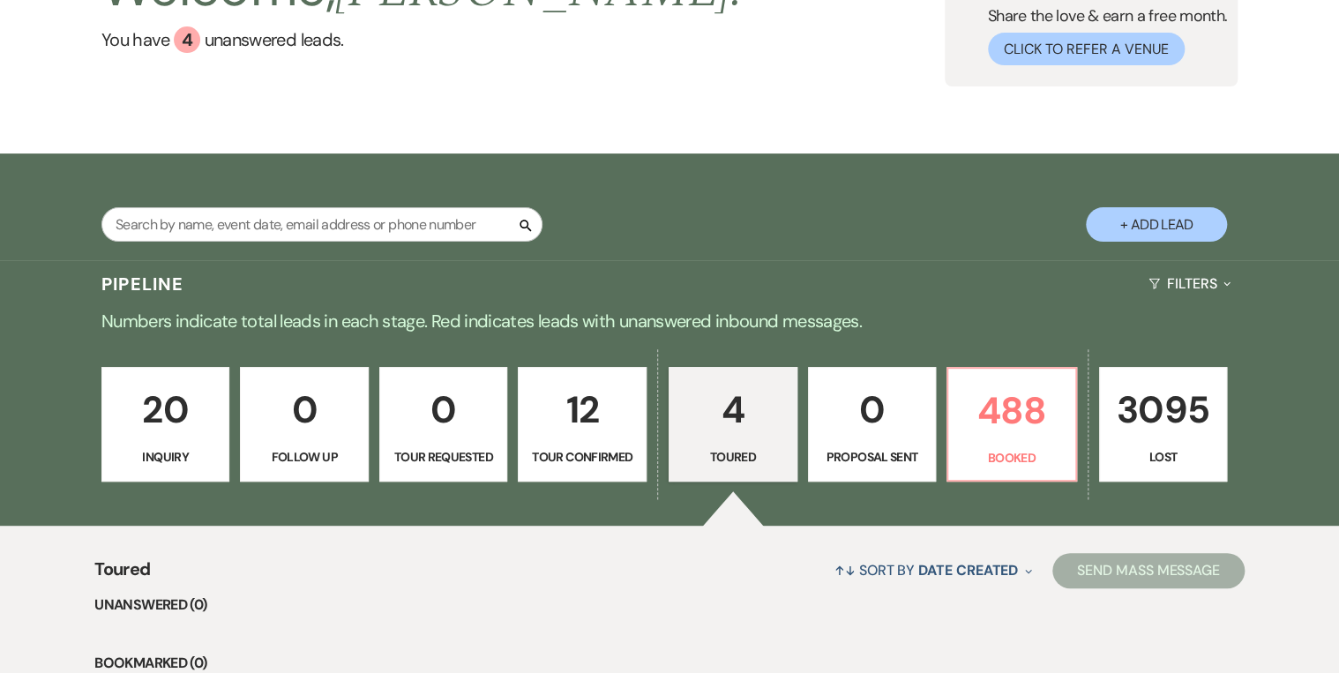
scroll to position [282, 0]
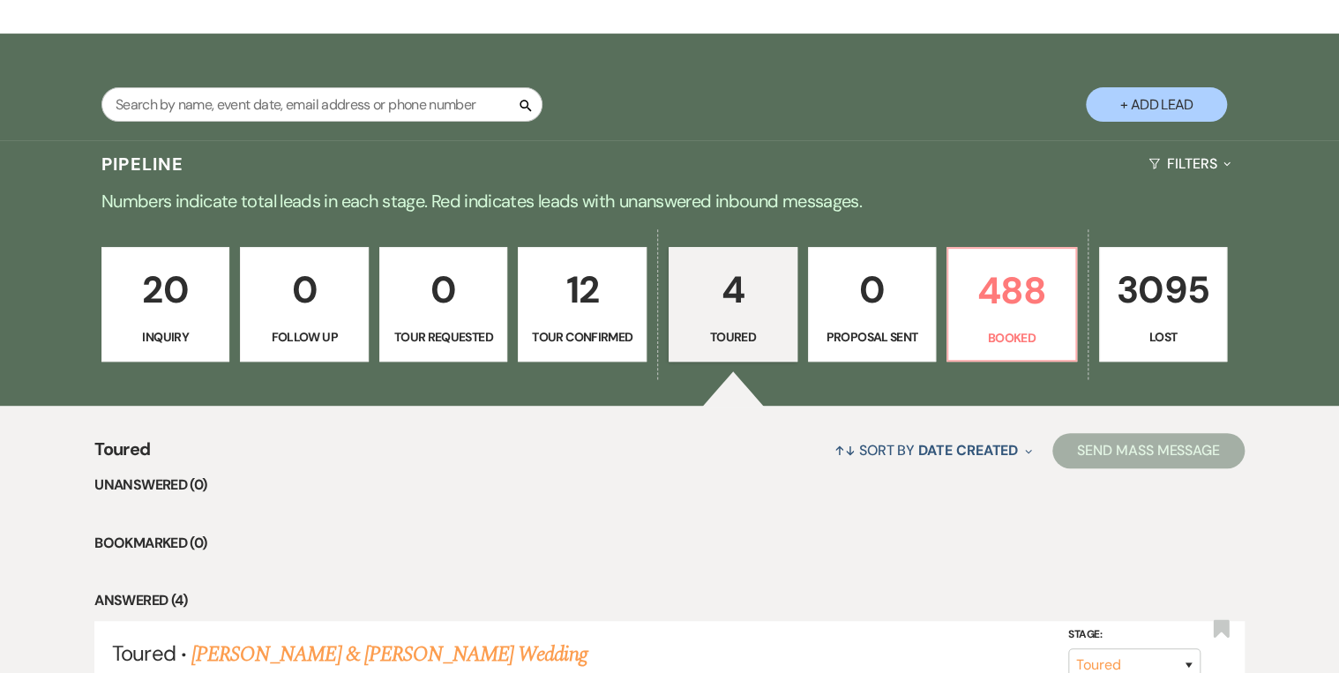
click at [145, 339] on p "Inquiry" at bounding box center [166, 336] width 106 height 19
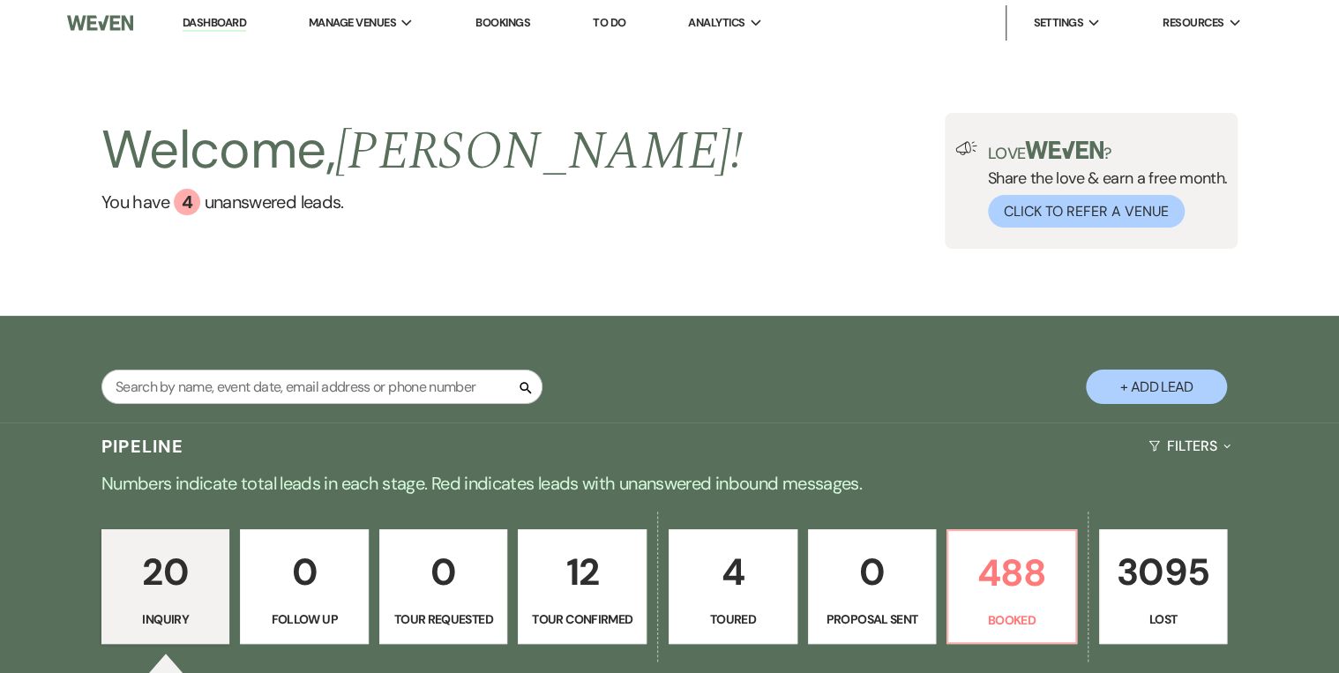
click at [588, 579] on p "12" at bounding box center [582, 572] width 106 height 59
select select "4"
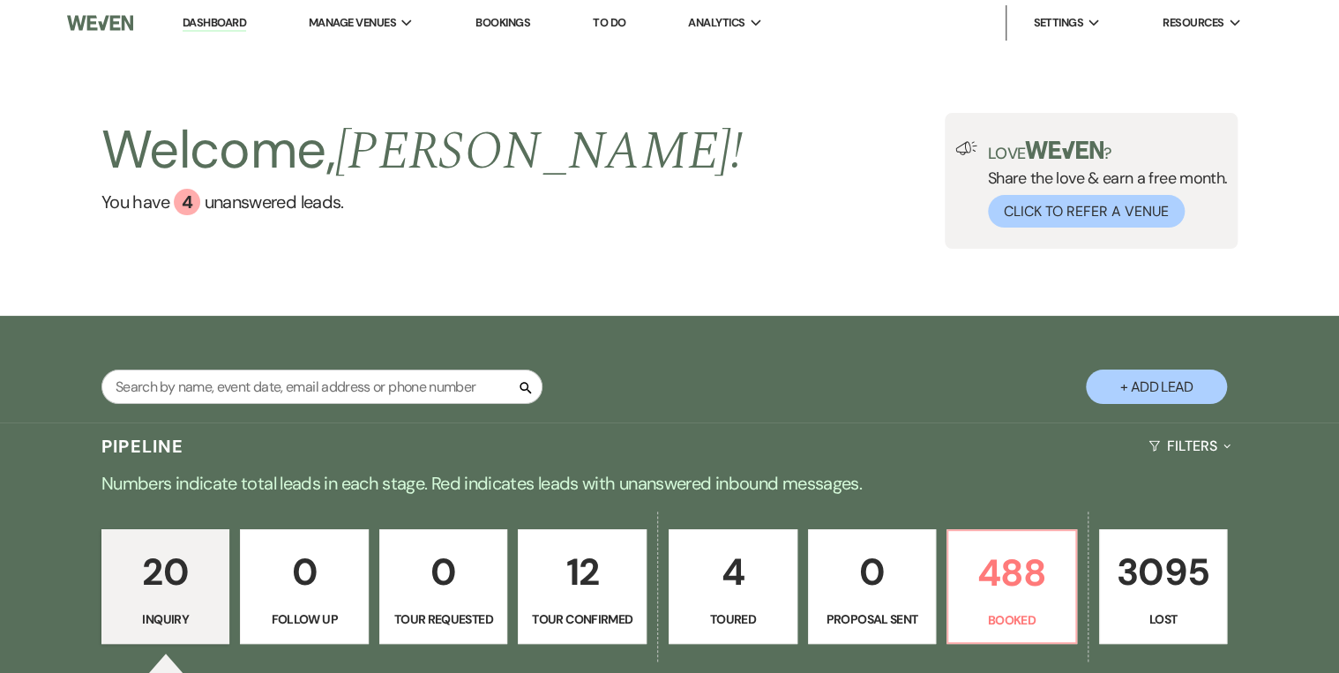
select select "4"
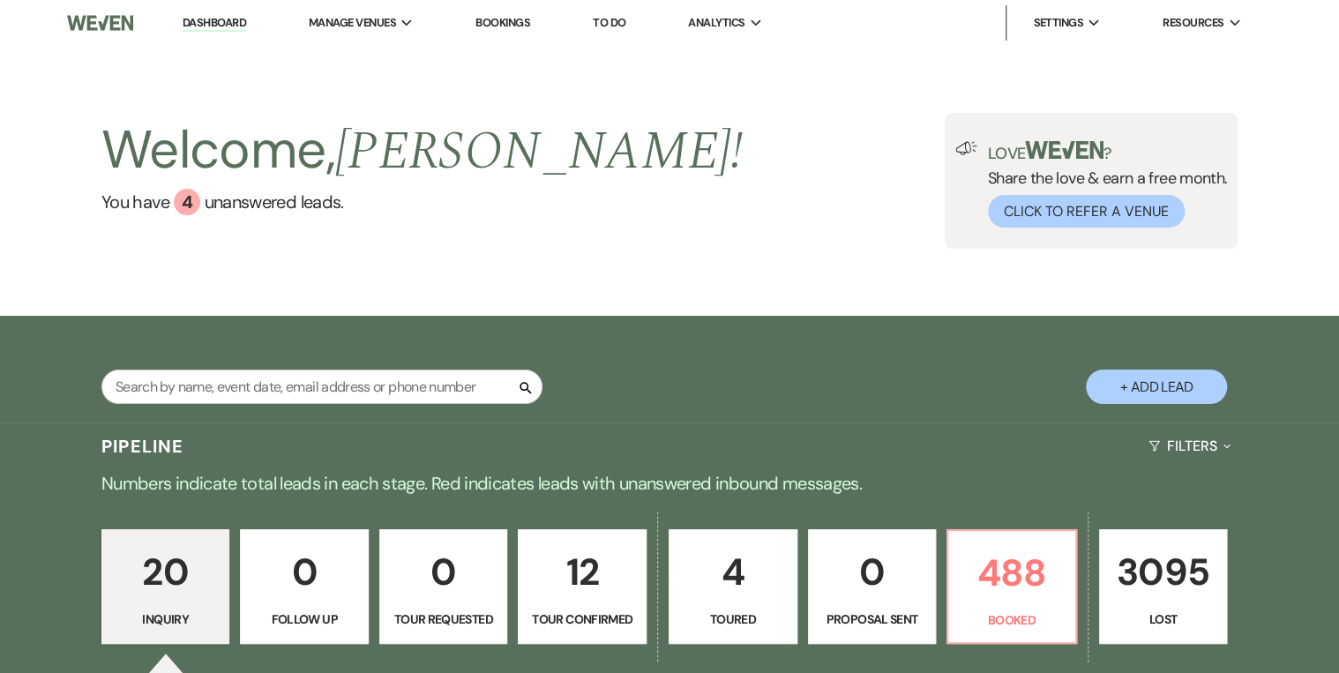
select select "4"
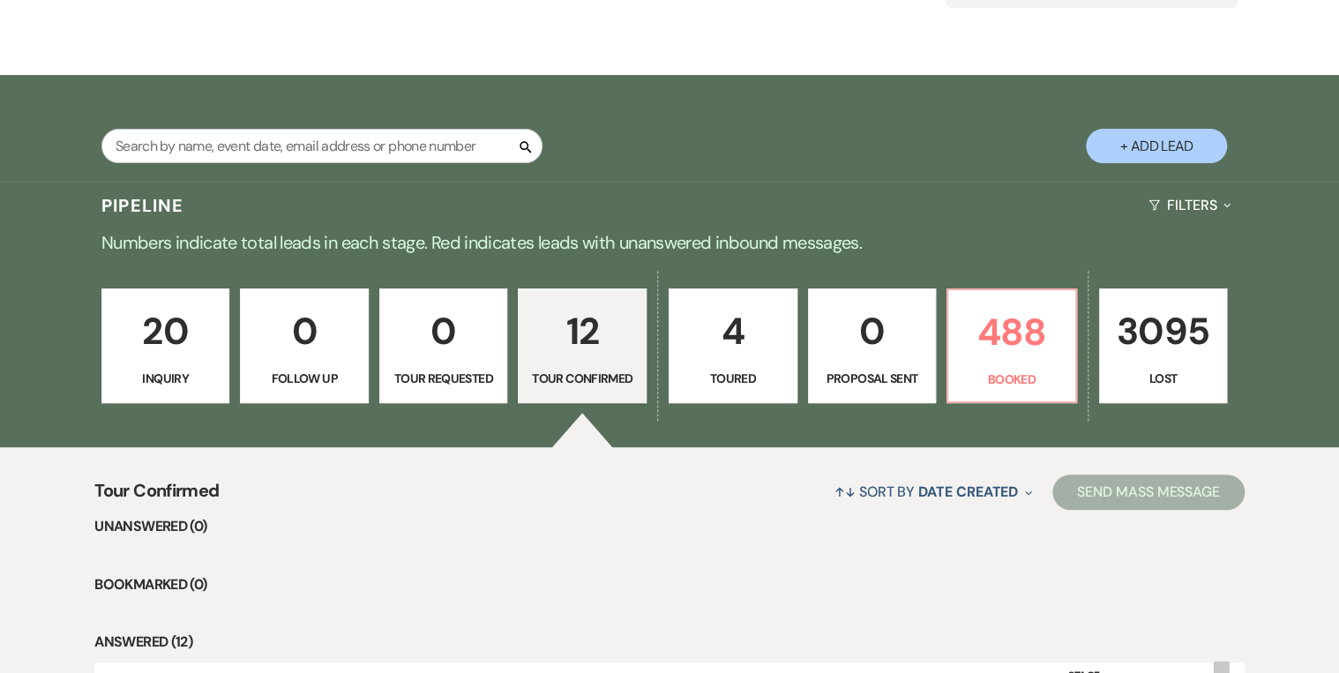
scroll to position [353, 0]
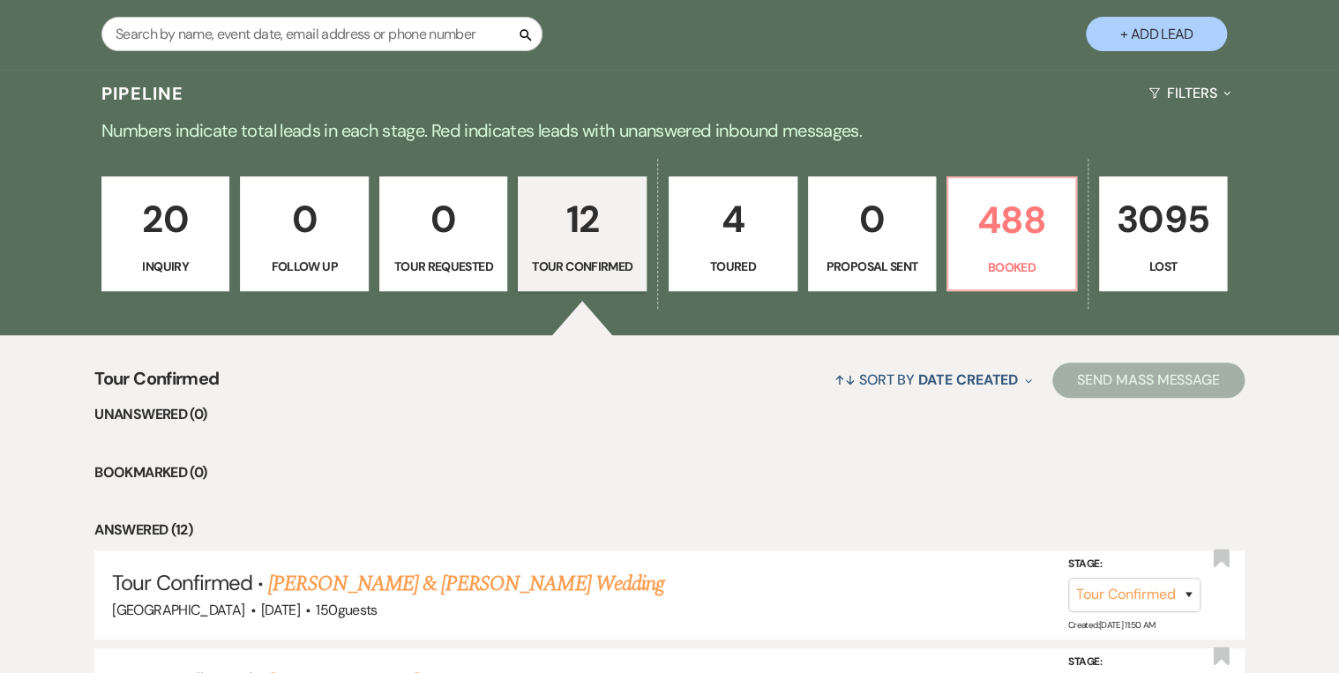
click at [164, 259] on p "Inquiry" at bounding box center [166, 266] width 106 height 19
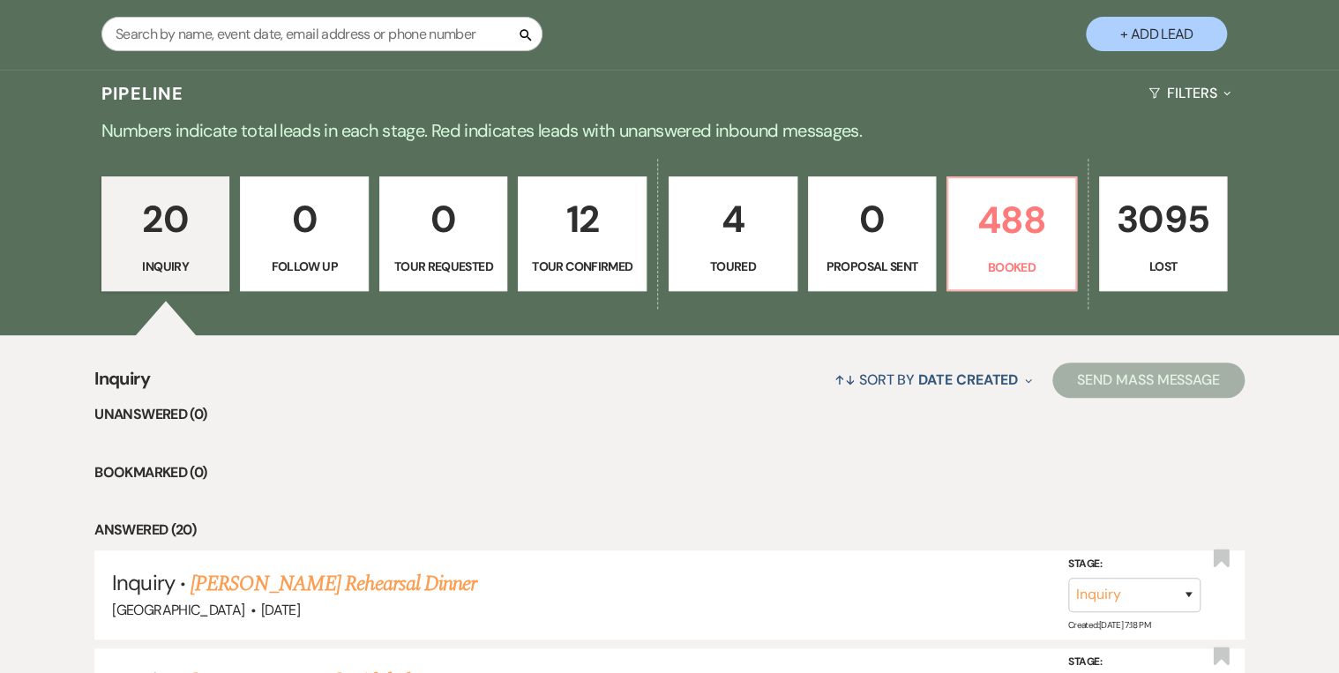
scroll to position [212, 0]
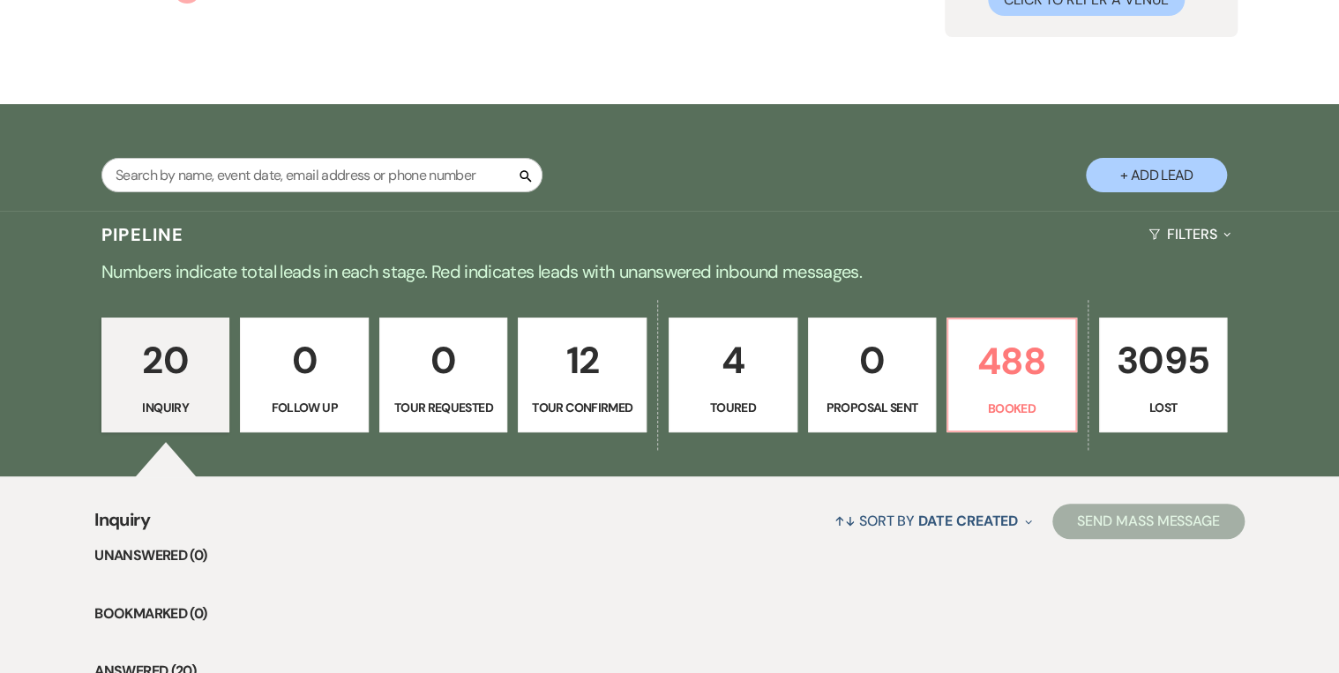
click at [783, 371] on p "4" at bounding box center [733, 360] width 106 height 59
select select "5"
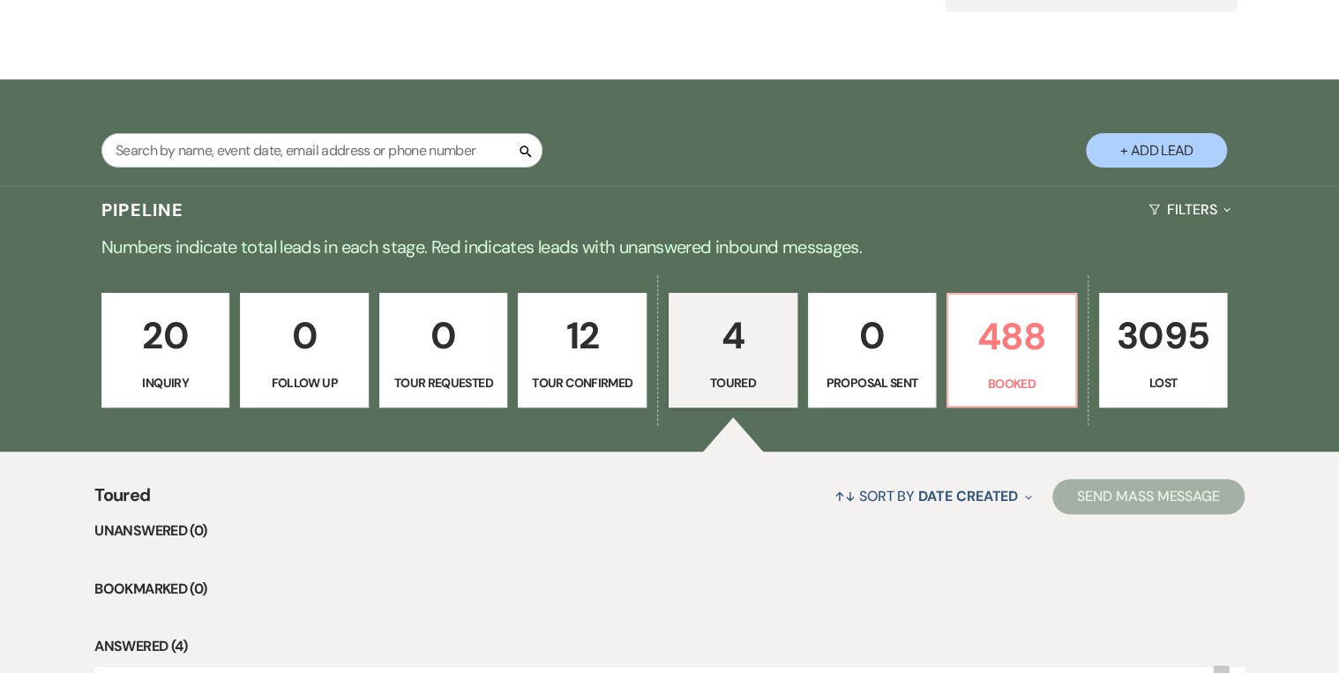
scroll to position [212, 0]
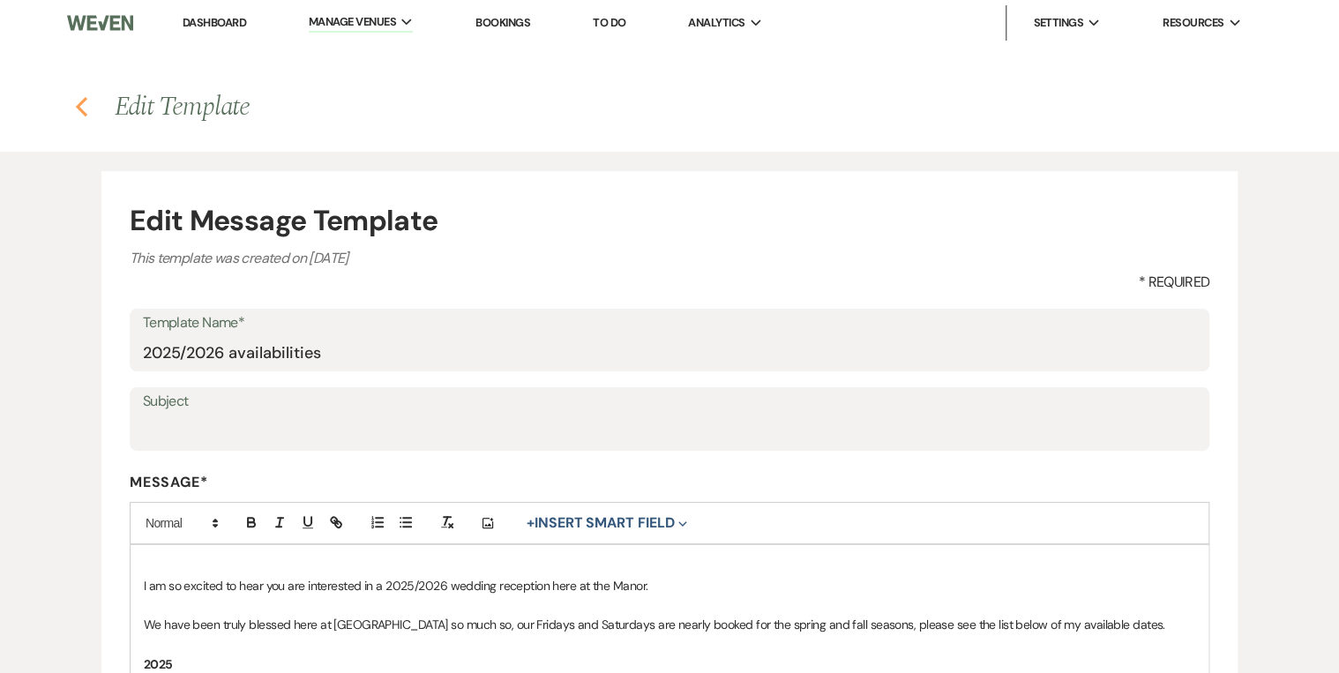
click at [78, 102] on icon "Previous" at bounding box center [81, 106] width 13 height 21
